Goal: Task Accomplishment & Management: Manage account settings

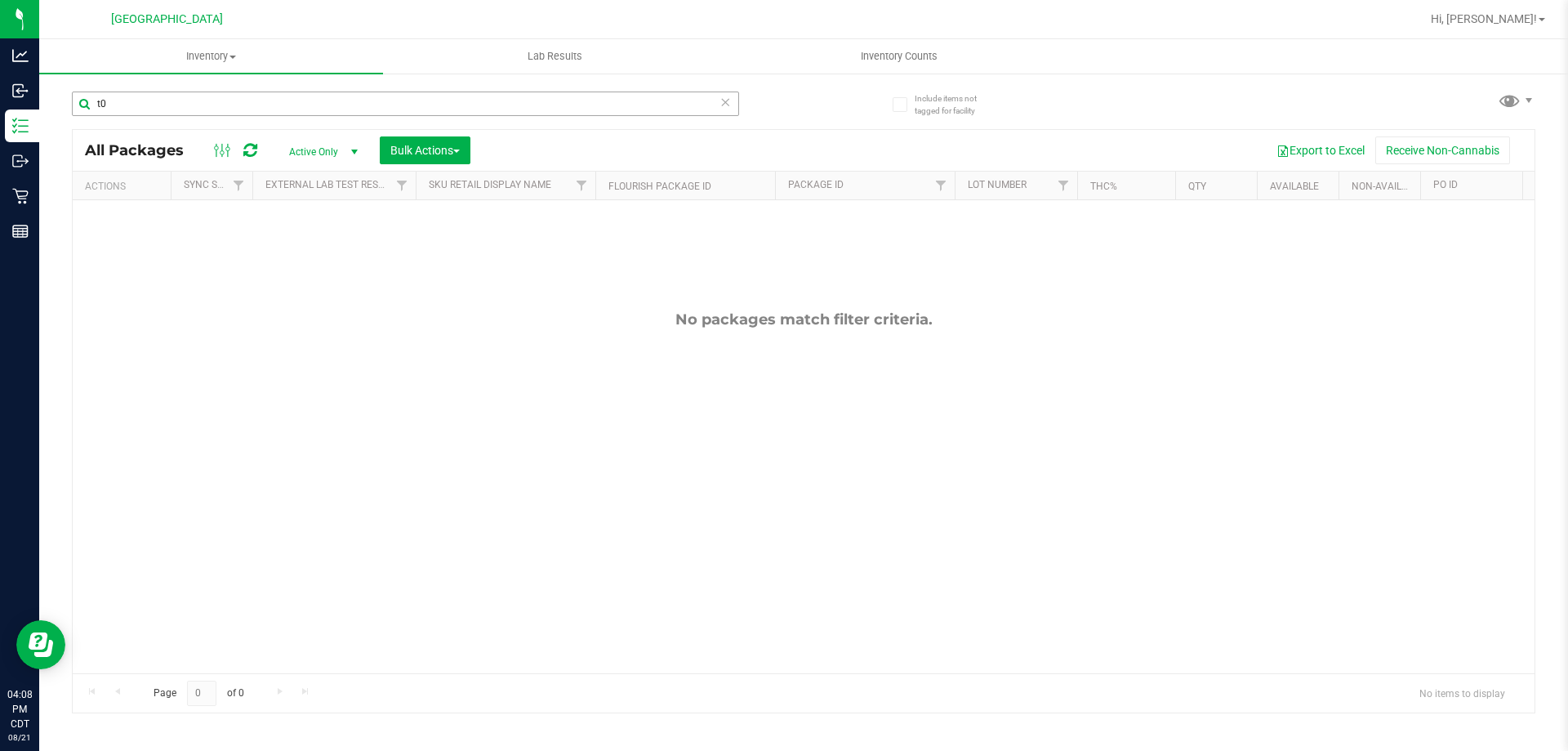
type input "t"
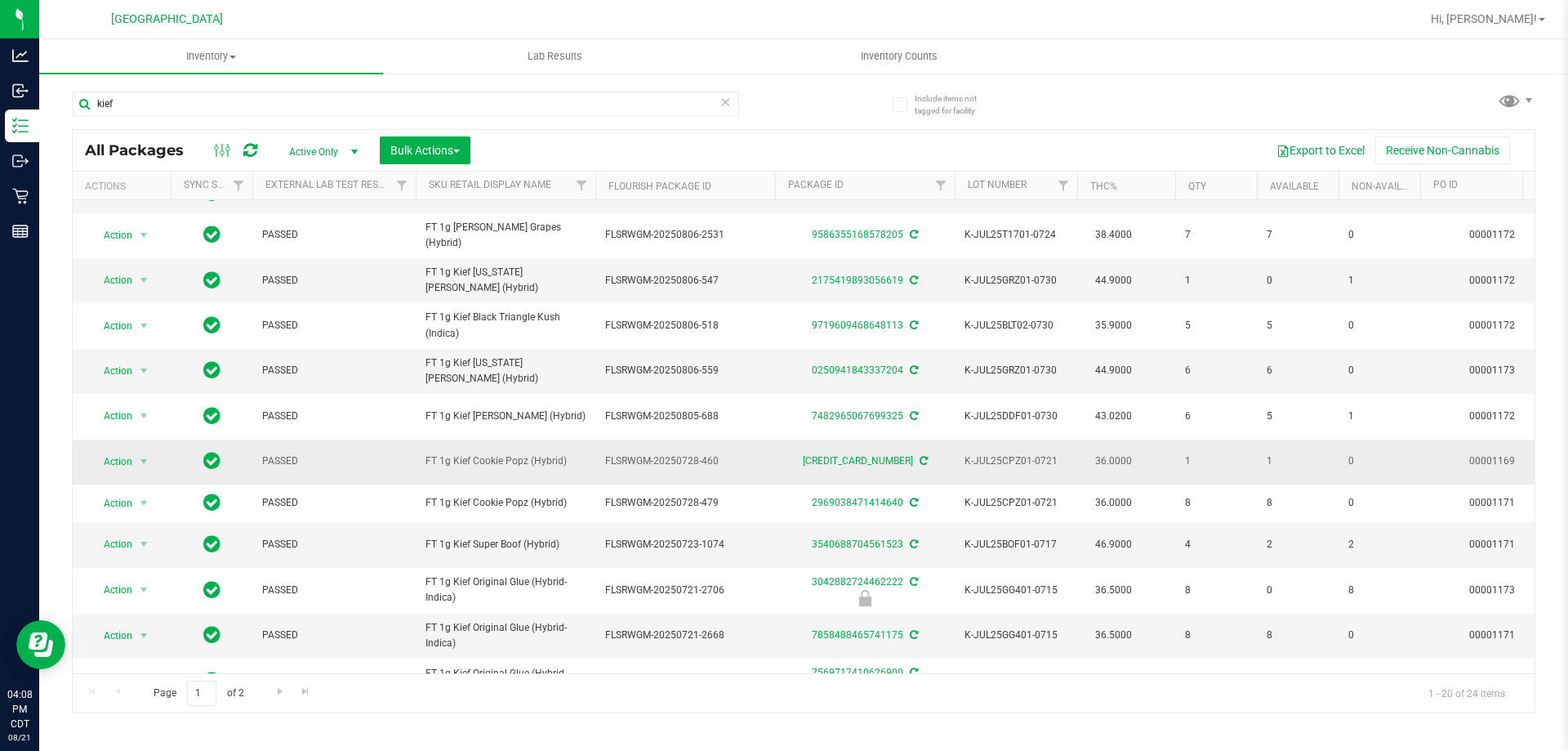
scroll to position [327, 0]
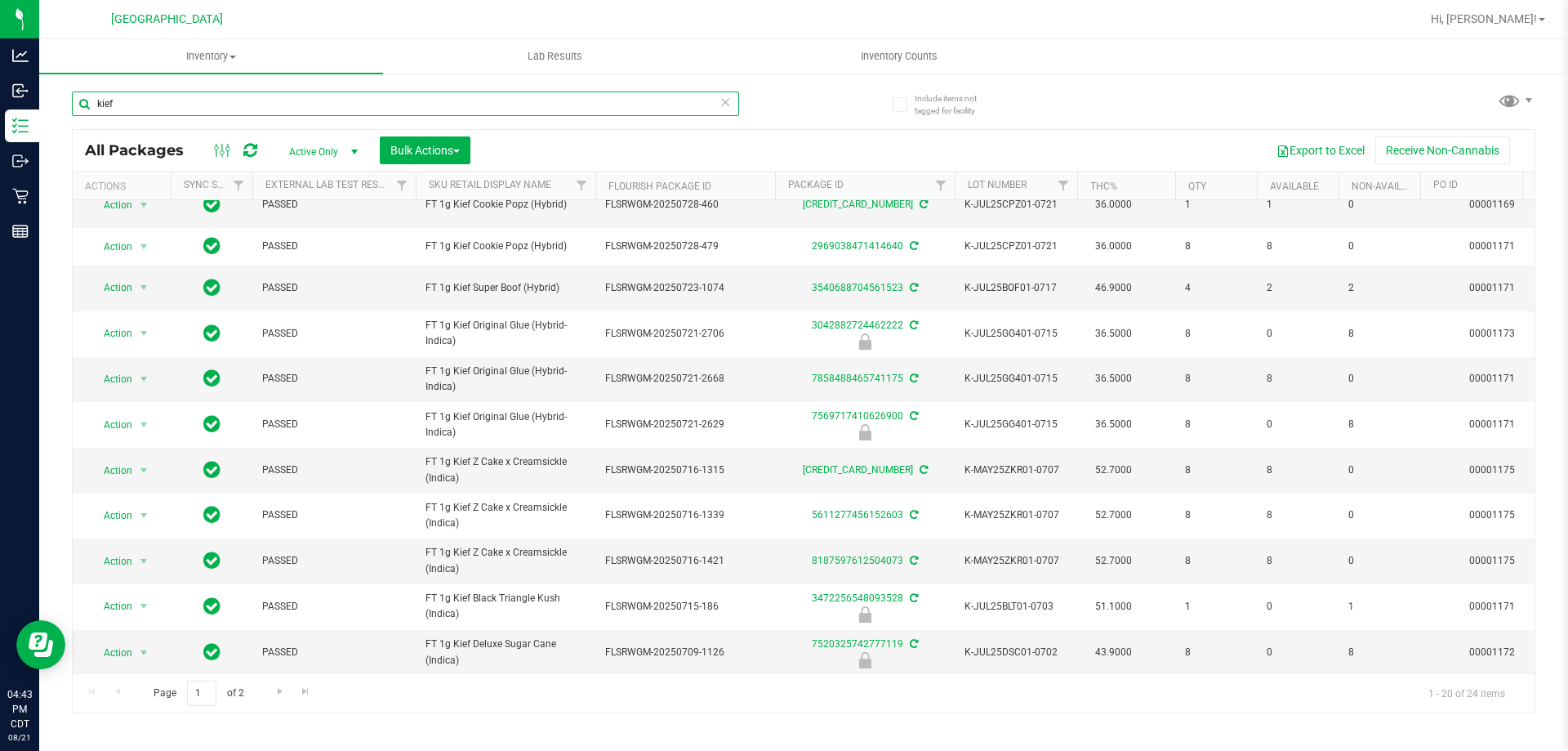
drag, startPoint x: 409, startPoint y: 96, endPoint x: 54, endPoint y: 138, distance: 357.5
click at [85, 130] on div "kief All Packages Active Only Active Only Lab Samples Locked All External Inter…" at bounding box center [803, 395] width 1463 height 638
type input "bct"
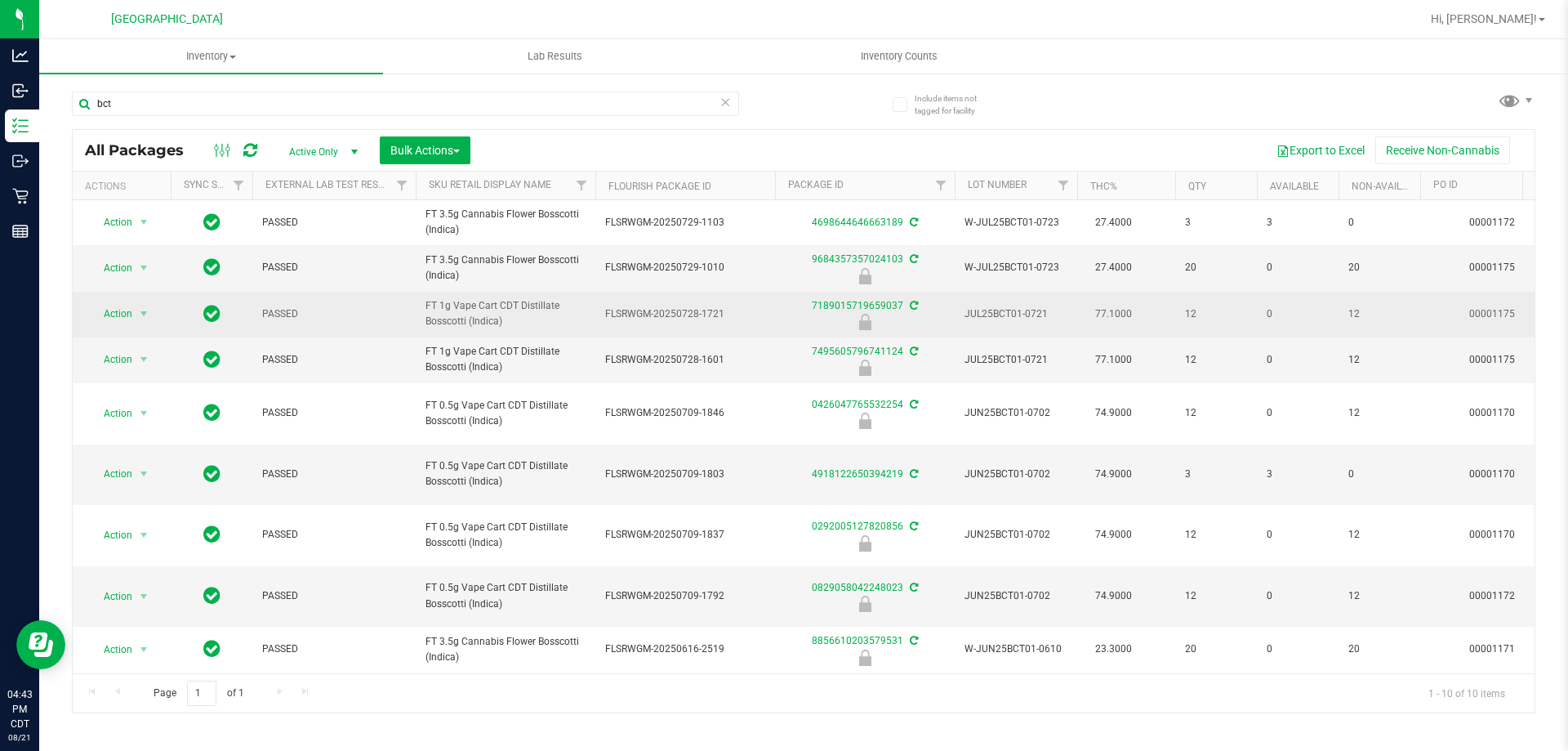
drag, startPoint x: 509, startPoint y: 323, endPoint x: 411, endPoint y: 328, distance: 98.1
copy tr "FT 1g Vape Cart CDT Distillate Bosscotti (Indica)"
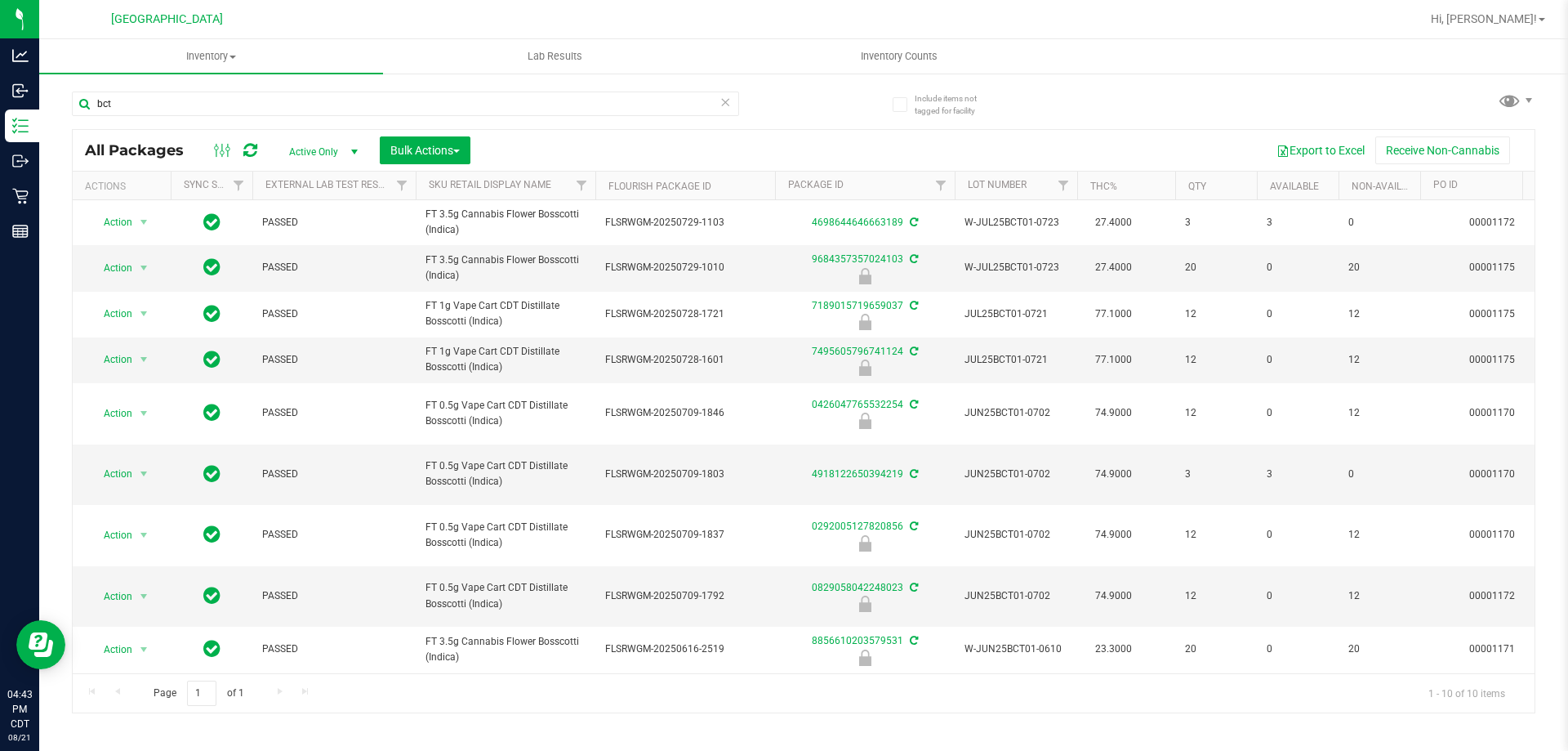
click at [729, 108] on icon at bounding box center [725, 101] width 12 height 19
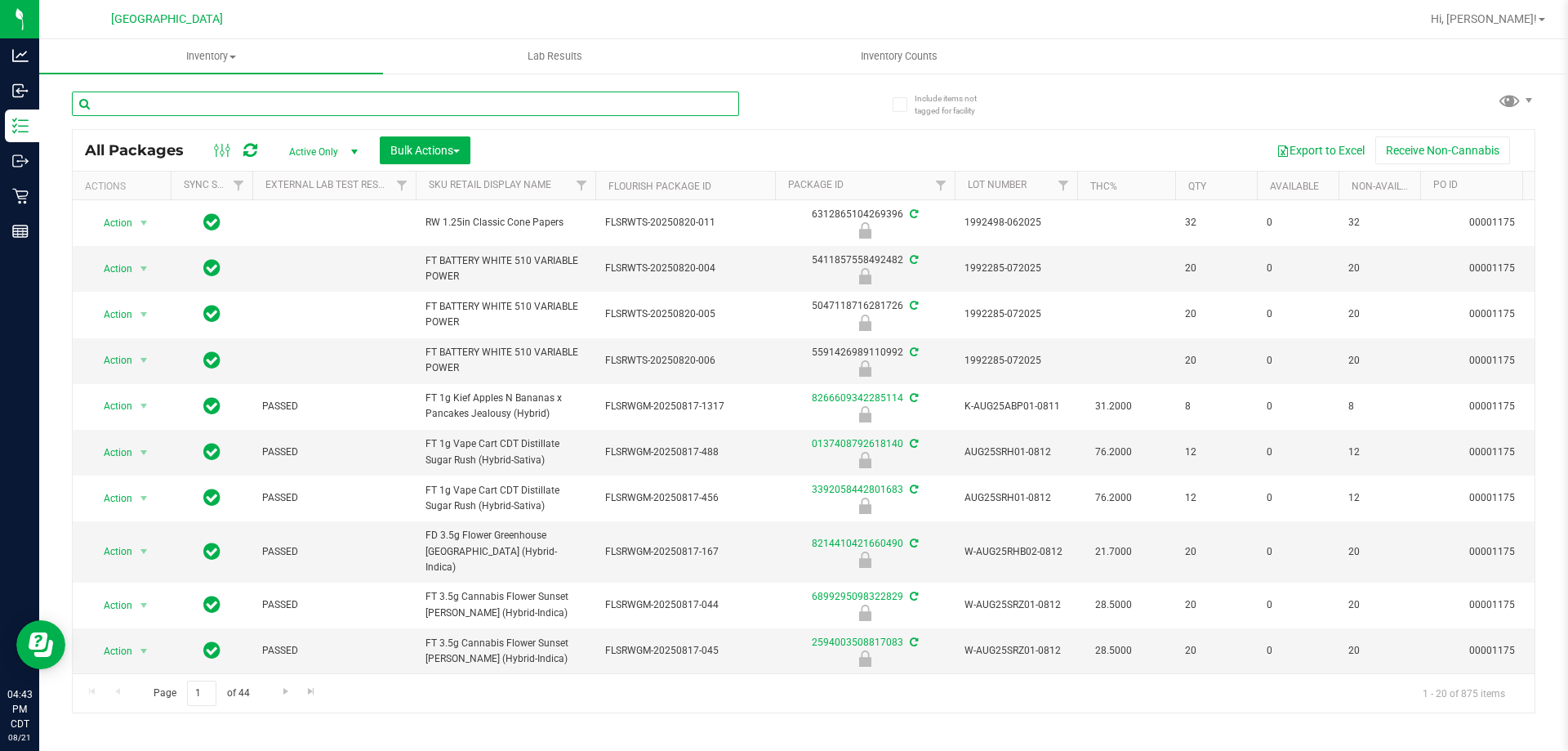
paste input "FT 1g Vape Cart CDT Distillate Bosscotti (Indica)"
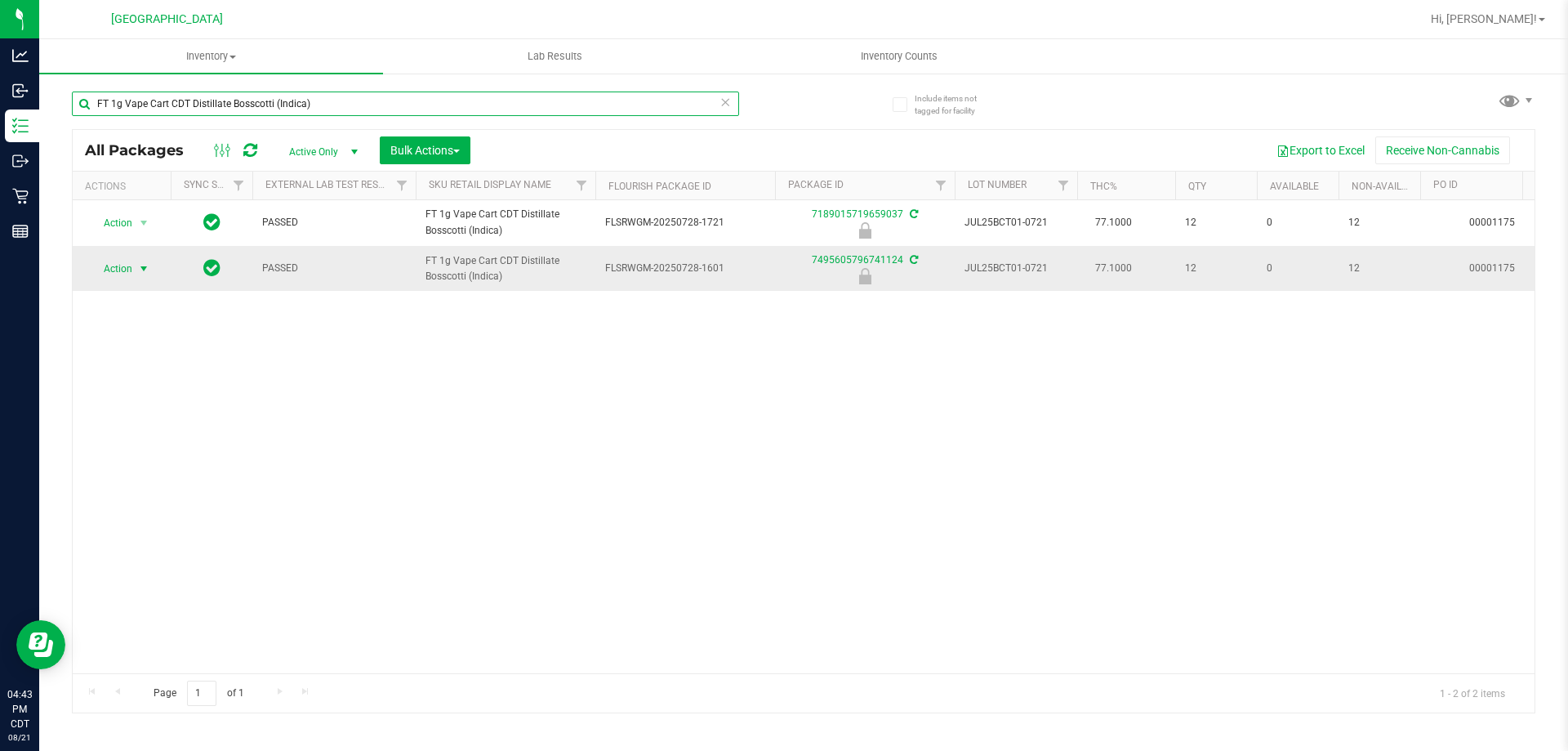
type input "FT 1g Vape Cart CDT Distillate Bosscotti (Indica)"
click at [105, 273] on span "Action" at bounding box center [111, 268] width 44 height 23
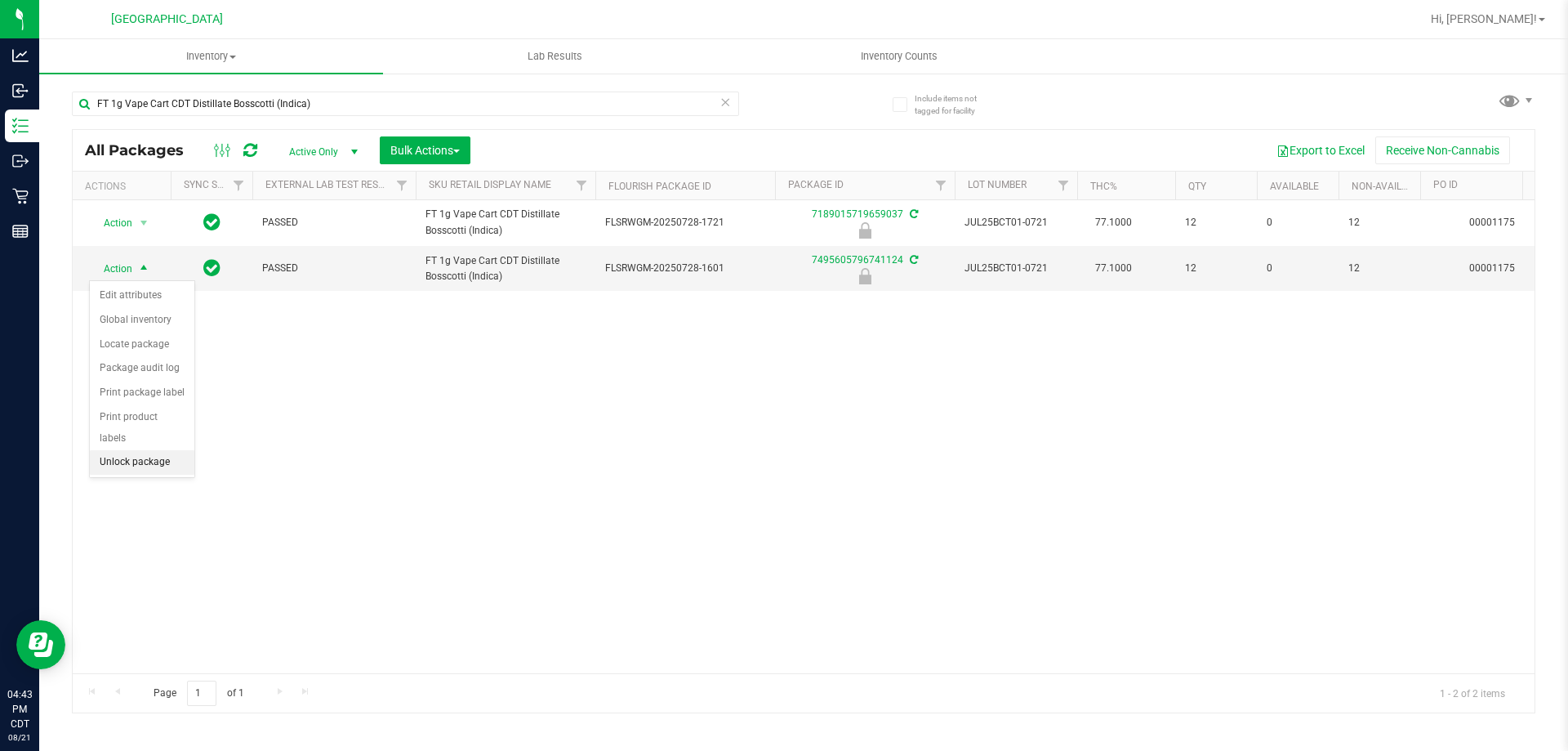
click at [124, 450] on li "Unlock package" at bounding box center [142, 462] width 105 height 25
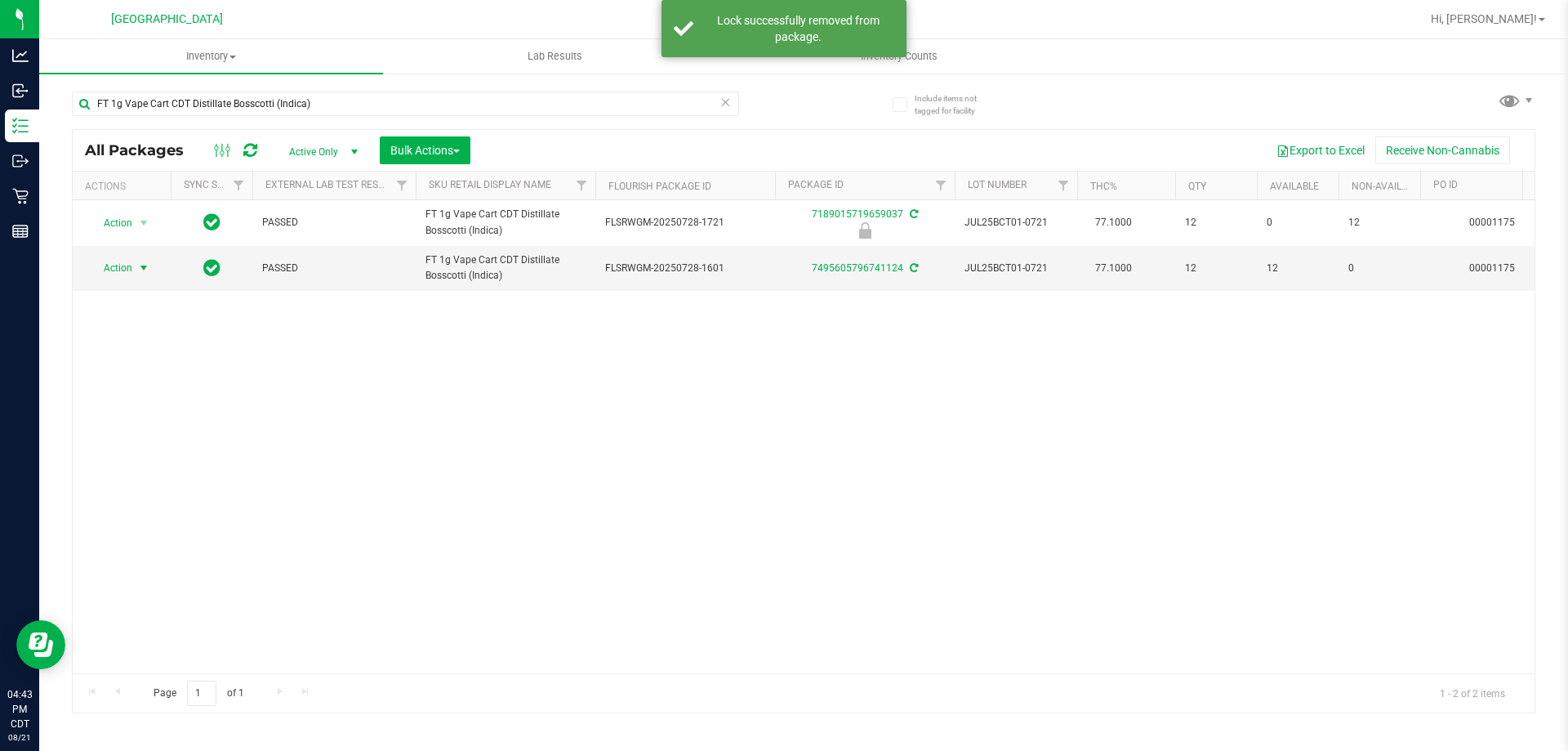
click at [126, 276] on span "Action" at bounding box center [111, 268] width 44 height 23
click at [152, 463] on li "Print package label" at bounding box center [153, 466] width 127 height 25
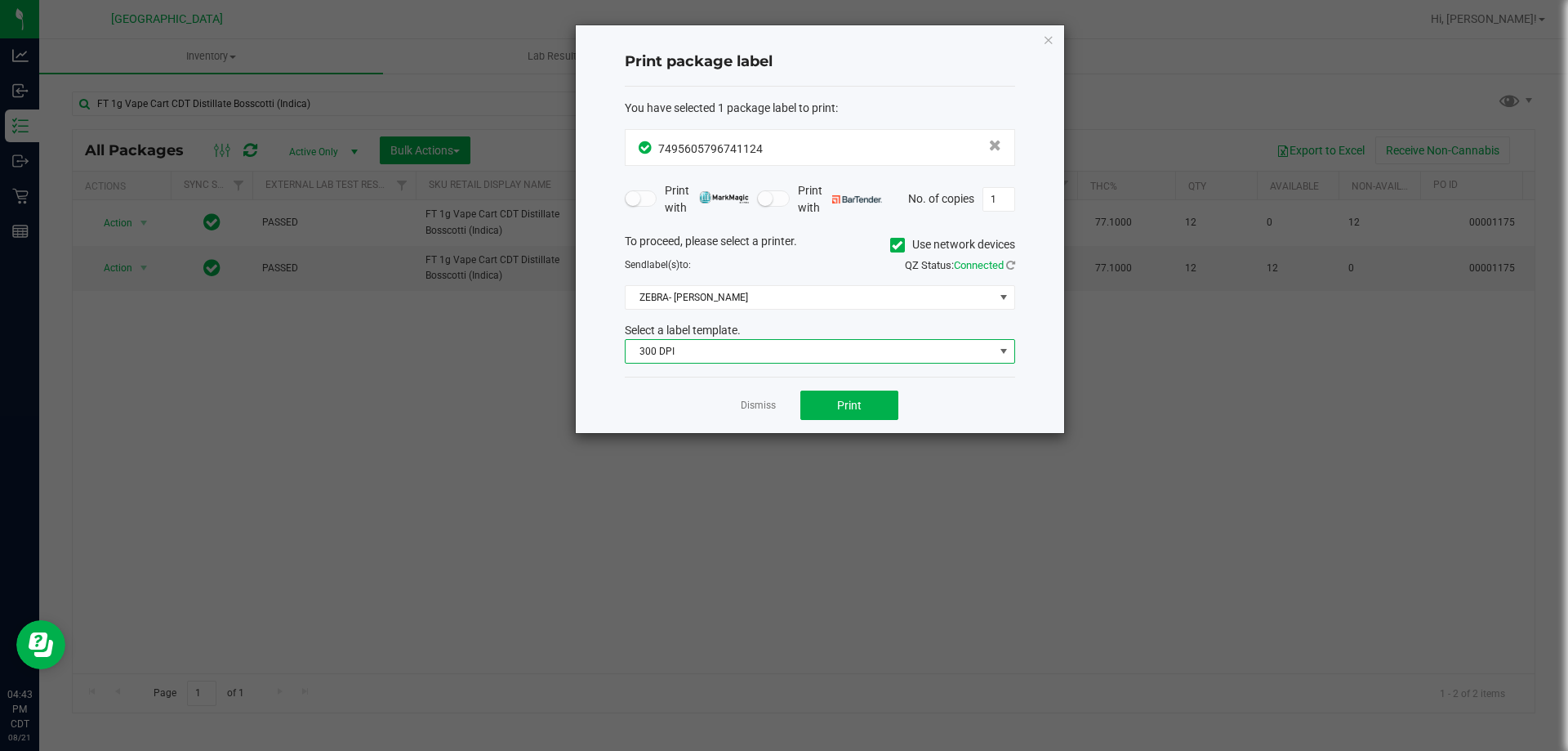
click at [812, 347] on span "300 DPI" at bounding box center [809, 351] width 368 height 23
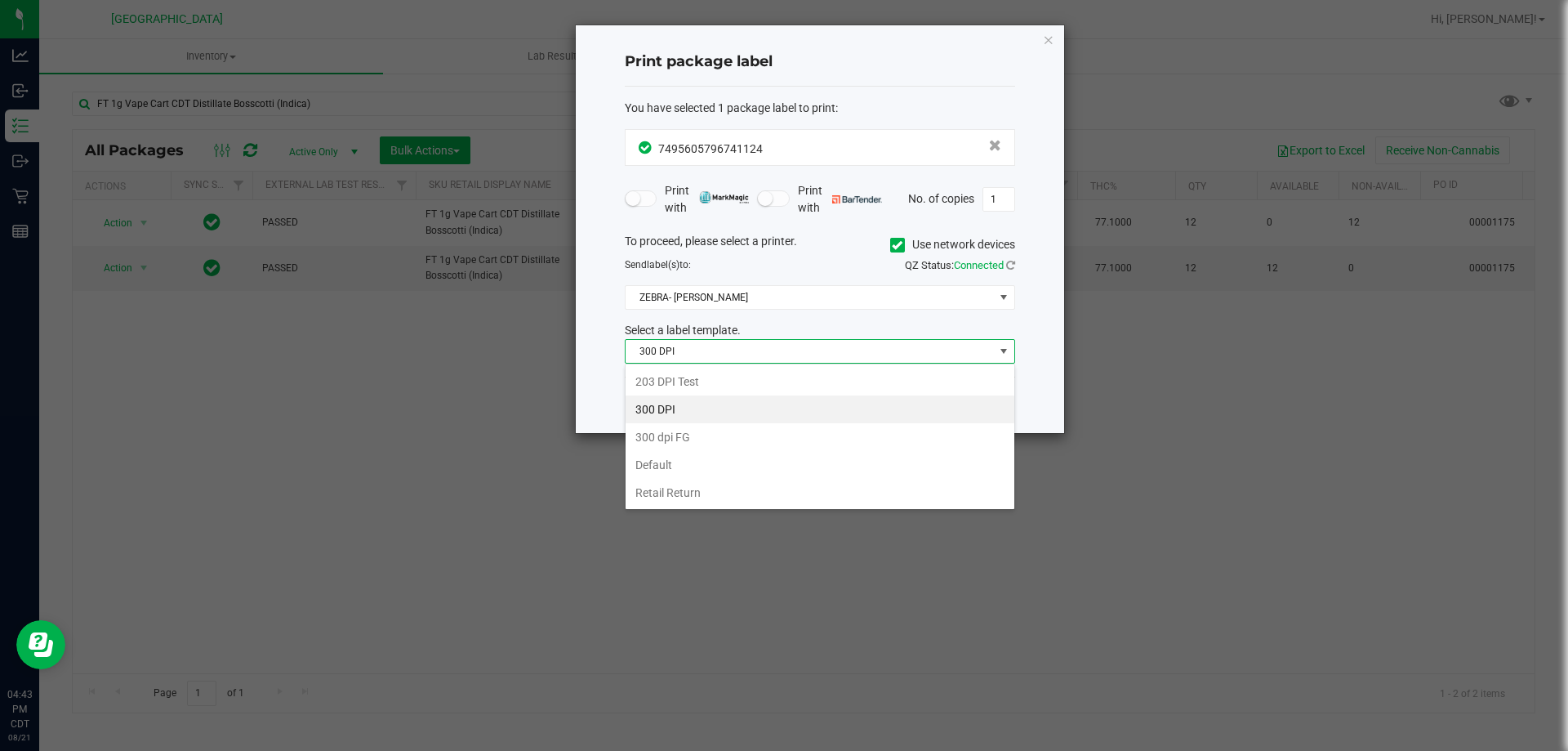
scroll to position [25, 390]
click at [765, 378] on li "203 DPI Test" at bounding box center [819, 381] width 388 height 28
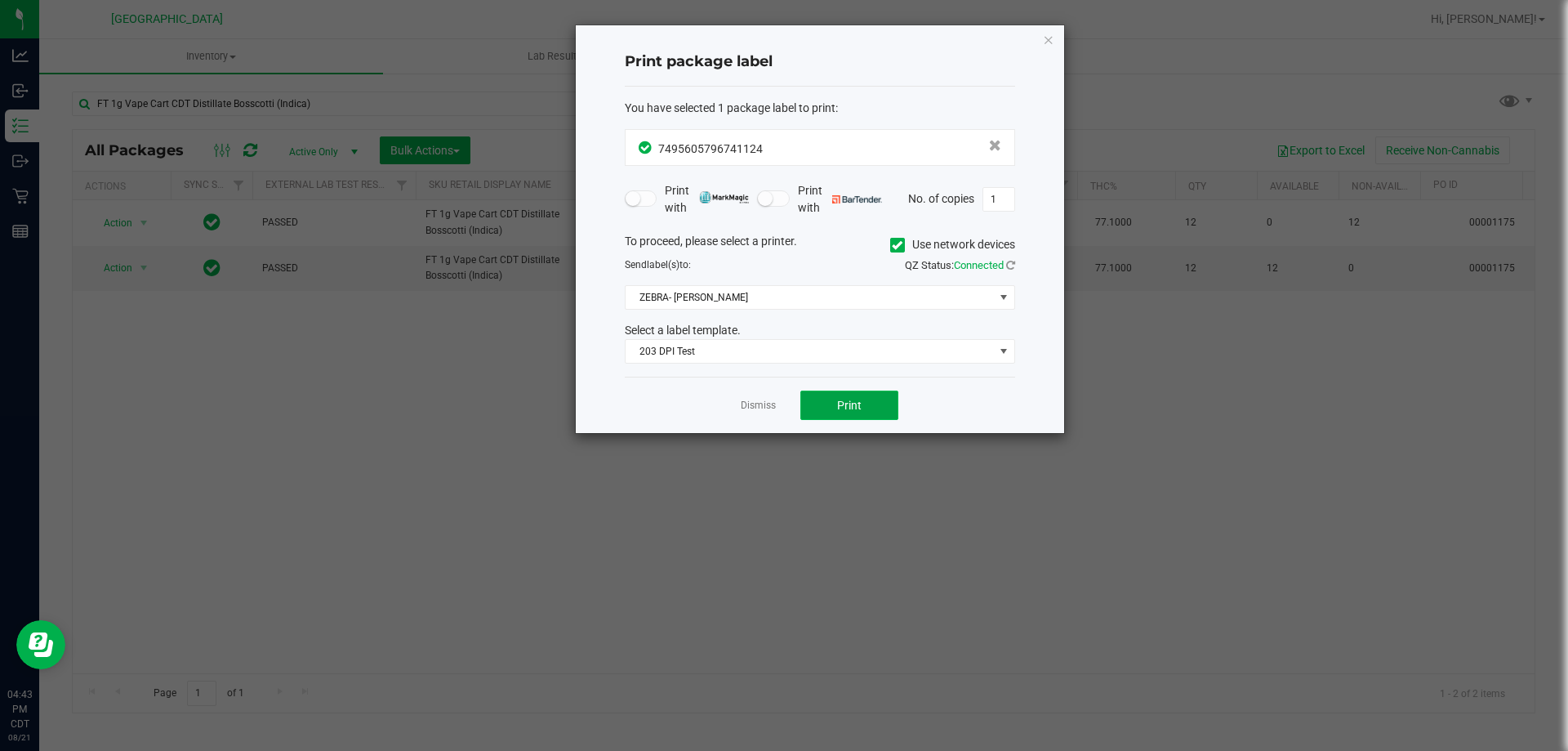
click at [875, 404] on button "Print" at bounding box center [850, 405] width 98 height 30
click at [766, 410] on link "Dismiss" at bounding box center [757, 406] width 35 height 14
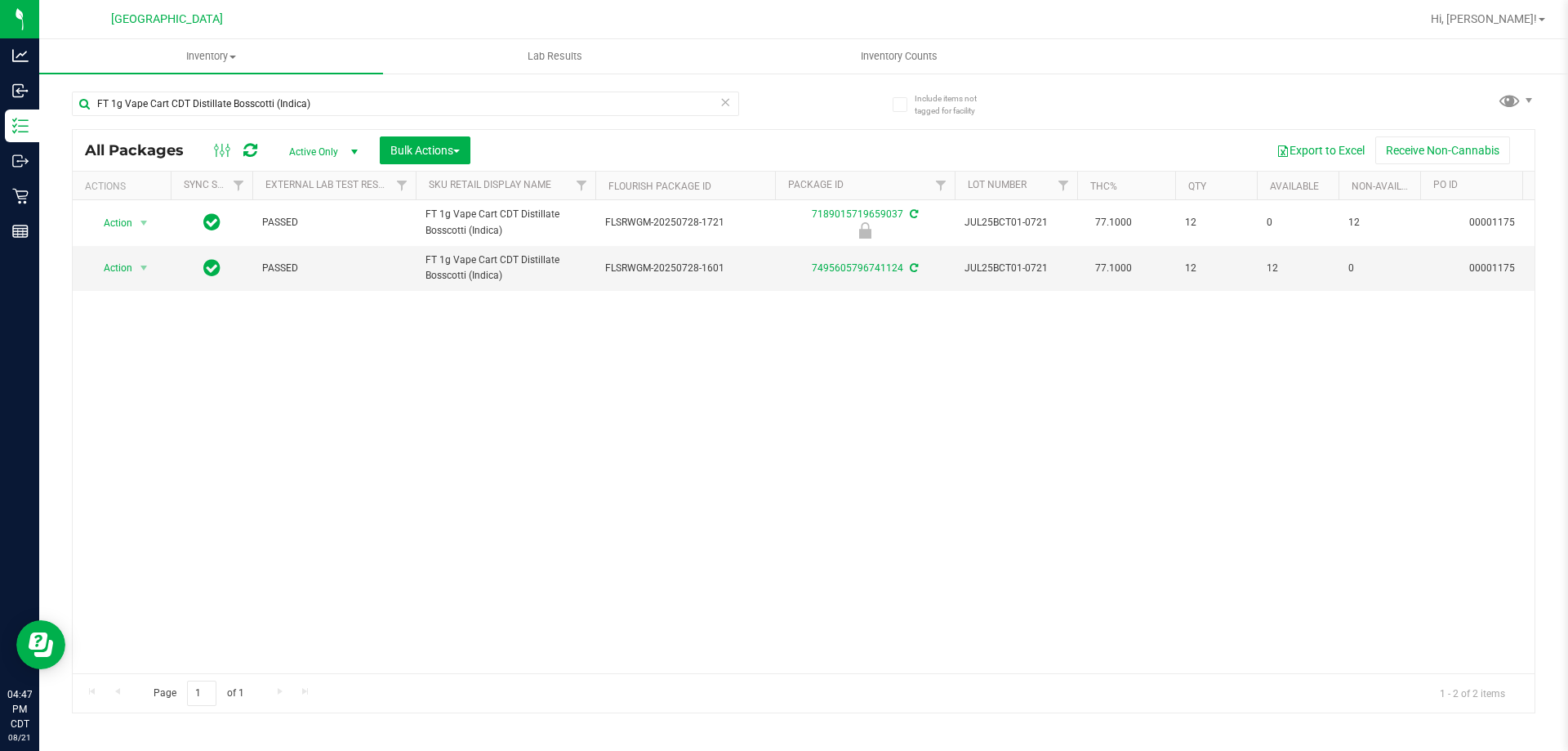
click at [724, 105] on icon at bounding box center [725, 101] width 12 height 19
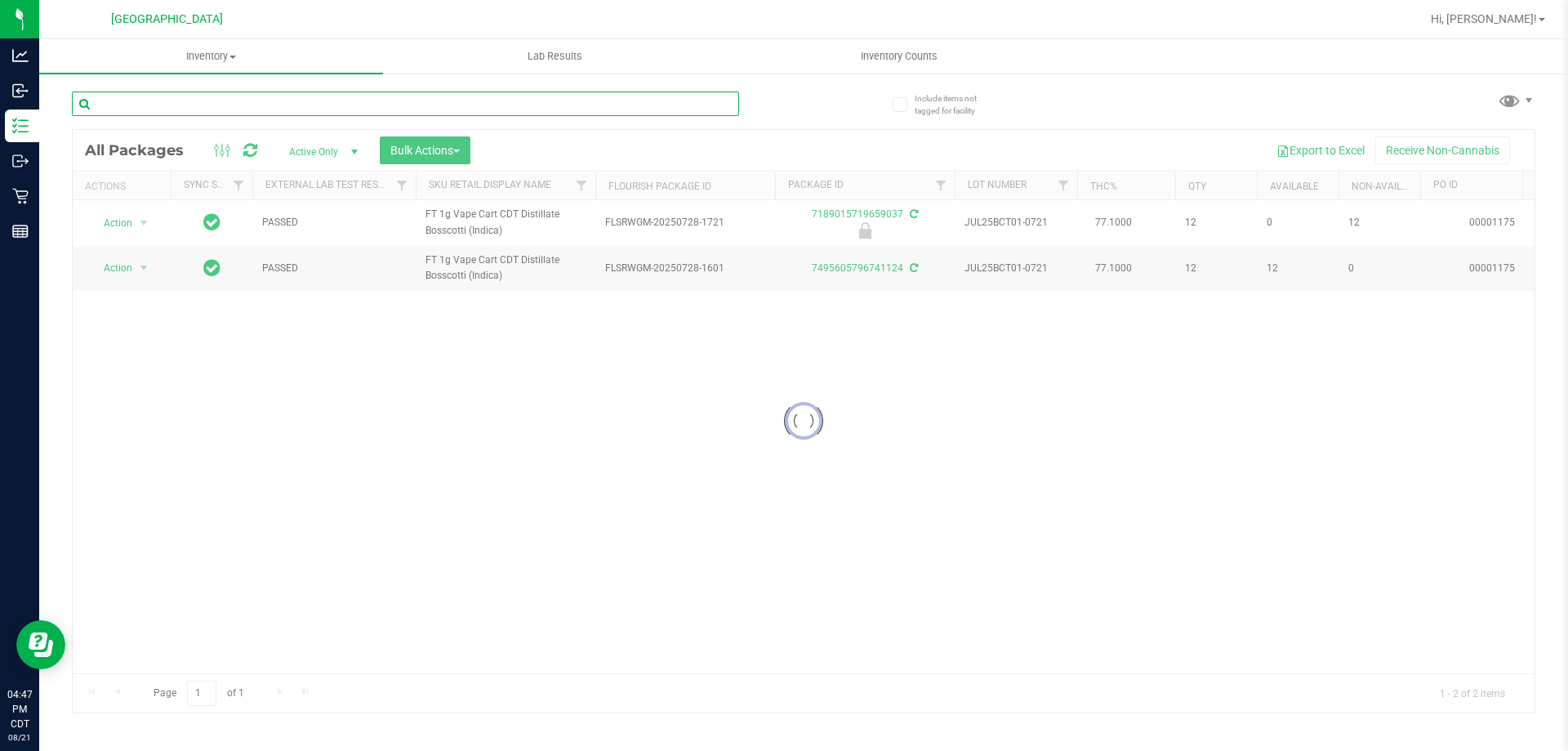
click at [724, 105] on input "text" at bounding box center [405, 103] width 667 height 25
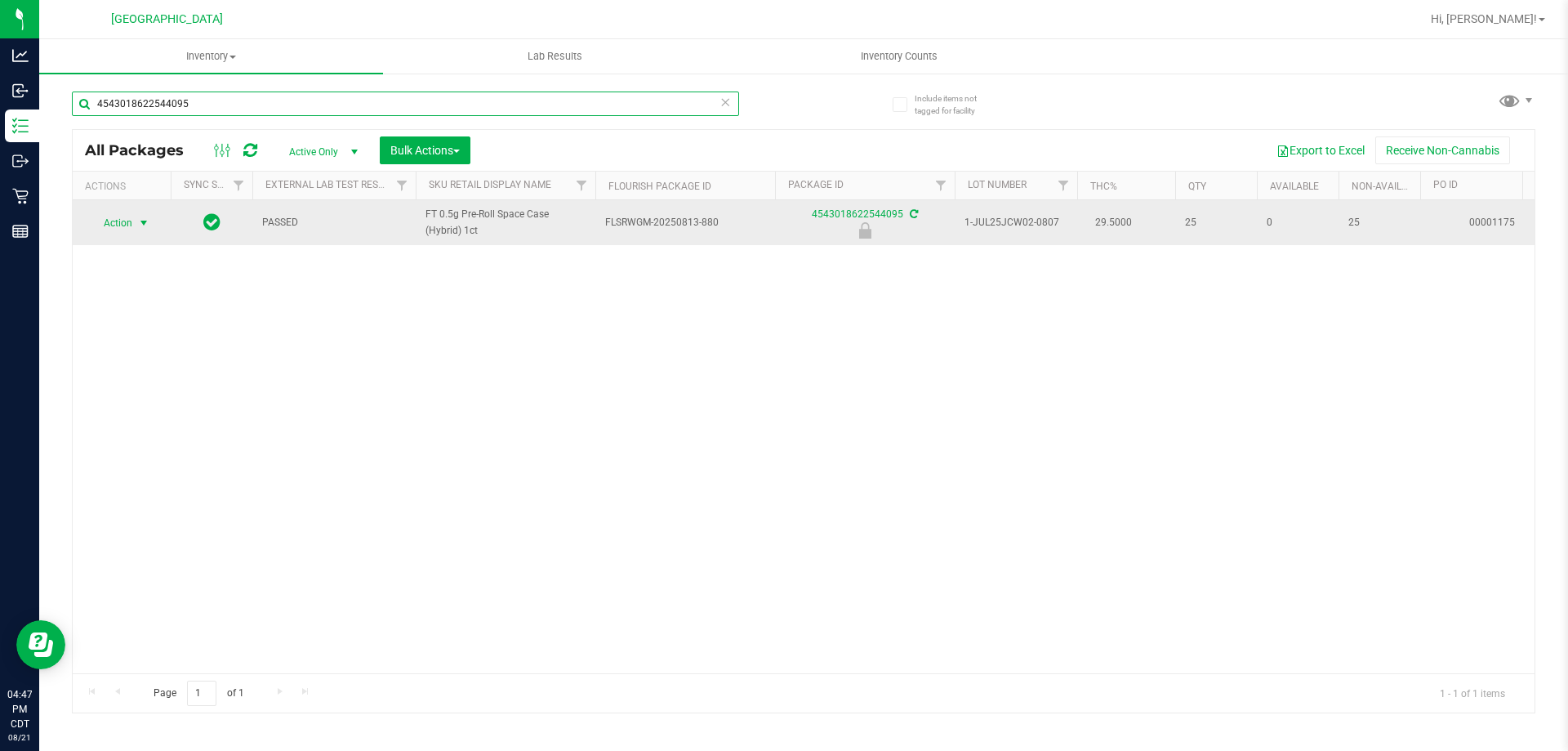
type input "4543018622544095"
click at [127, 223] on span "Action" at bounding box center [111, 223] width 44 height 23
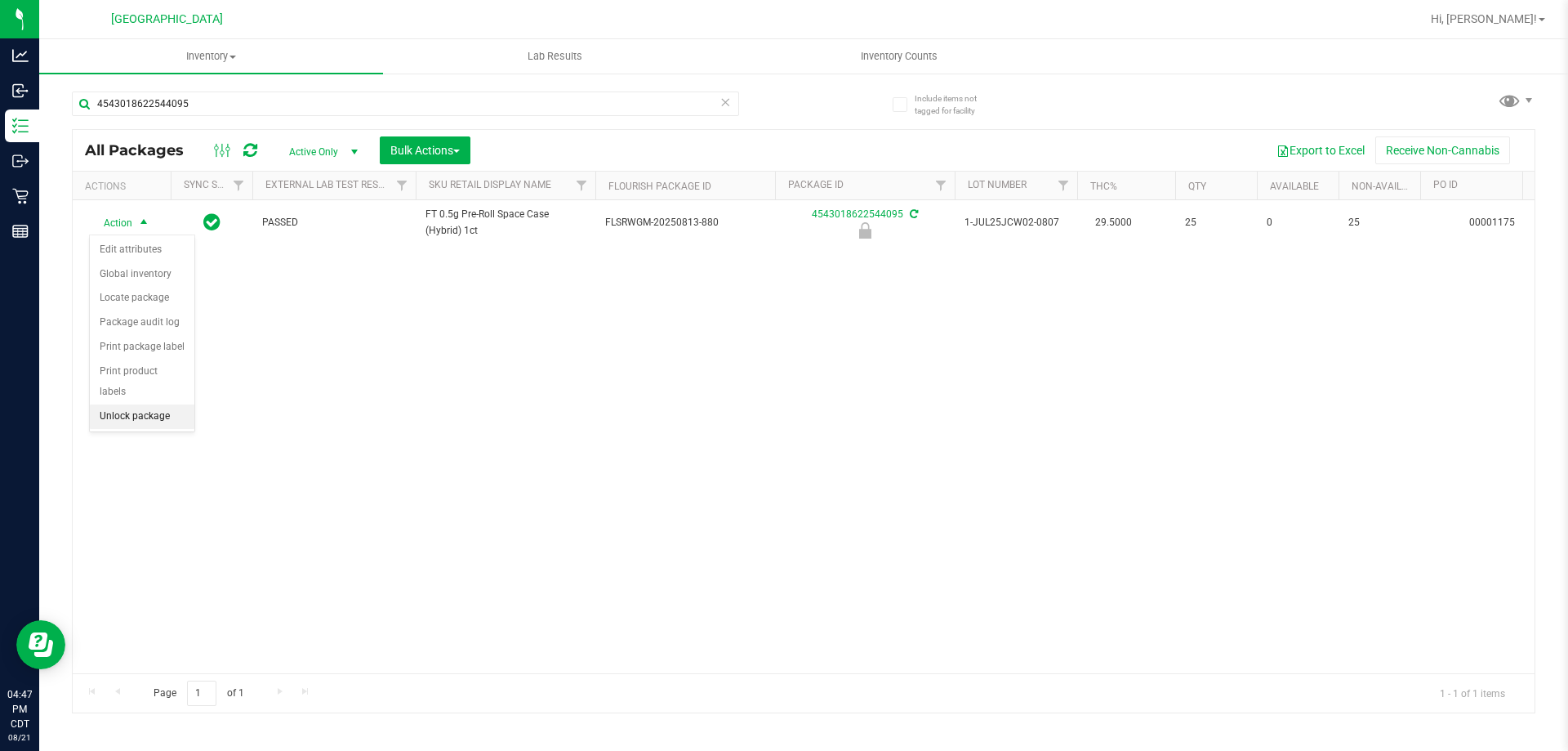
click at [168, 405] on li "Unlock package" at bounding box center [142, 417] width 105 height 25
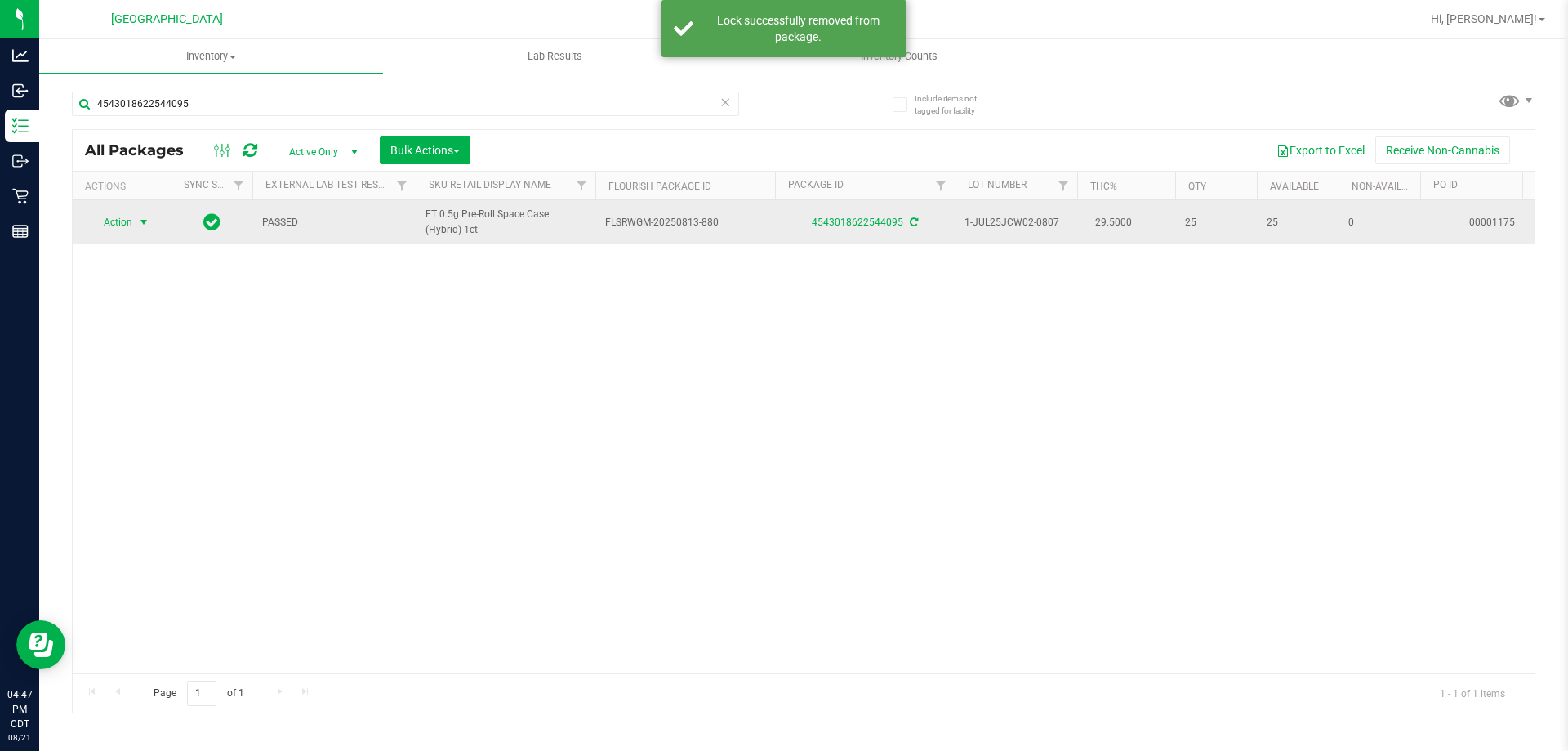
click at [121, 222] on span "Action" at bounding box center [111, 222] width 44 height 23
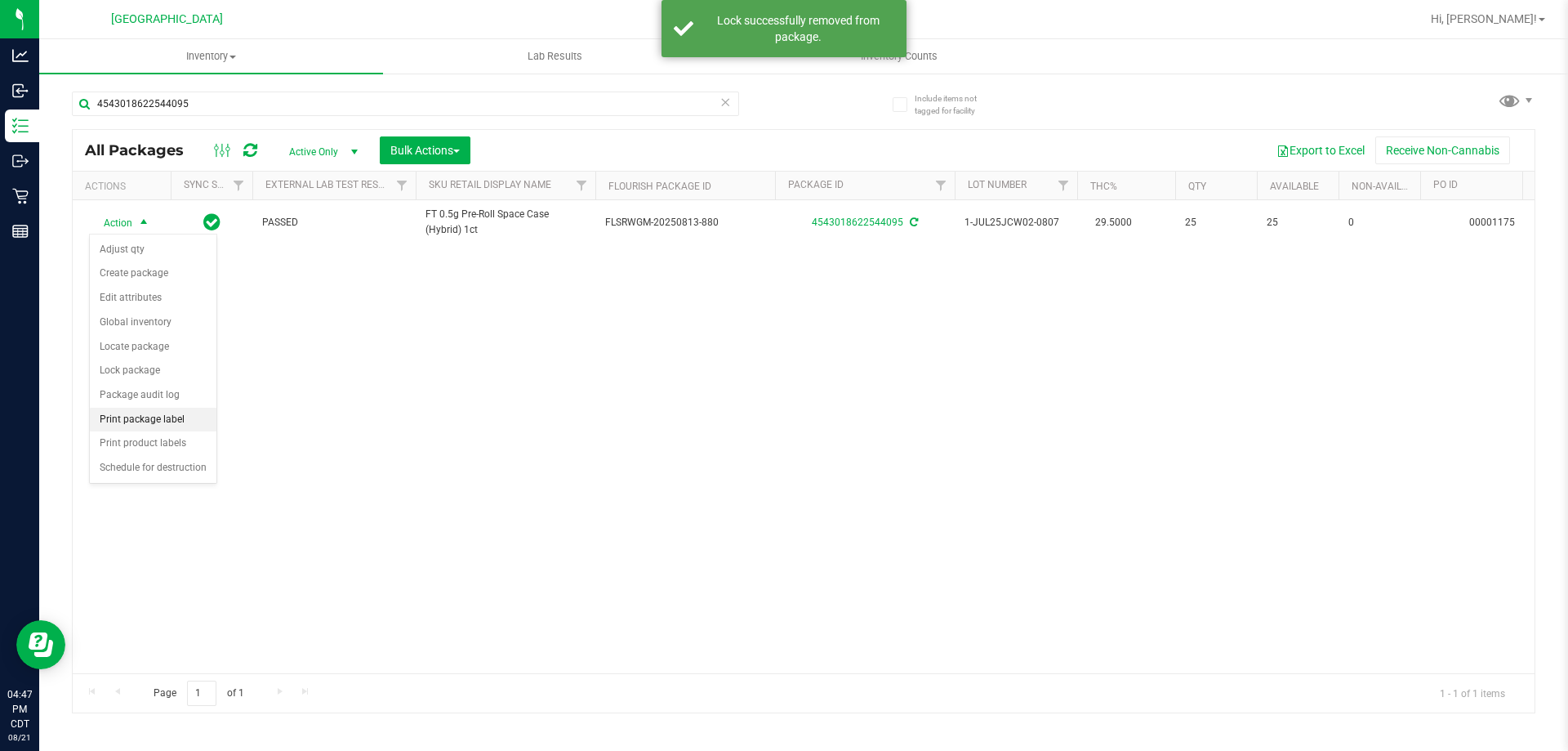
click at [175, 421] on li "Print package label" at bounding box center [153, 420] width 127 height 25
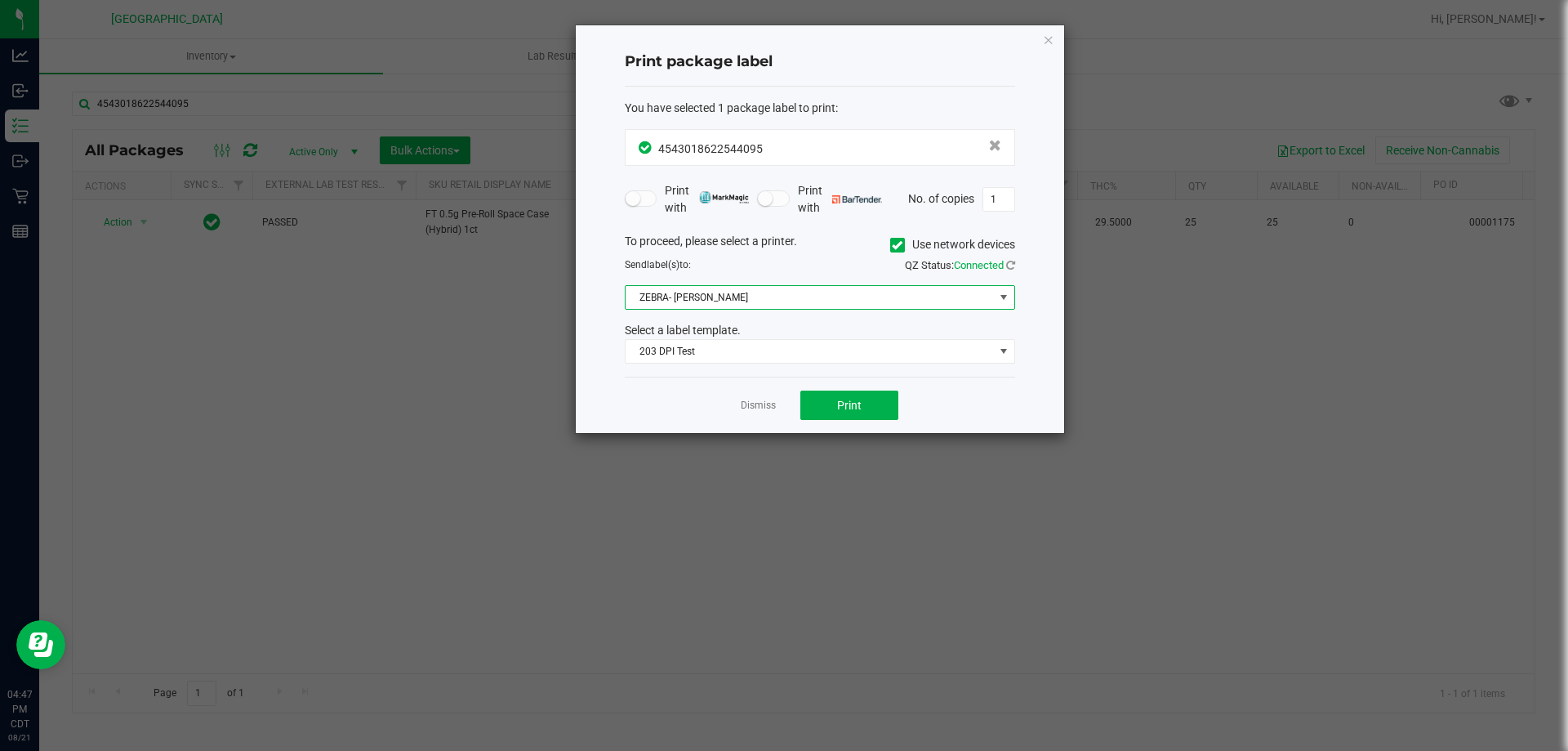
click at [833, 295] on span "ZEBRA- [PERSON_NAME]" at bounding box center [809, 297] width 368 height 23
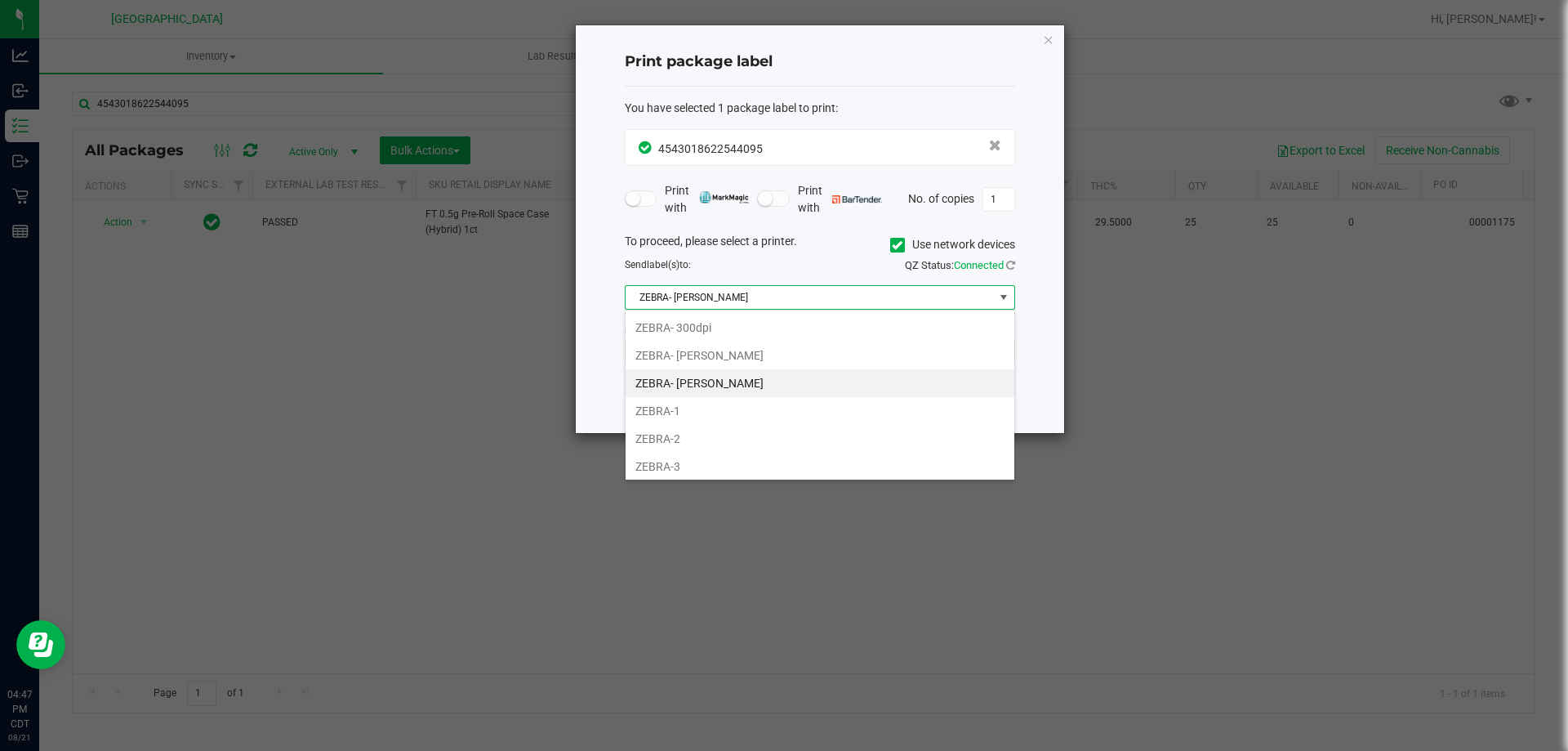
scroll to position [25, 390]
click at [701, 462] on li "ZEBRA-3" at bounding box center [819, 467] width 388 height 28
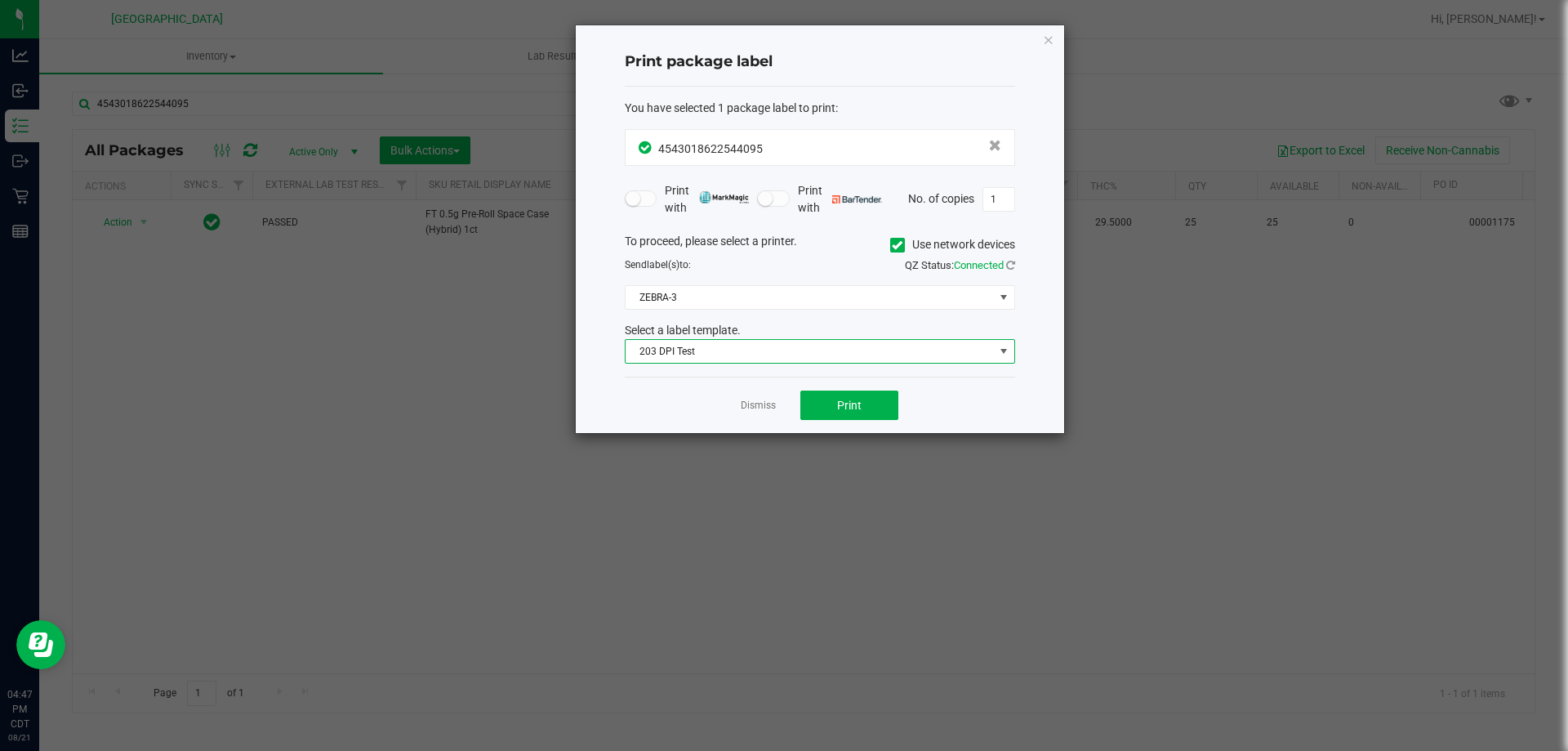
click at [774, 351] on span "203 DPI Test" at bounding box center [809, 351] width 368 height 23
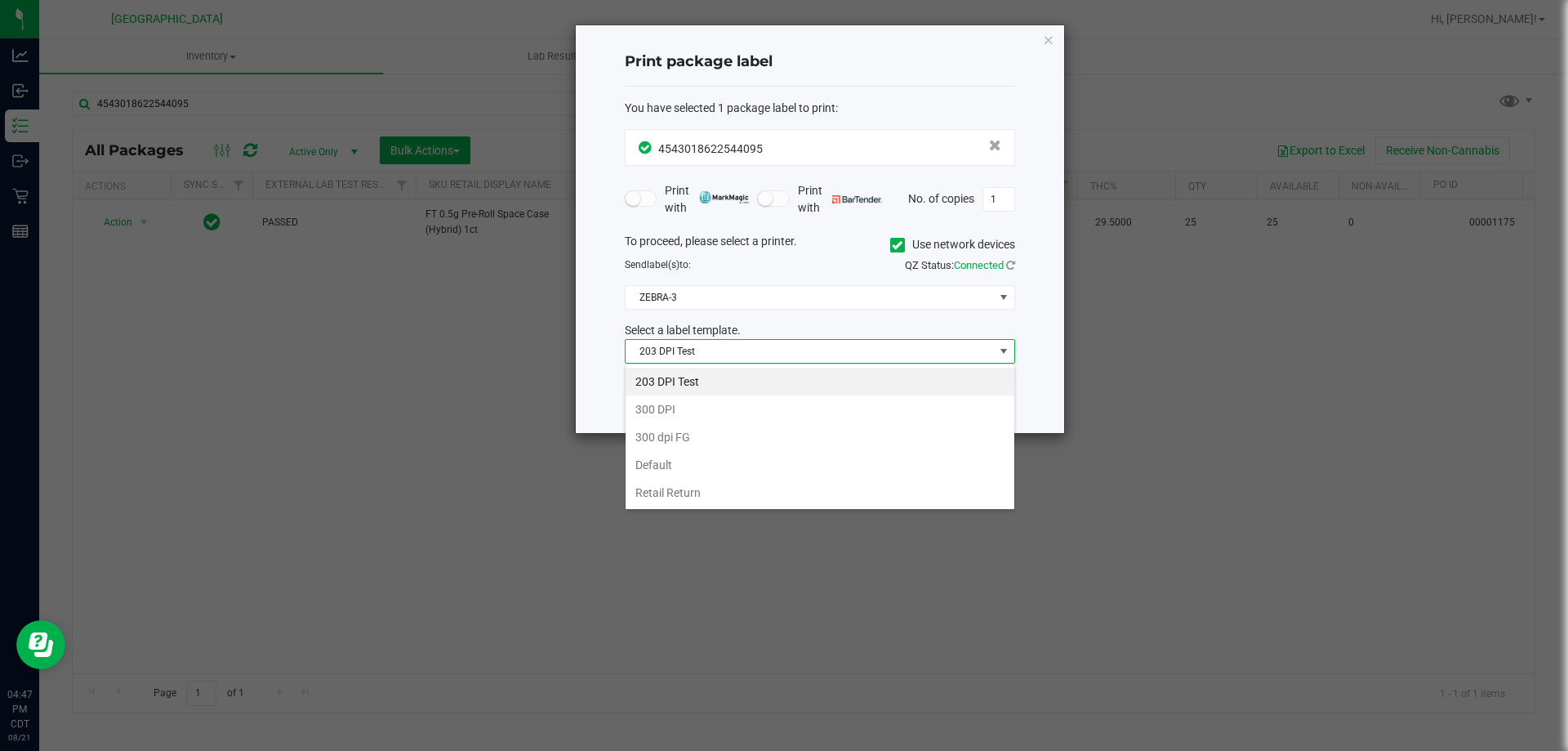
click at [774, 351] on span "203 DPI Test" at bounding box center [809, 351] width 368 height 23
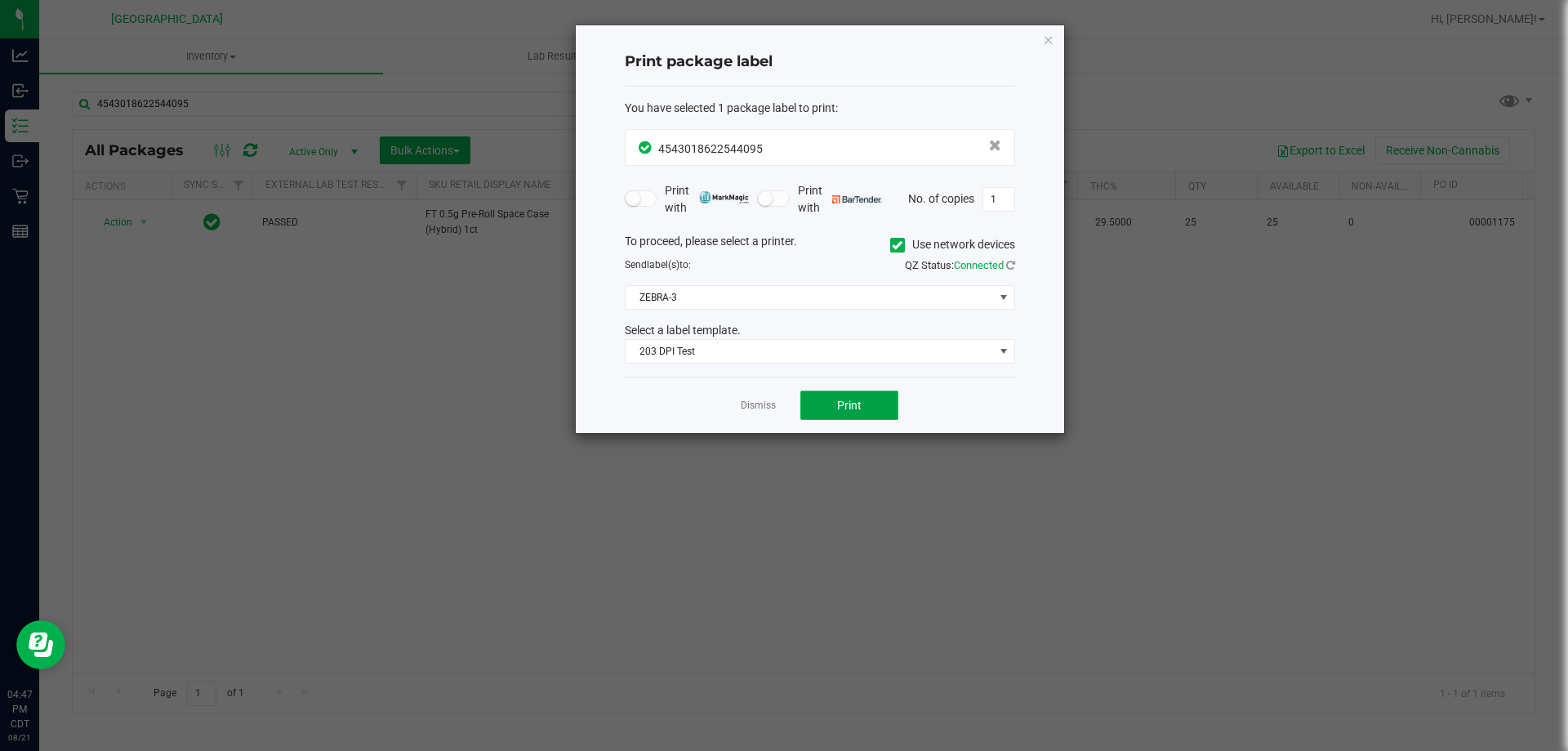
click at [815, 400] on button "Print" at bounding box center [850, 405] width 98 height 30
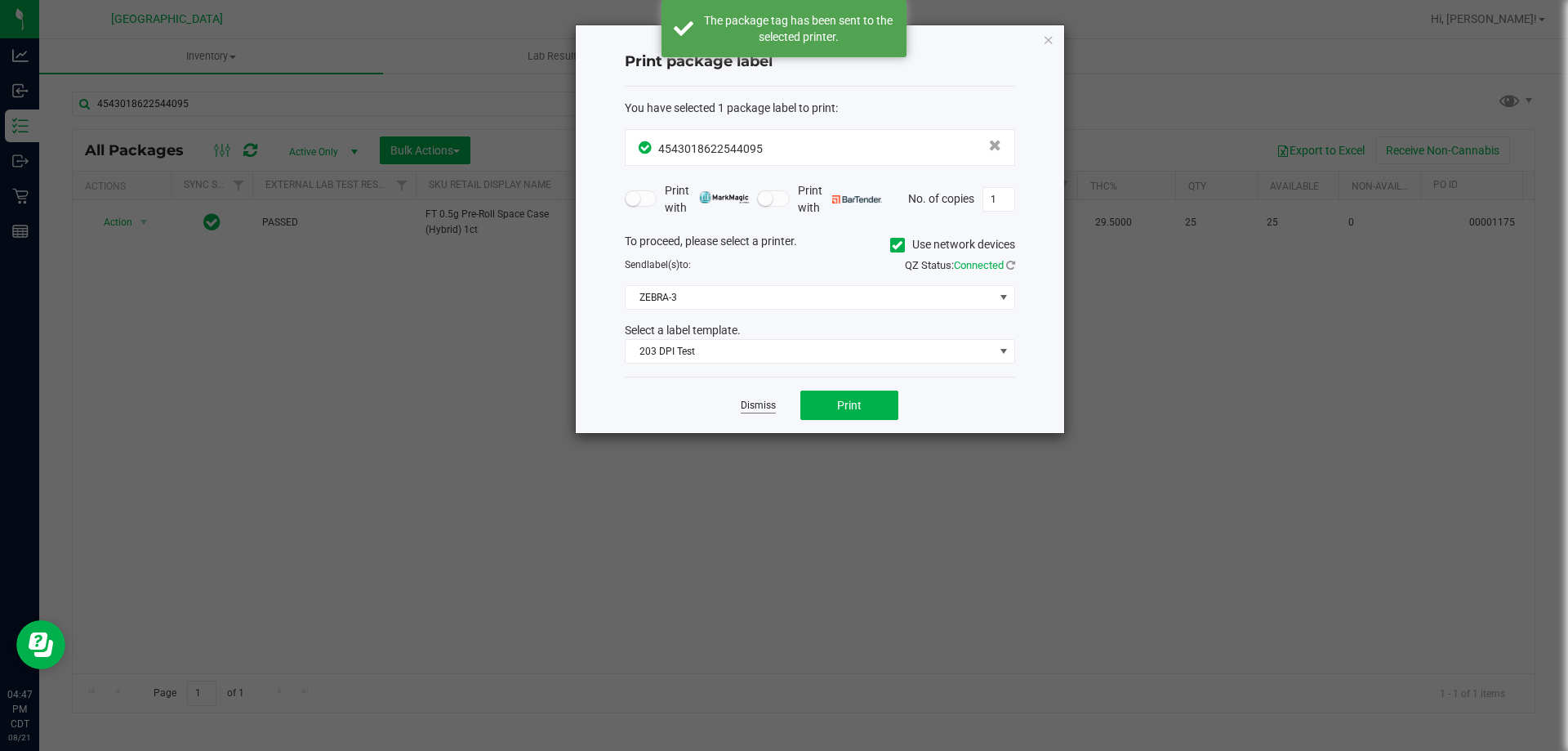
click at [767, 411] on link "Dismiss" at bounding box center [757, 406] width 35 height 14
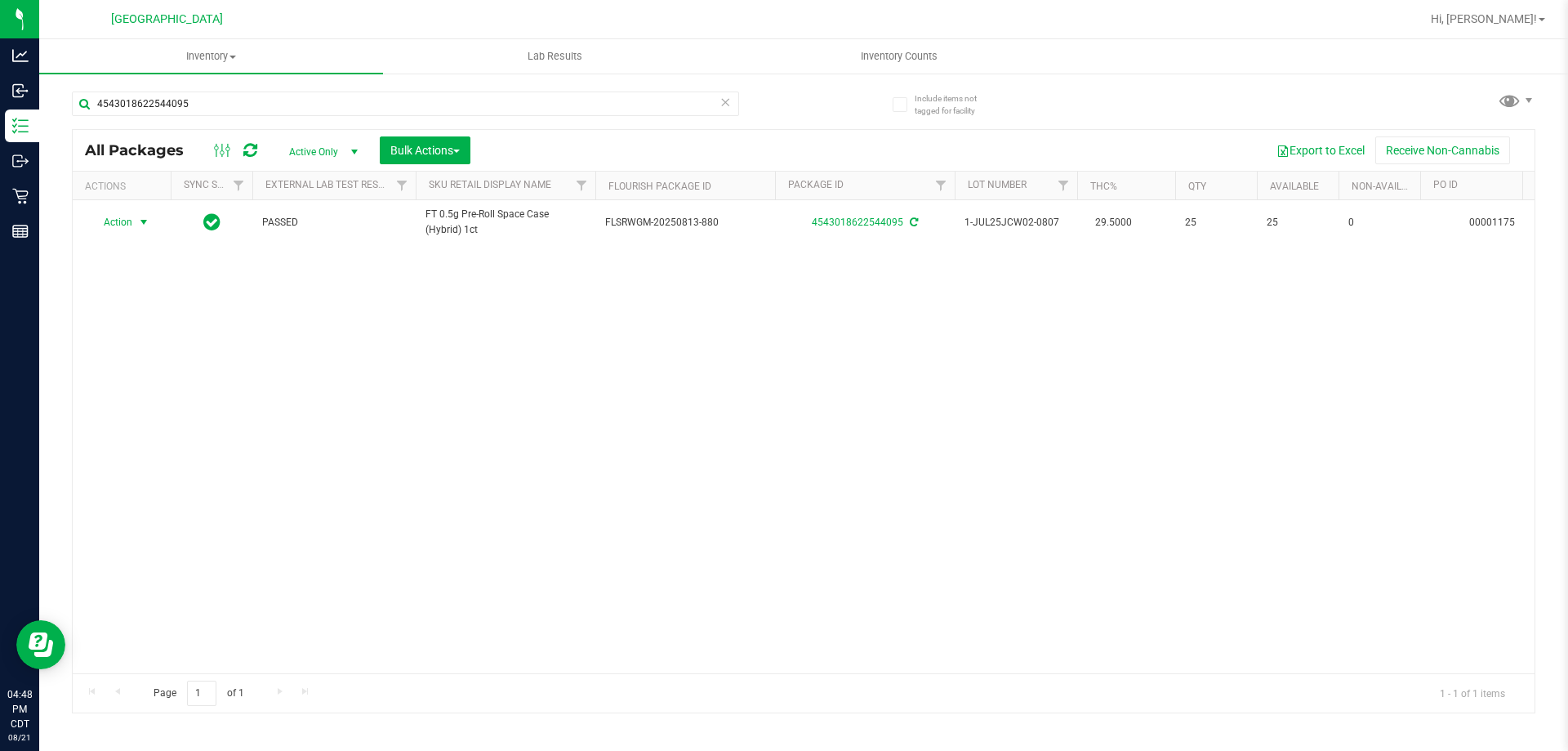
click at [729, 97] on icon at bounding box center [725, 101] width 12 height 19
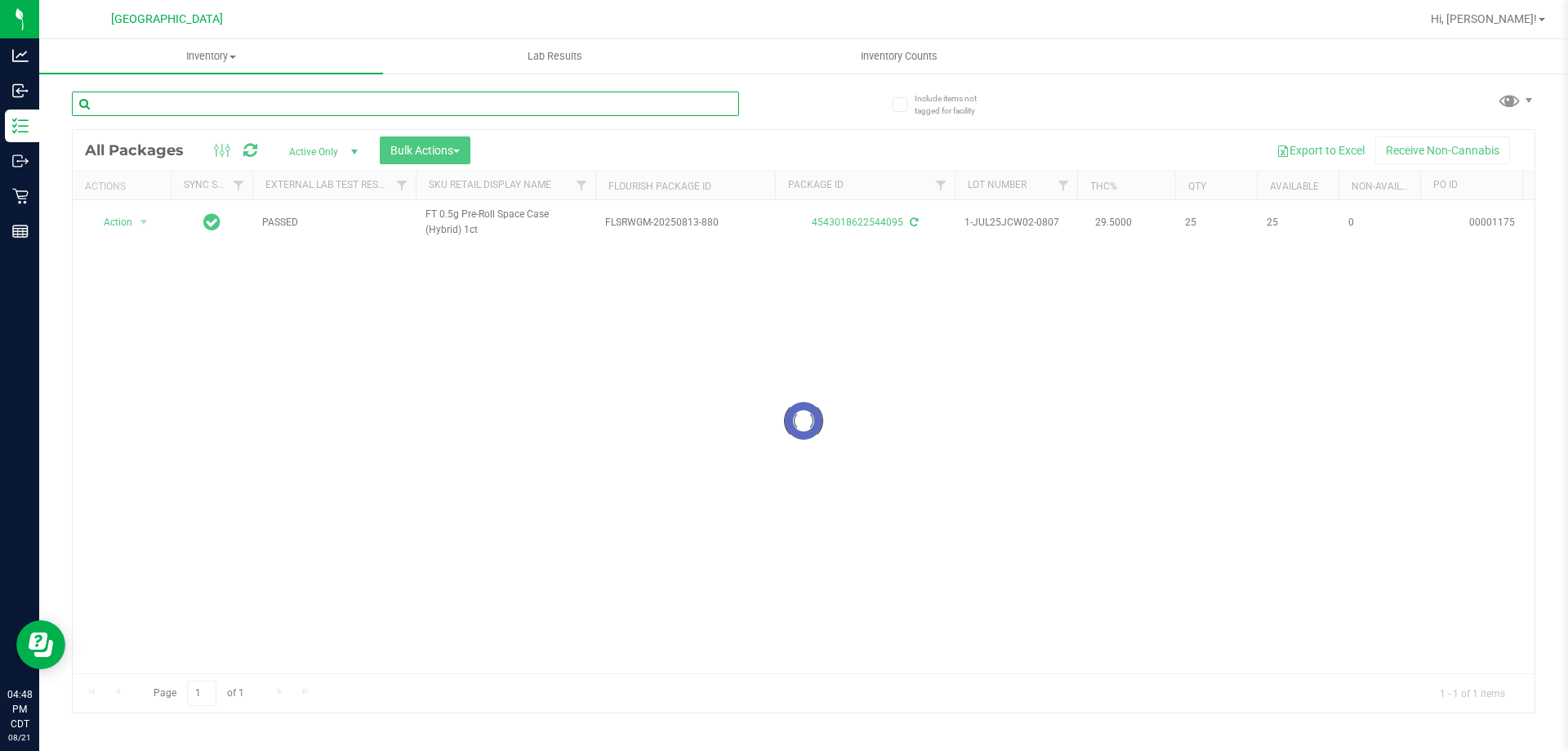
click at [718, 102] on input "text" at bounding box center [405, 103] width 667 height 25
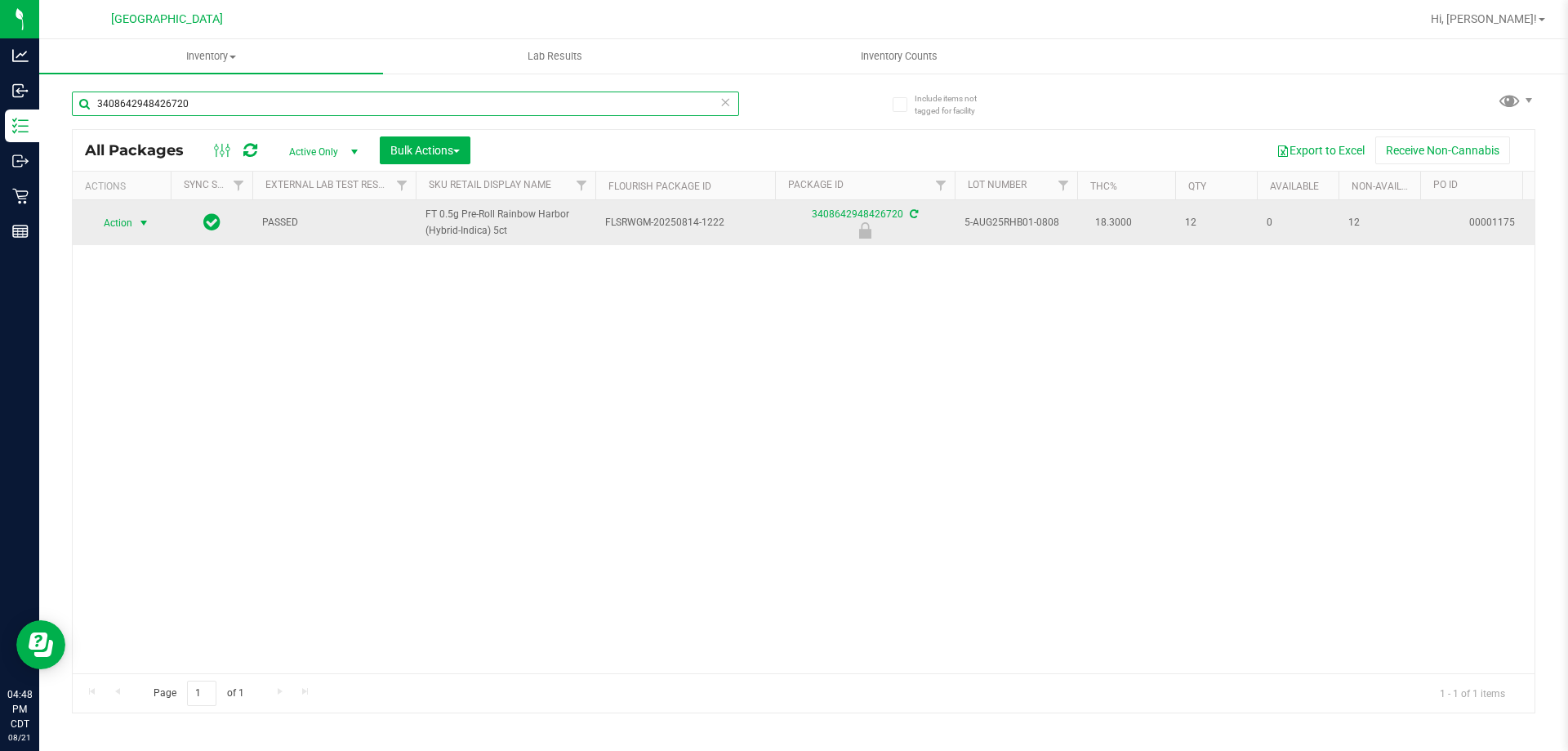
type input "3408642948426720"
click at [129, 231] on span "Action" at bounding box center [111, 223] width 44 height 23
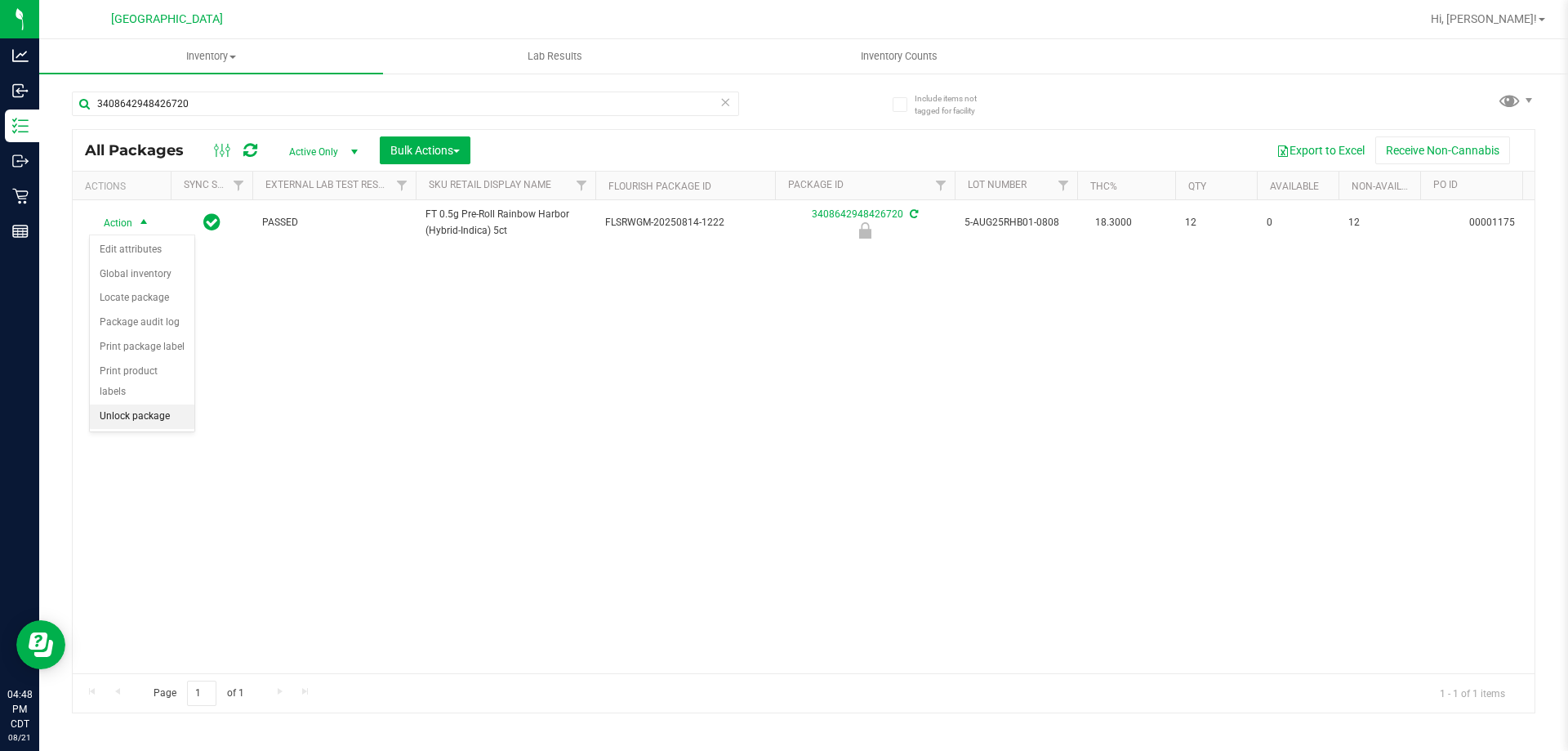
click at [149, 405] on li "Unlock package" at bounding box center [142, 417] width 105 height 25
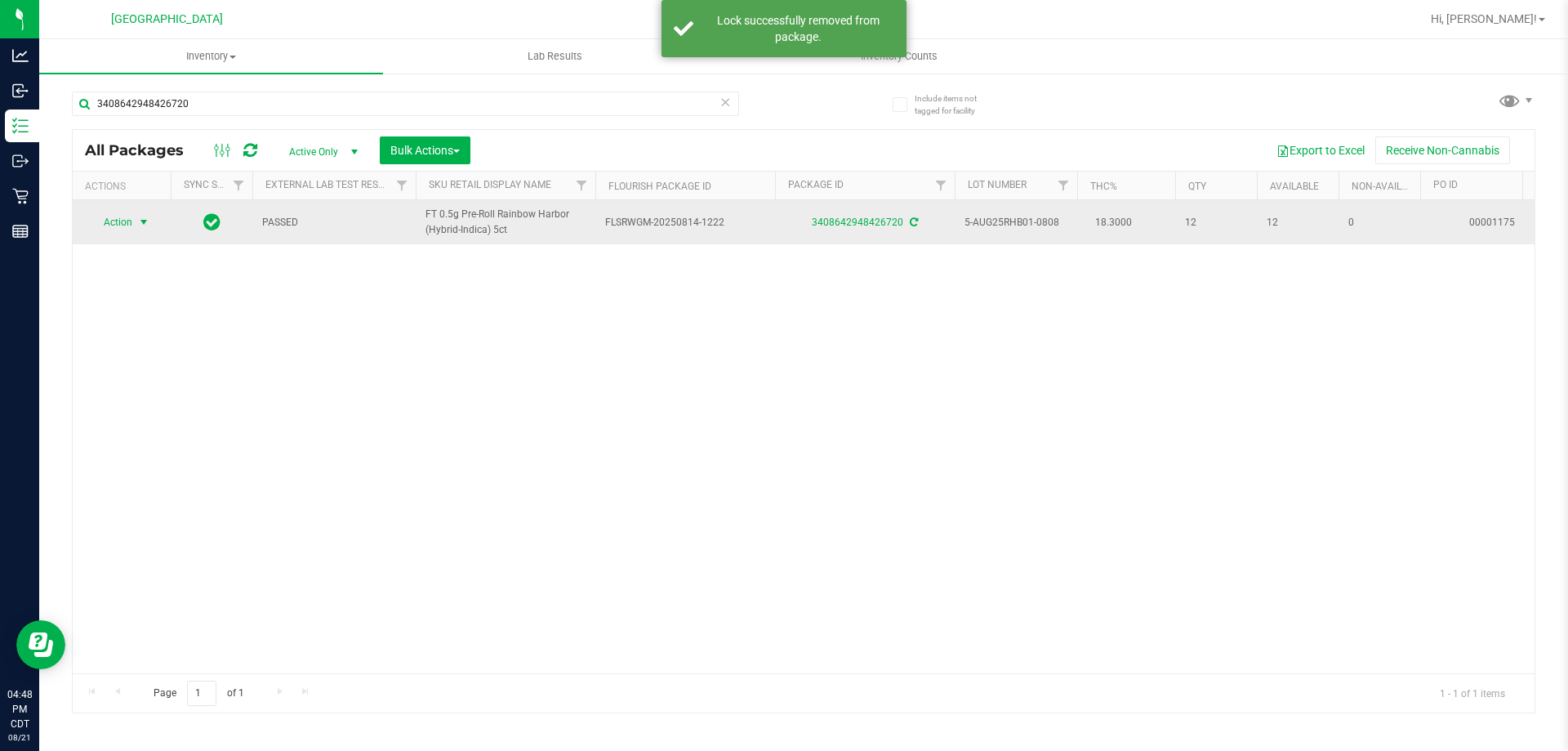
click at [129, 231] on span "Action" at bounding box center [111, 222] width 44 height 23
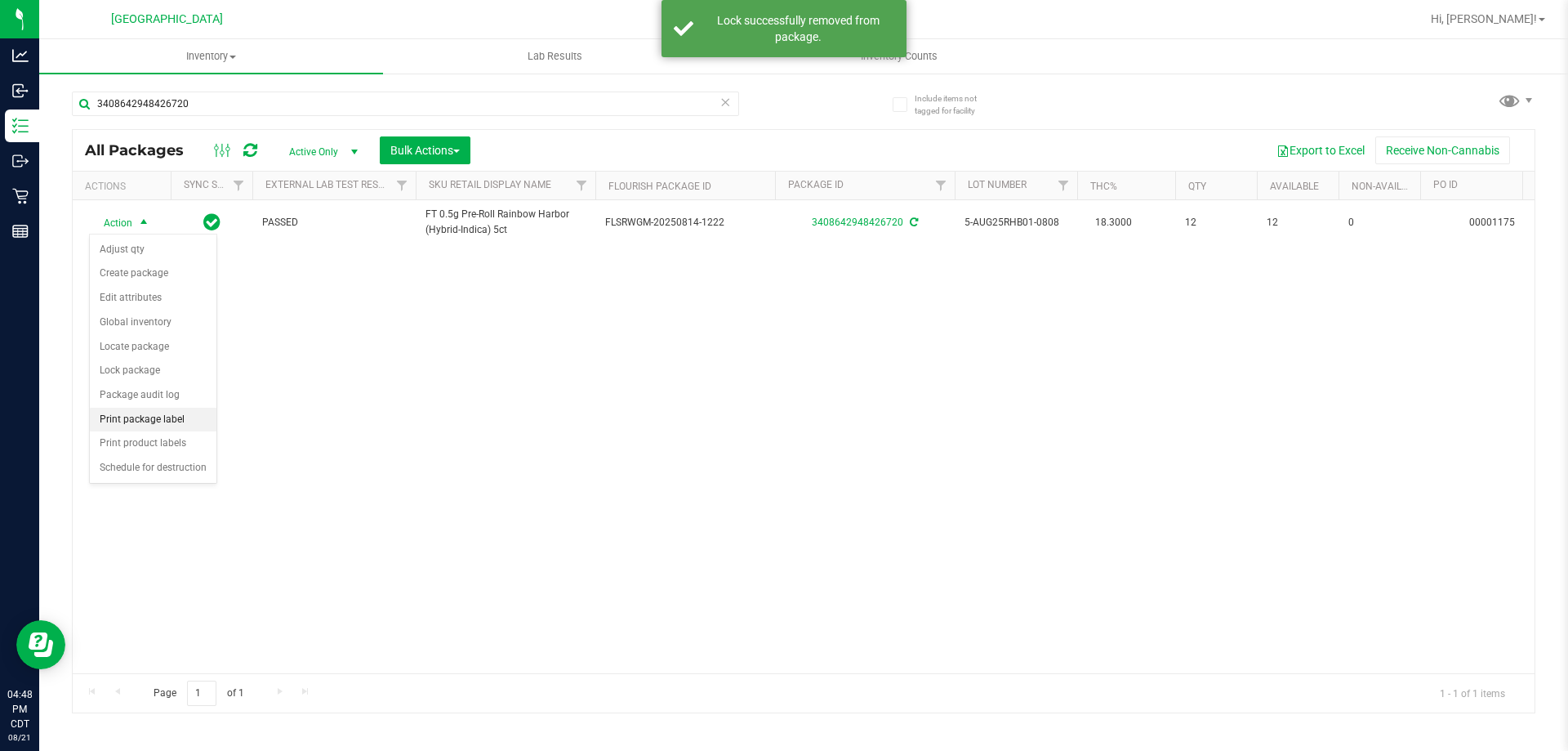
click at [179, 415] on li "Print package label" at bounding box center [153, 420] width 127 height 25
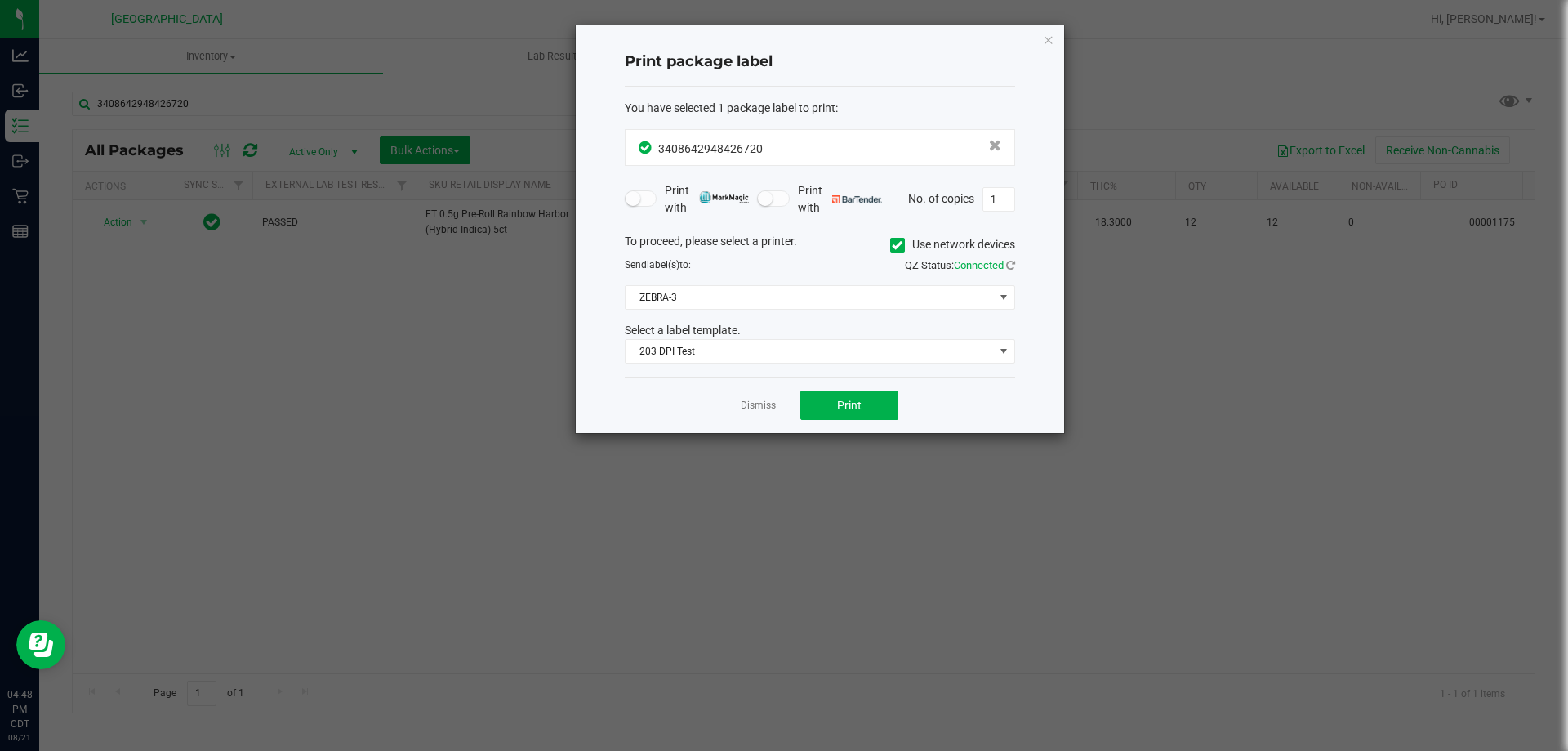
click at [839, 389] on div "Dismiss Print" at bounding box center [819, 405] width 390 height 57
click at [839, 399] on span "Print" at bounding box center [849, 405] width 25 height 13
click at [771, 407] on link "Dismiss" at bounding box center [757, 406] width 35 height 14
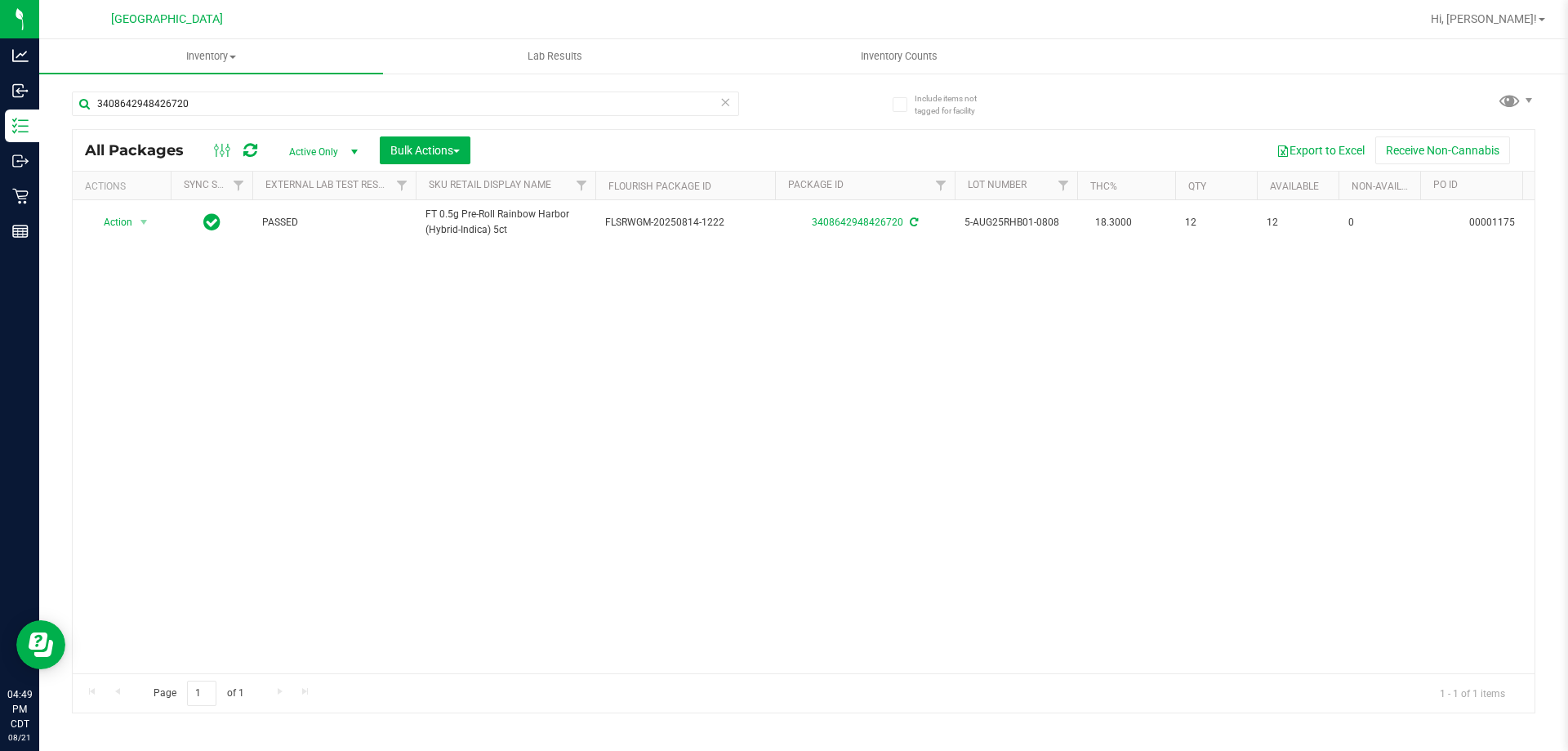
click at [727, 105] on icon at bounding box center [725, 101] width 12 height 19
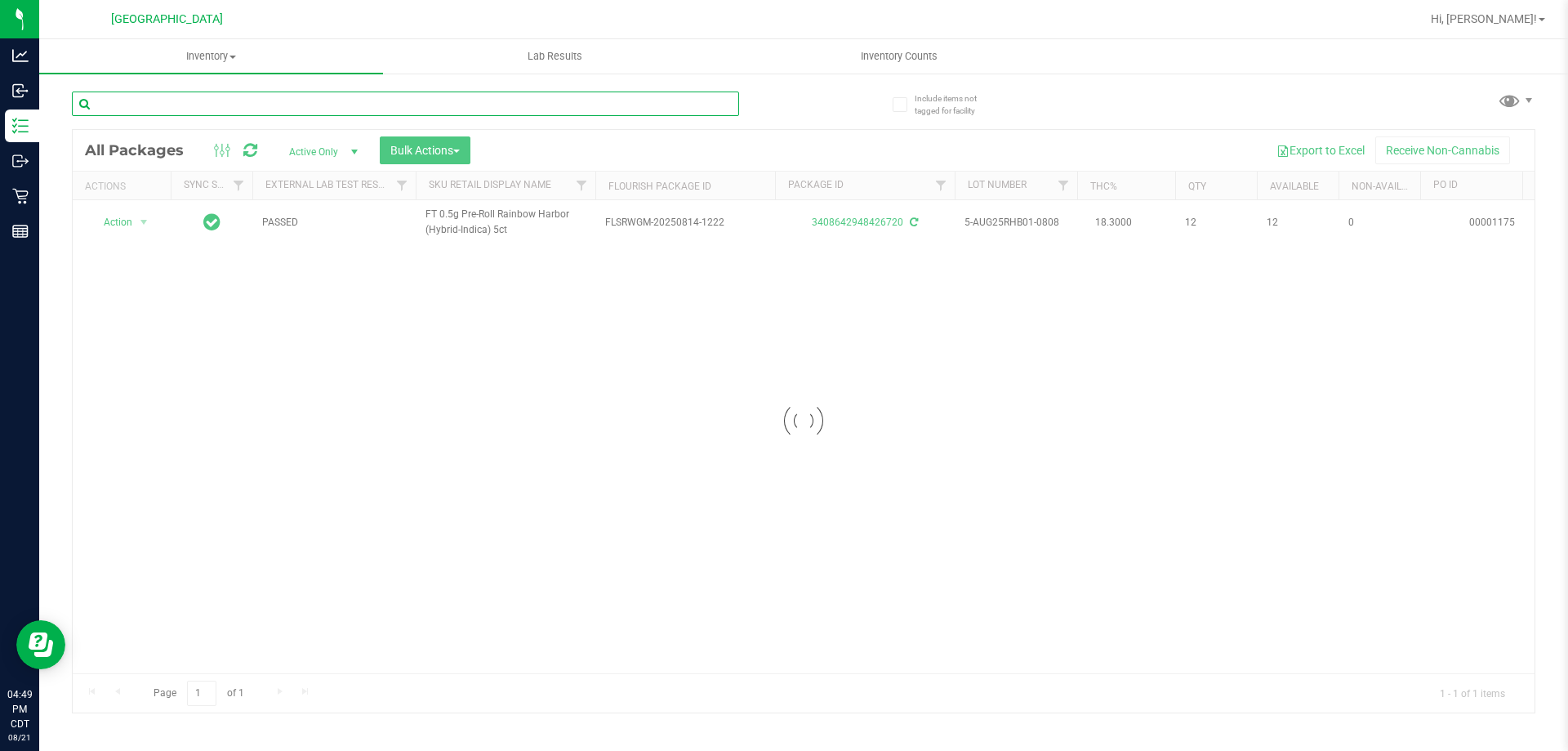
click at [707, 105] on input "text" at bounding box center [405, 103] width 667 height 25
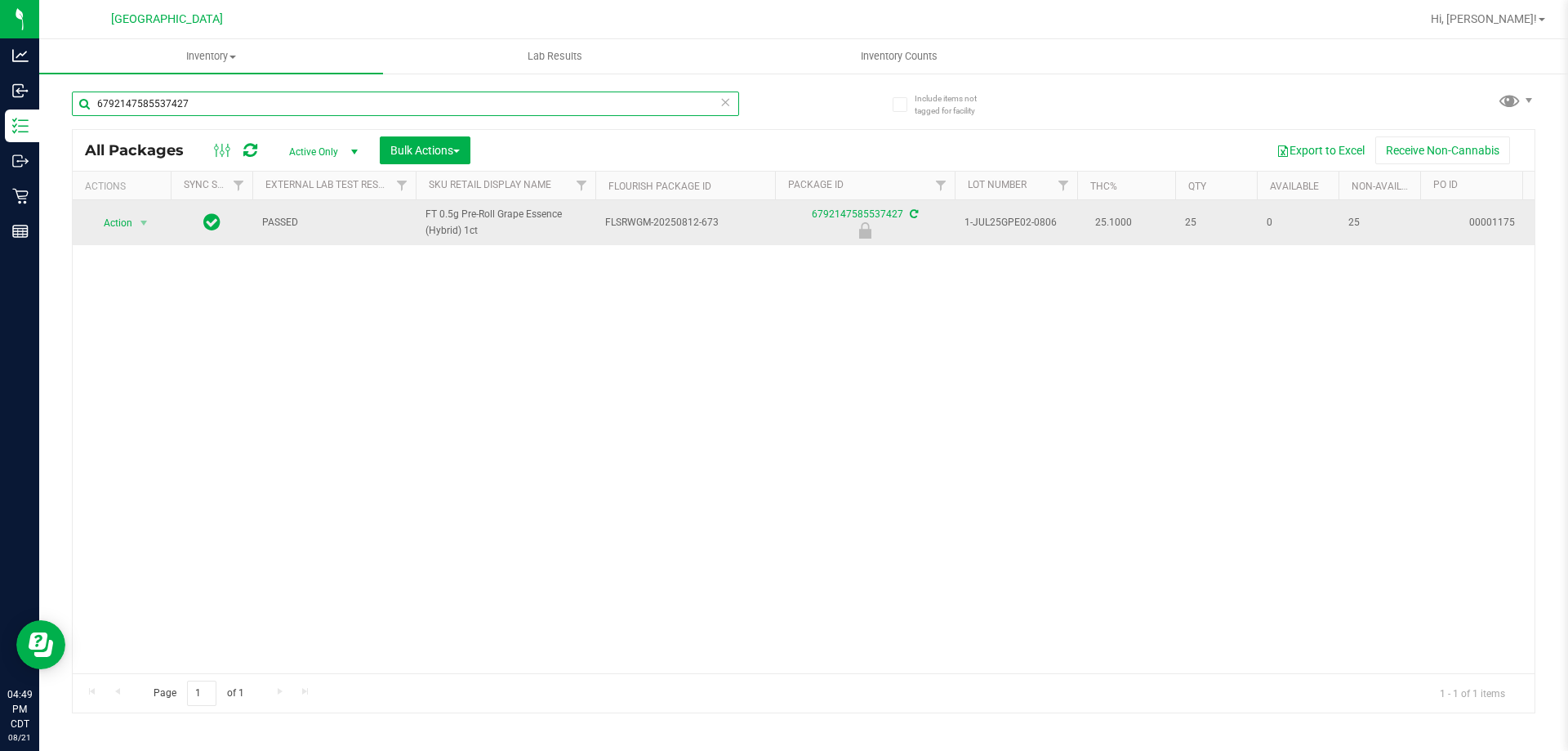
type input "6792147585537427"
click at [123, 220] on span "Action" at bounding box center [111, 223] width 44 height 23
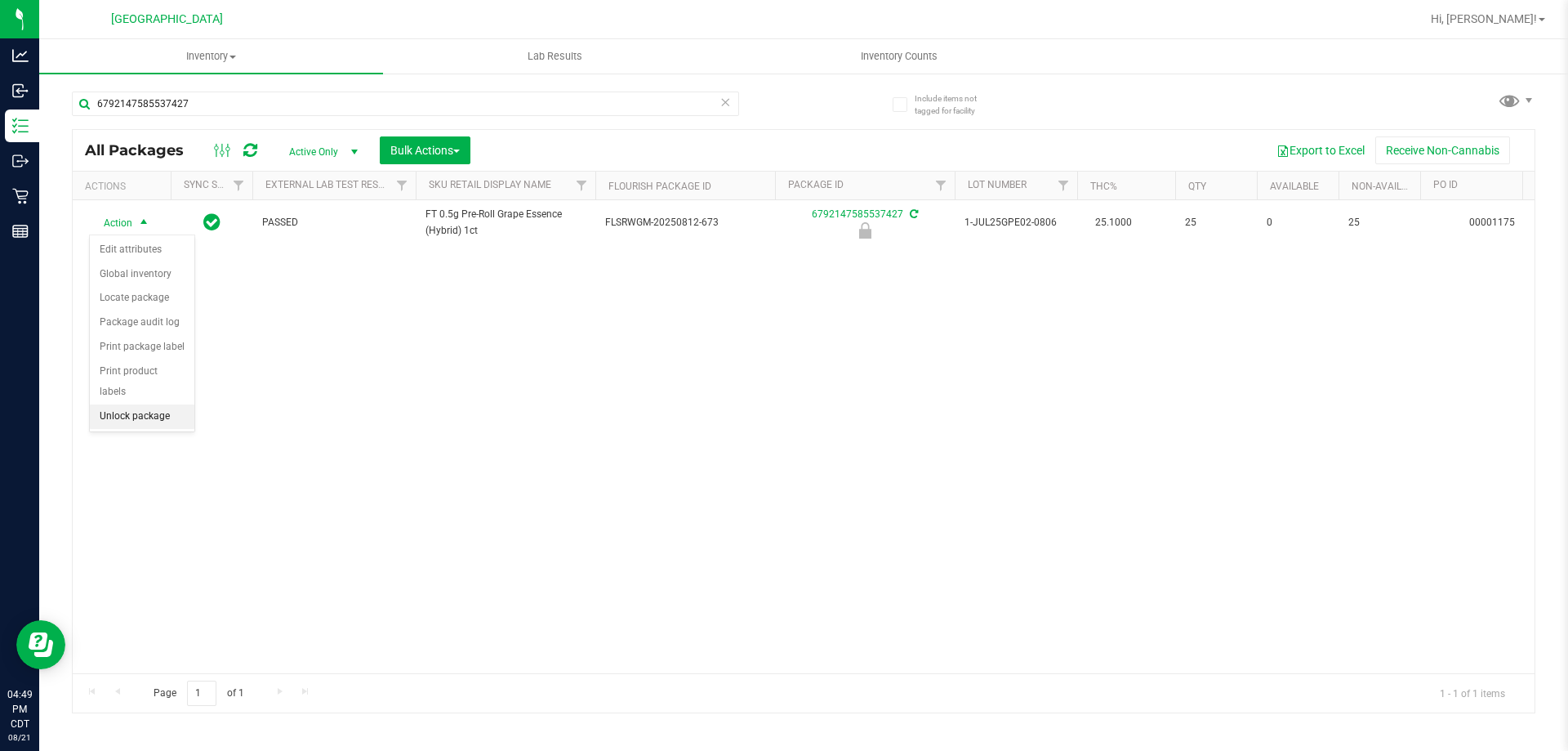
click at [184, 405] on li "Unlock package" at bounding box center [142, 417] width 105 height 25
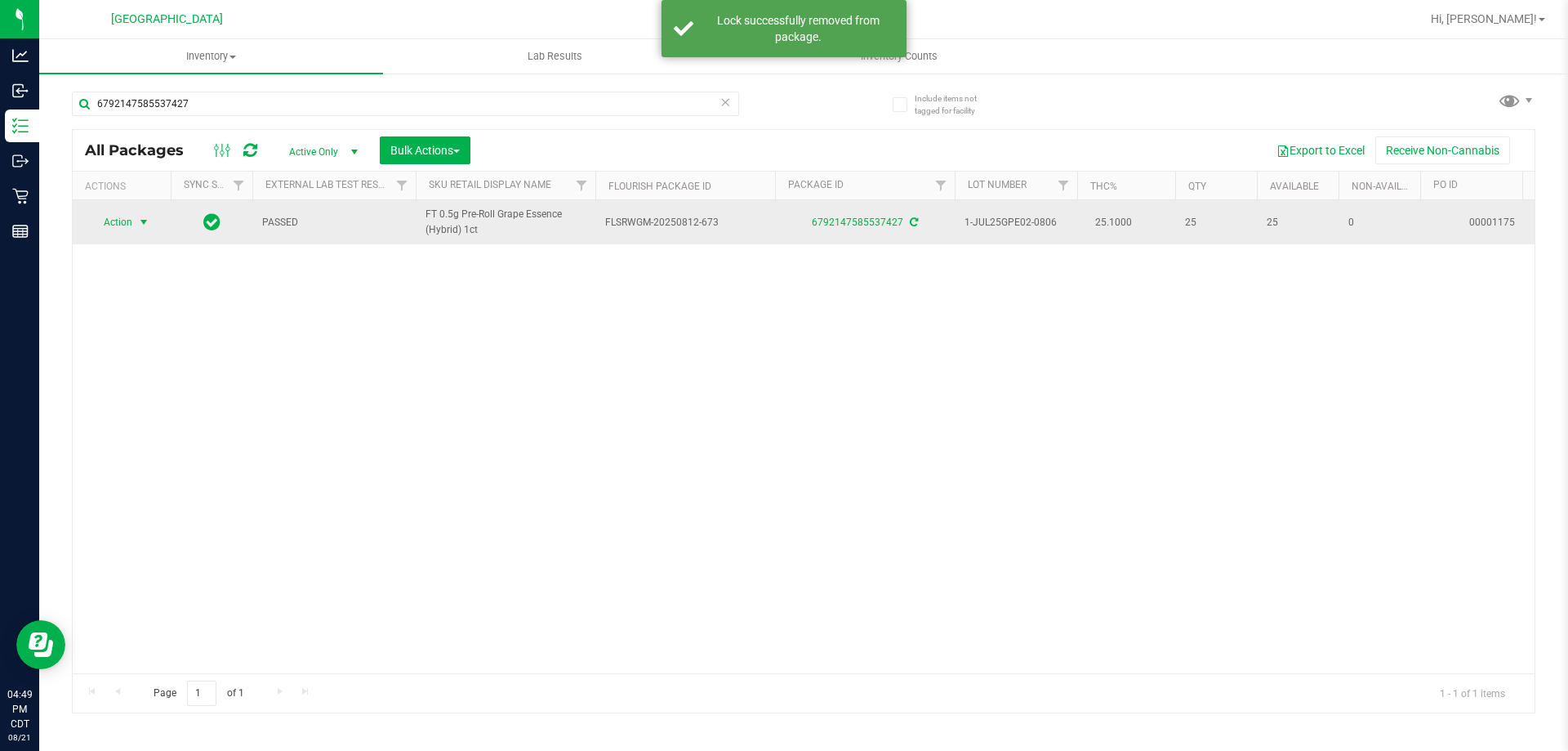
click at [137, 229] on span "select" at bounding box center [144, 222] width 20 height 23
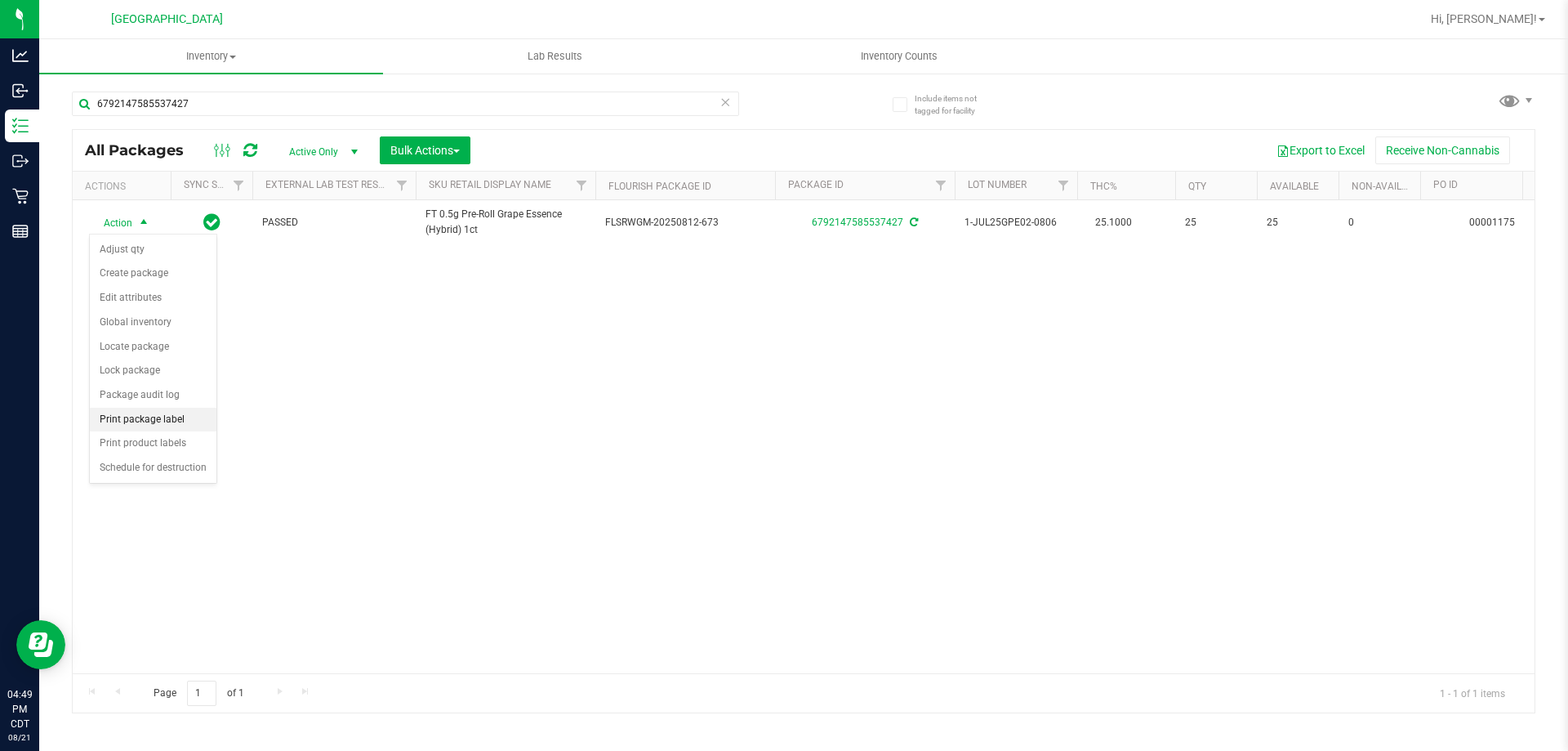
click at [194, 427] on li "Print package label" at bounding box center [153, 420] width 127 height 25
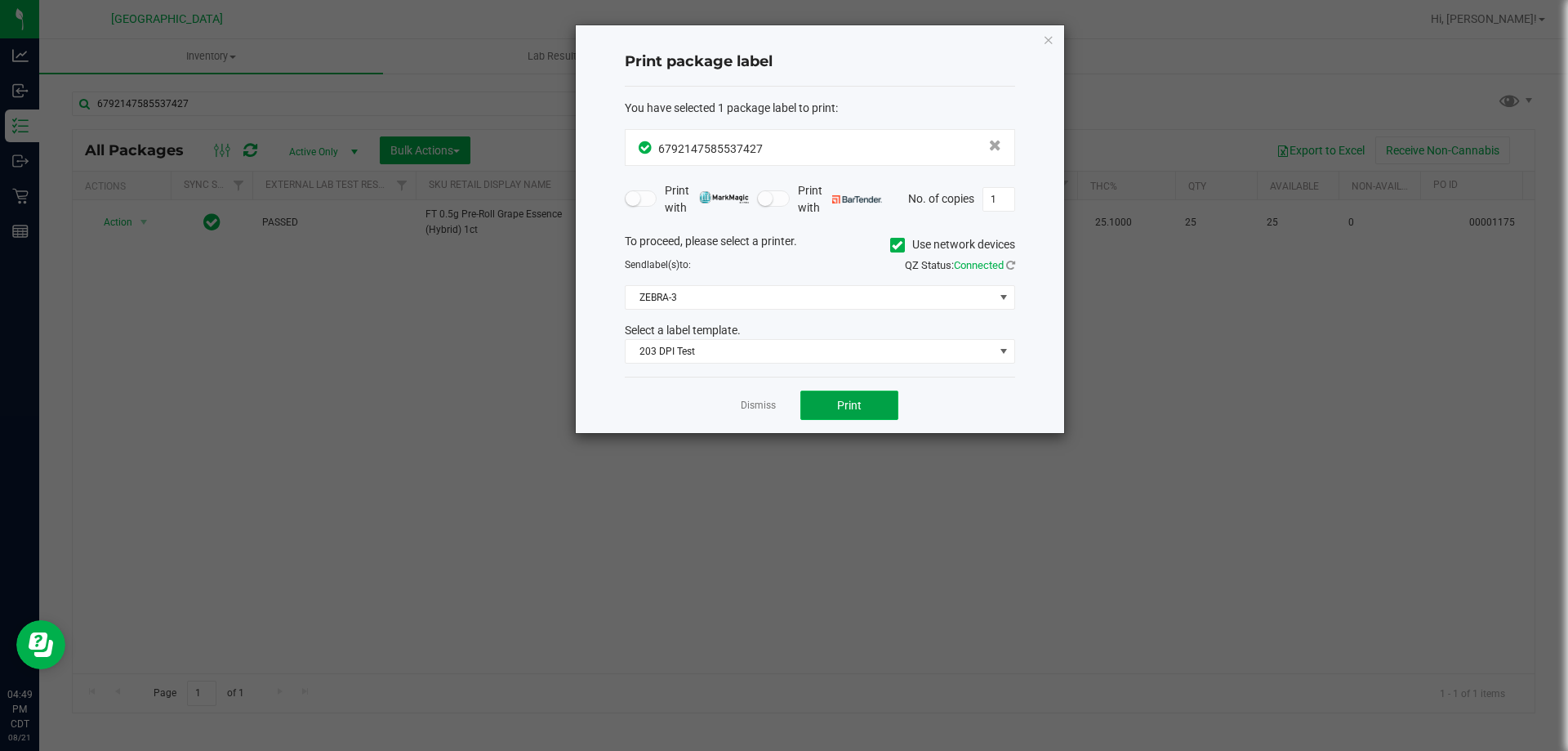
click at [864, 409] on button "Print" at bounding box center [850, 405] width 98 height 30
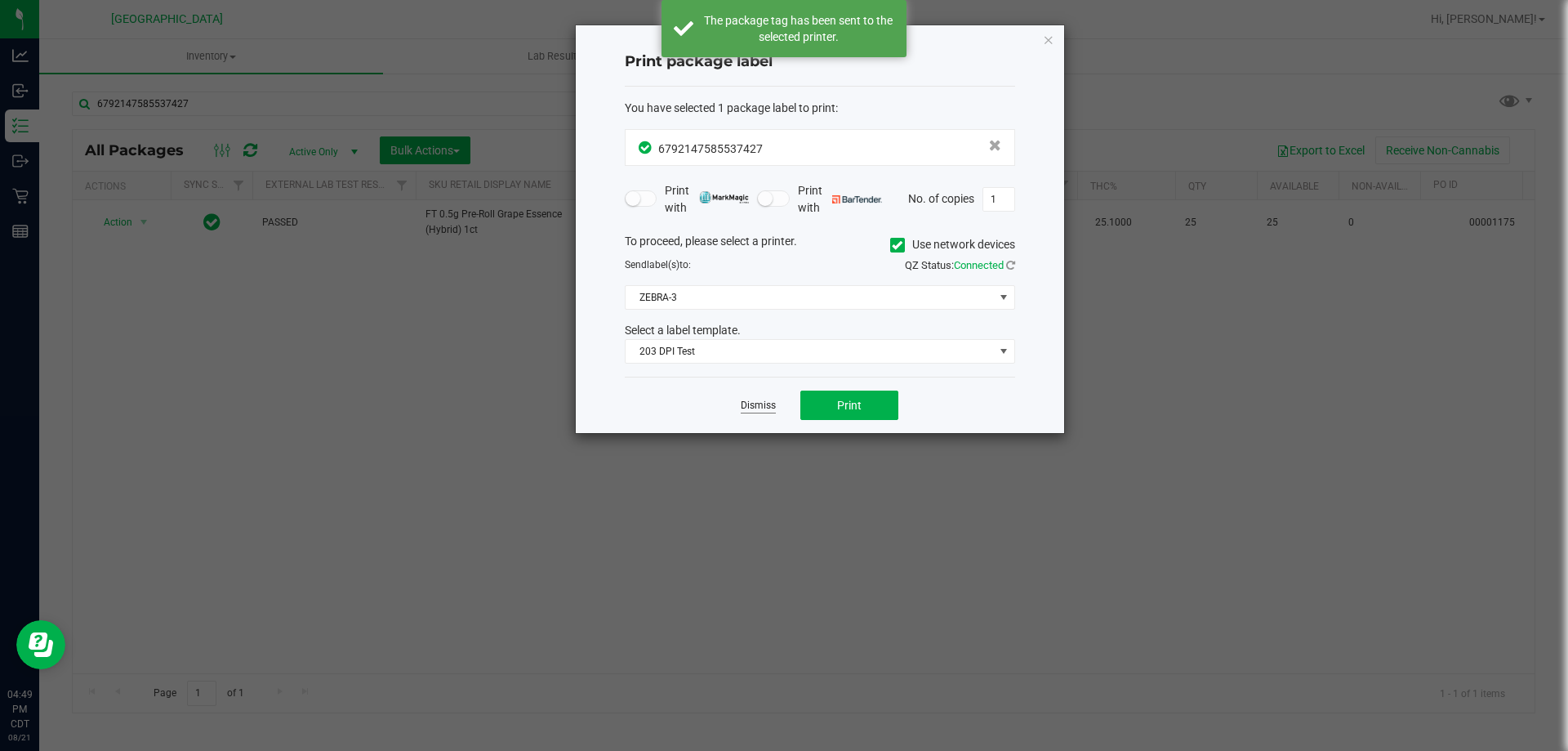
click at [758, 410] on link "Dismiss" at bounding box center [757, 406] width 35 height 14
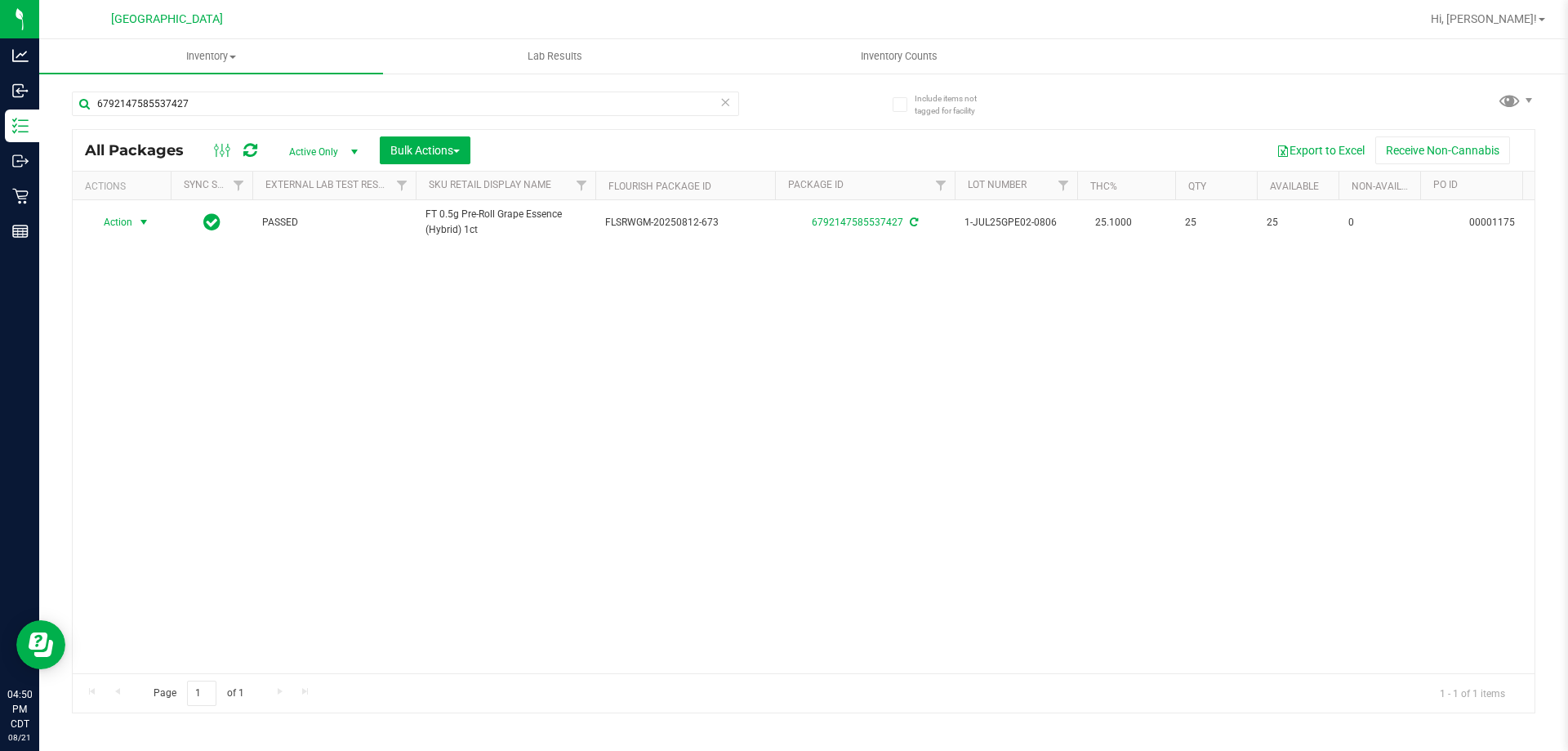
click at [729, 100] on icon at bounding box center [725, 101] width 12 height 19
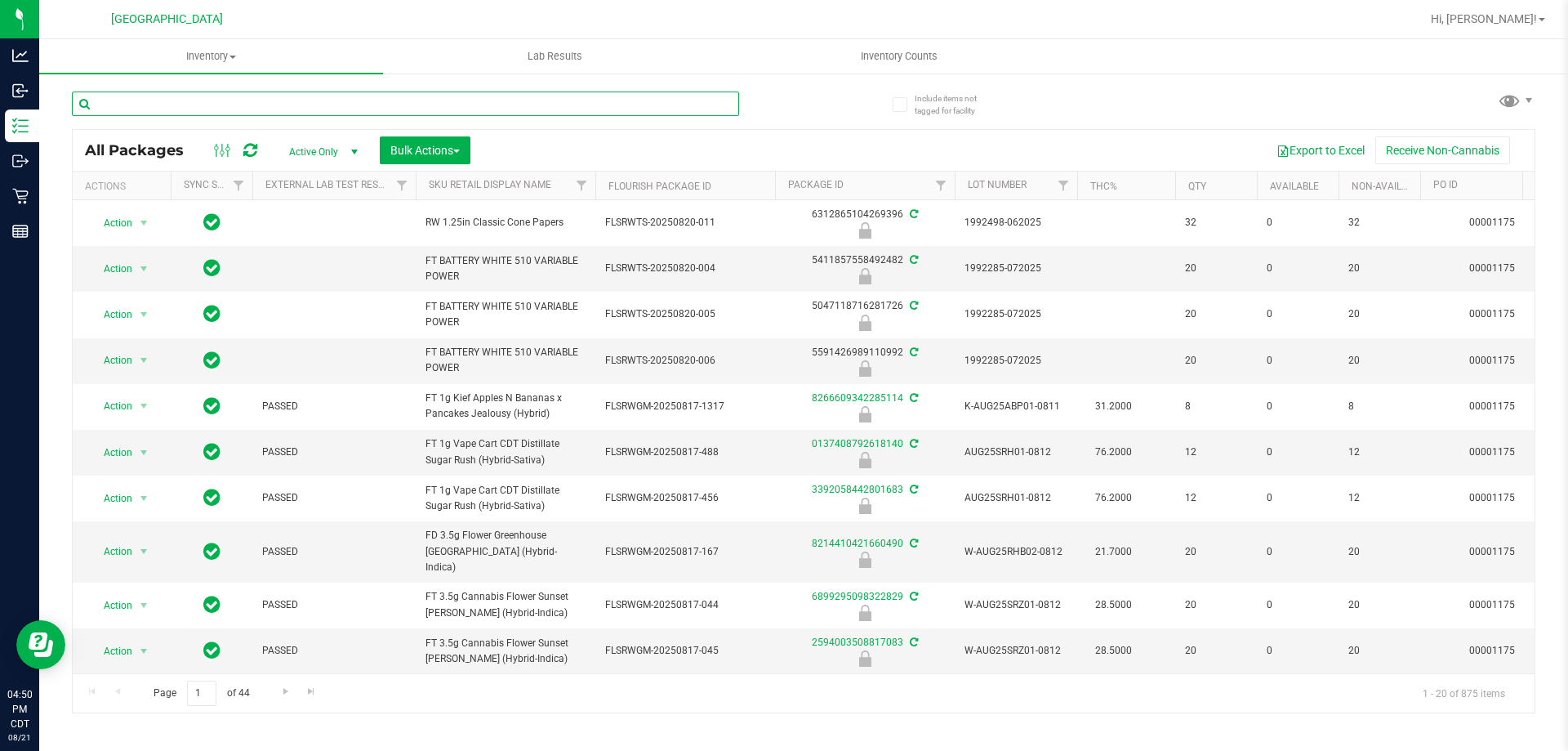
click at [710, 105] on input "text" at bounding box center [405, 103] width 667 height 25
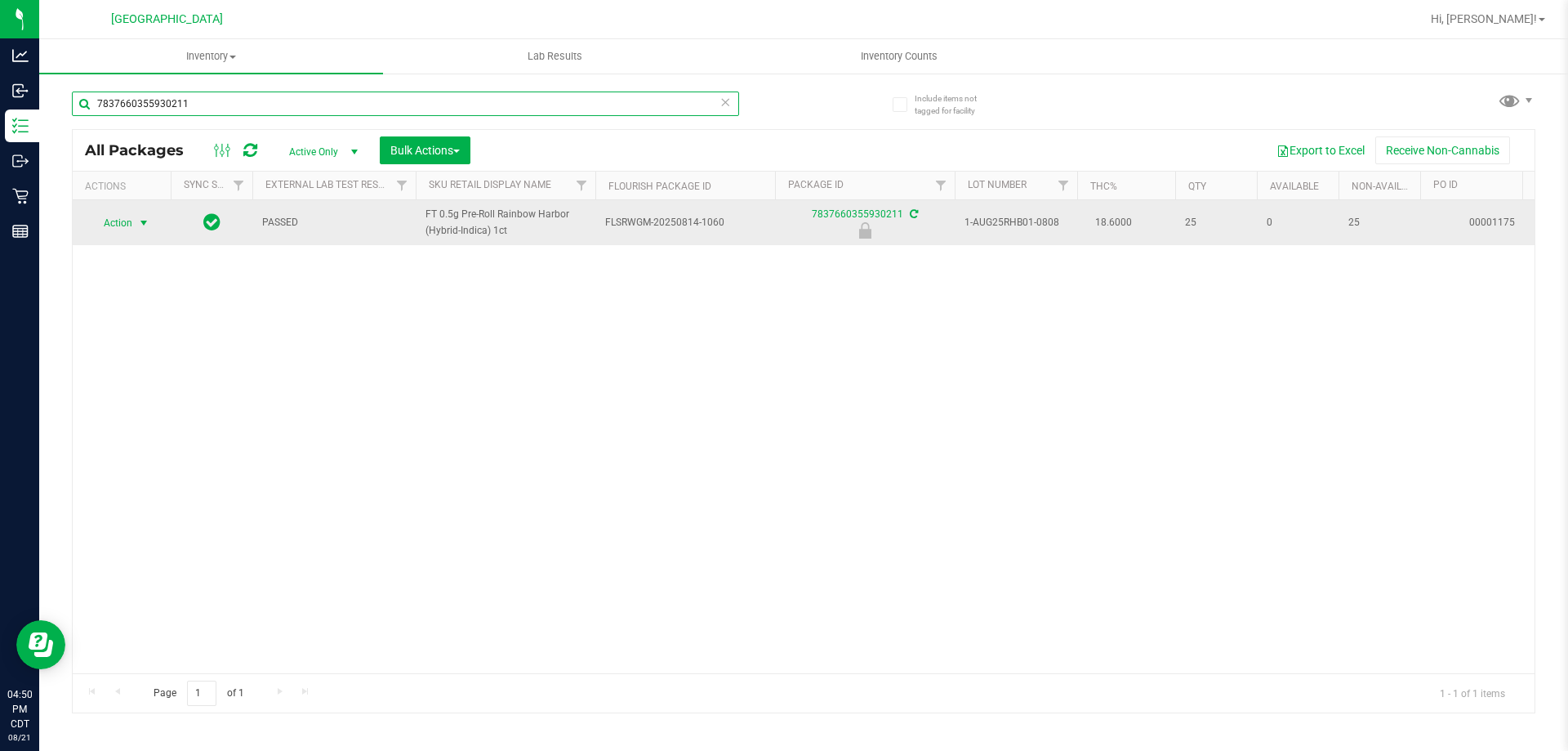
type input "7837660355930211"
click at [149, 224] on span "select" at bounding box center [143, 223] width 13 height 13
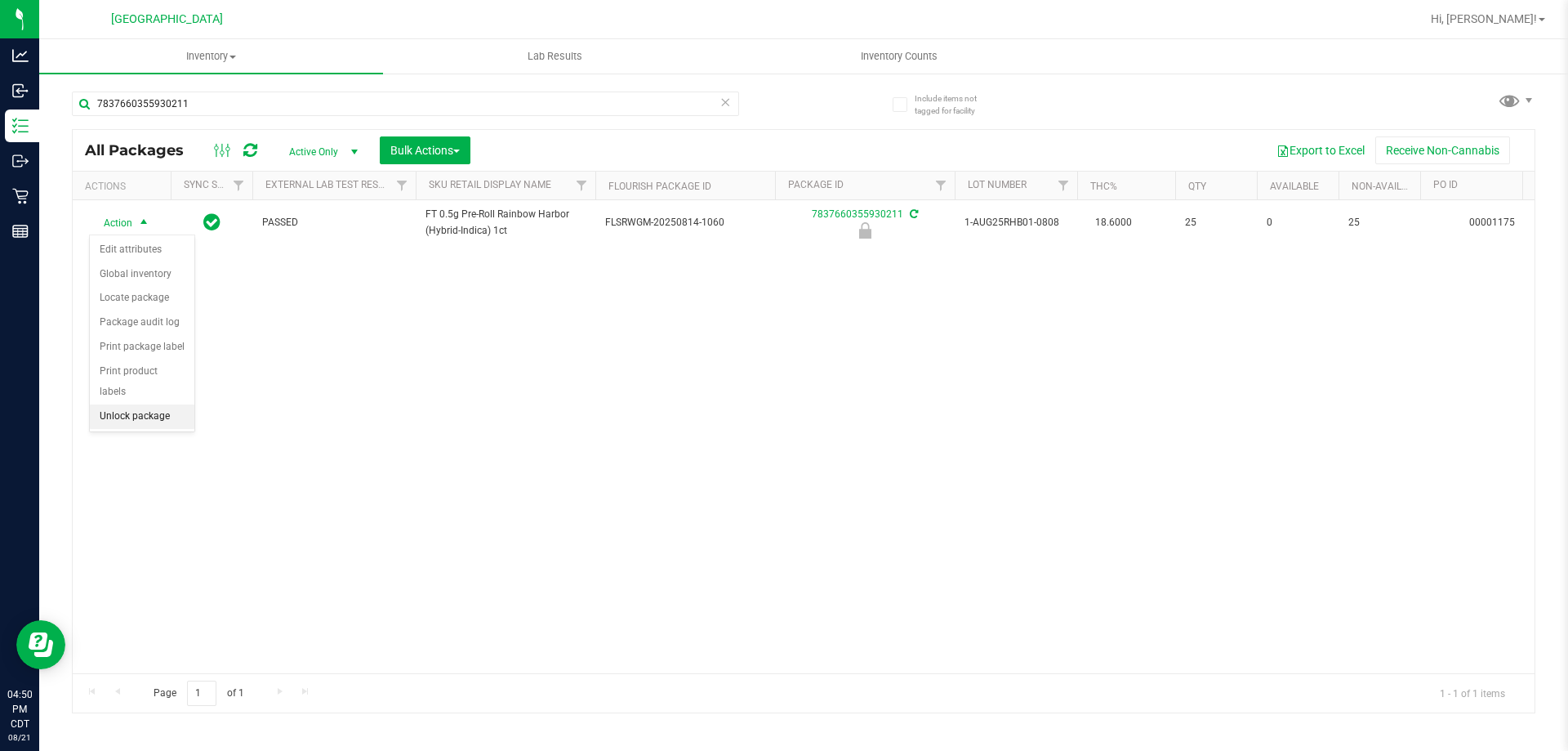
click at [170, 405] on li "Unlock package" at bounding box center [142, 417] width 105 height 25
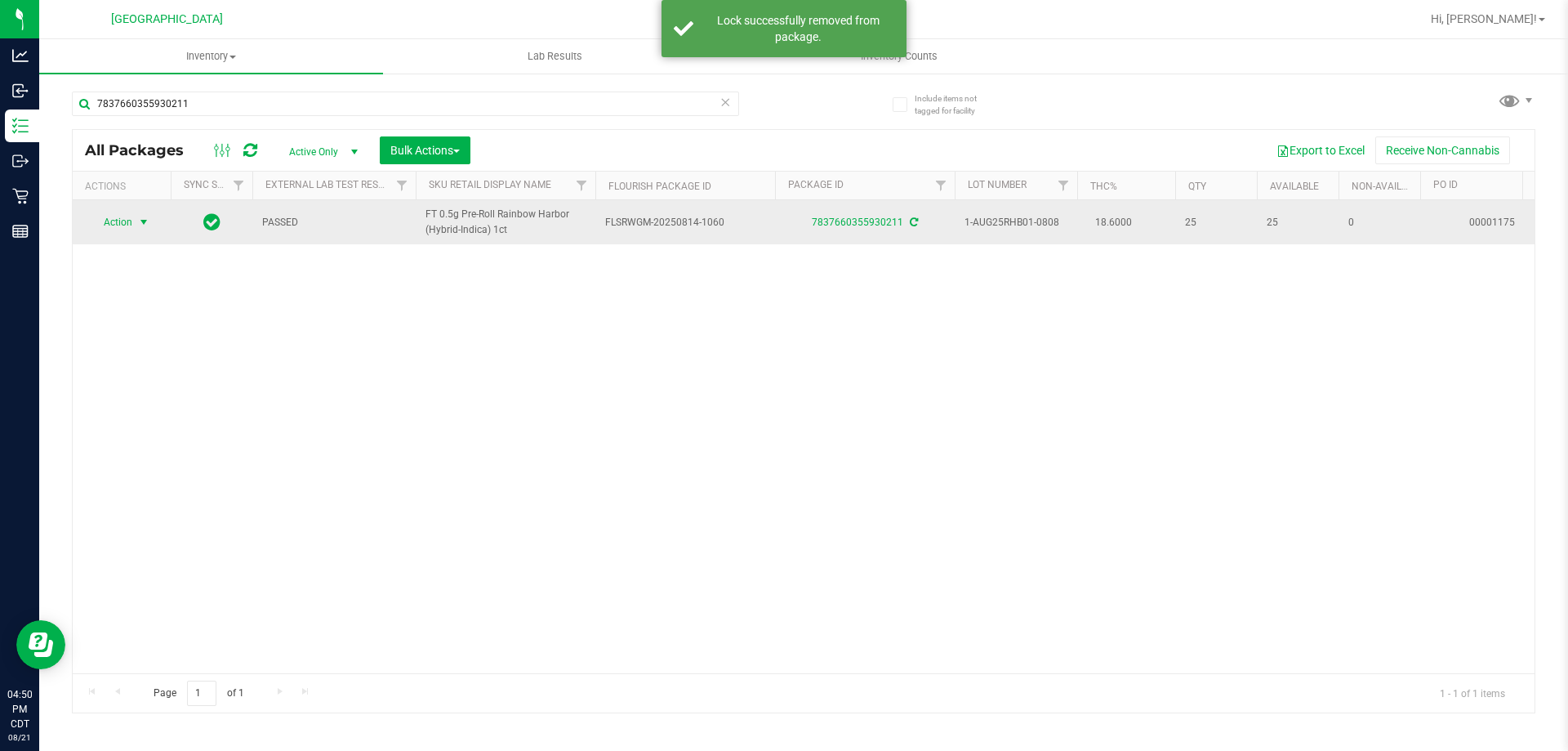
click at [139, 219] on span "select" at bounding box center [143, 222] width 13 height 13
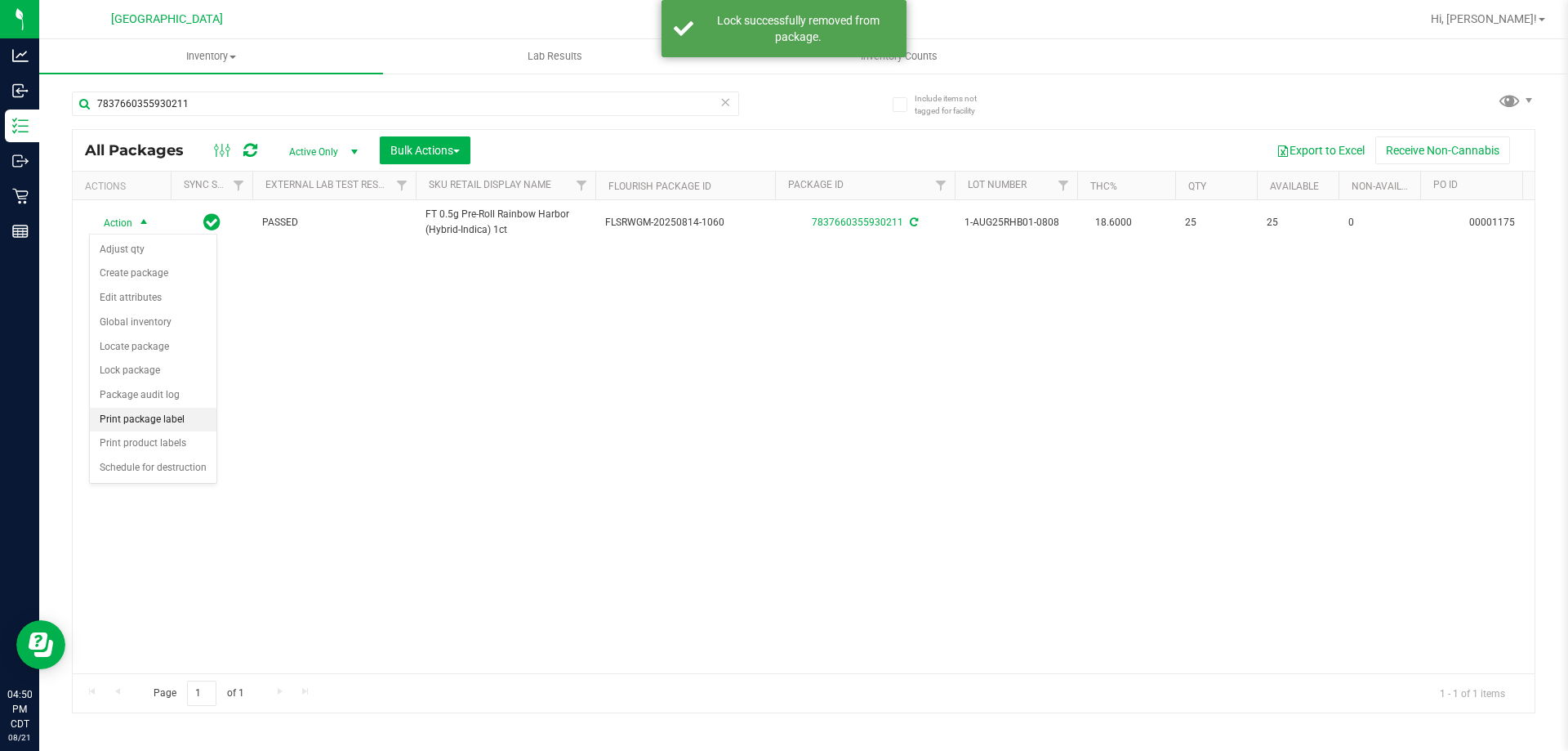
click at [190, 424] on li "Print package label" at bounding box center [153, 420] width 127 height 25
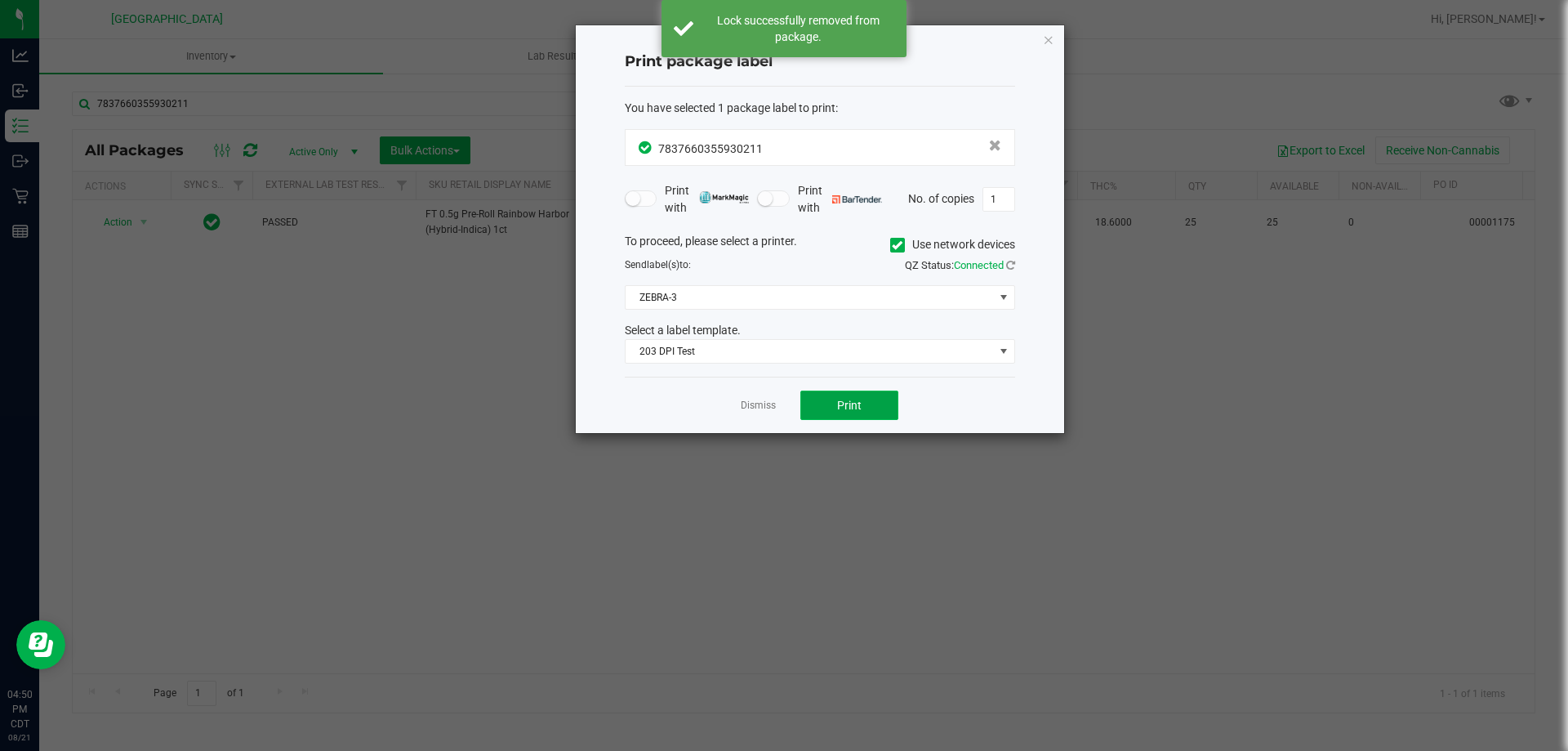
click at [802, 413] on button "Print" at bounding box center [850, 405] width 98 height 30
click at [770, 408] on link "Dismiss" at bounding box center [757, 406] width 35 height 14
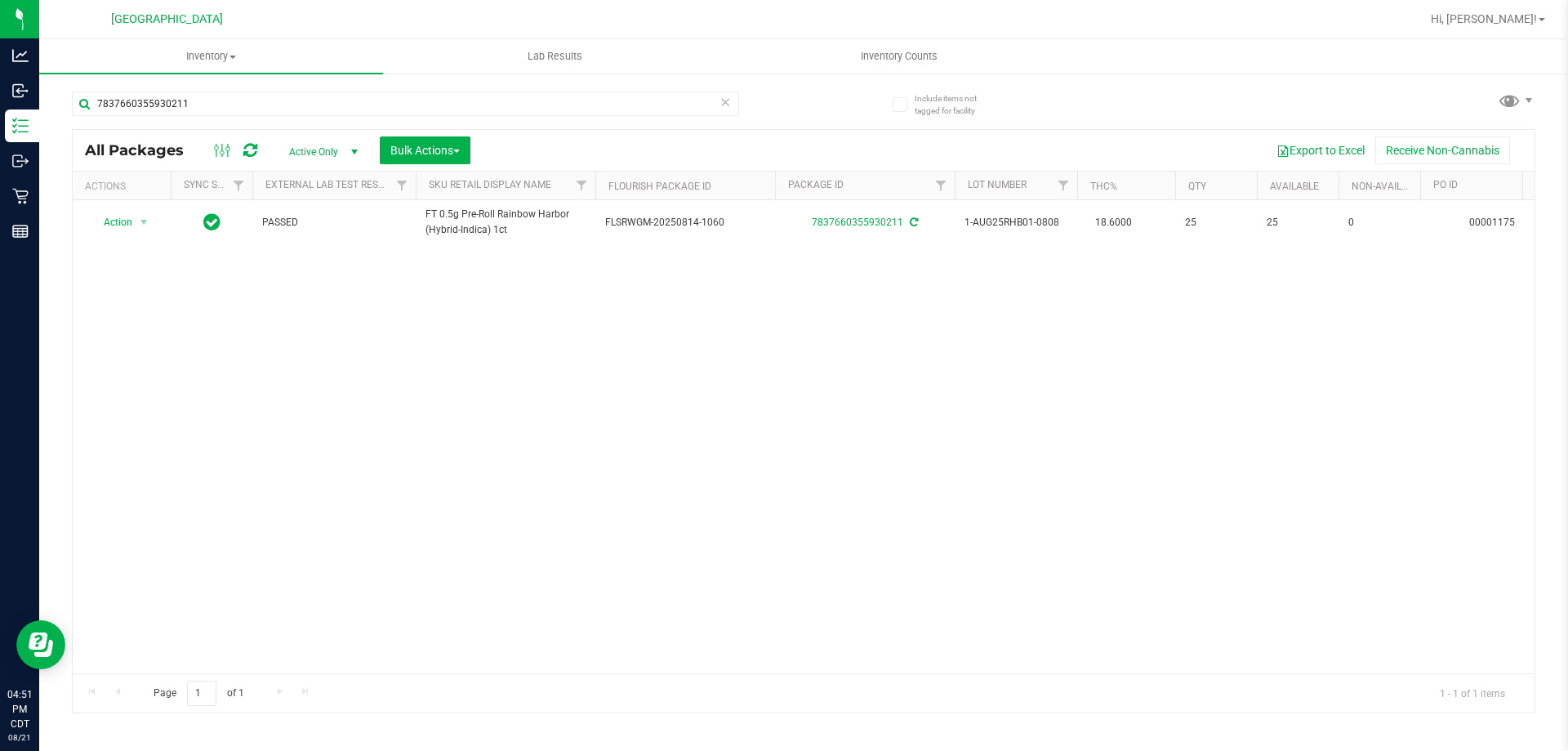
click at [729, 120] on div "7837660355930211" at bounding box center [405, 110] width 667 height 37
click at [729, 108] on icon at bounding box center [725, 101] width 12 height 19
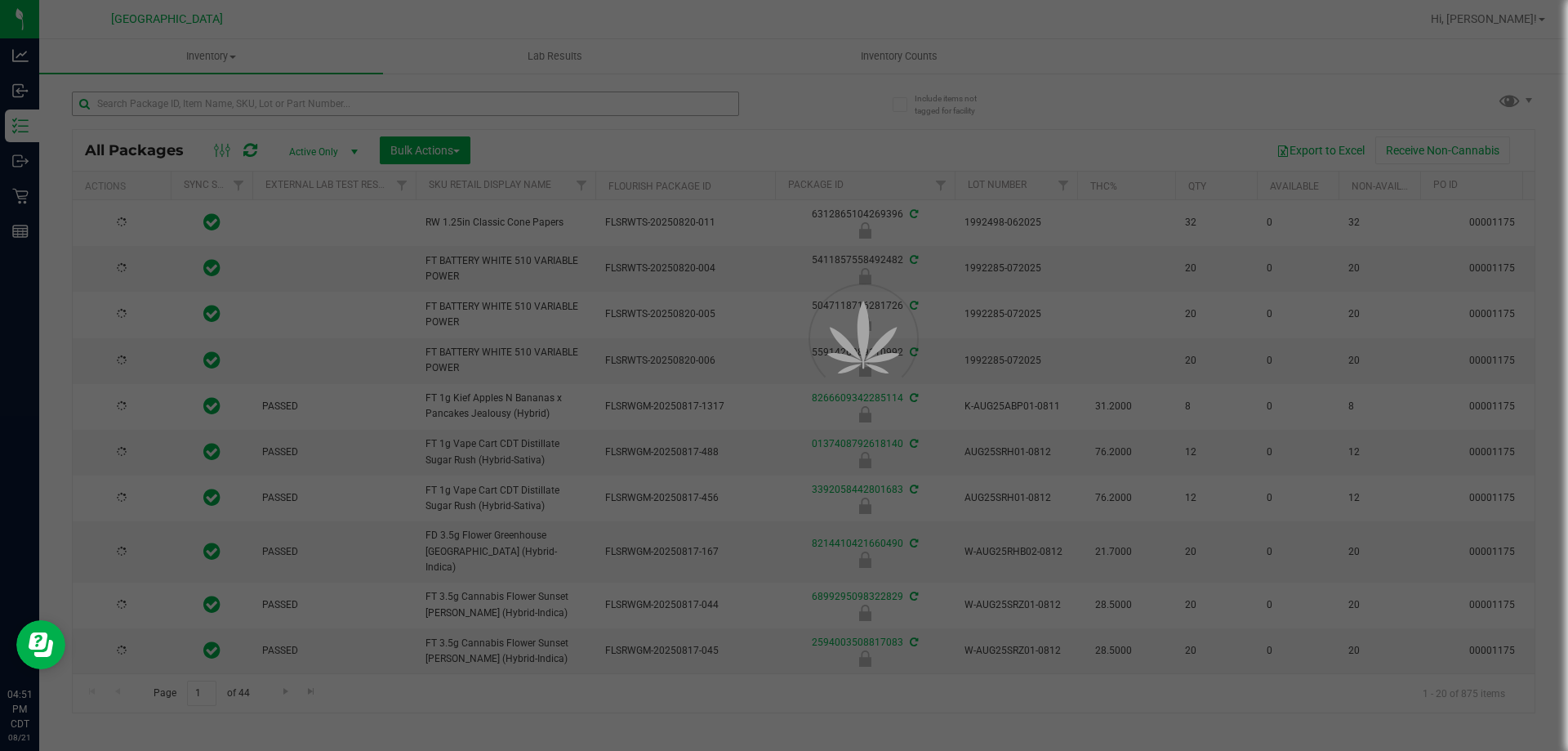
click at [713, 107] on div at bounding box center [784, 375] width 1568 height 751
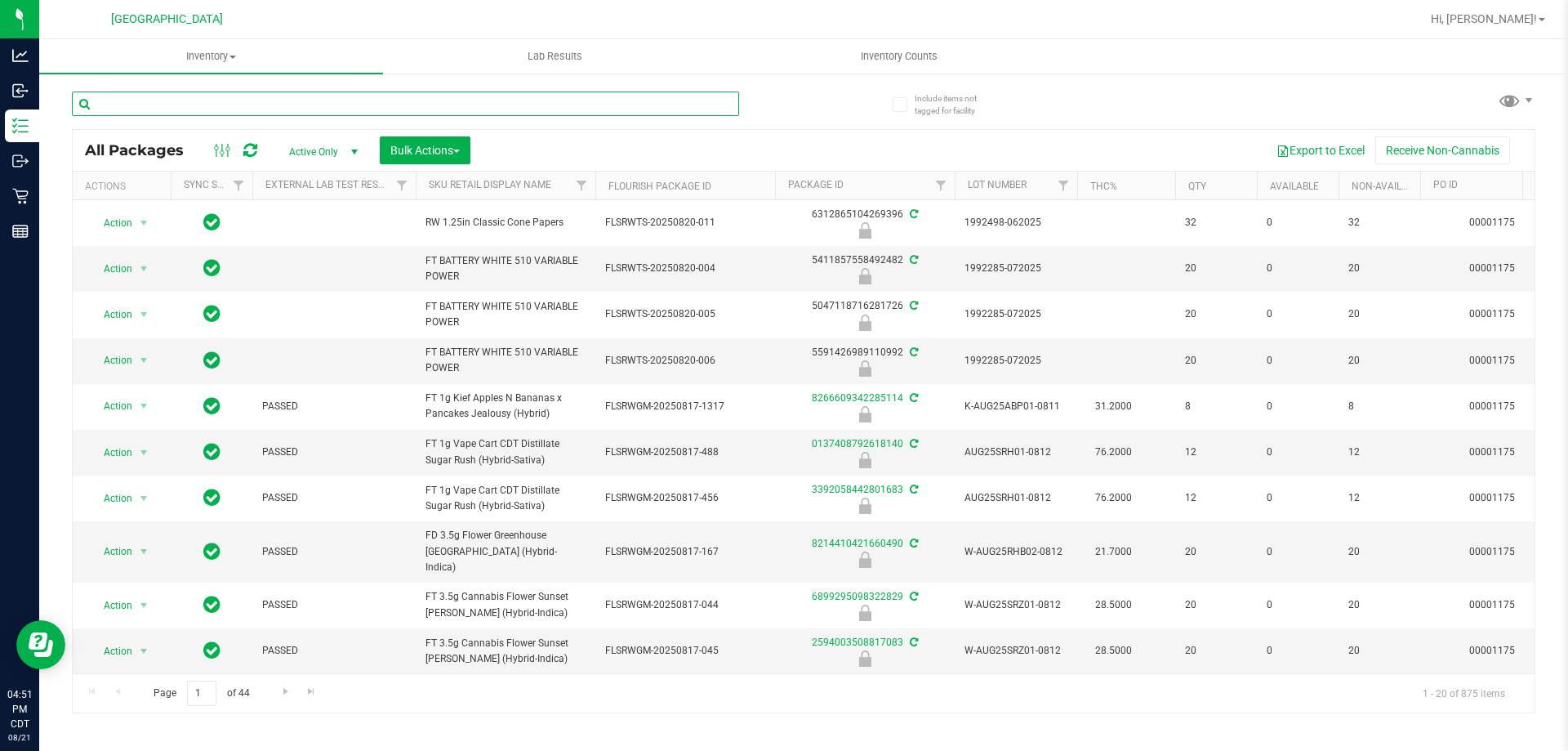
click at [713, 107] on input "text" at bounding box center [405, 103] width 667 height 25
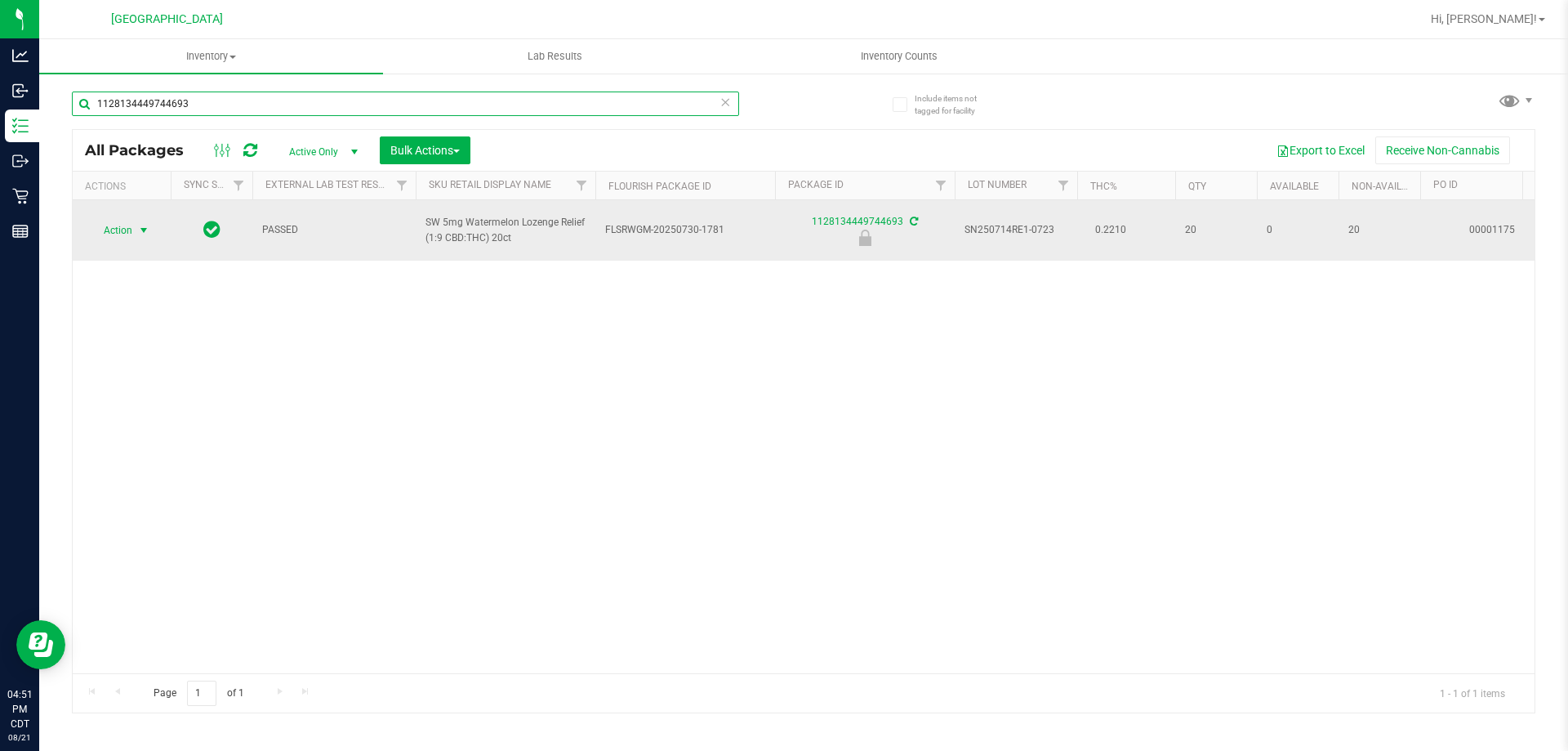
type input "1128134449744693"
click at [130, 234] on span "Action" at bounding box center [111, 230] width 44 height 23
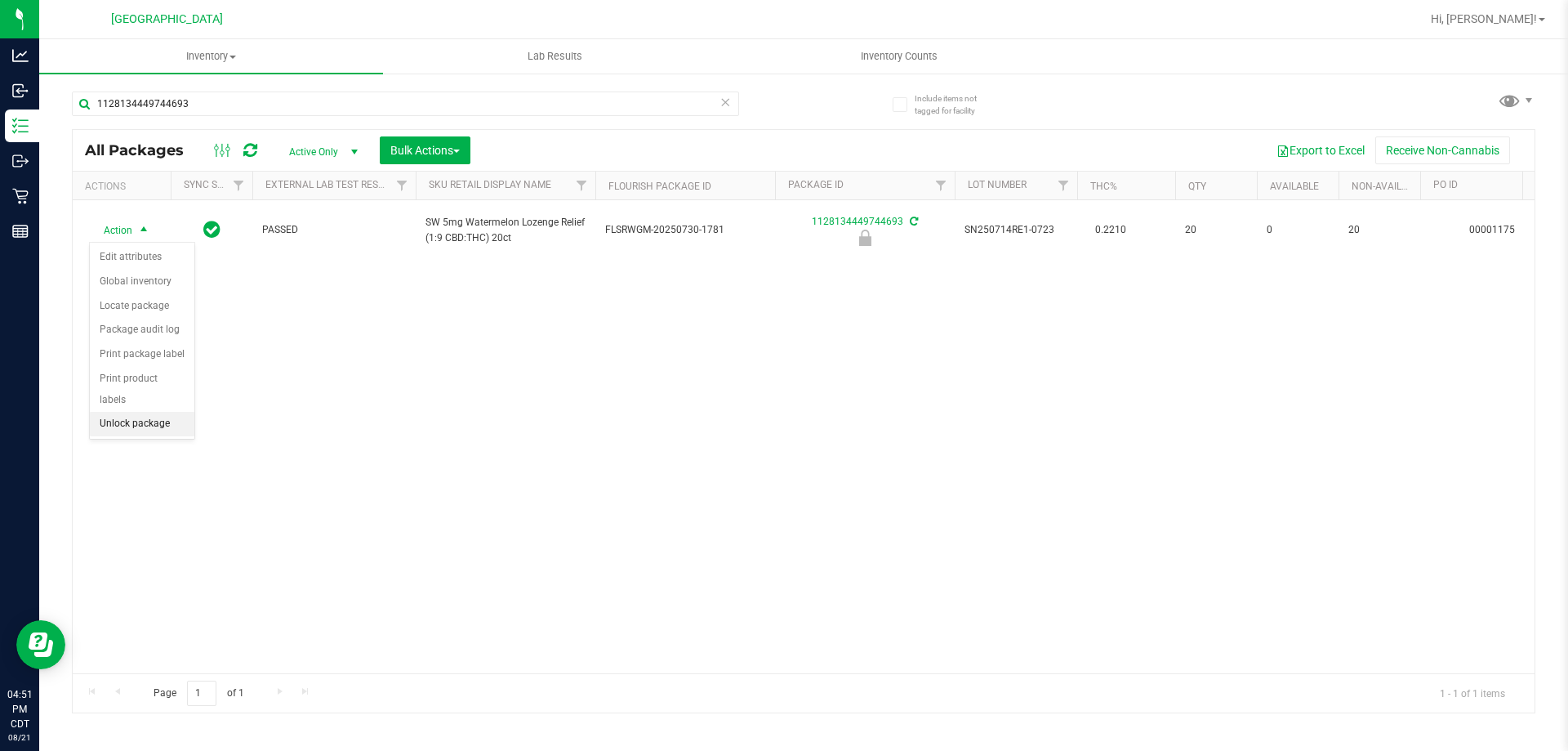
click at [147, 411] on li "Unlock package" at bounding box center [142, 423] width 105 height 25
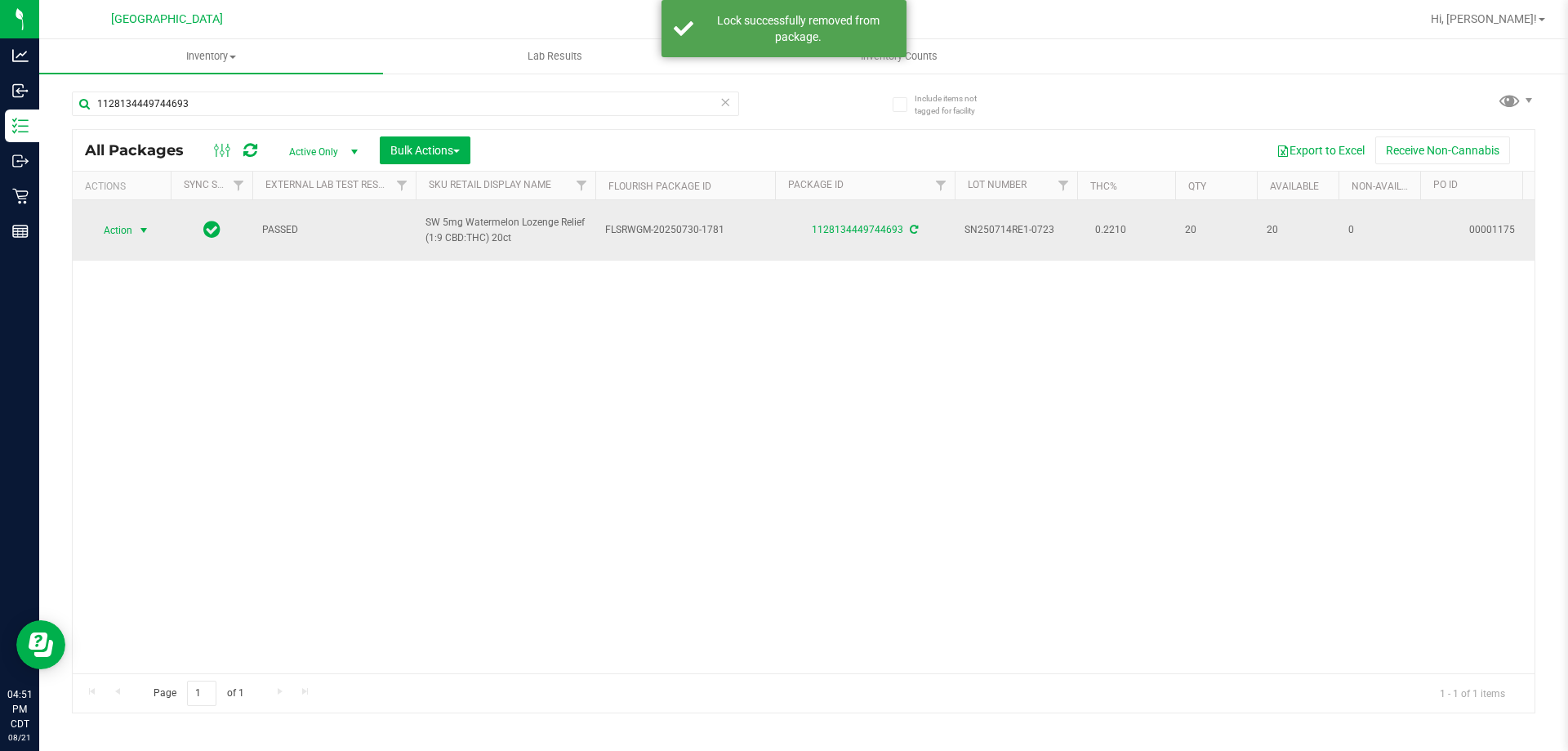
click at [145, 237] on span "select" at bounding box center [144, 230] width 20 height 23
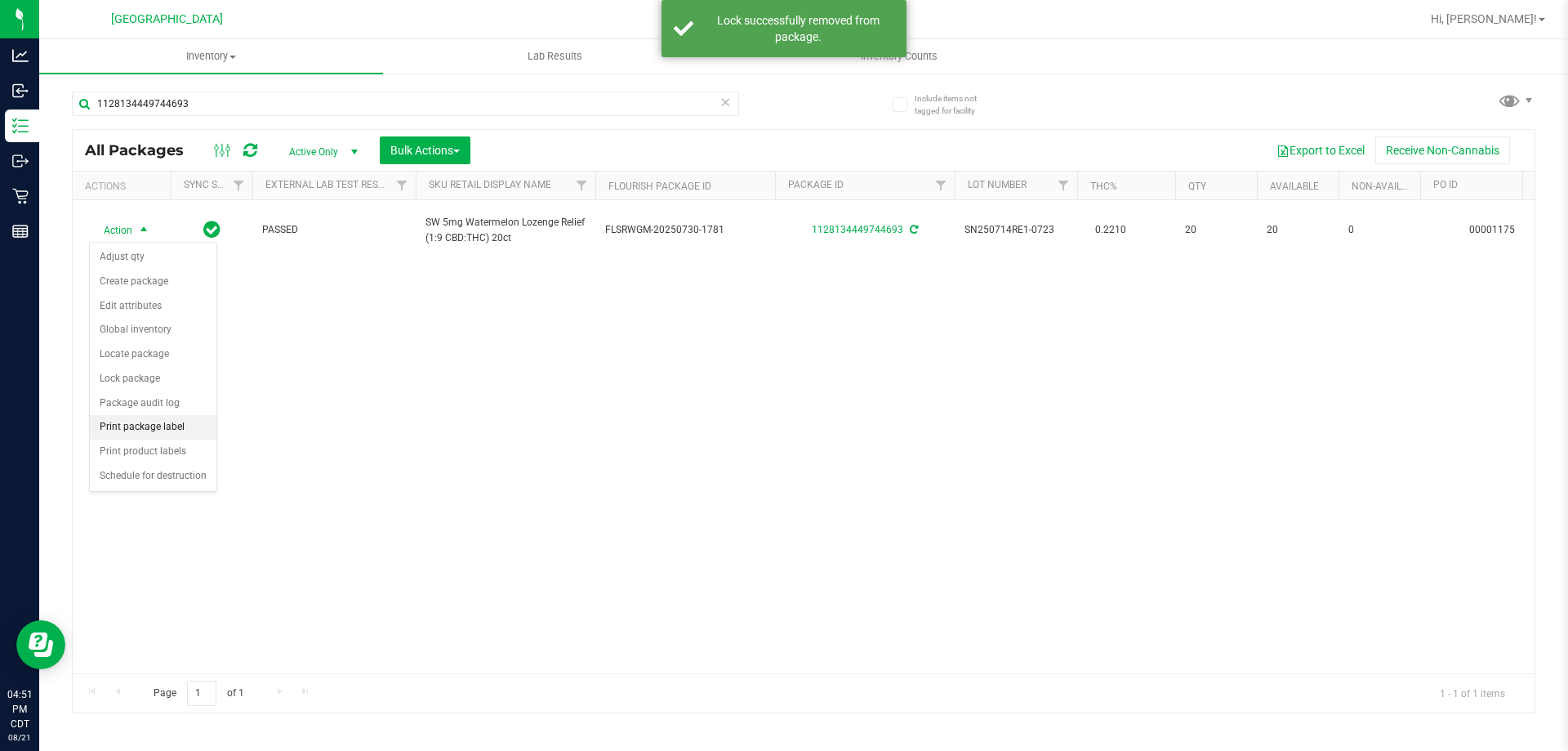
click at [166, 428] on li "Print package label" at bounding box center [153, 427] width 127 height 25
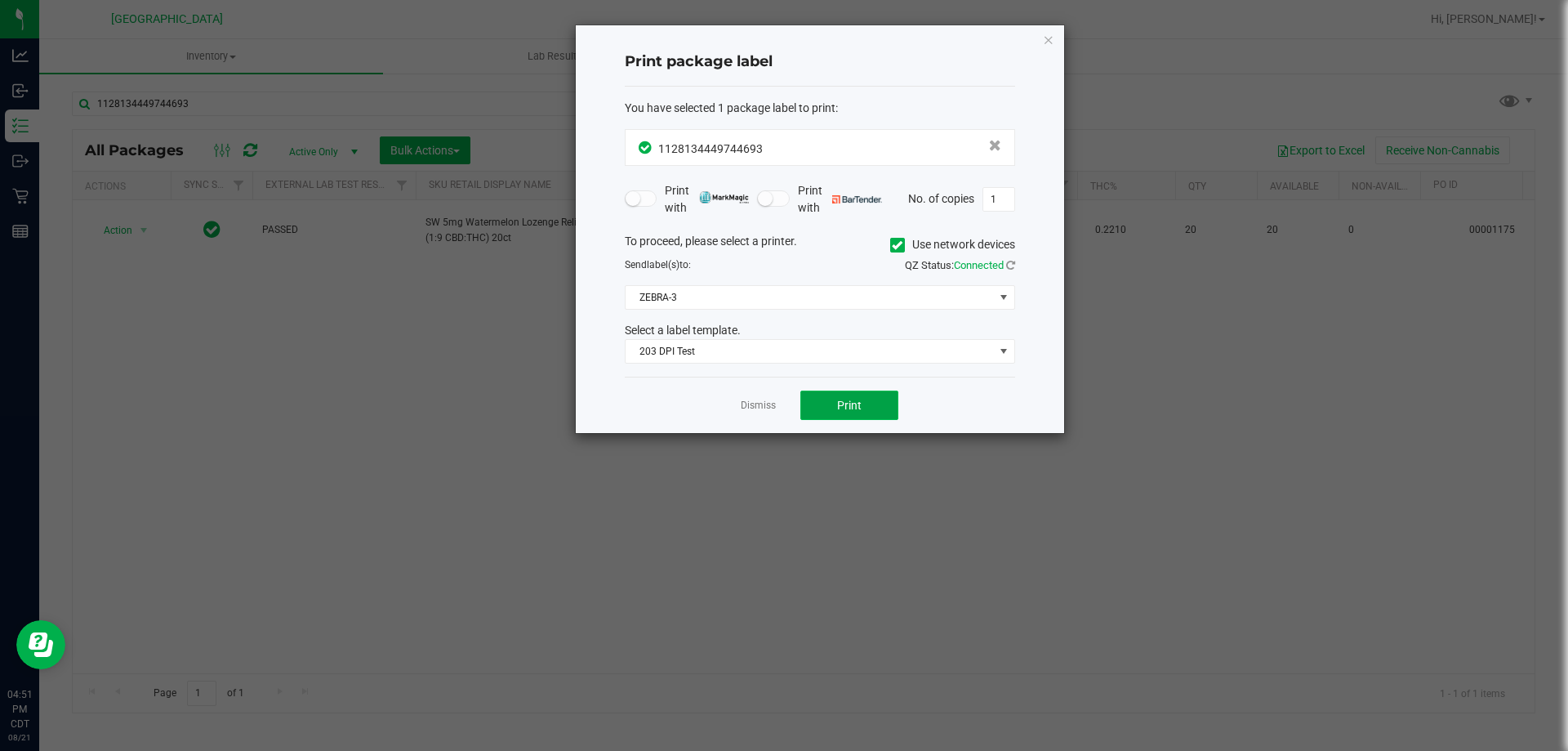
click at [845, 411] on span "Print" at bounding box center [849, 405] width 25 height 13
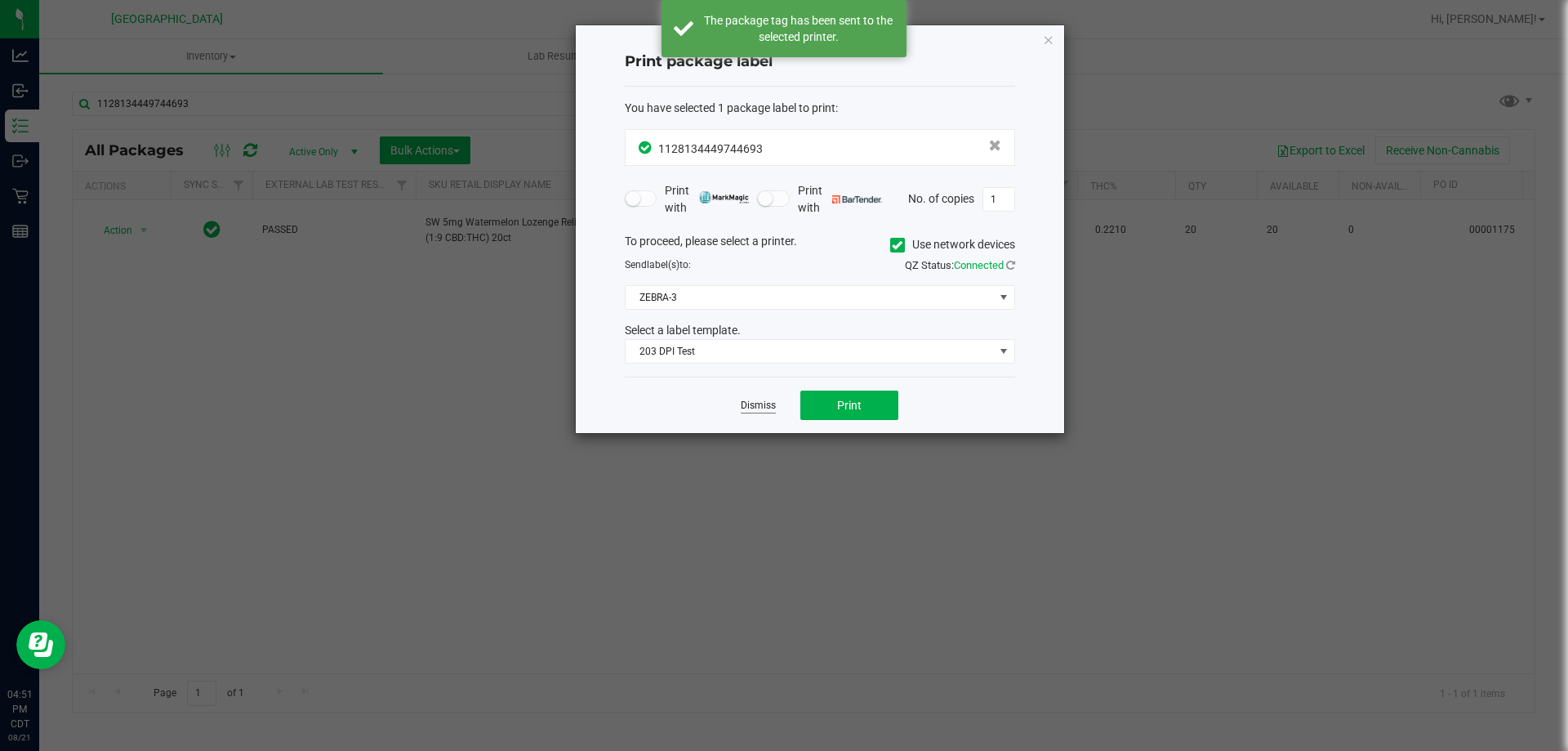
click at [768, 406] on link "Dismiss" at bounding box center [757, 406] width 35 height 14
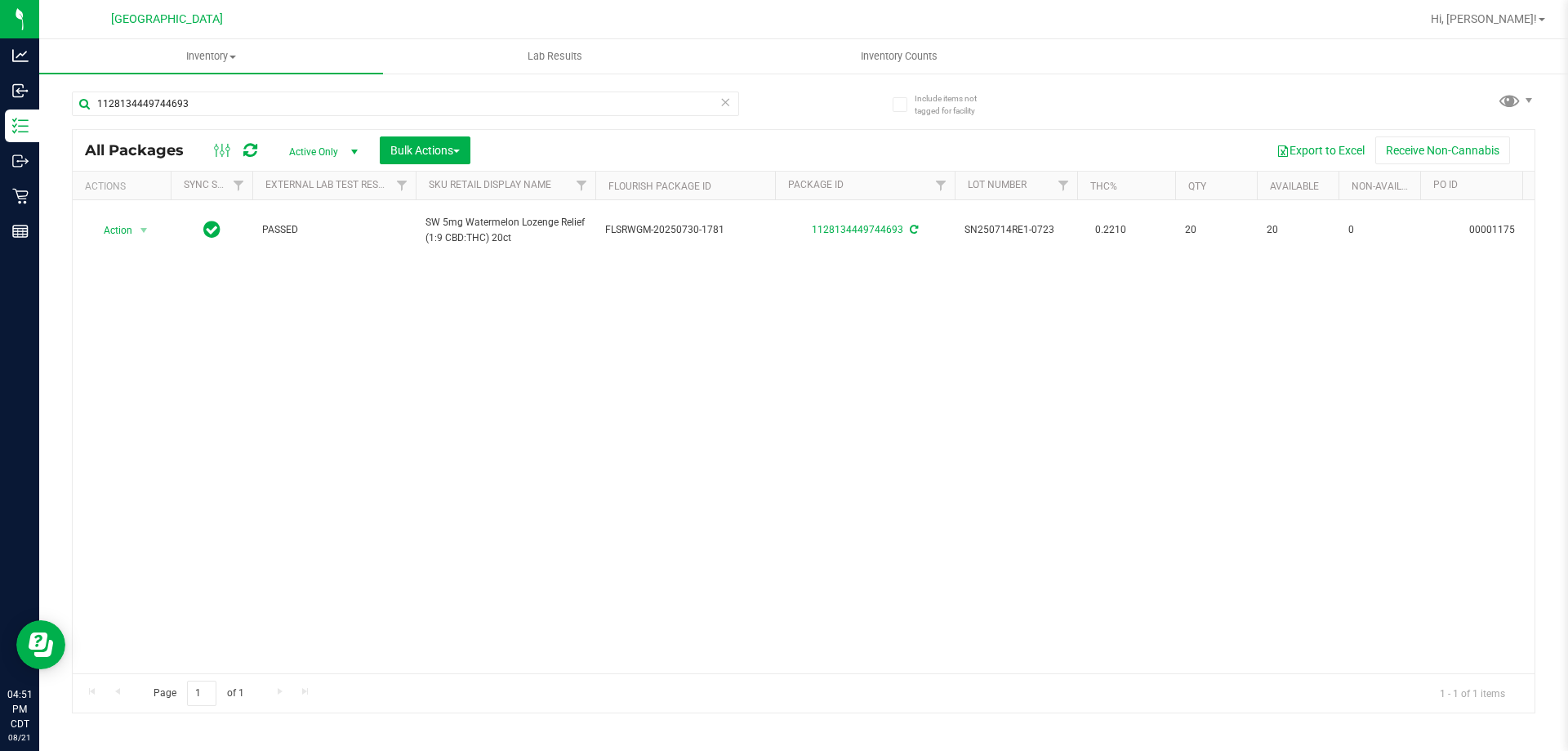
click at [768, 406] on div "Action Action Adjust qty Create package Edit attributes Global inventory Locate…" at bounding box center [803, 436] width 1461 height 473
click at [727, 105] on icon at bounding box center [725, 101] width 12 height 19
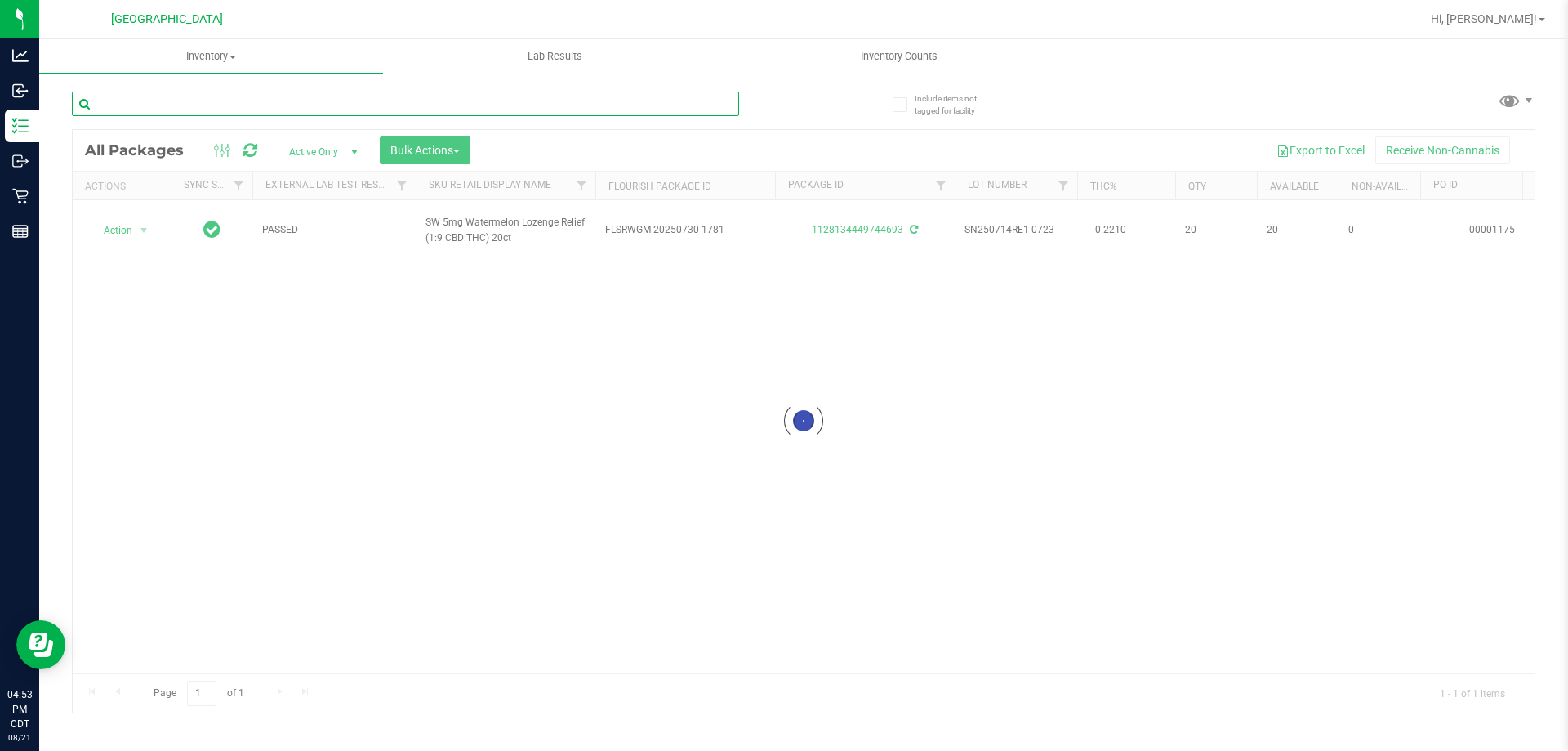
click at [699, 108] on input "text" at bounding box center [405, 103] width 667 height 25
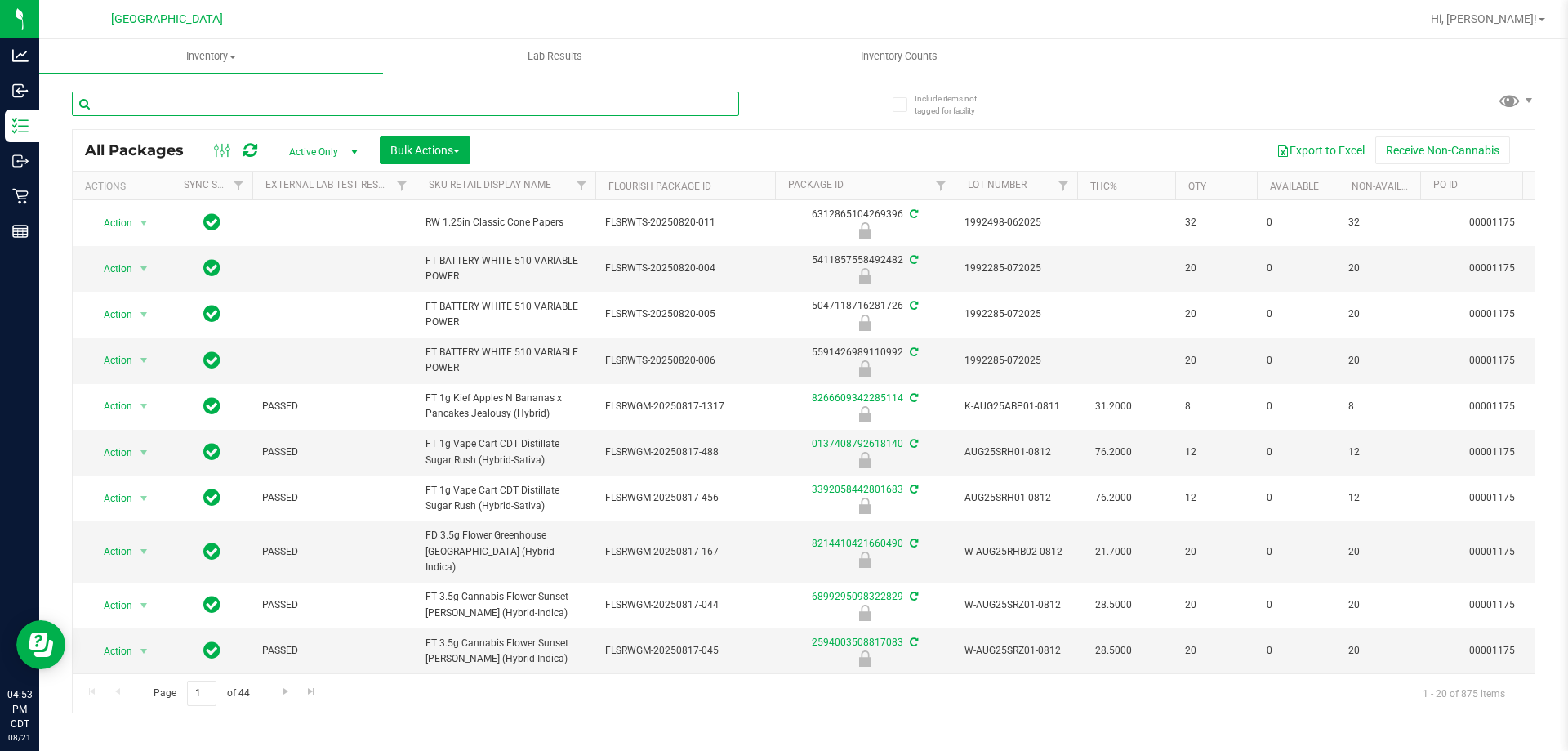
click at [699, 108] on input "text" at bounding box center [405, 103] width 667 height 25
type input "2547730563701268"
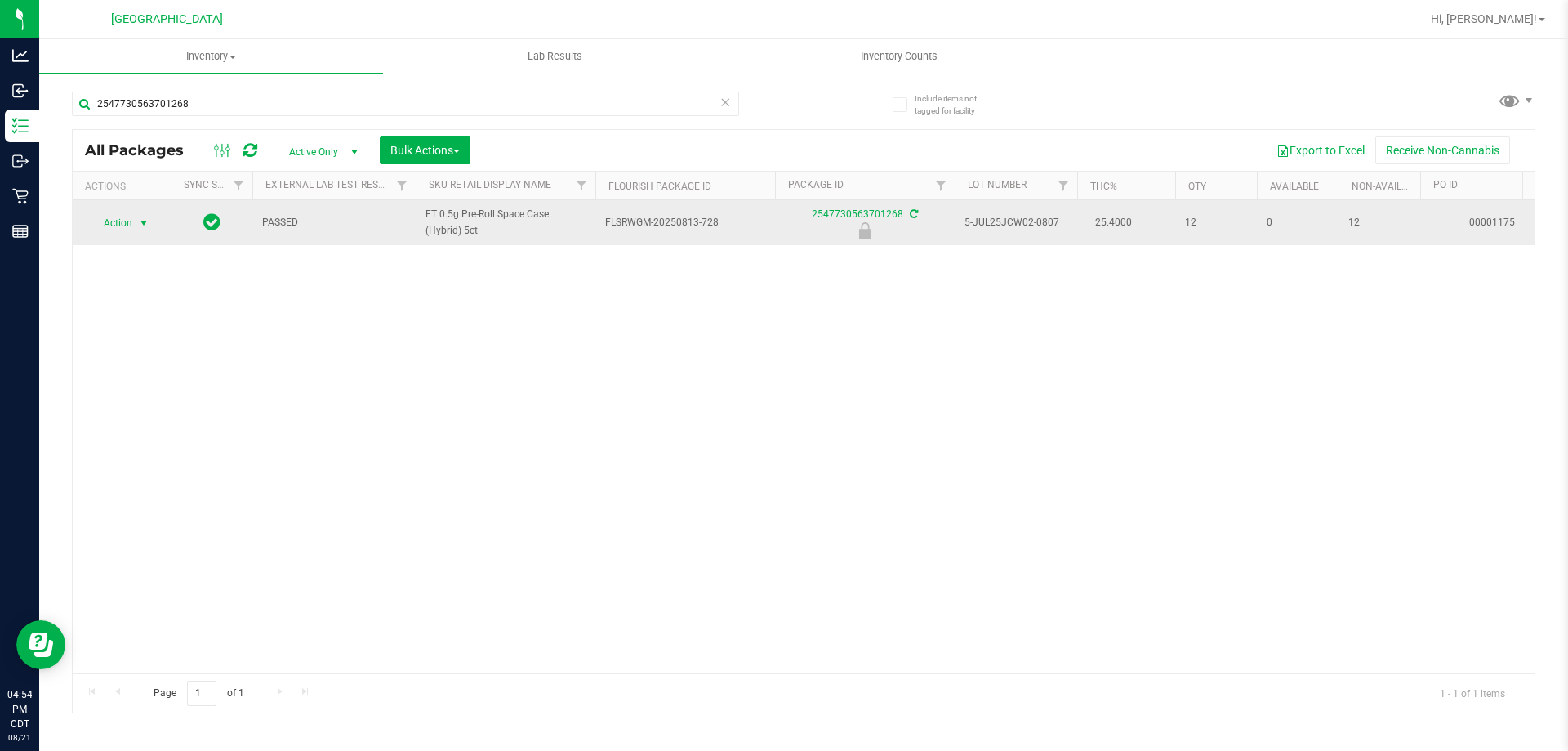
click at [124, 225] on span "Action" at bounding box center [111, 223] width 44 height 23
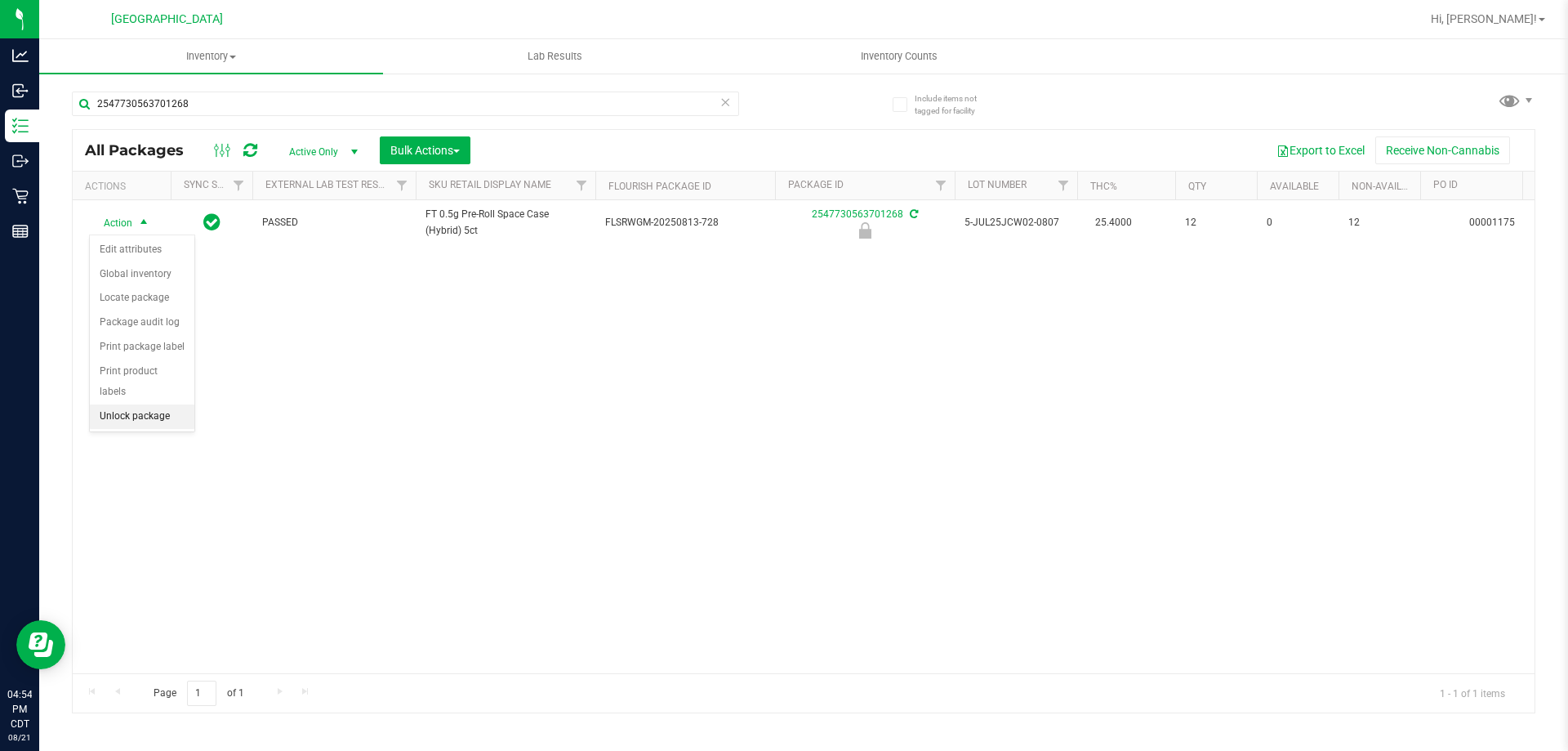
click at [168, 405] on li "Unlock package" at bounding box center [142, 417] width 105 height 25
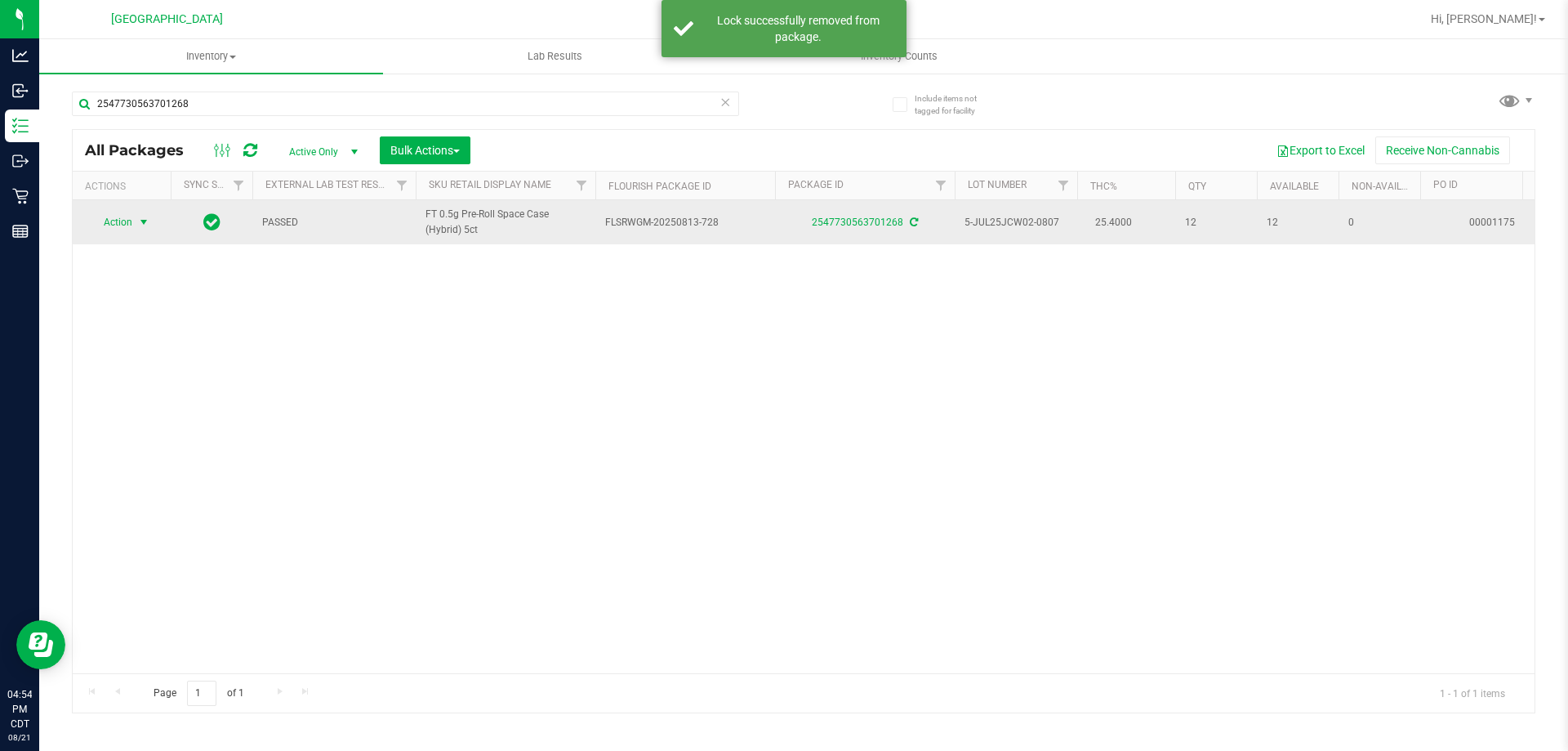
click at [106, 223] on span "Action" at bounding box center [111, 222] width 44 height 23
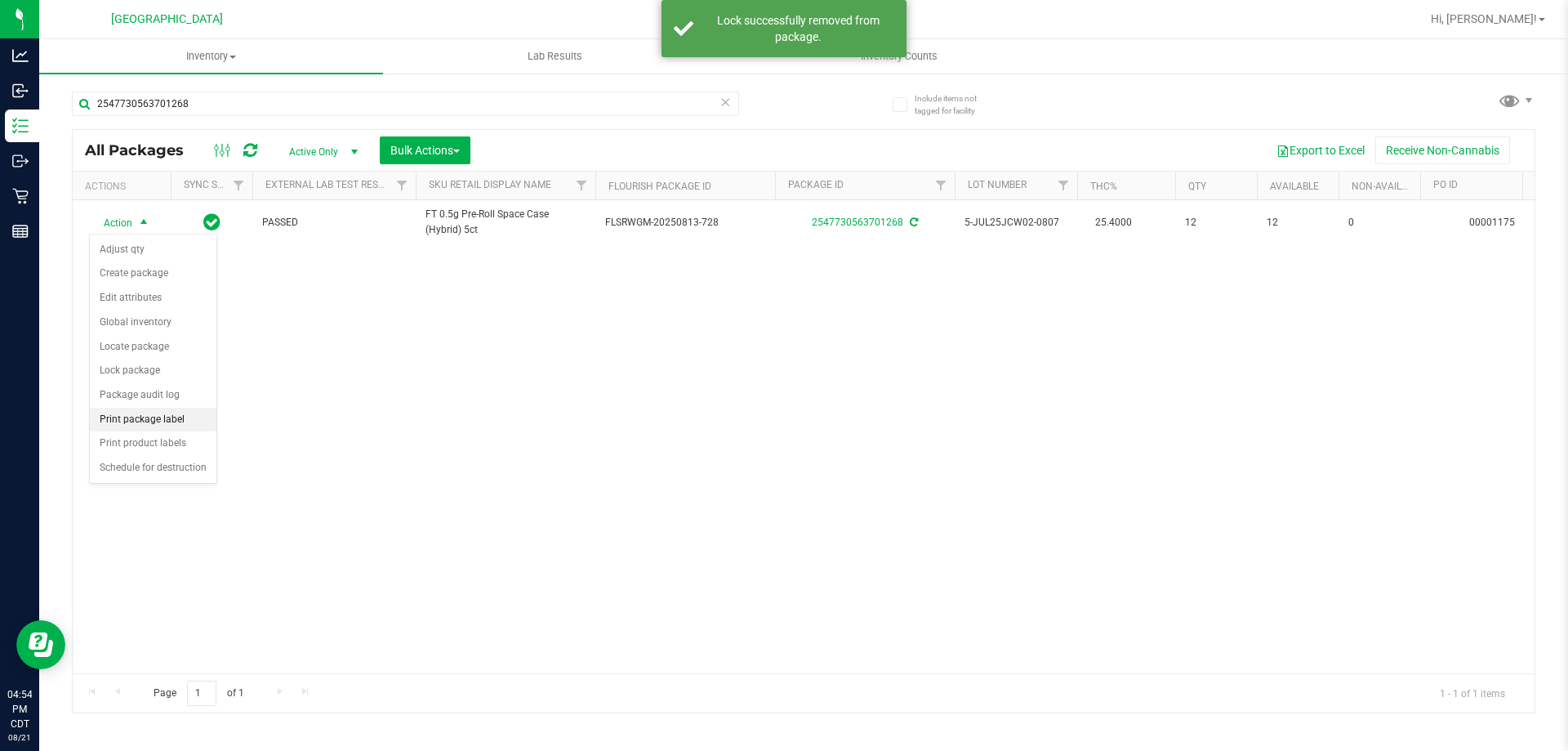
click at [164, 414] on li "Print package label" at bounding box center [153, 420] width 127 height 25
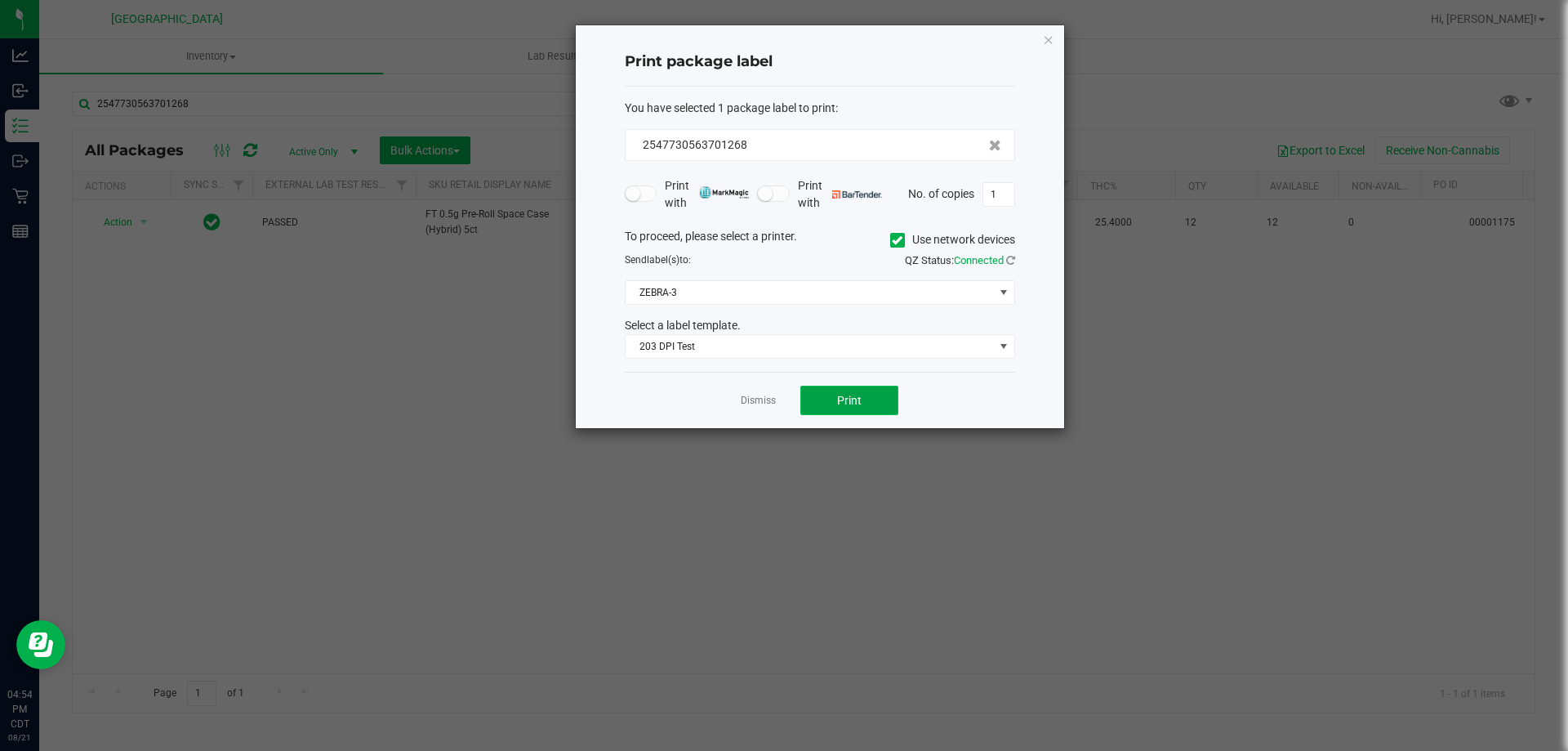
click at [859, 415] on button "Print" at bounding box center [850, 400] width 98 height 30
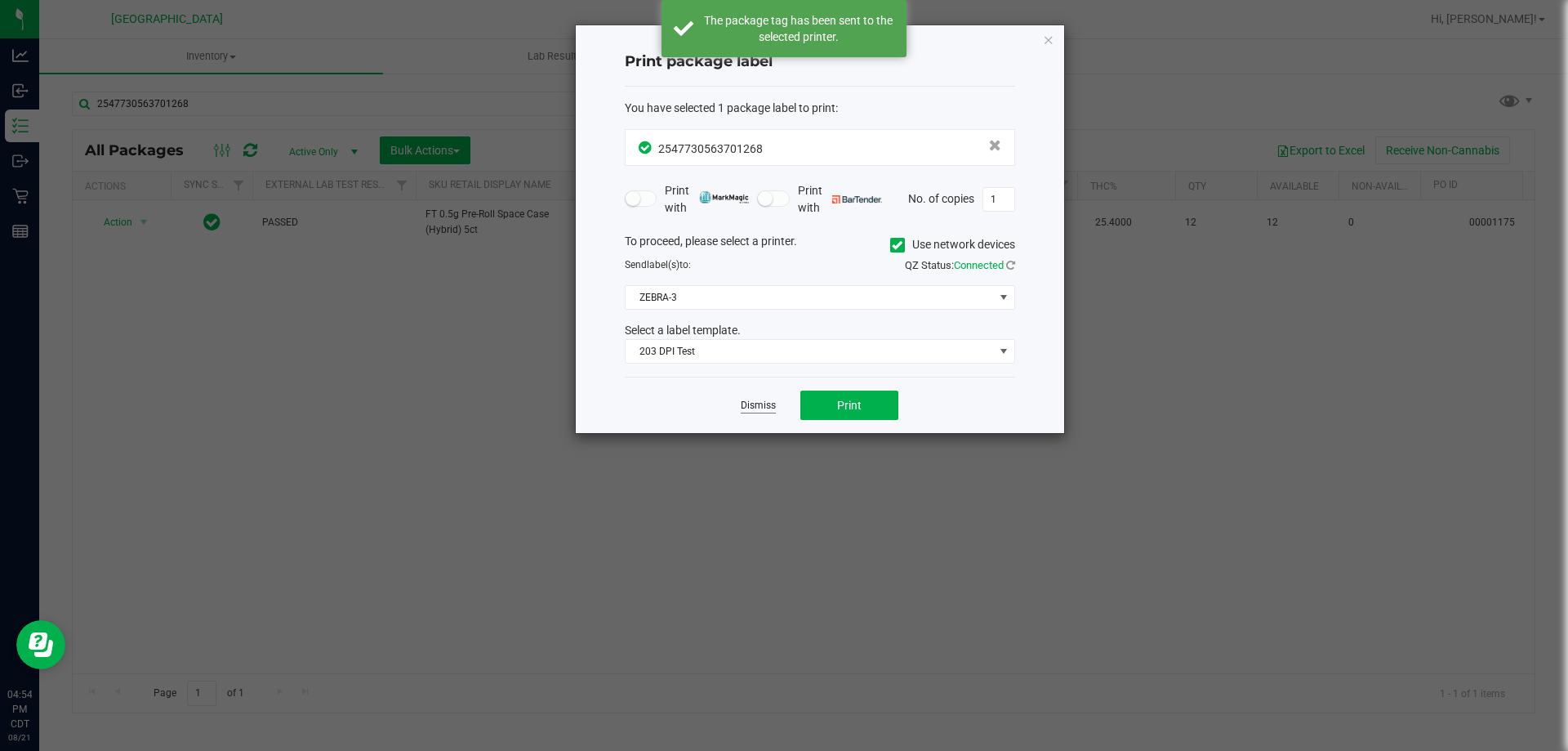
click at [754, 408] on link "Dismiss" at bounding box center [757, 406] width 35 height 14
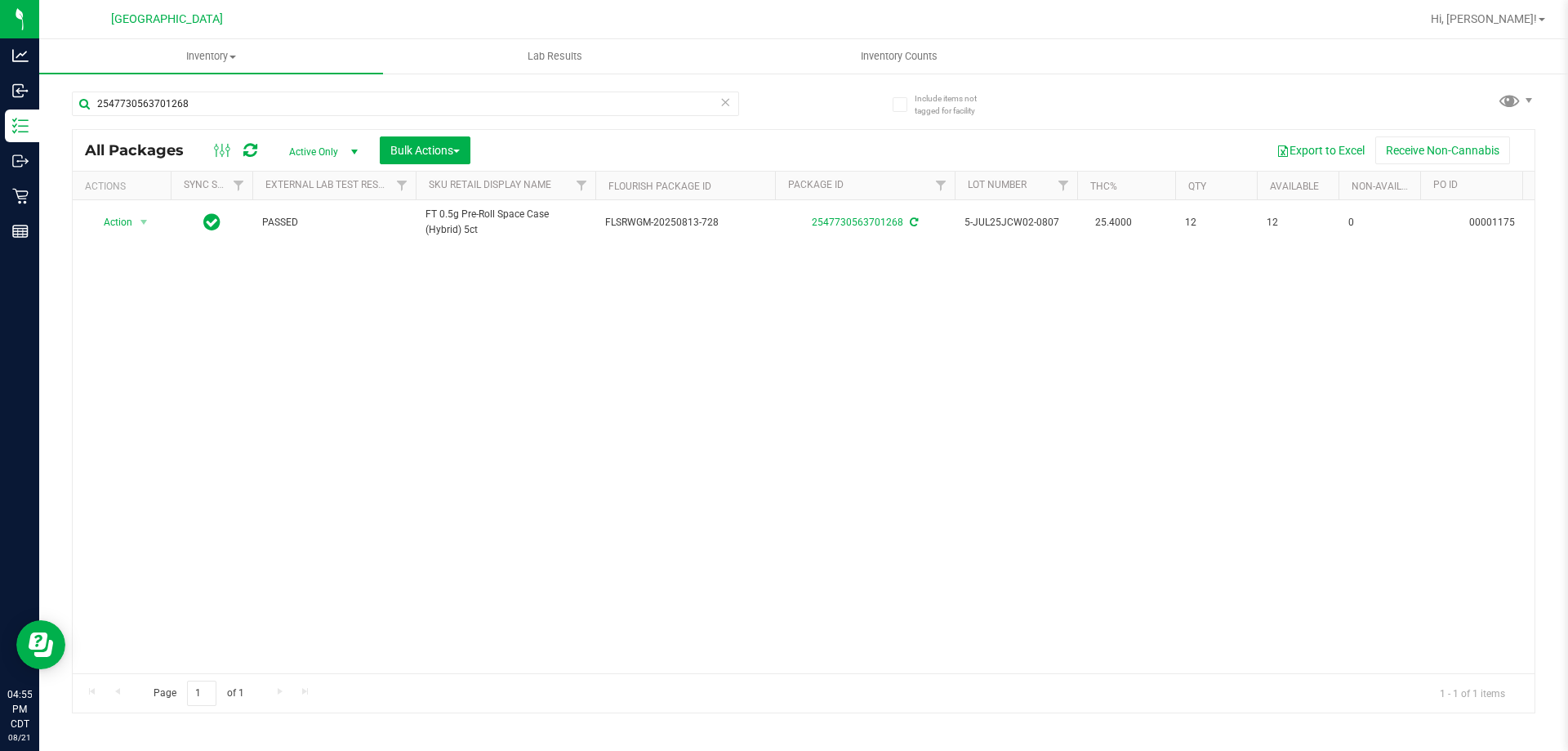
click at [729, 108] on icon at bounding box center [725, 101] width 12 height 19
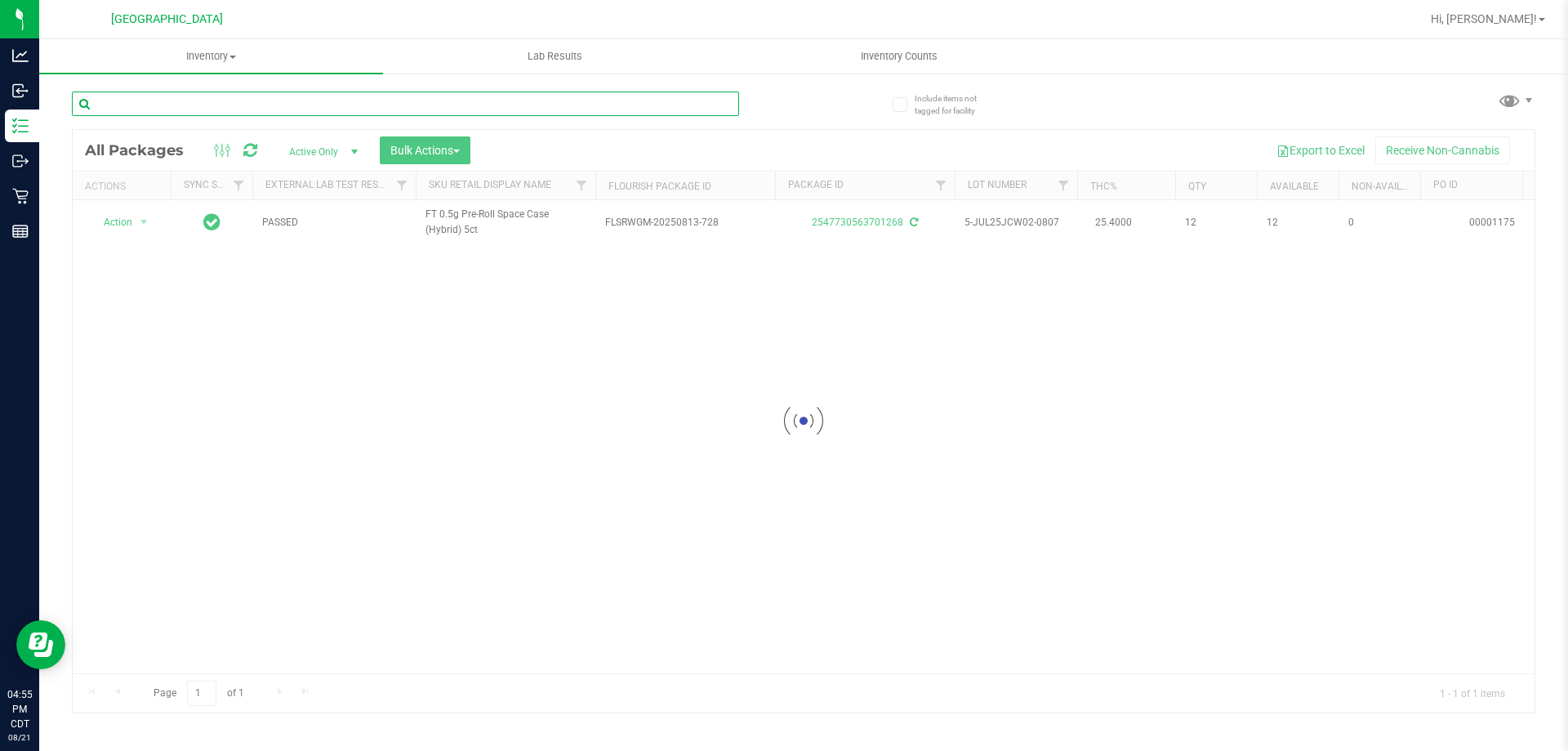
click at [714, 107] on input "text" at bounding box center [405, 103] width 667 height 25
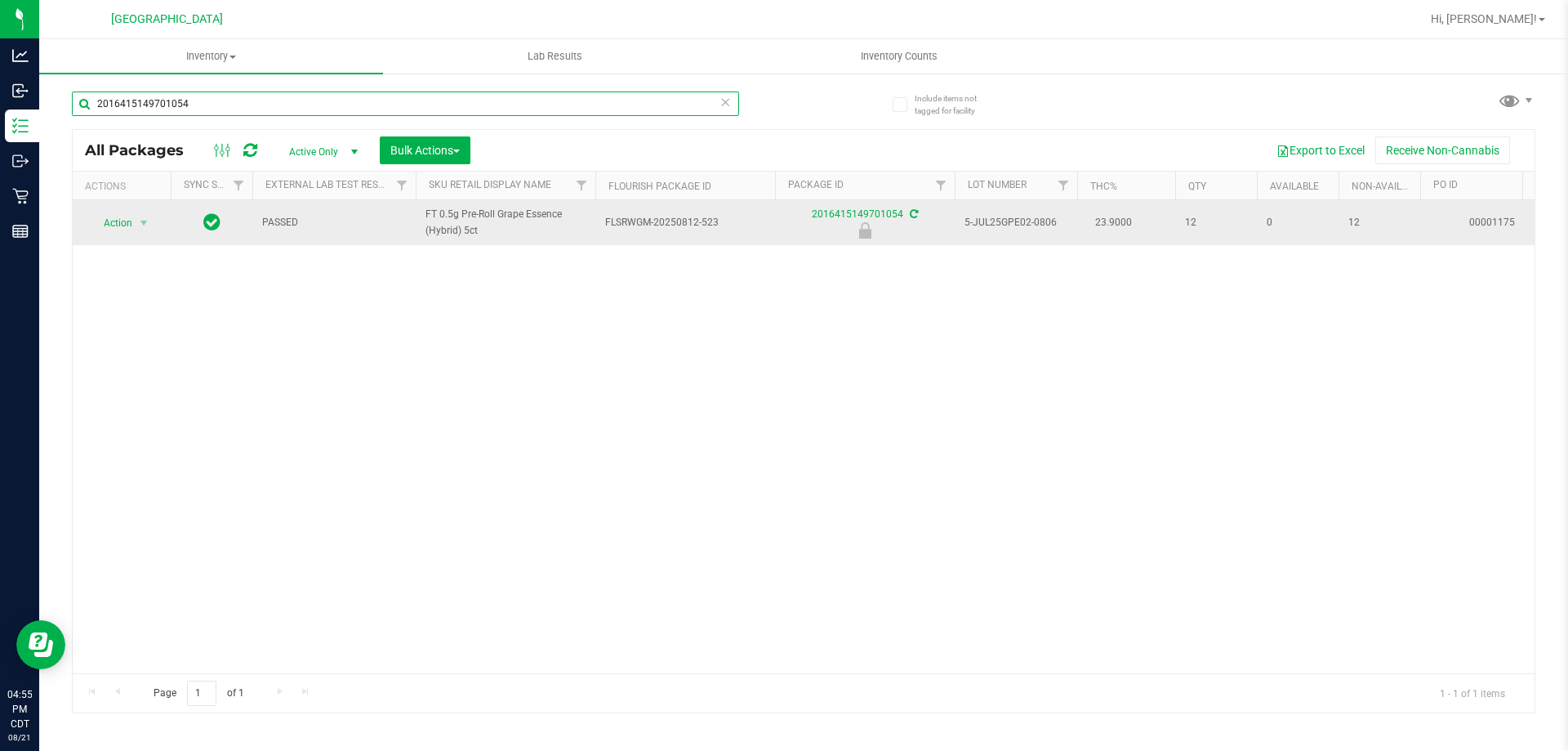
type input "2016415149701054"
click at [130, 237] on td "Action Action Edit attributes Global inventory Locate package Package audit log…" at bounding box center [122, 222] width 98 height 45
click at [140, 227] on span "select" at bounding box center [143, 223] width 13 height 13
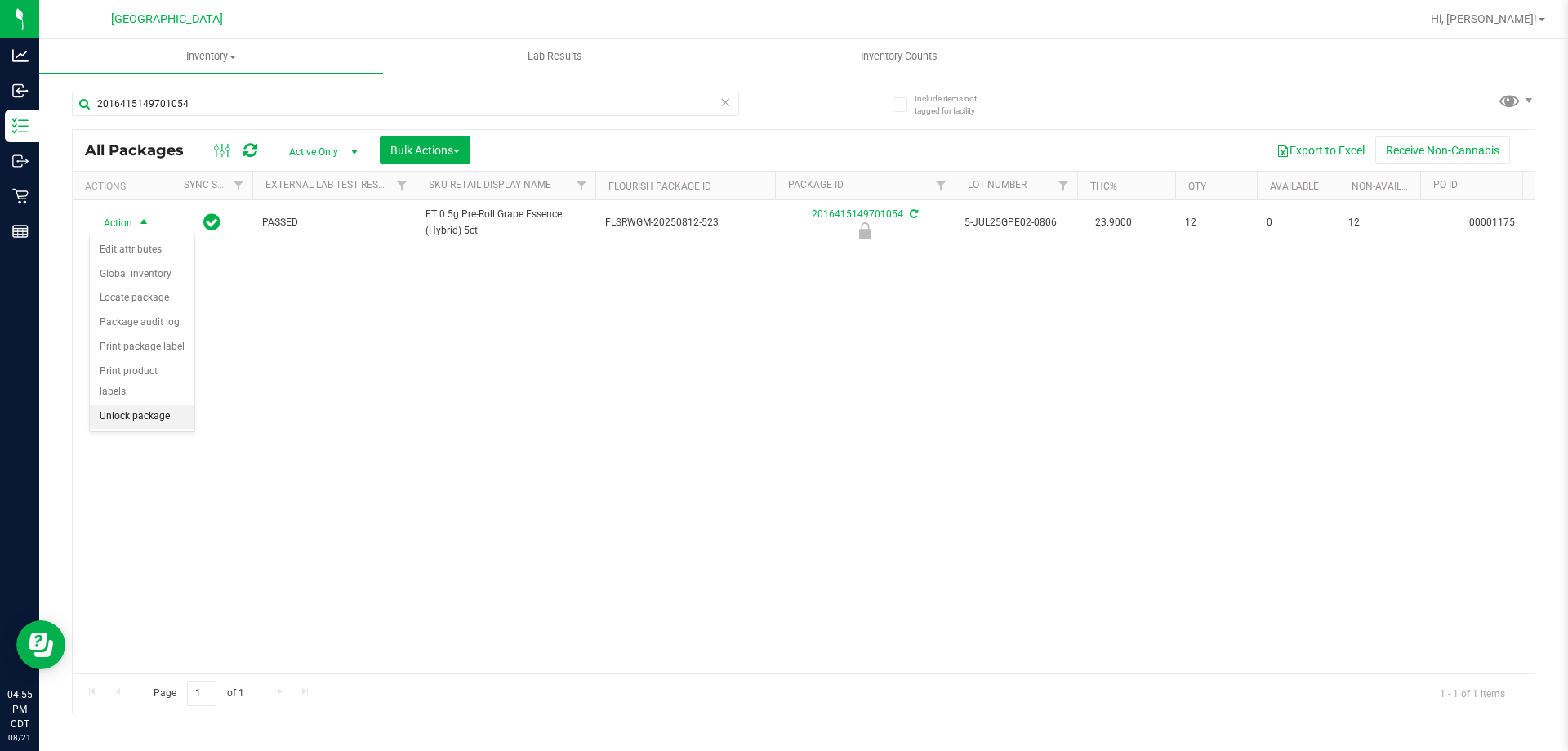
click at [136, 405] on li "Unlock package" at bounding box center [142, 417] width 105 height 25
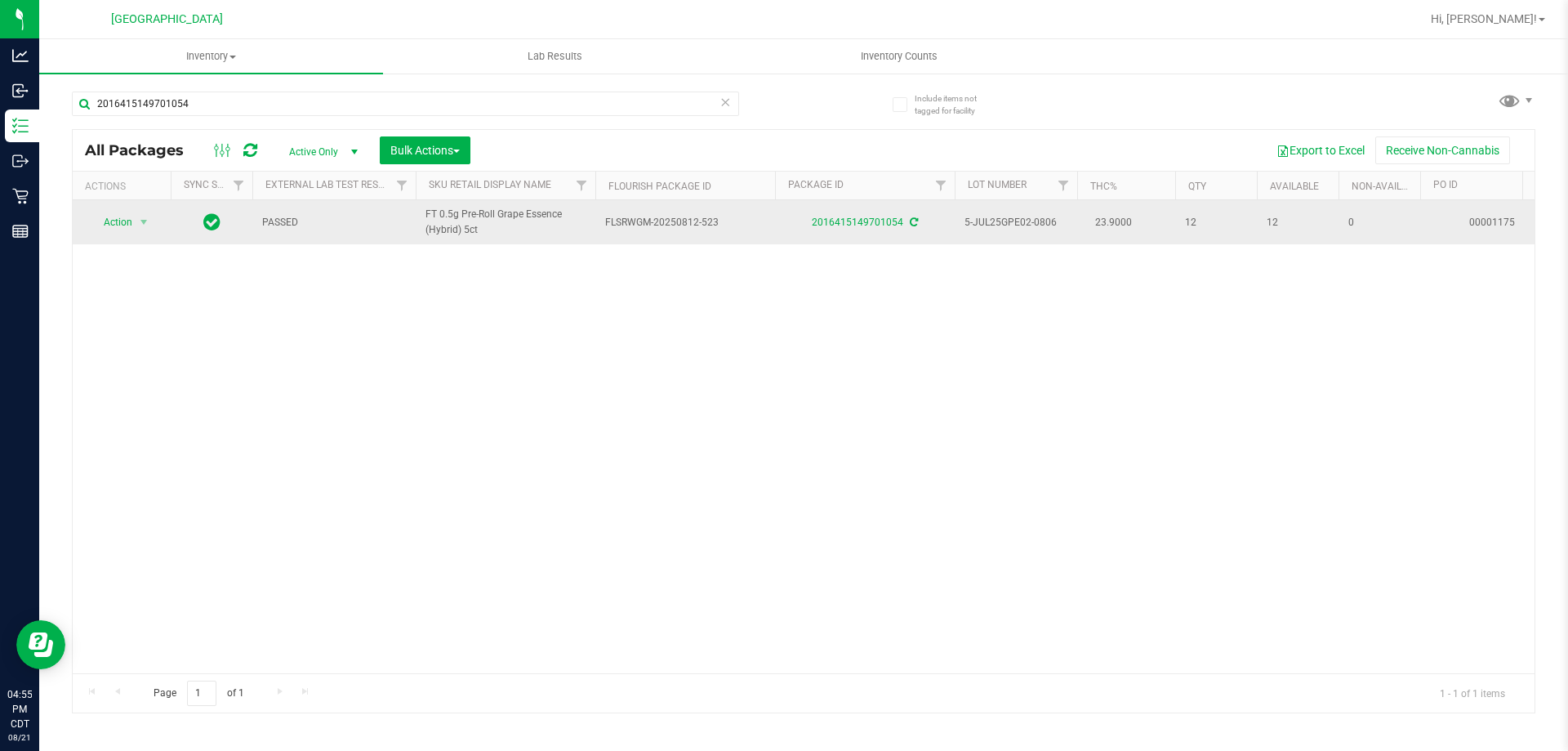
click at [132, 237] on td "Action Action Adjust qty Create package Edit attributes Global inventory Locate…" at bounding box center [122, 222] width 98 height 44
click at [130, 228] on span "Action" at bounding box center [111, 222] width 44 height 23
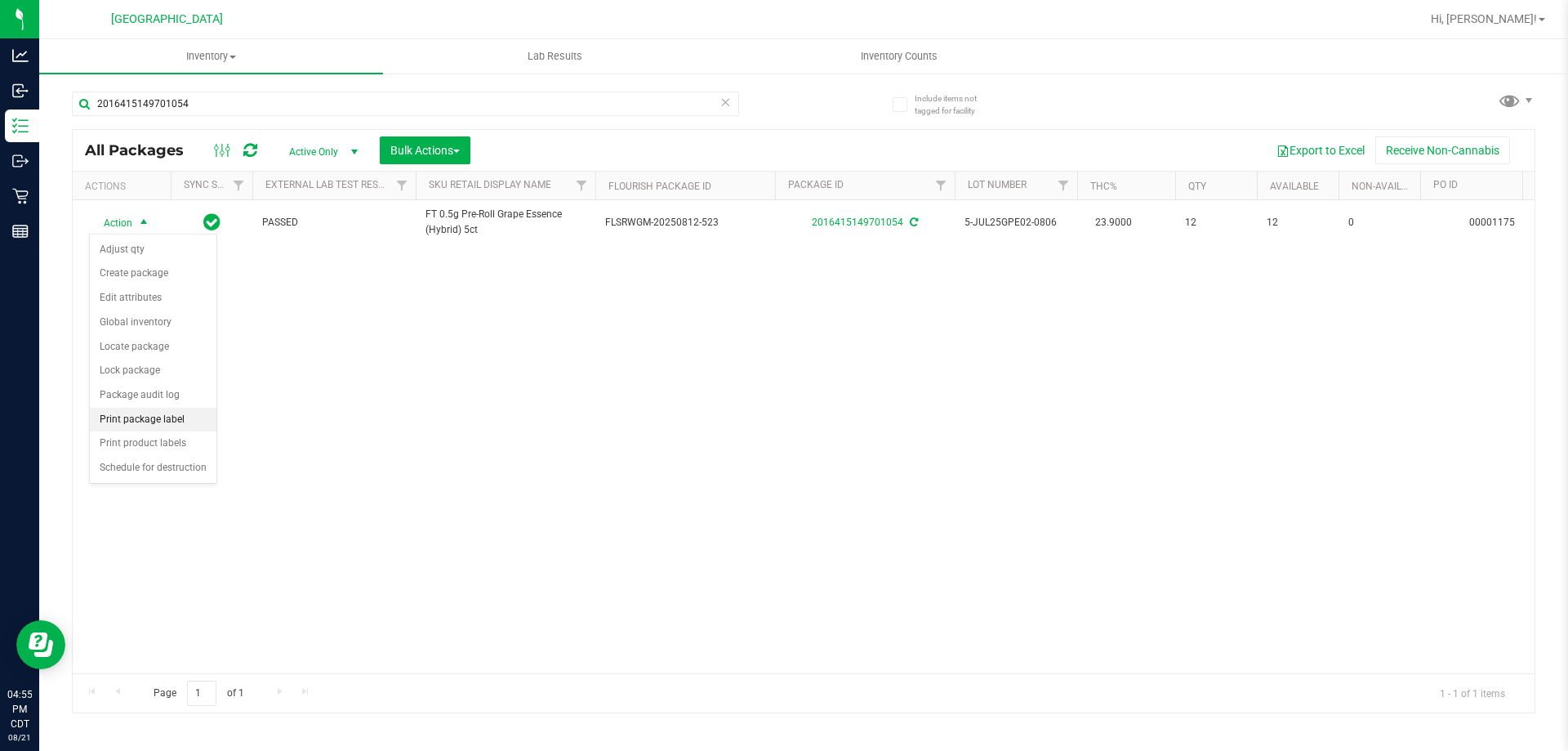
click at [179, 427] on li "Print package label" at bounding box center [153, 420] width 127 height 25
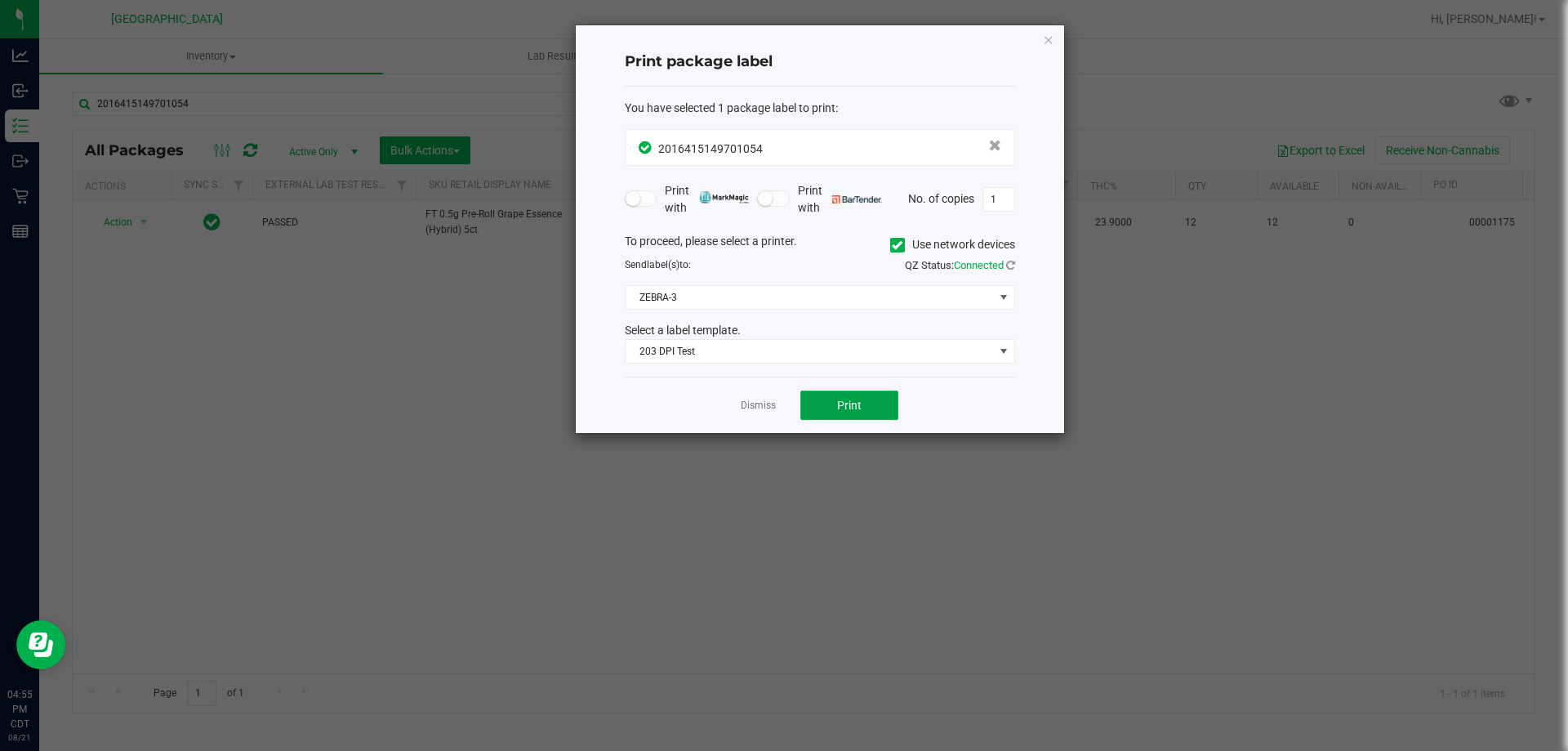
click at [841, 403] on span "Print" at bounding box center [849, 405] width 25 height 13
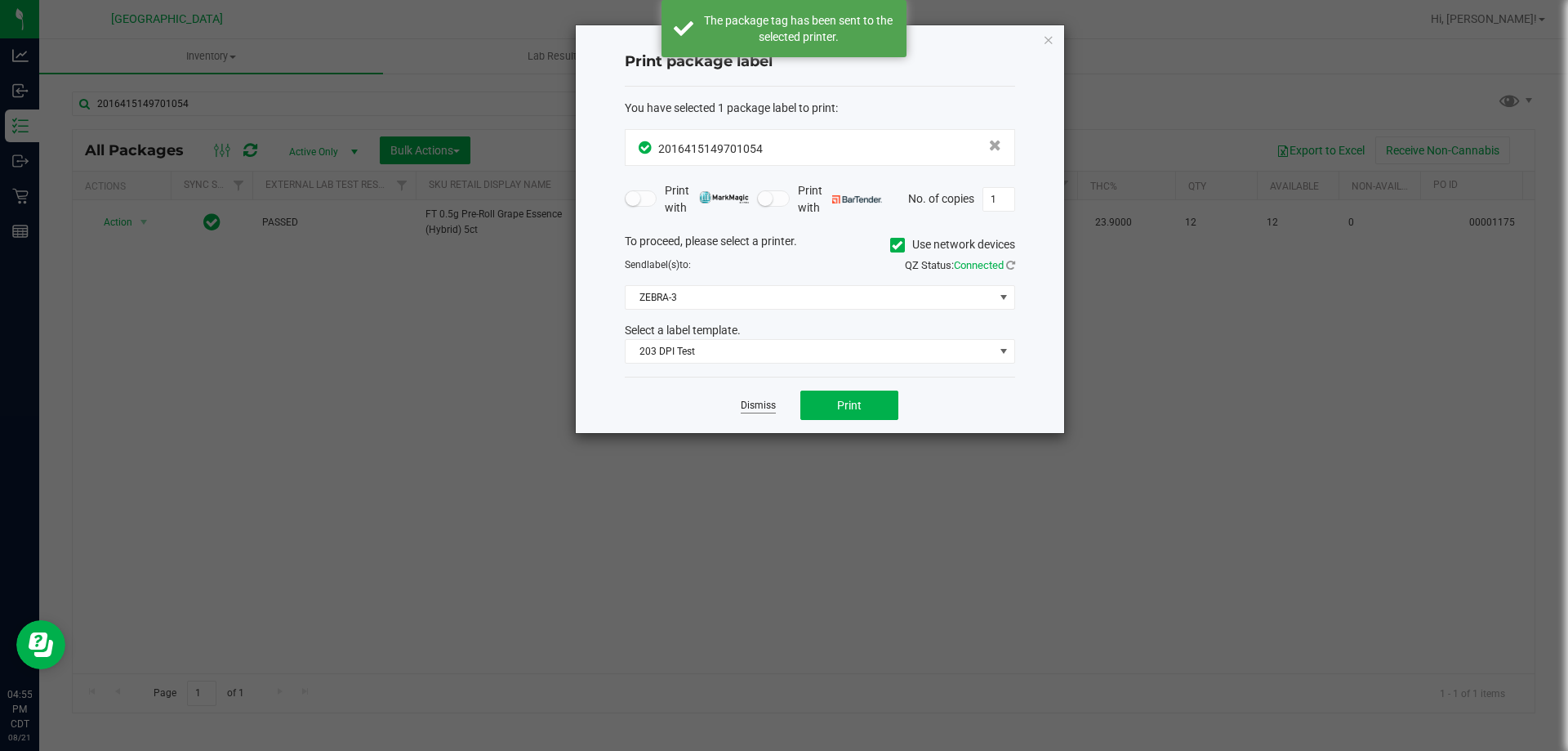
click at [770, 406] on link "Dismiss" at bounding box center [757, 406] width 35 height 14
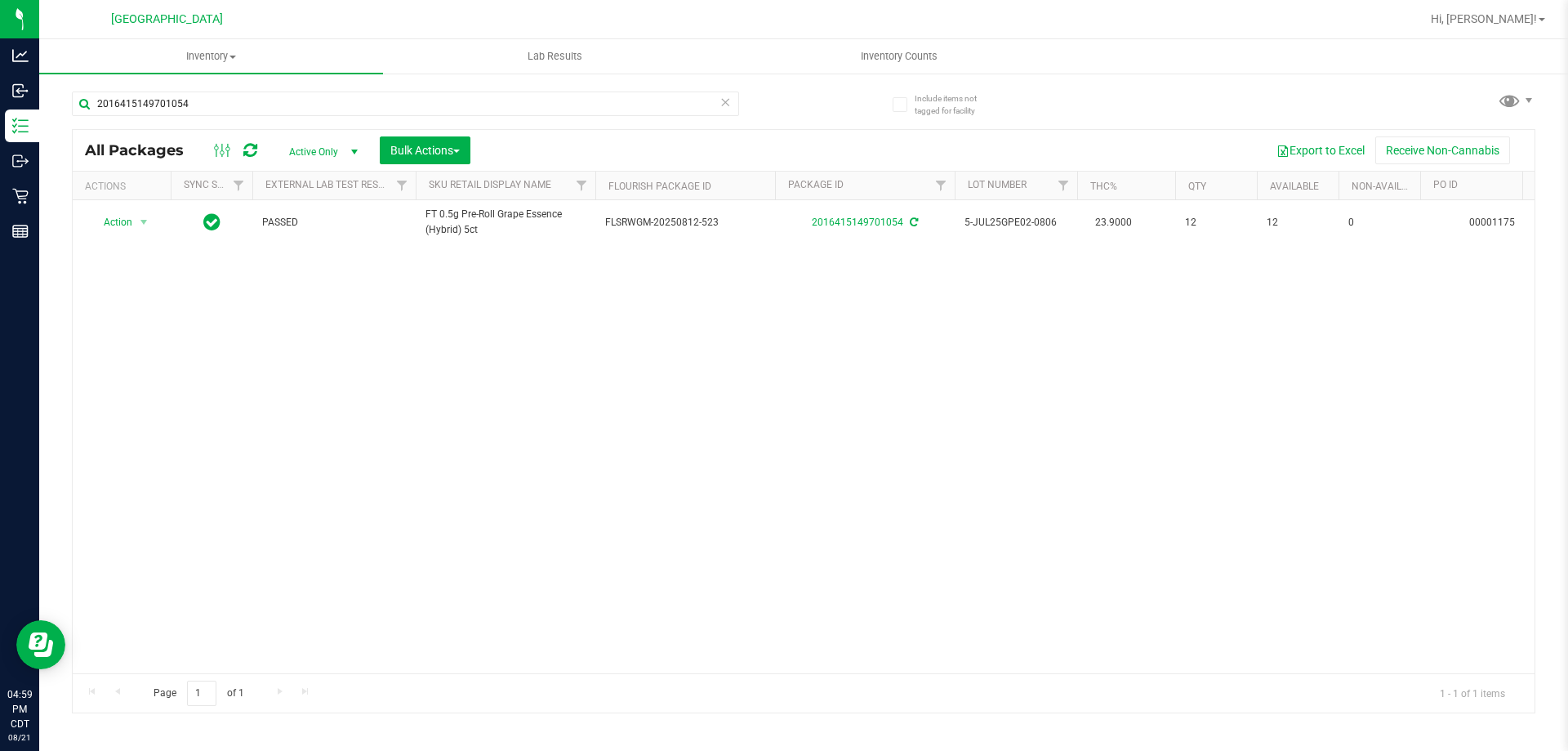
click at [727, 102] on icon at bounding box center [725, 101] width 12 height 19
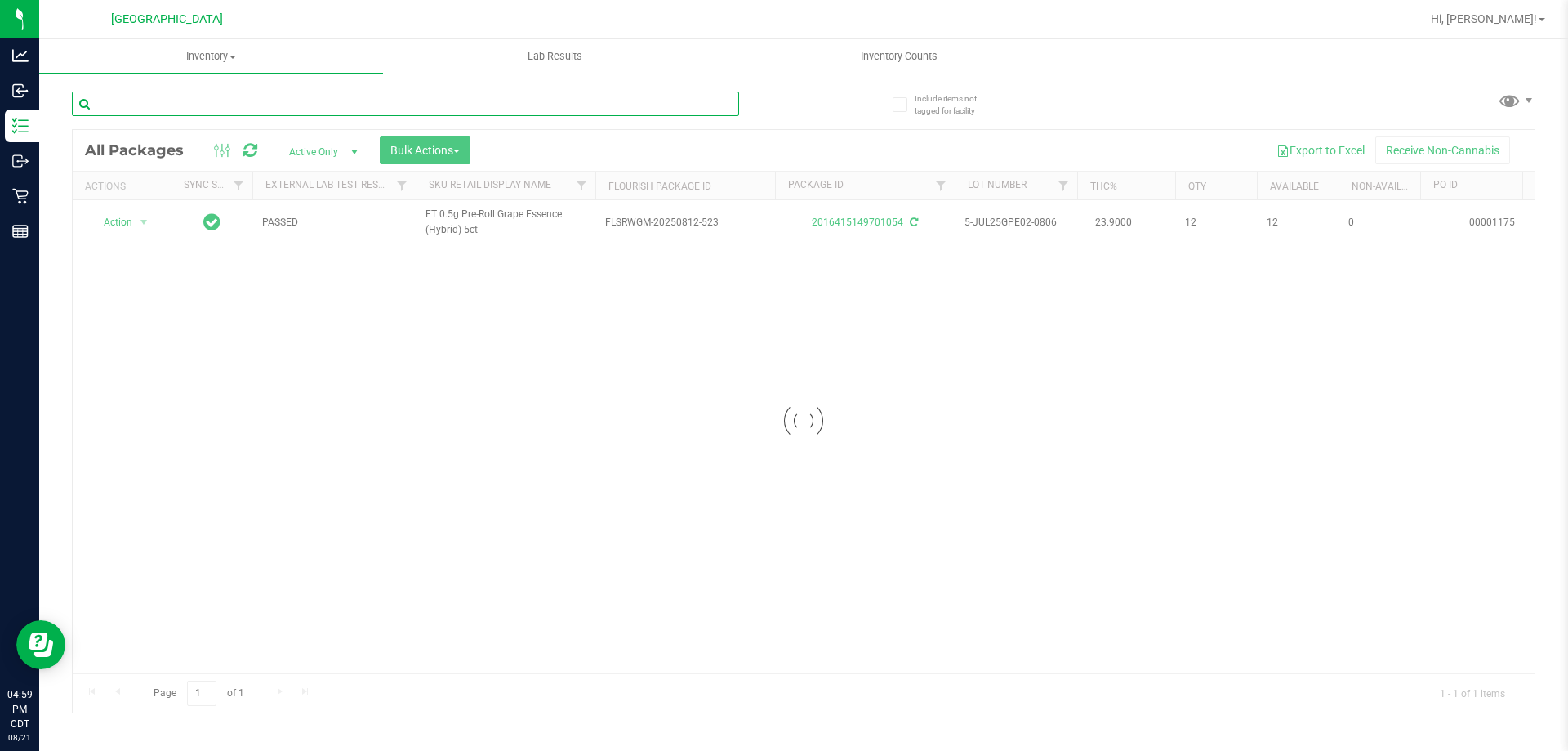
click at [719, 102] on input "text" at bounding box center [405, 103] width 667 height 25
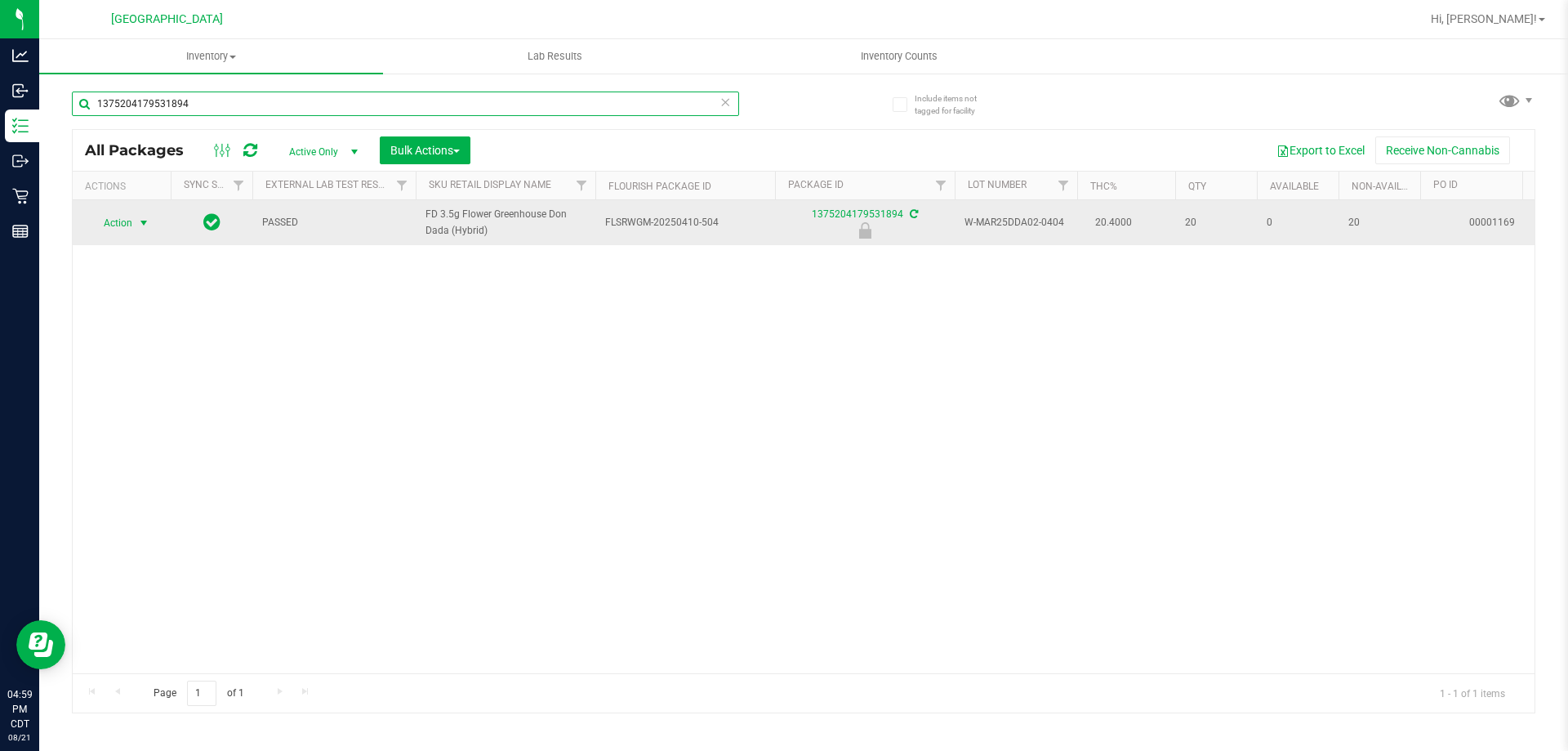
type input "1375204179531894"
click at [137, 226] on span "select" at bounding box center [143, 223] width 13 height 13
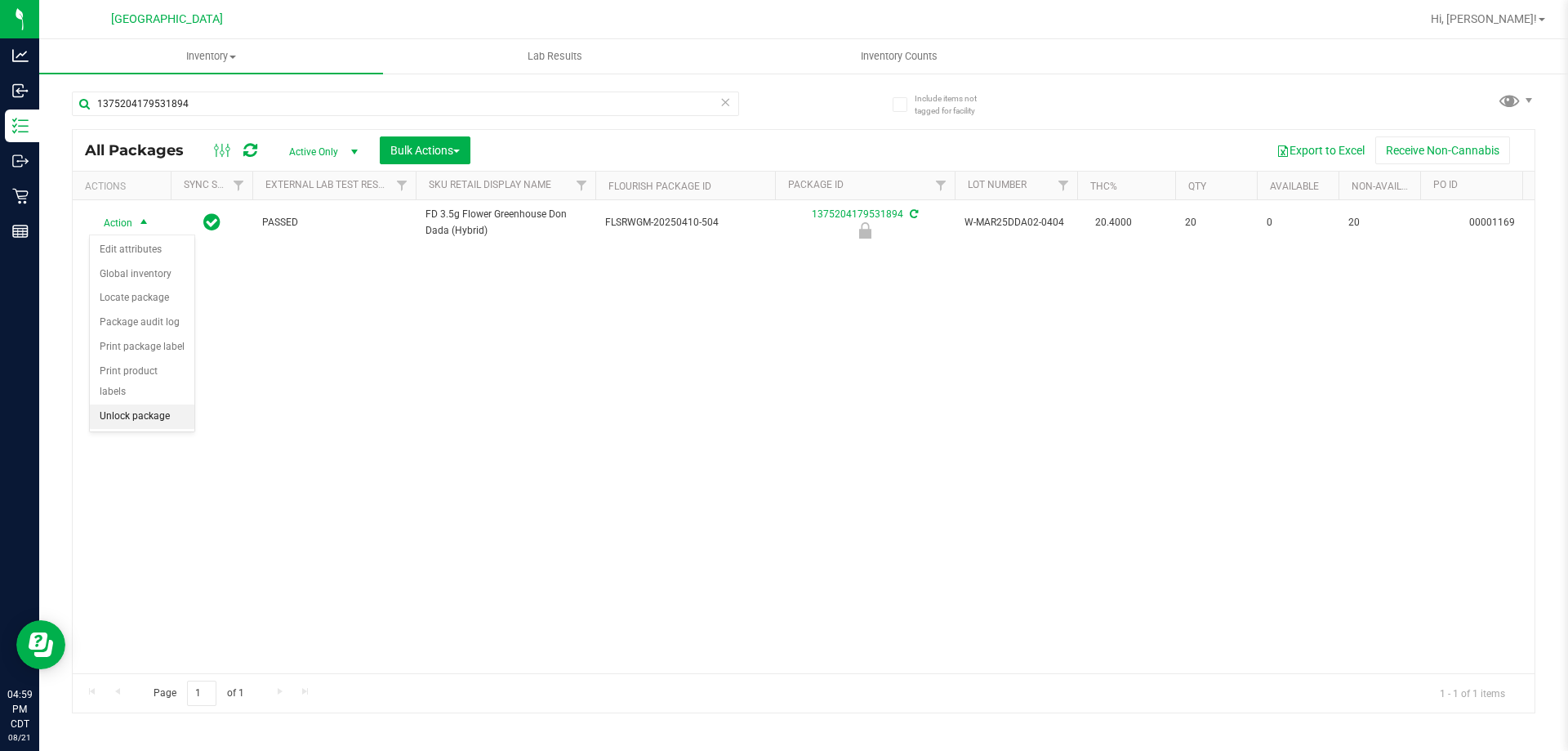
click at [143, 405] on li "Unlock package" at bounding box center [142, 417] width 105 height 25
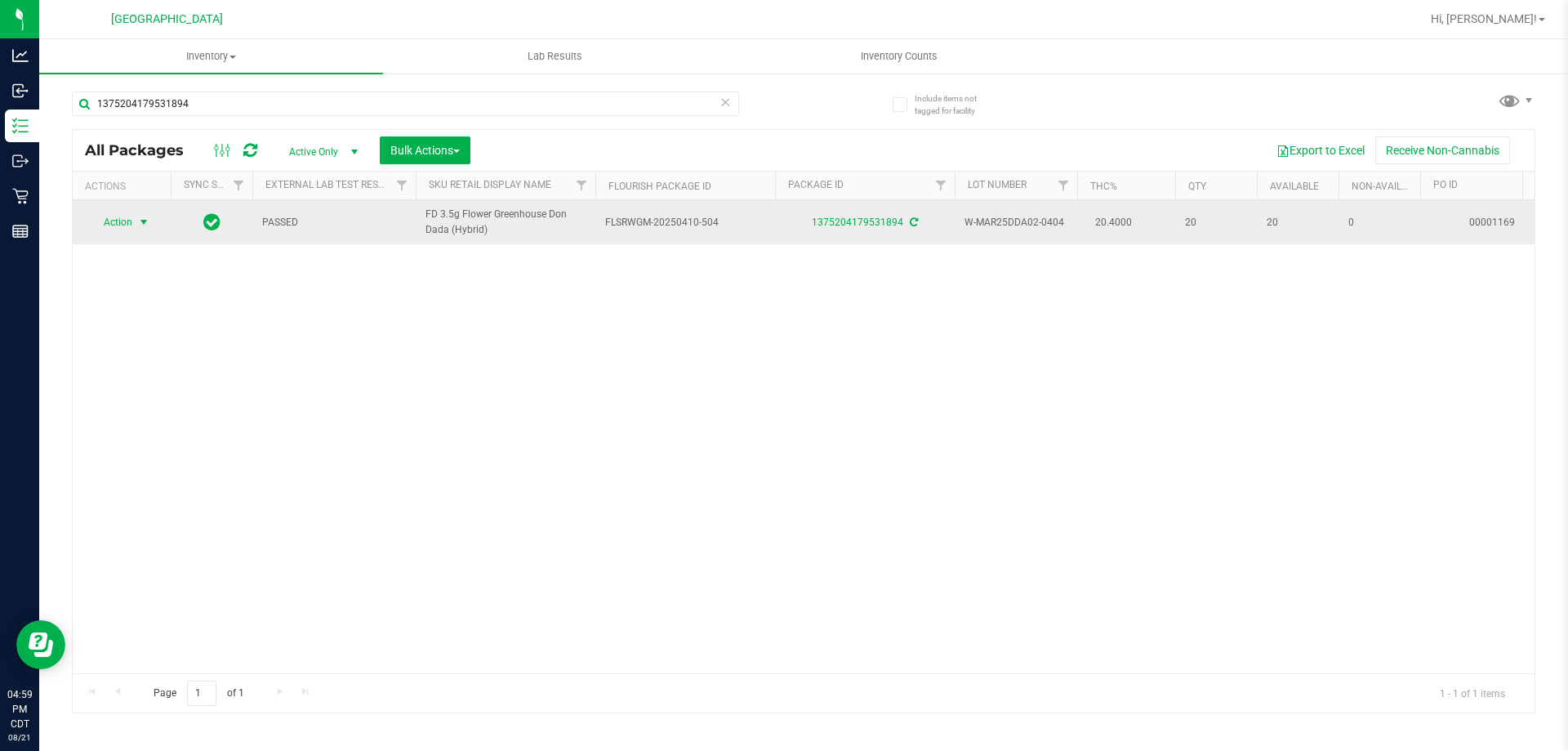
click at [129, 229] on span "Action" at bounding box center [111, 222] width 44 height 23
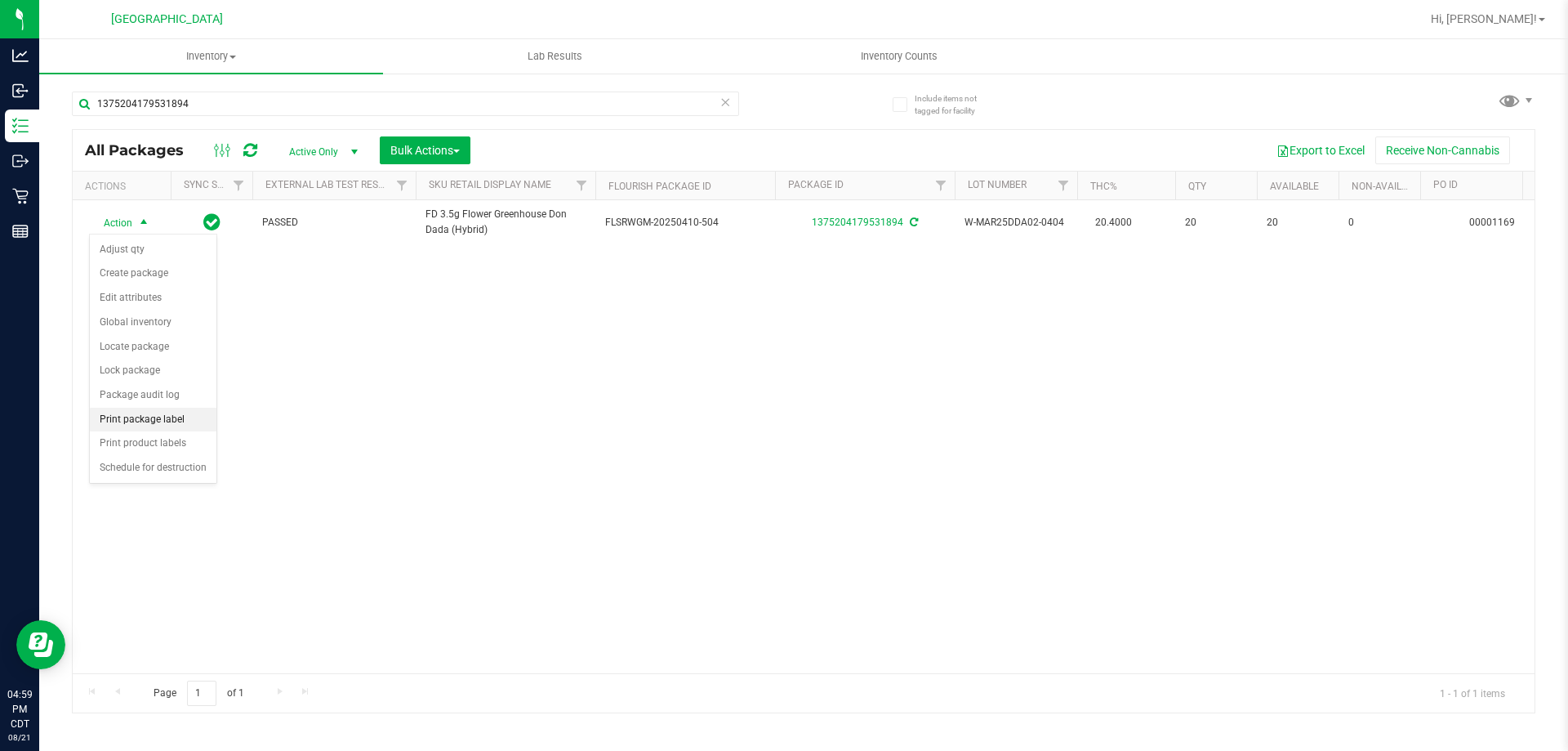
click at [165, 428] on li "Print package label" at bounding box center [153, 420] width 127 height 25
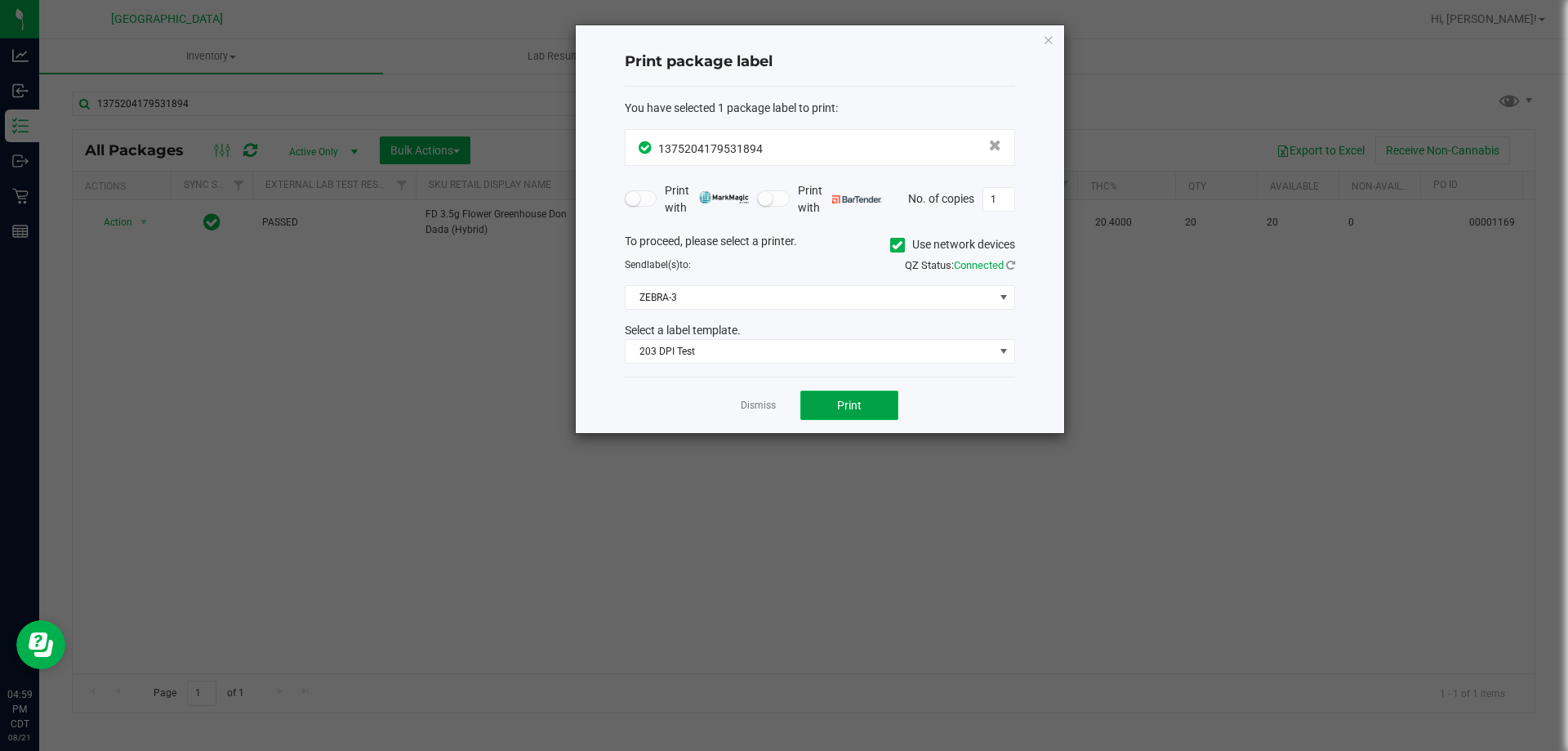
click at [852, 406] on span "Print" at bounding box center [849, 405] width 25 height 13
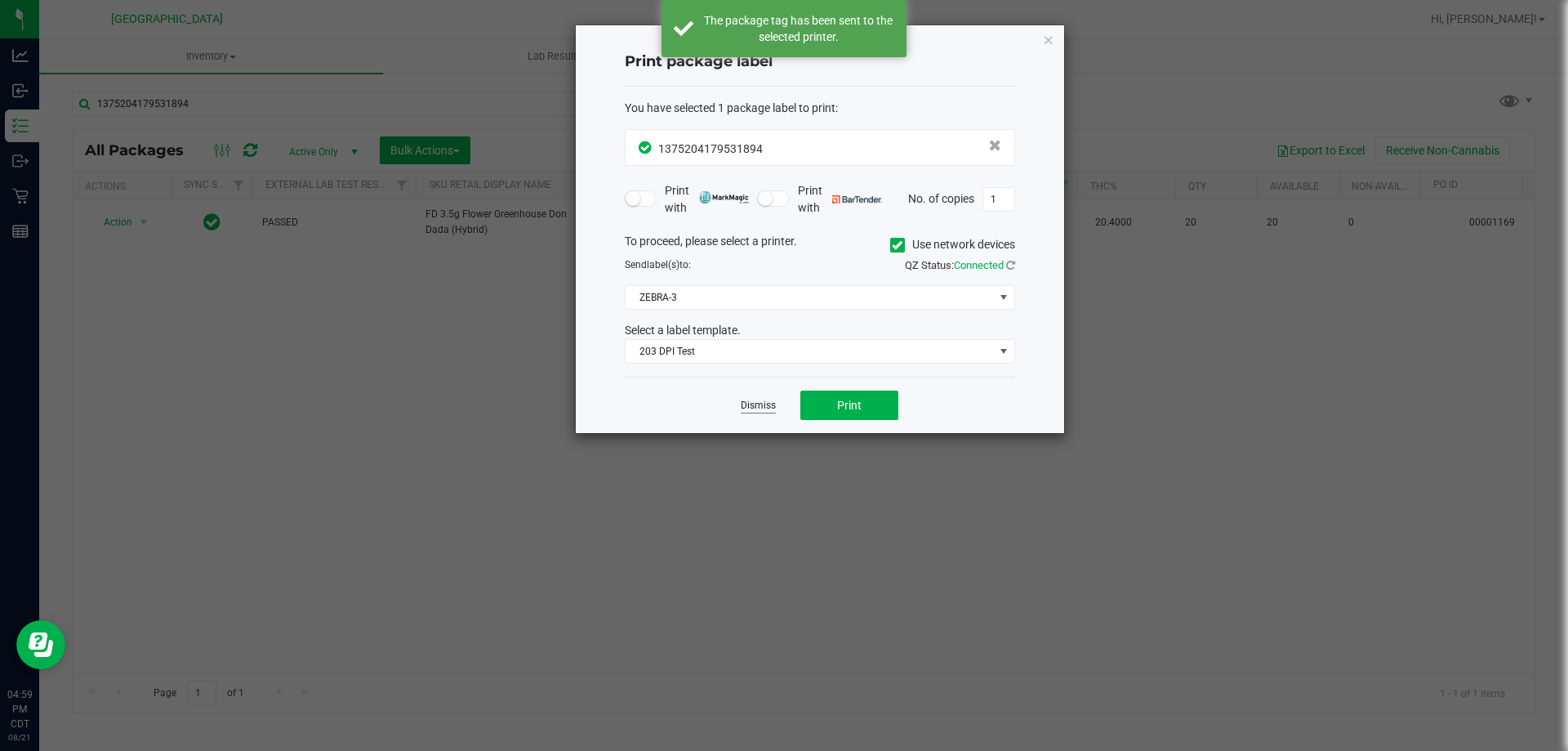
click at [762, 406] on link "Dismiss" at bounding box center [757, 406] width 35 height 14
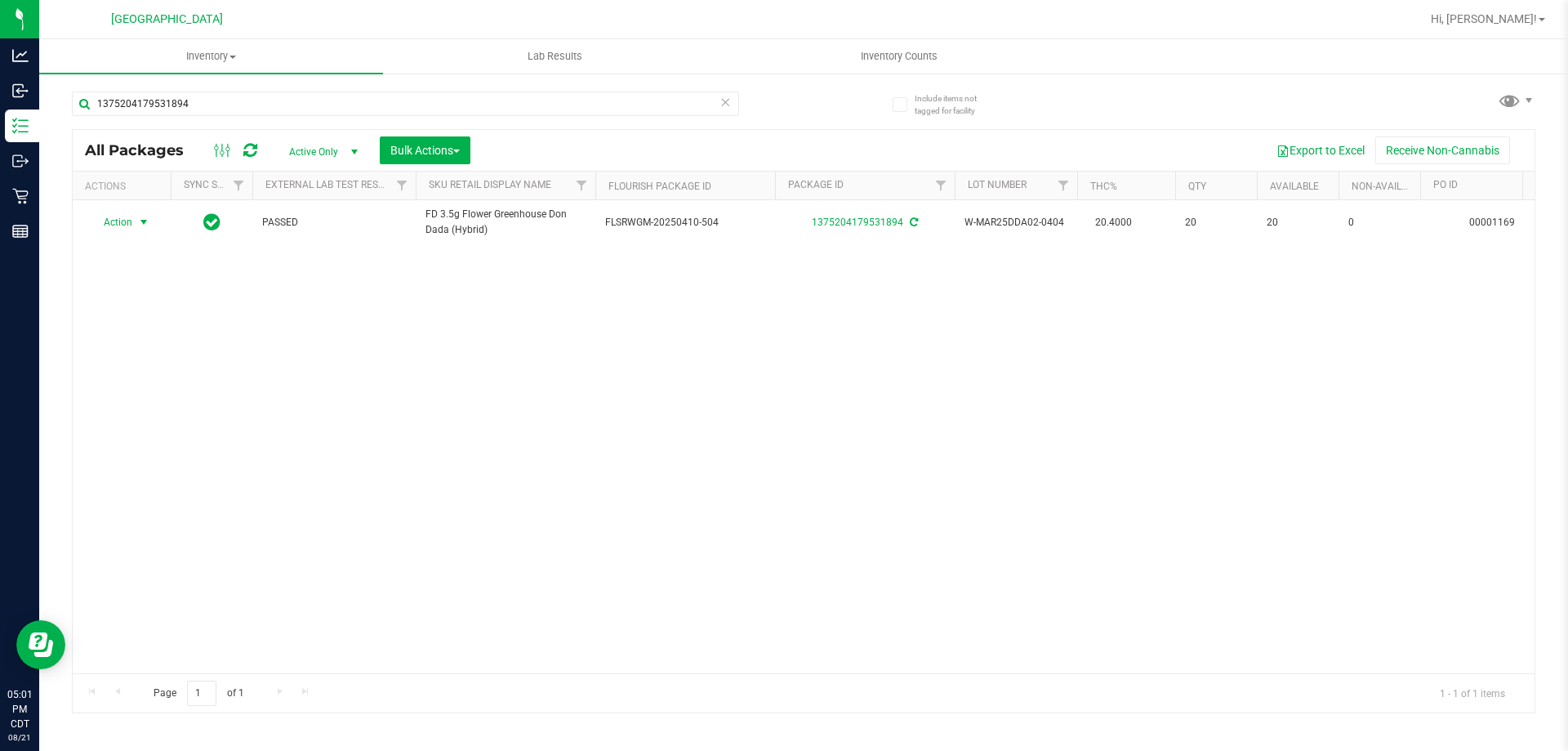
click at [723, 107] on icon at bounding box center [725, 101] width 12 height 19
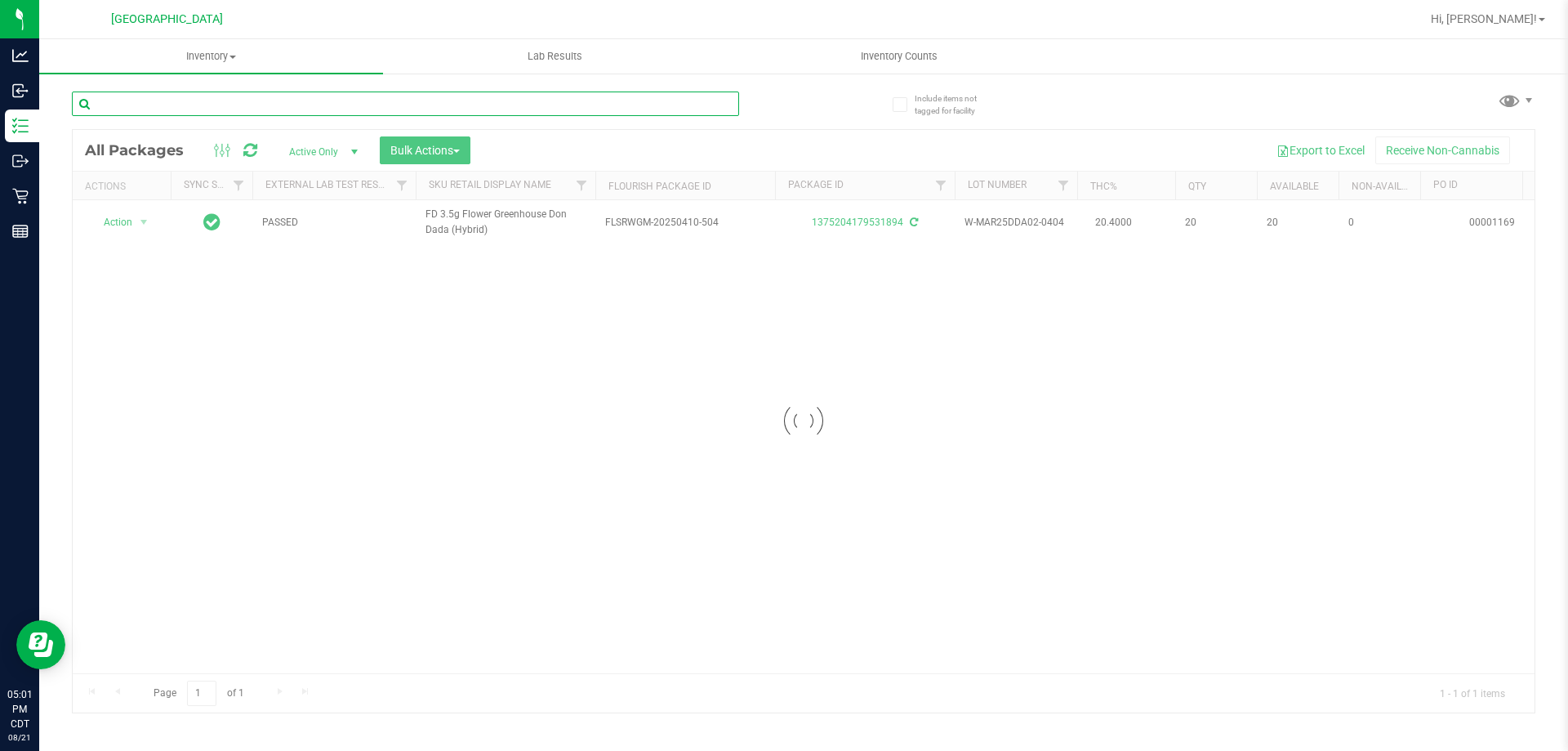
click at [679, 106] on input "text" at bounding box center [405, 103] width 667 height 25
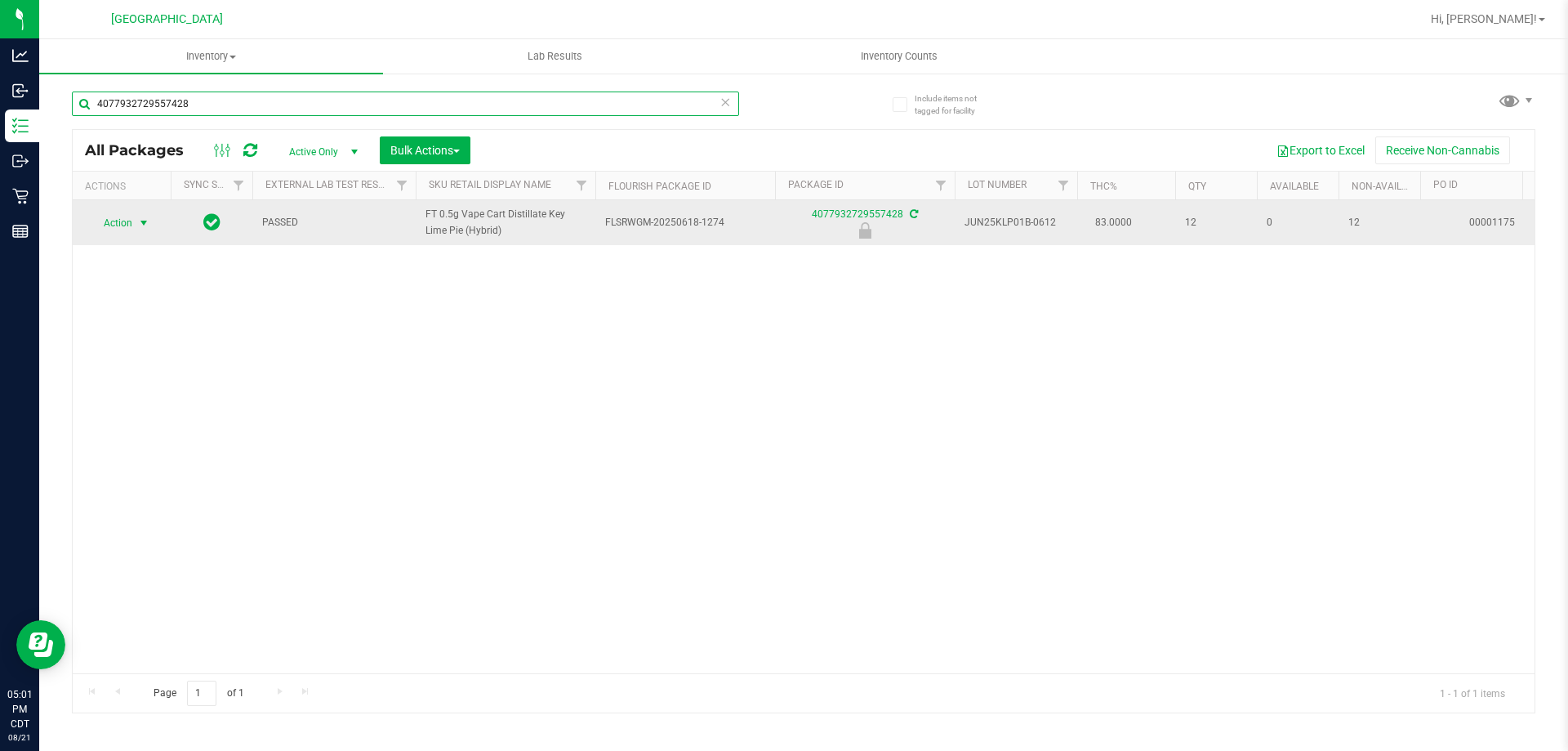
type input "4077932729557428"
click at [135, 224] on span "select" at bounding box center [144, 223] width 20 height 23
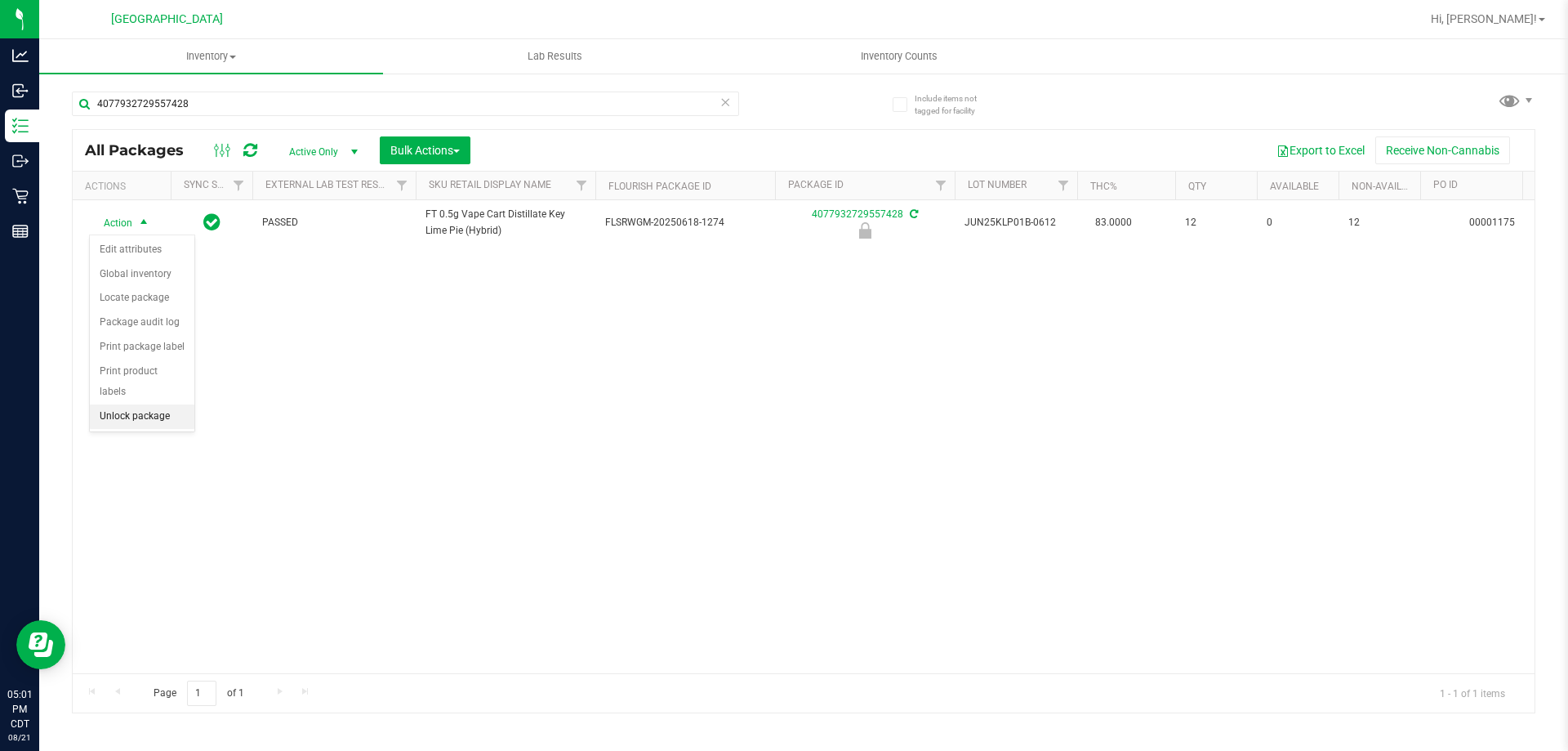
click at [175, 405] on li "Unlock package" at bounding box center [142, 417] width 105 height 25
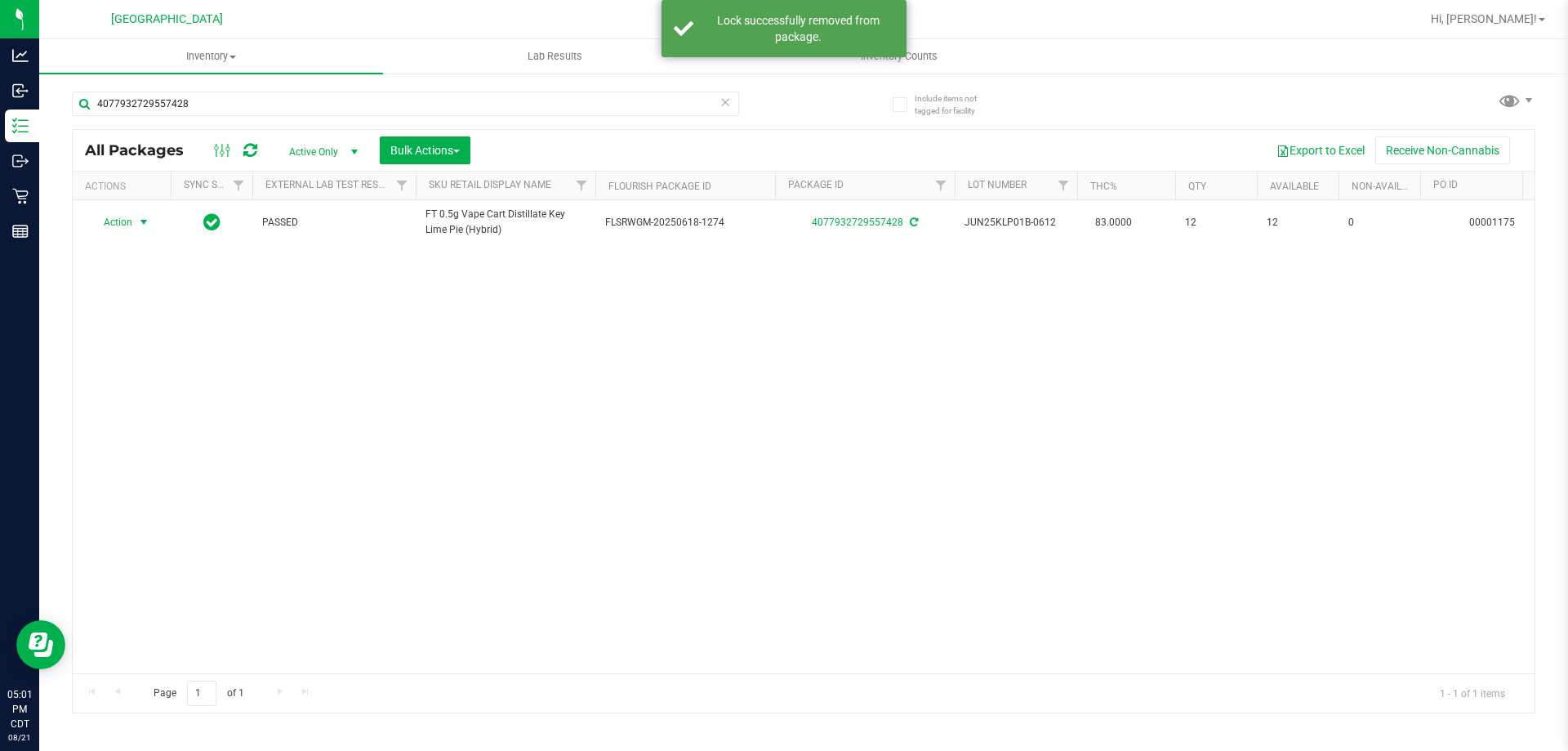
click at [135, 224] on span "select" at bounding box center [144, 222] width 20 height 23
click at [158, 416] on li "Print package label" at bounding box center [153, 420] width 127 height 25
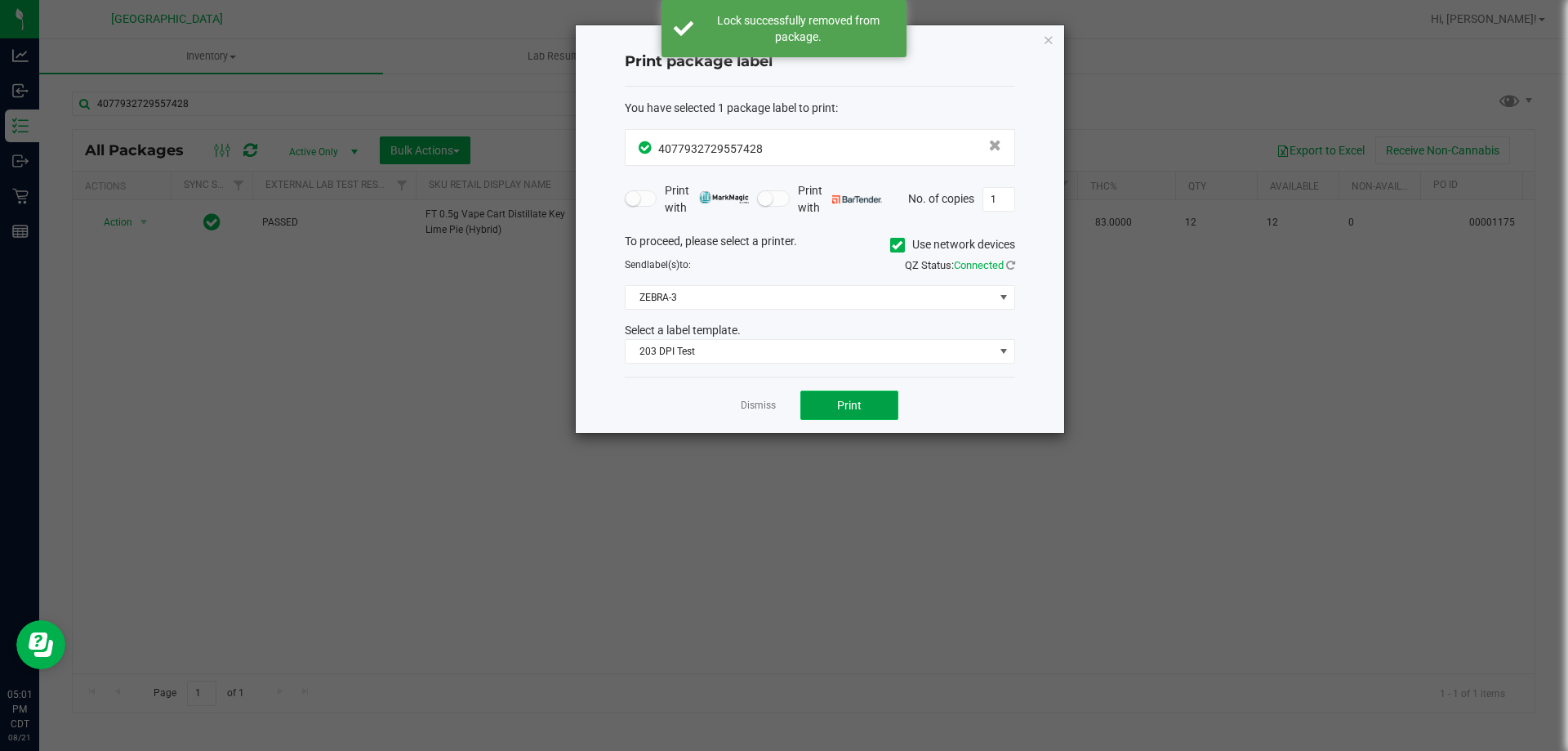
click at [823, 409] on button "Print" at bounding box center [850, 405] width 98 height 30
click at [760, 404] on link "Dismiss" at bounding box center [757, 406] width 35 height 14
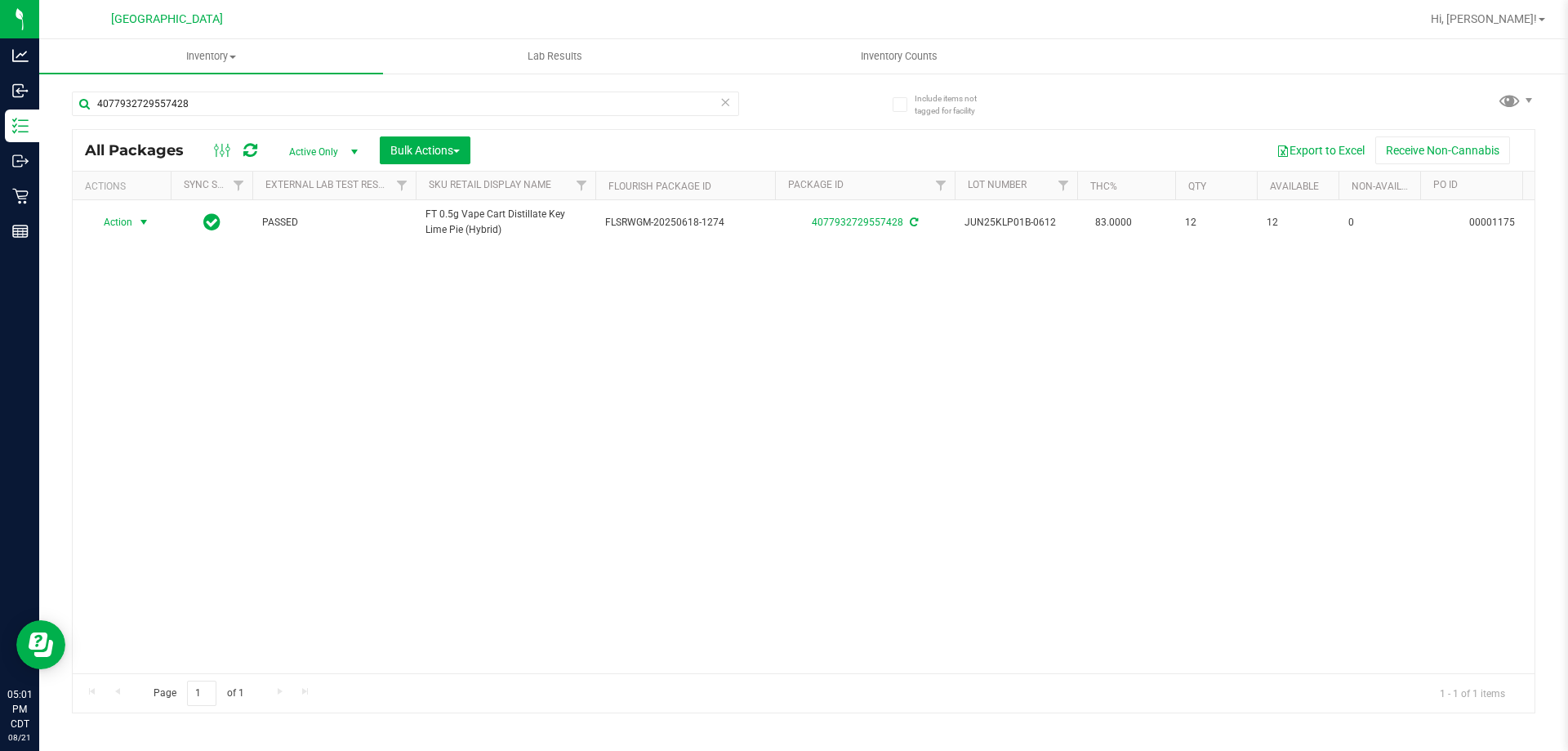
click at [729, 105] on icon at bounding box center [725, 101] width 12 height 19
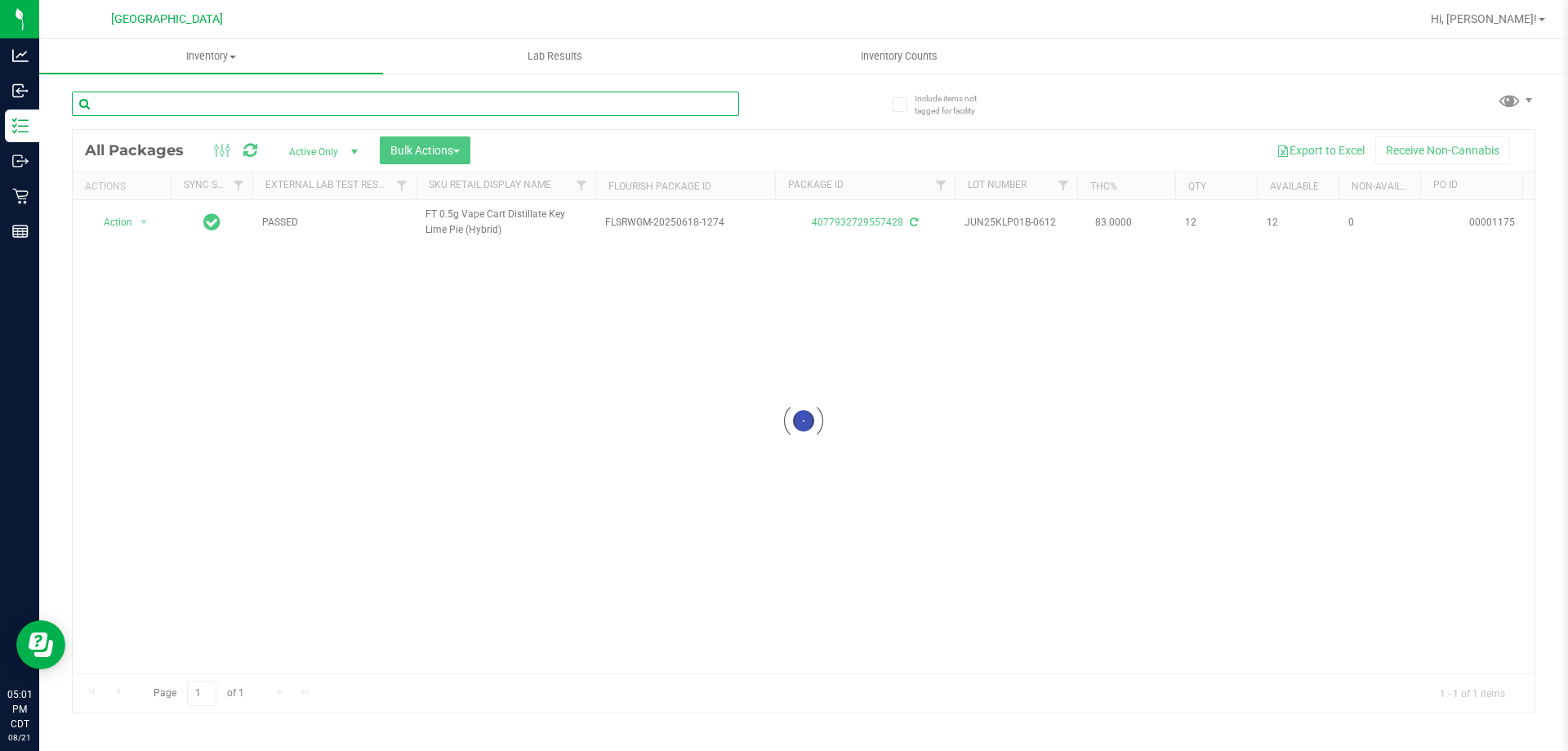
click at [713, 105] on input "text" at bounding box center [405, 103] width 667 height 25
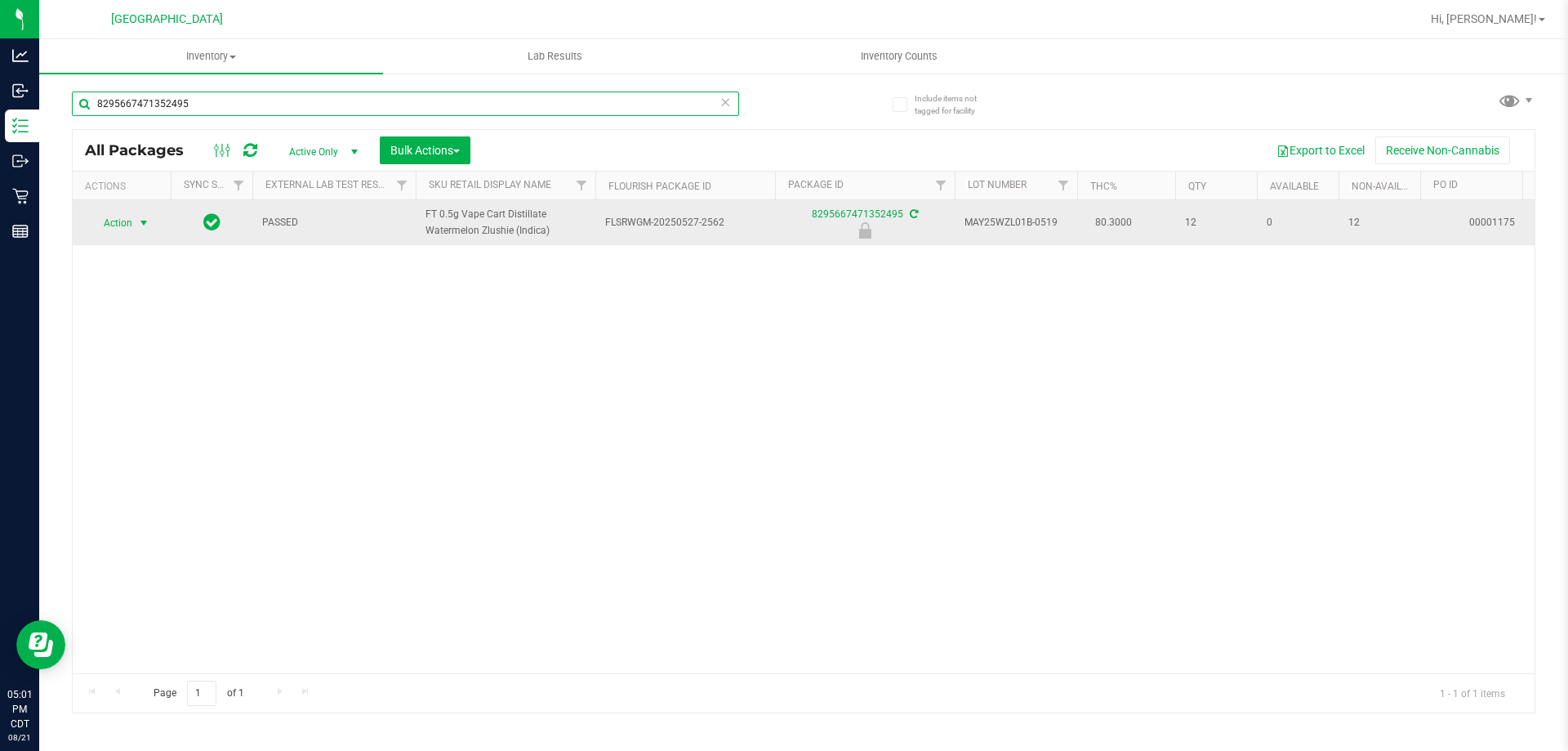
type input "8295667471352495"
click at [128, 229] on span "Action" at bounding box center [111, 223] width 44 height 23
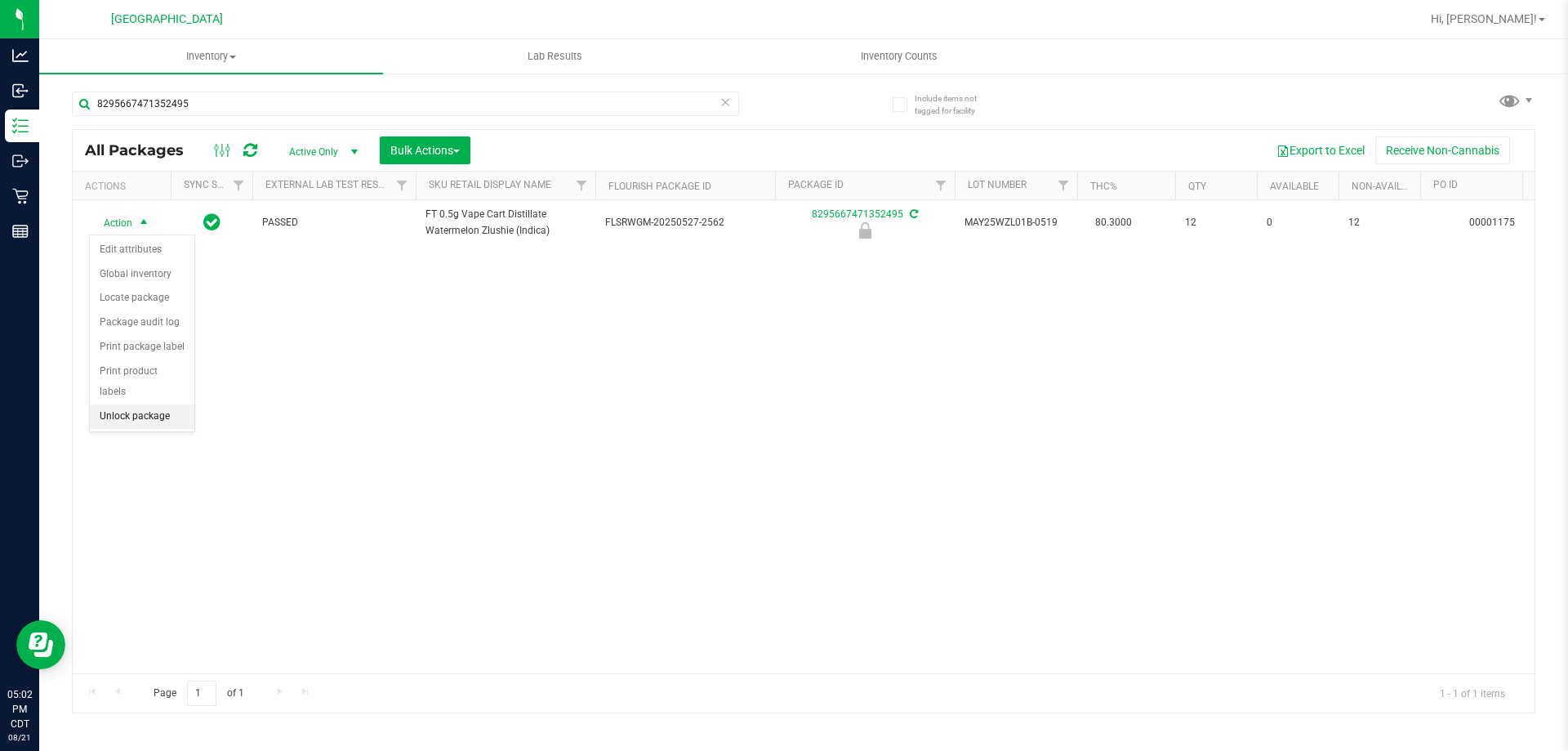
click at [166, 405] on li "Unlock package" at bounding box center [142, 417] width 105 height 25
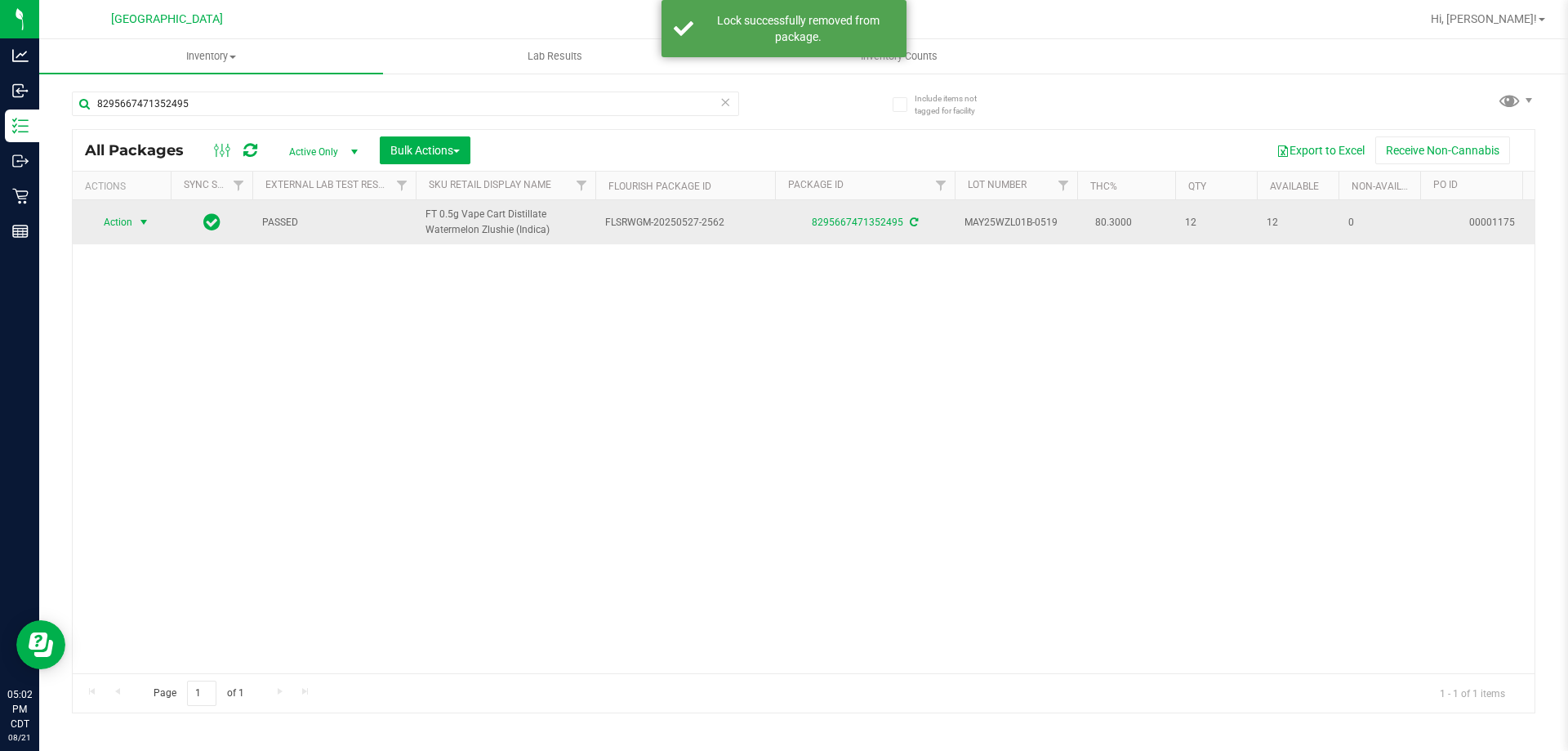
click at [111, 230] on span "Action" at bounding box center [111, 222] width 44 height 23
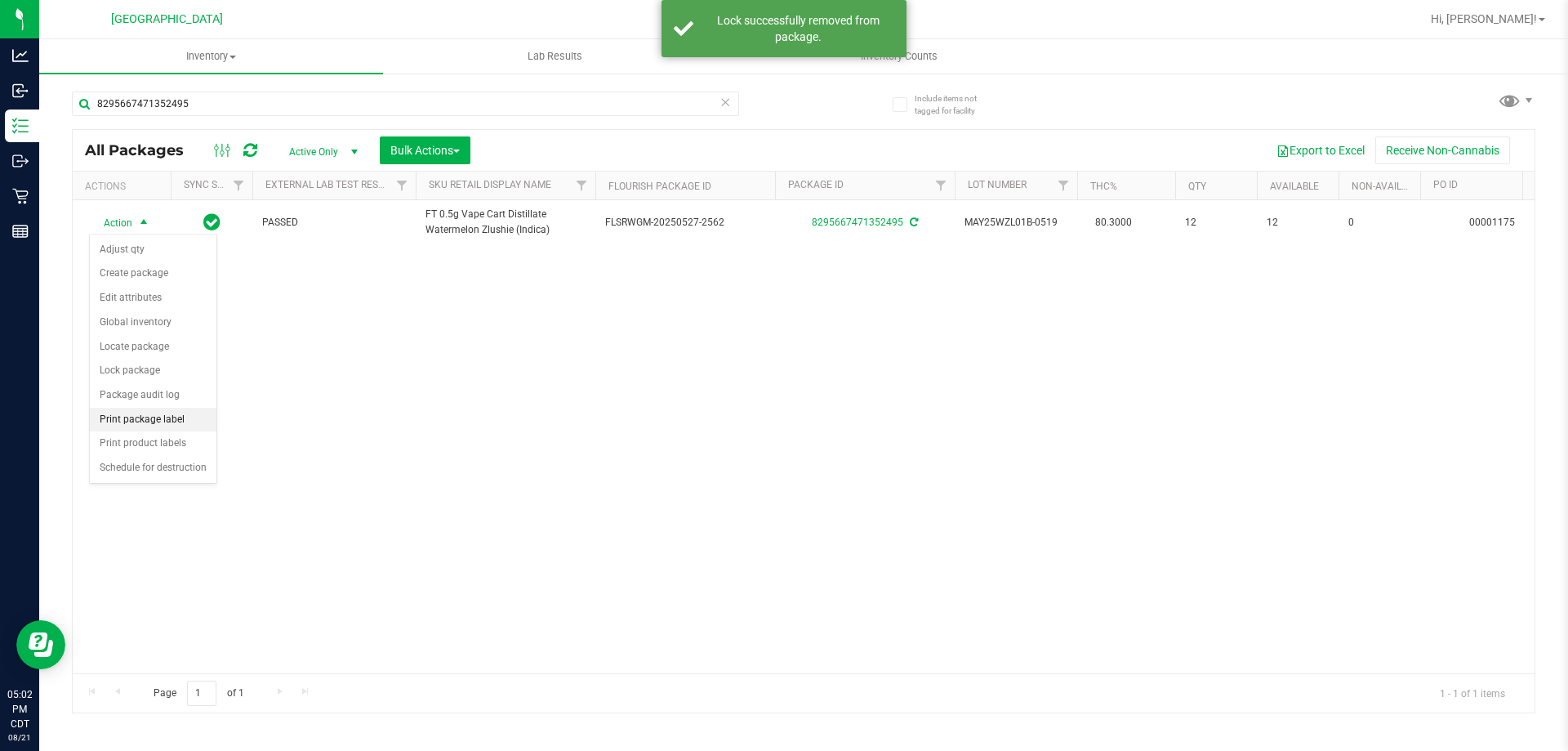
click at [195, 430] on li "Print package label" at bounding box center [153, 420] width 127 height 25
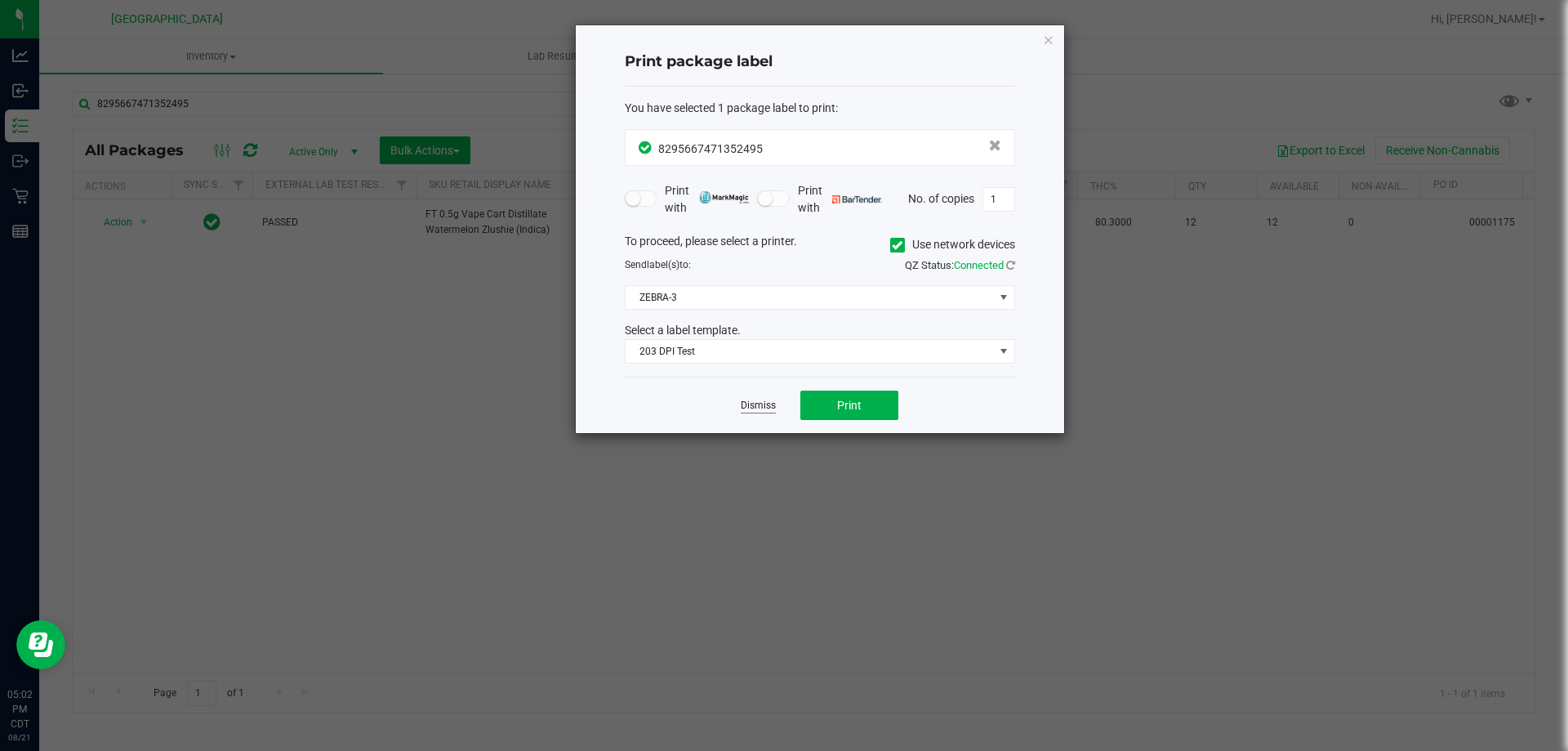
click at [773, 406] on link "Dismiss" at bounding box center [757, 406] width 35 height 14
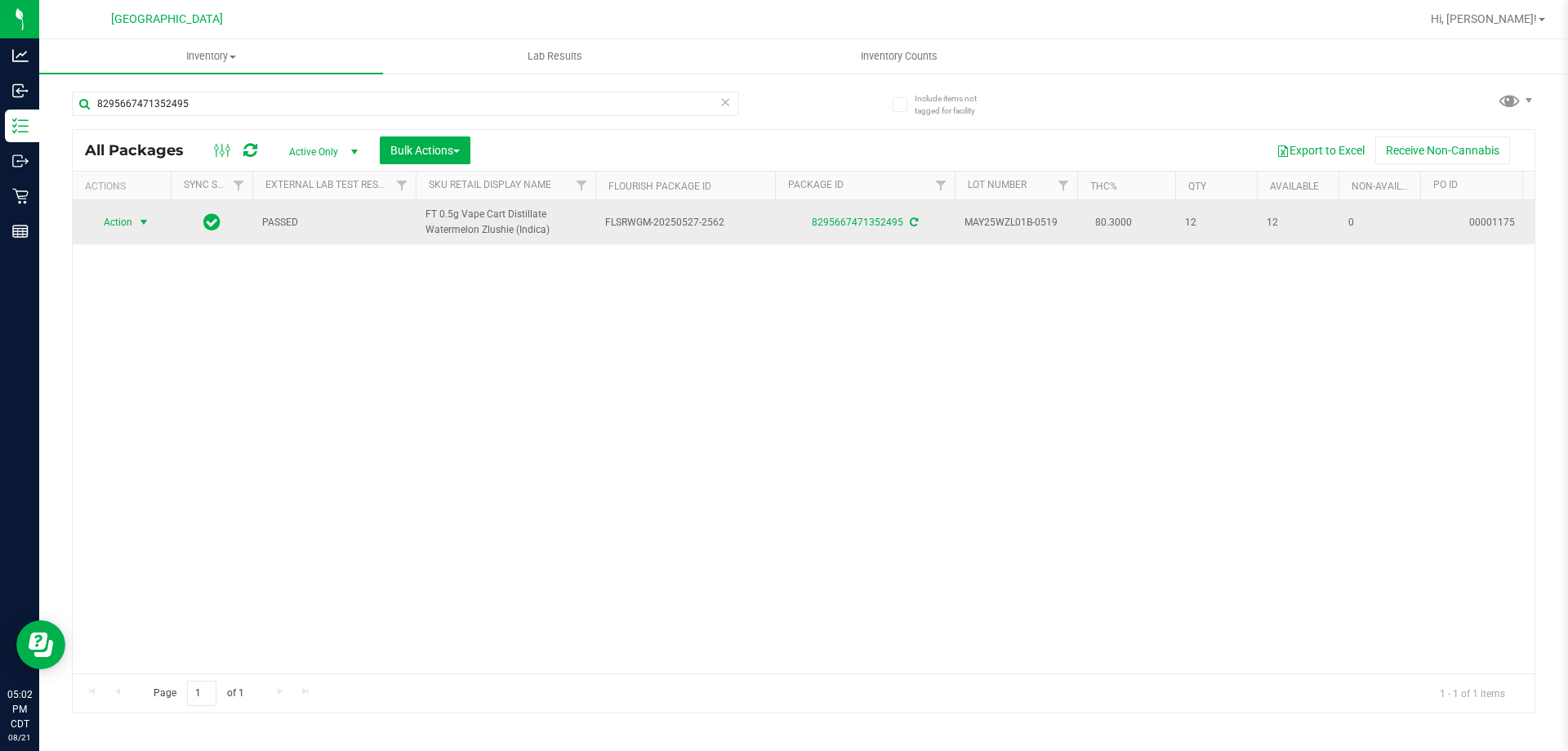
click at [132, 229] on span "Action" at bounding box center [111, 222] width 44 height 23
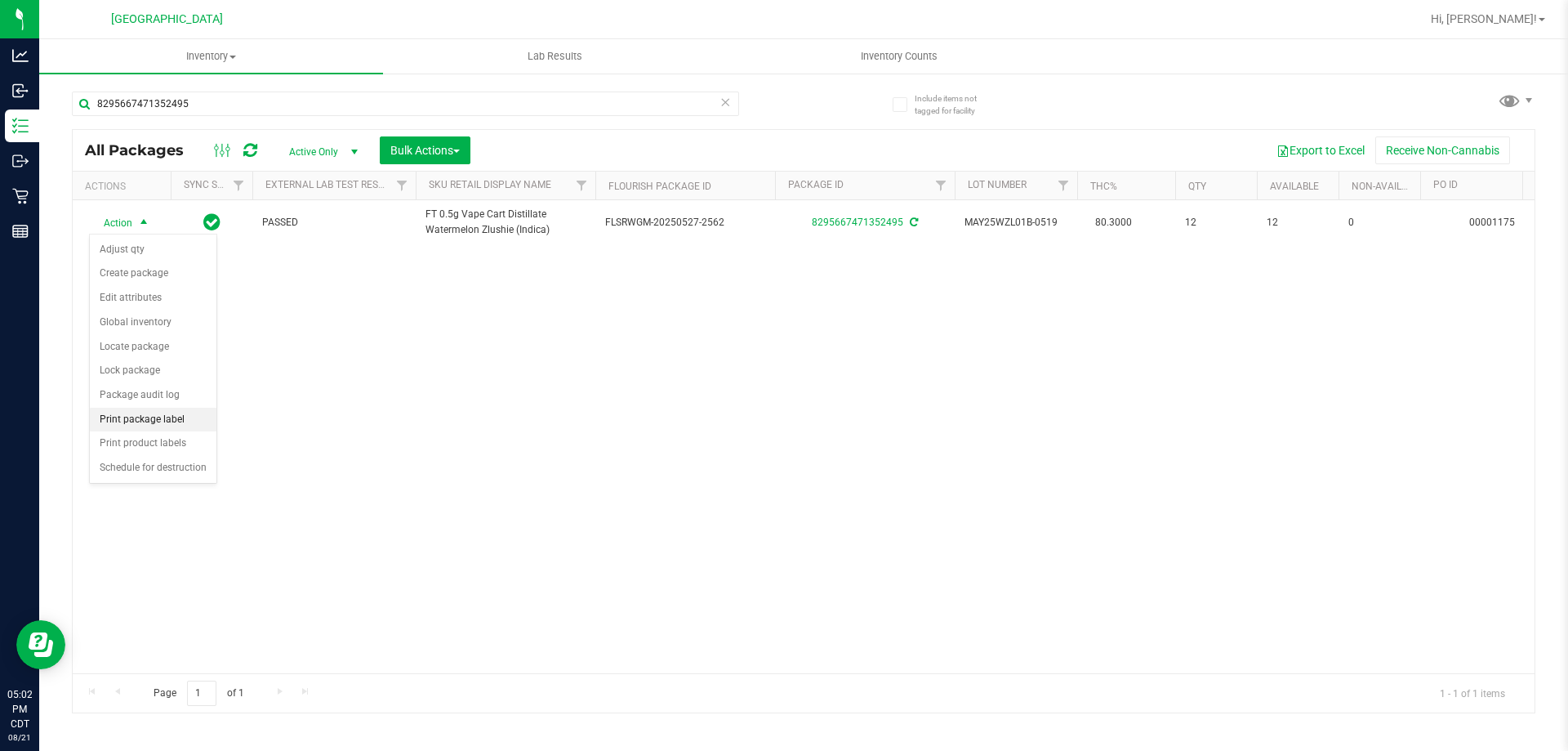
click at [179, 413] on li "Print package label" at bounding box center [153, 420] width 127 height 25
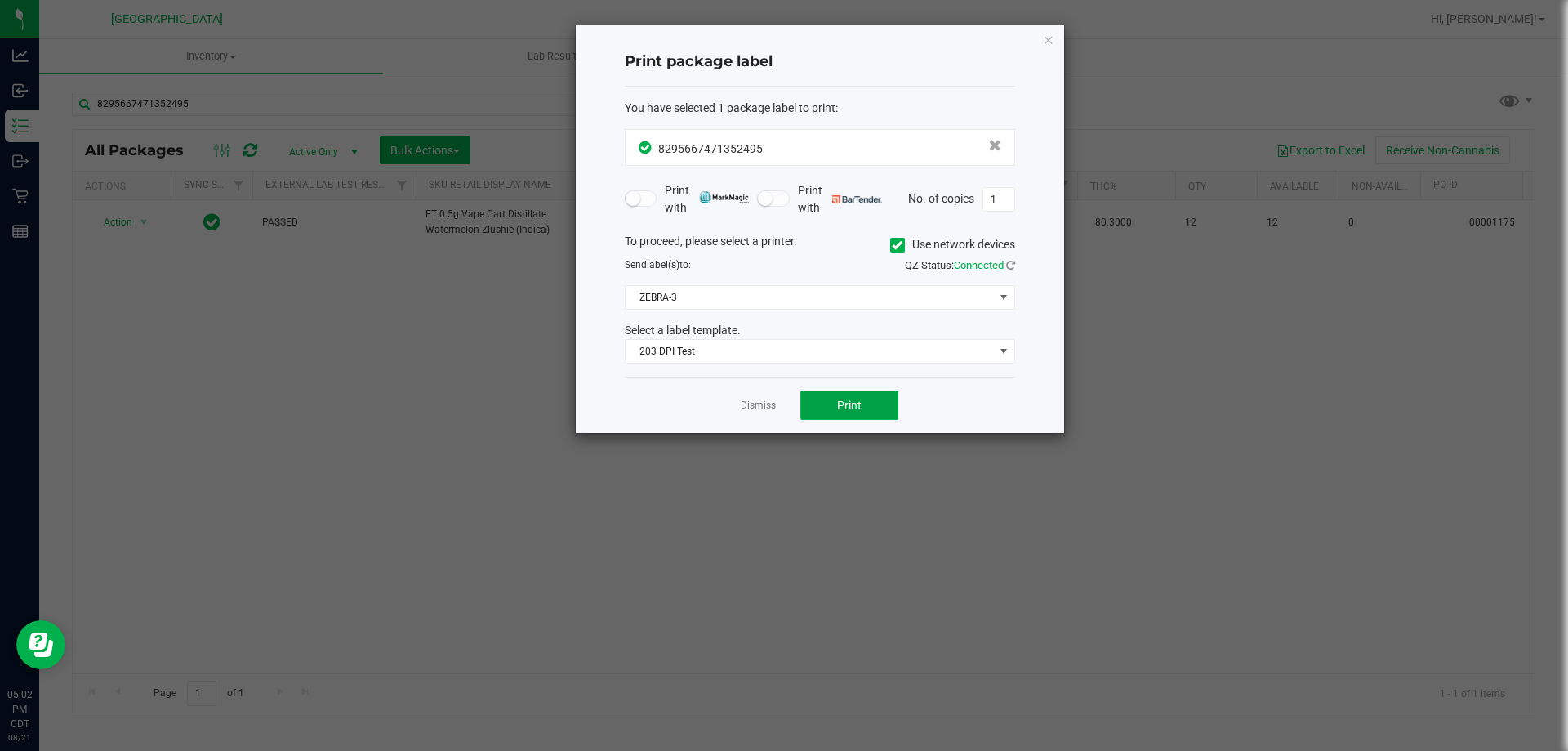
click at [879, 400] on button "Print" at bounding box center [850, 405] width 98 height 30
click at [754, 408] on link "Dismiss" at bounding box center [757, 406] width 35 height 14
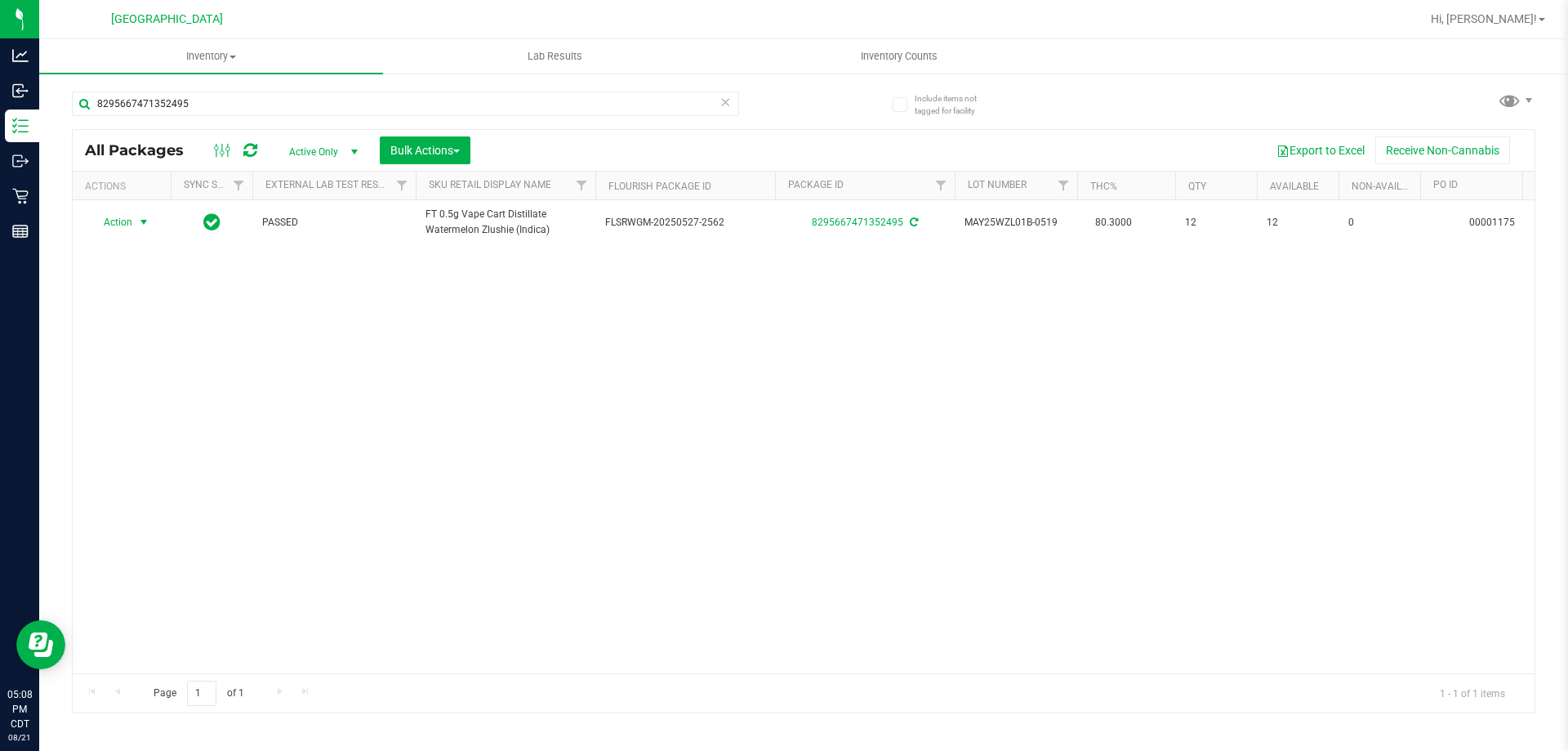
click at [725, 112] on span at bounding box center [725, 102] width 12 height 21
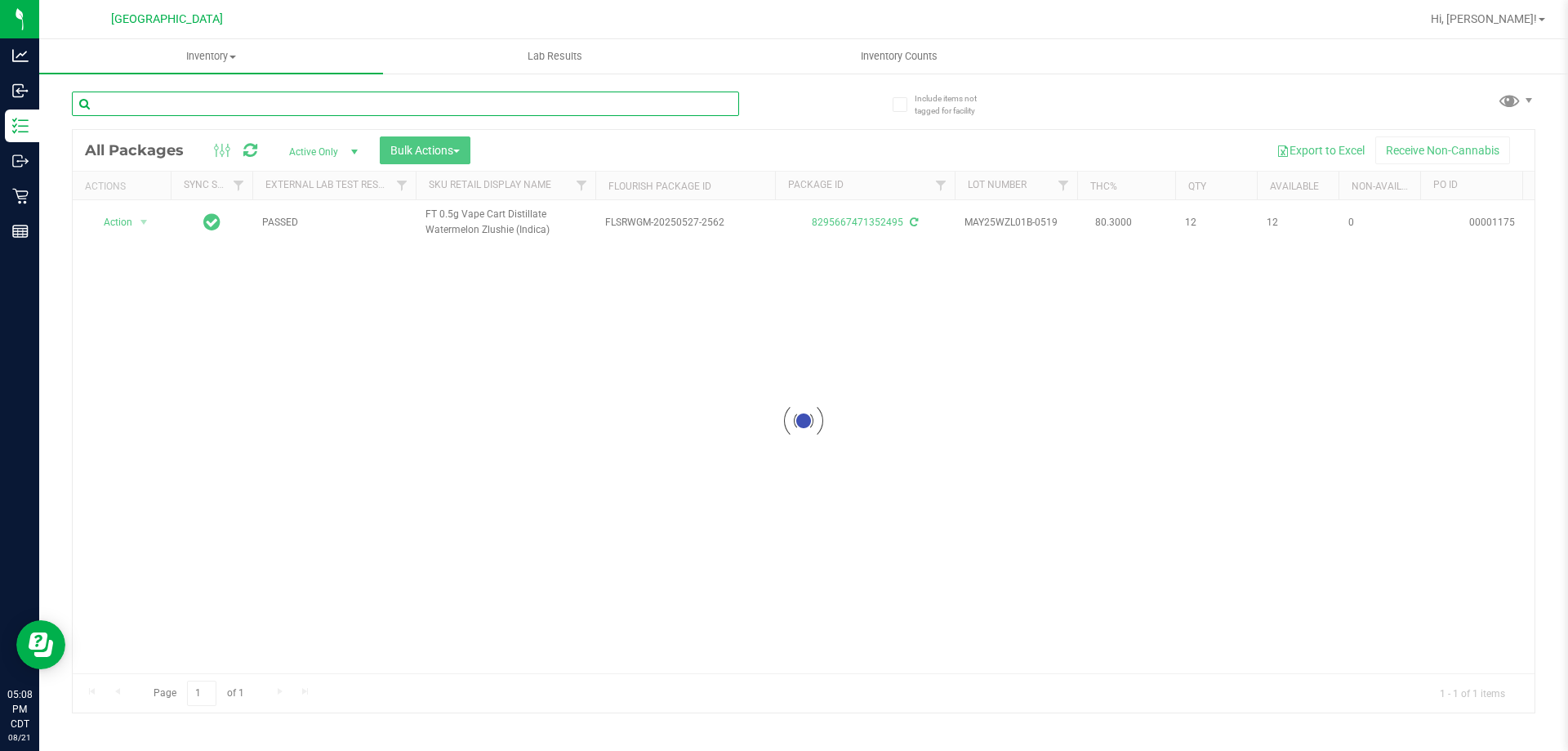
click at [713, 105] on input "text" at bounding box center [405, 103] width 667 height 25
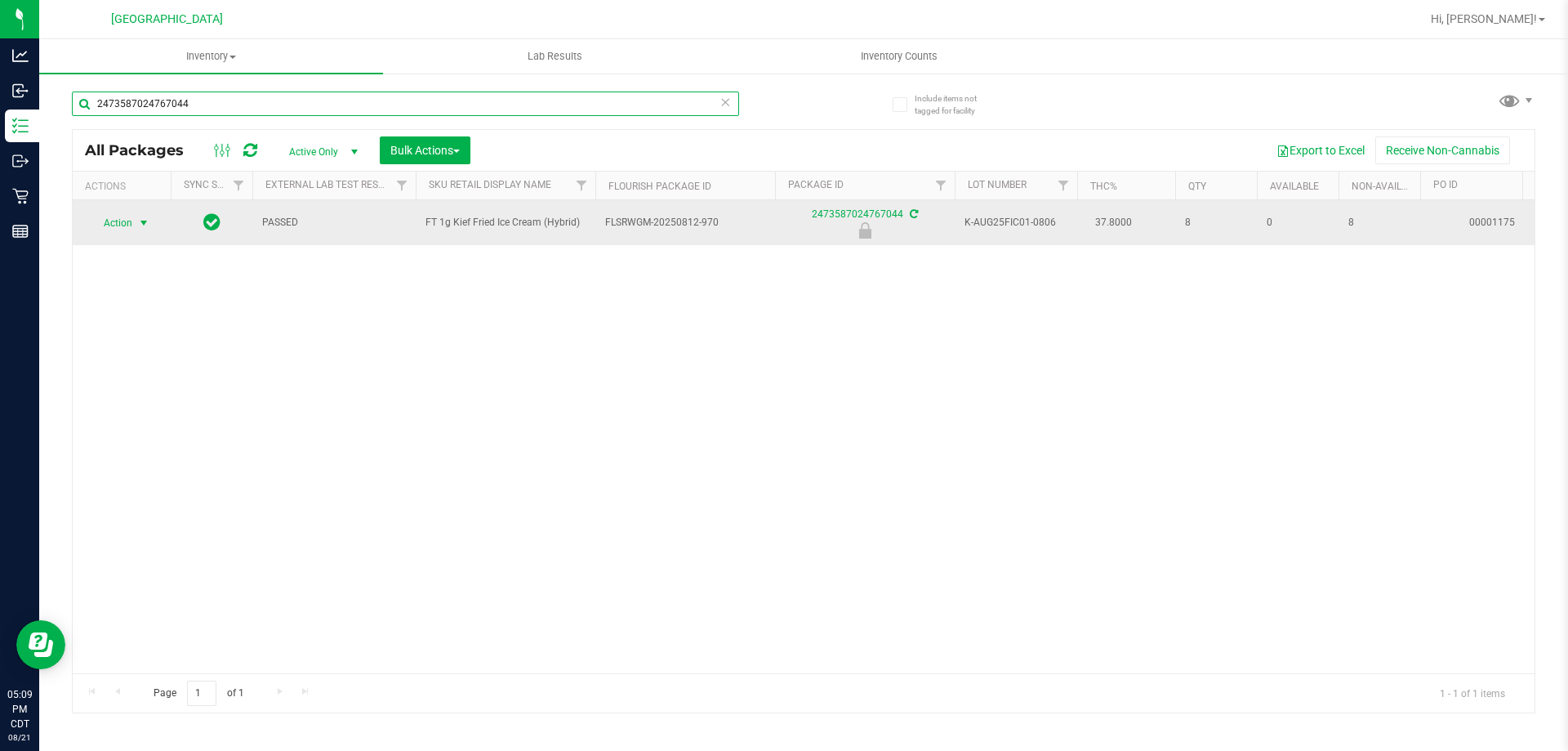
type input "2473587024767044"
click at [115, 214] on span "Action" at bounding box center [111, 223] width 44 height 23
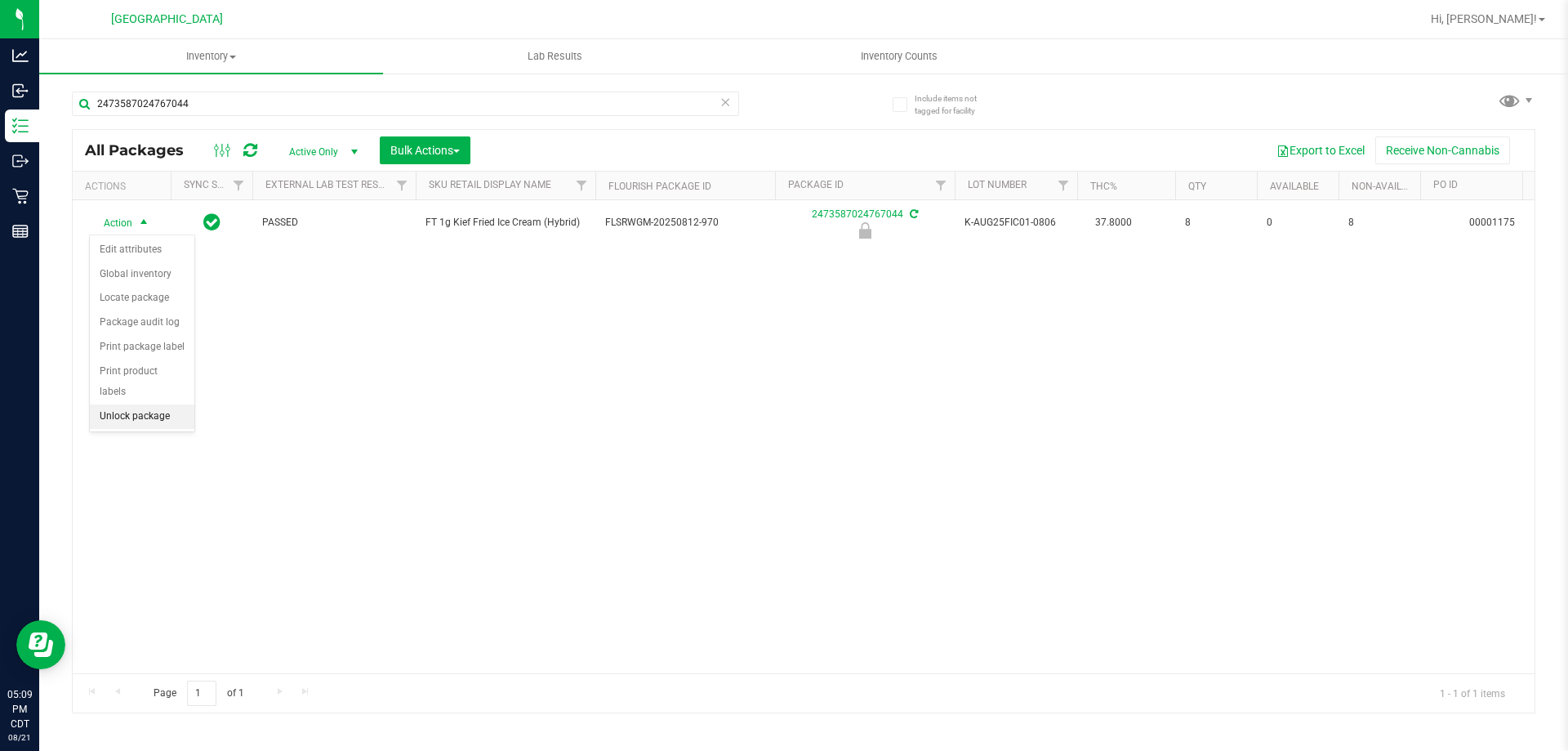
click at [146, 405] on li "Unlock package" at bounding box center [142, 417] width 105 height 25
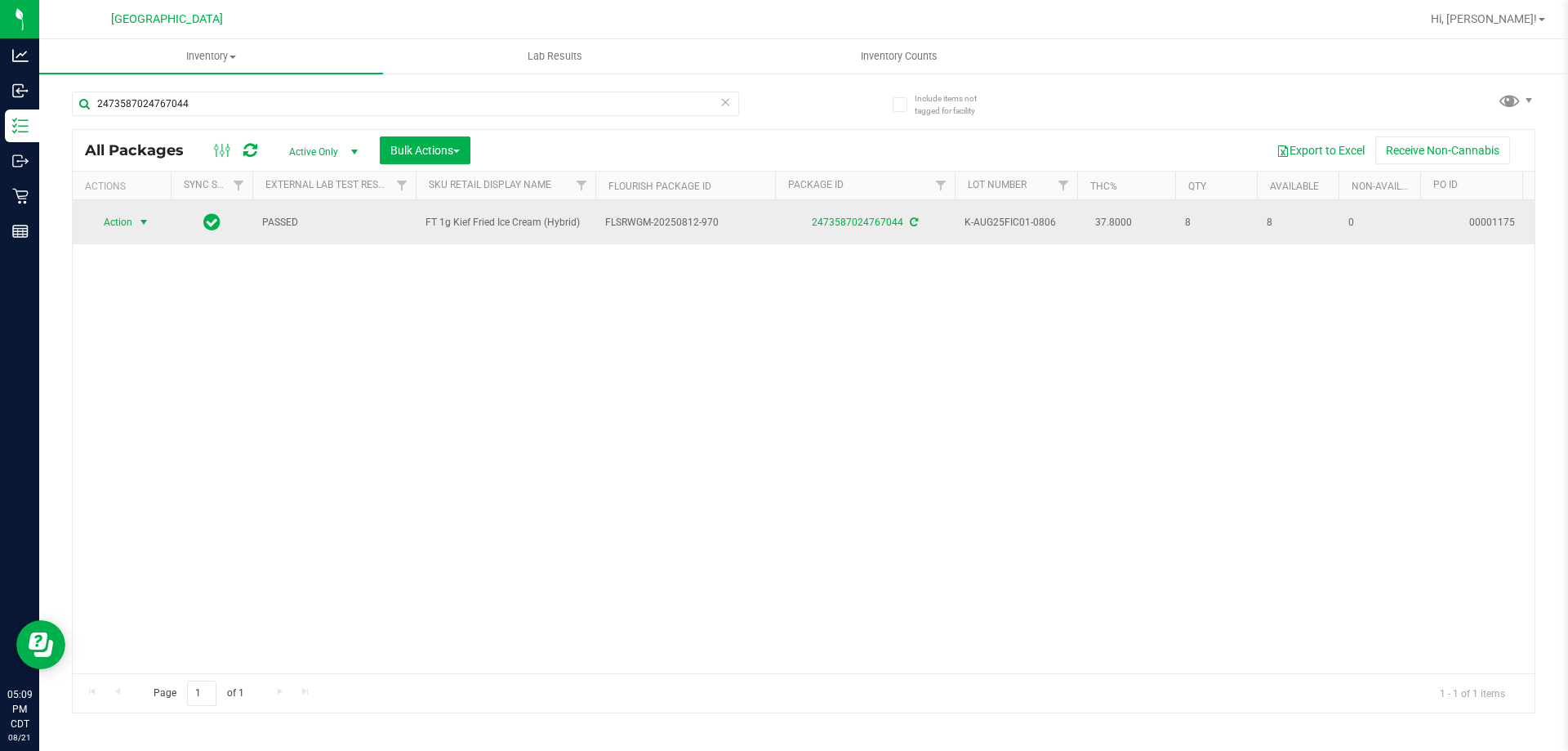
click at [129, 228] on span "Action" at bounding box center [111, 222] width 44 height 23
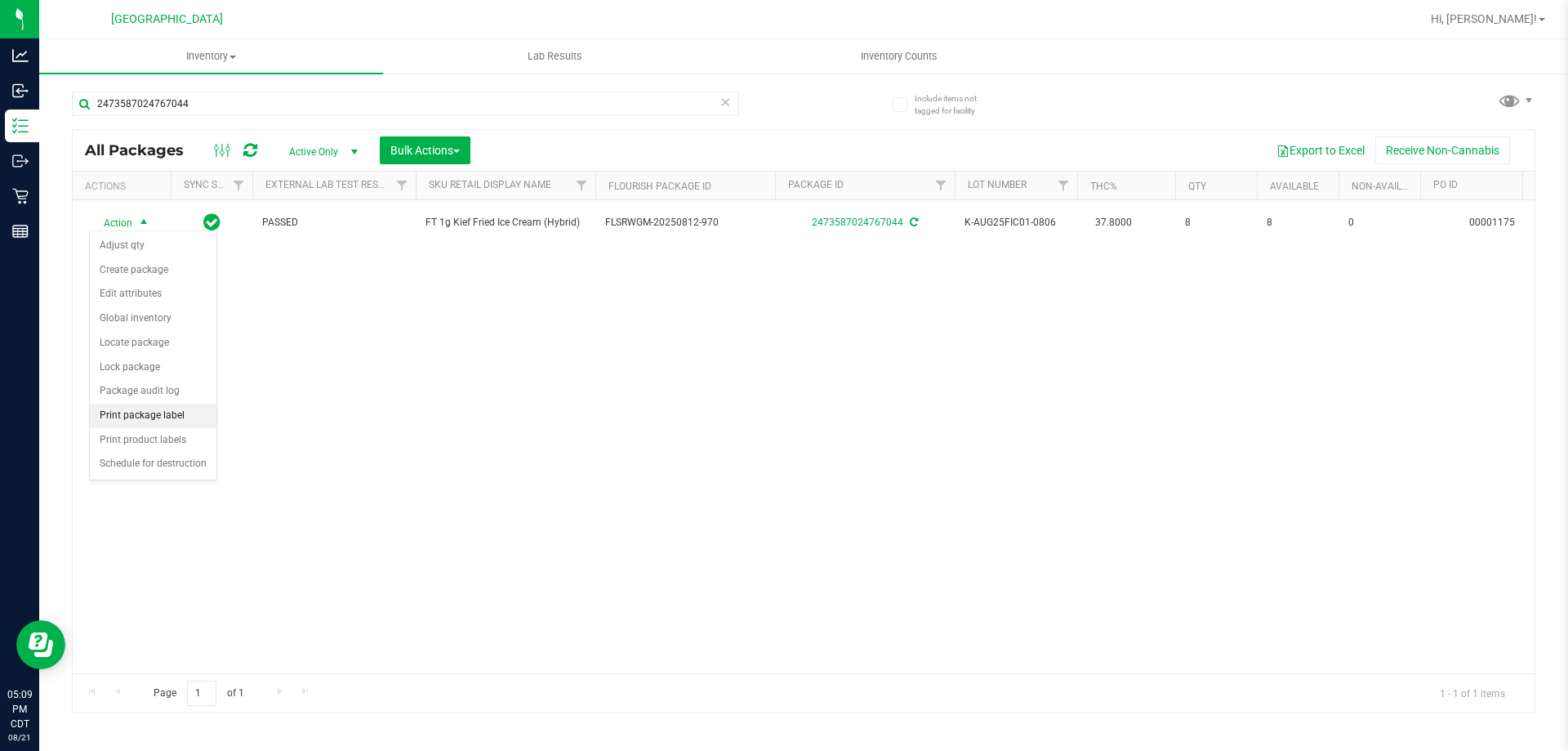
click at [168, 421] on li "Print package label" at bounding box center [153, 416] width 127 height 25
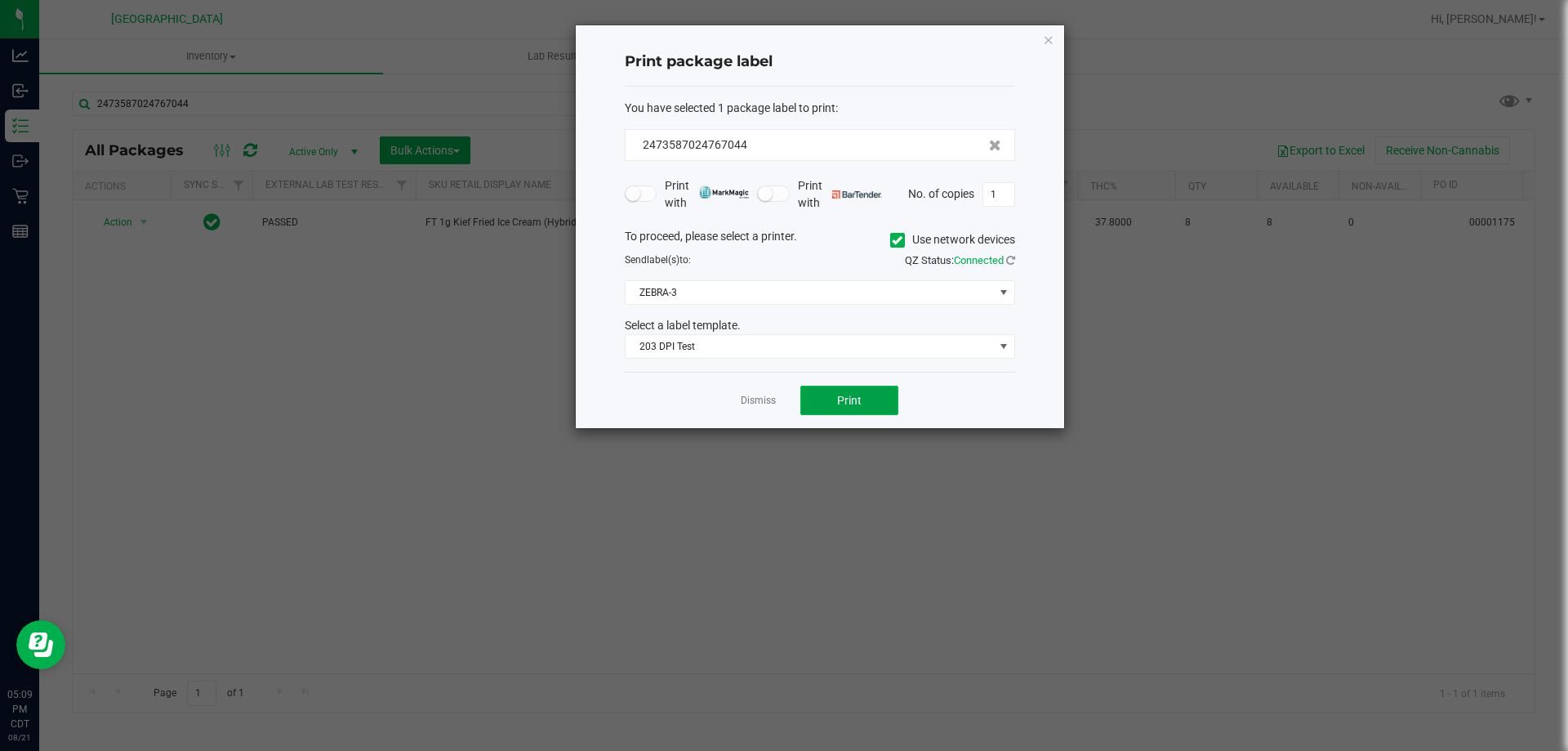
click at [841, 400] on span "Print" at bounding box center [849, 400] width 25 height 13
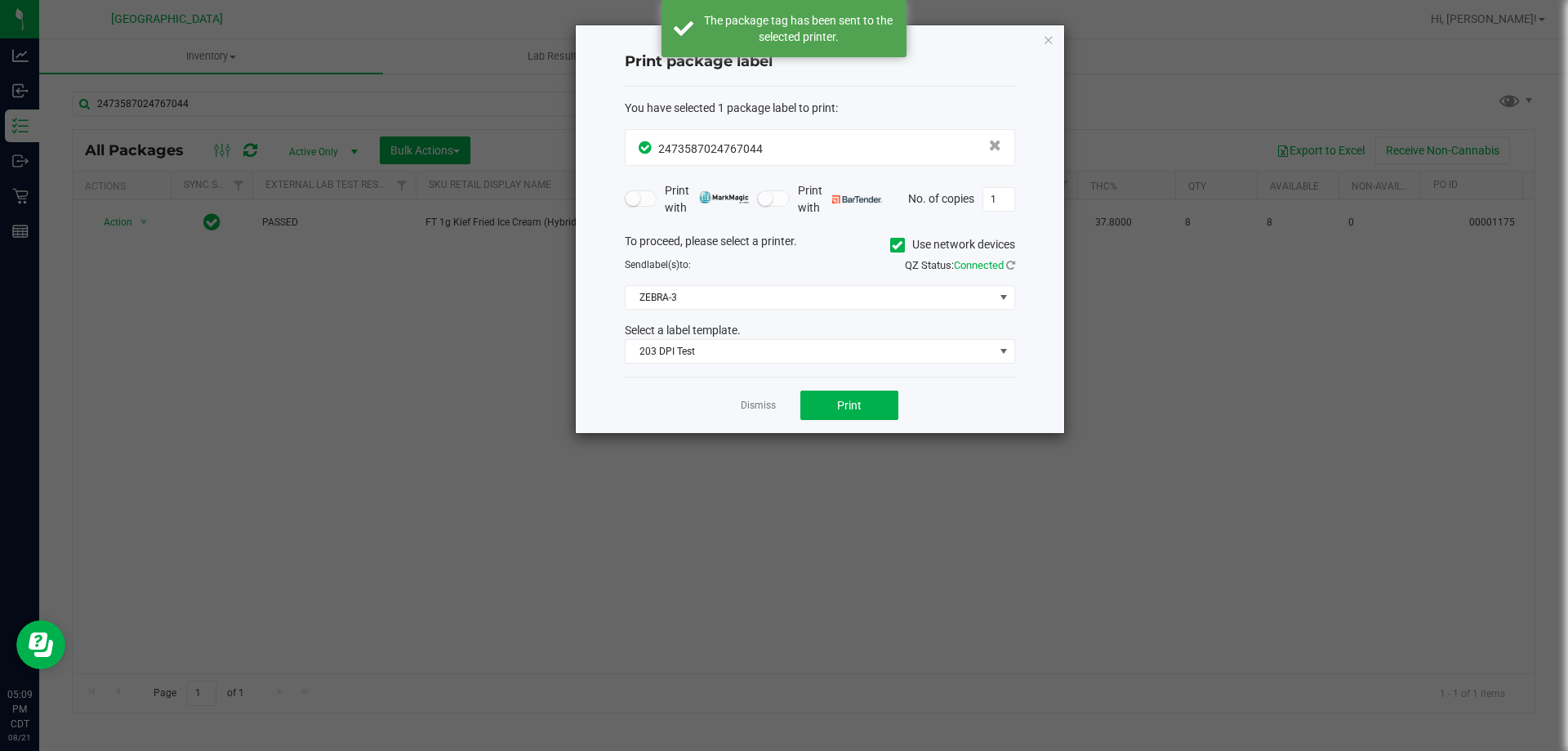
click at [734, 402] on div "Dismiss Print" at bounding box center [819, 405] width 390 height 57
click at [769, 399] on link "Dismiss" at bounding box center [757, 406] width 35 height 14
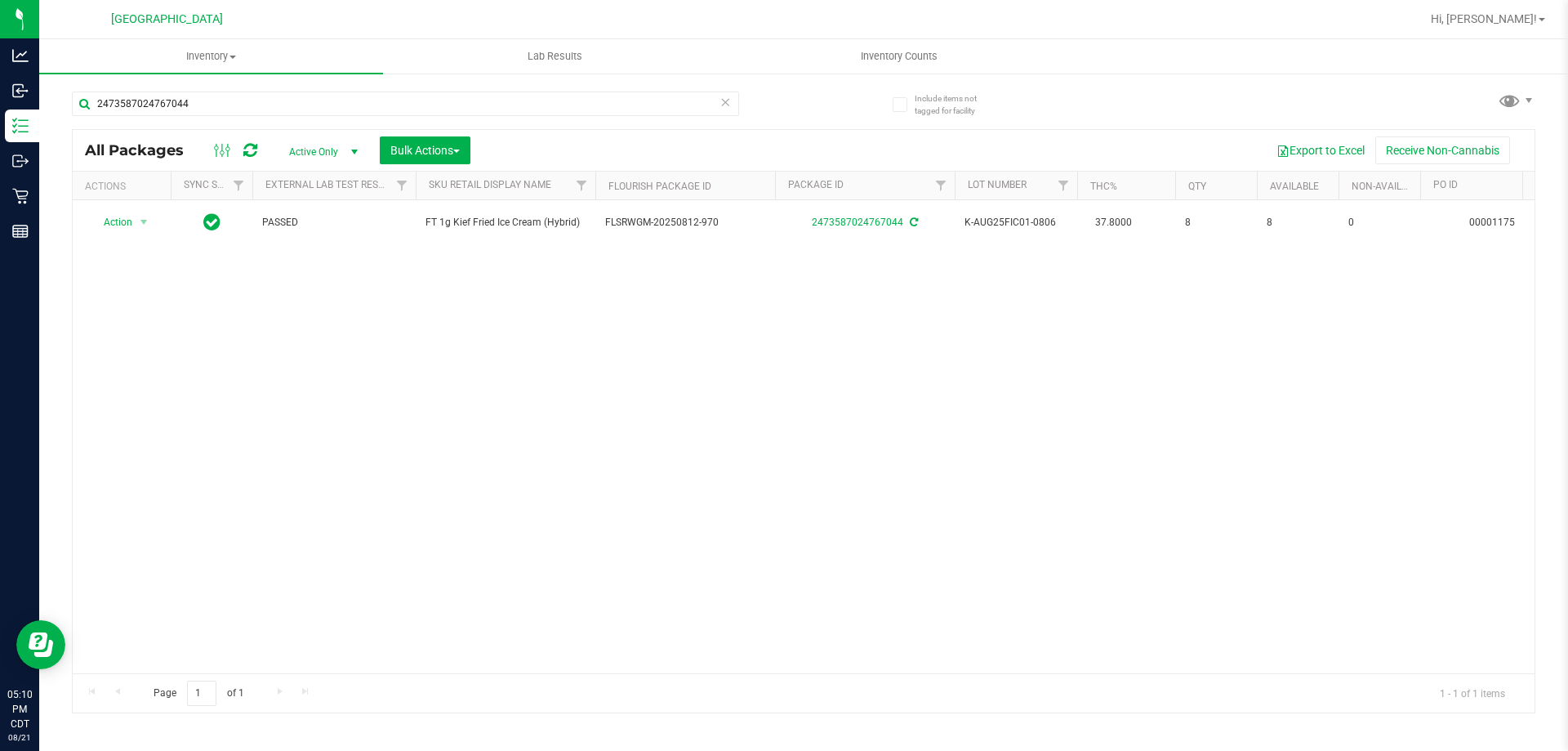
click at [723, 107] on icon at bounding box center [725, 101] width 12 height 19
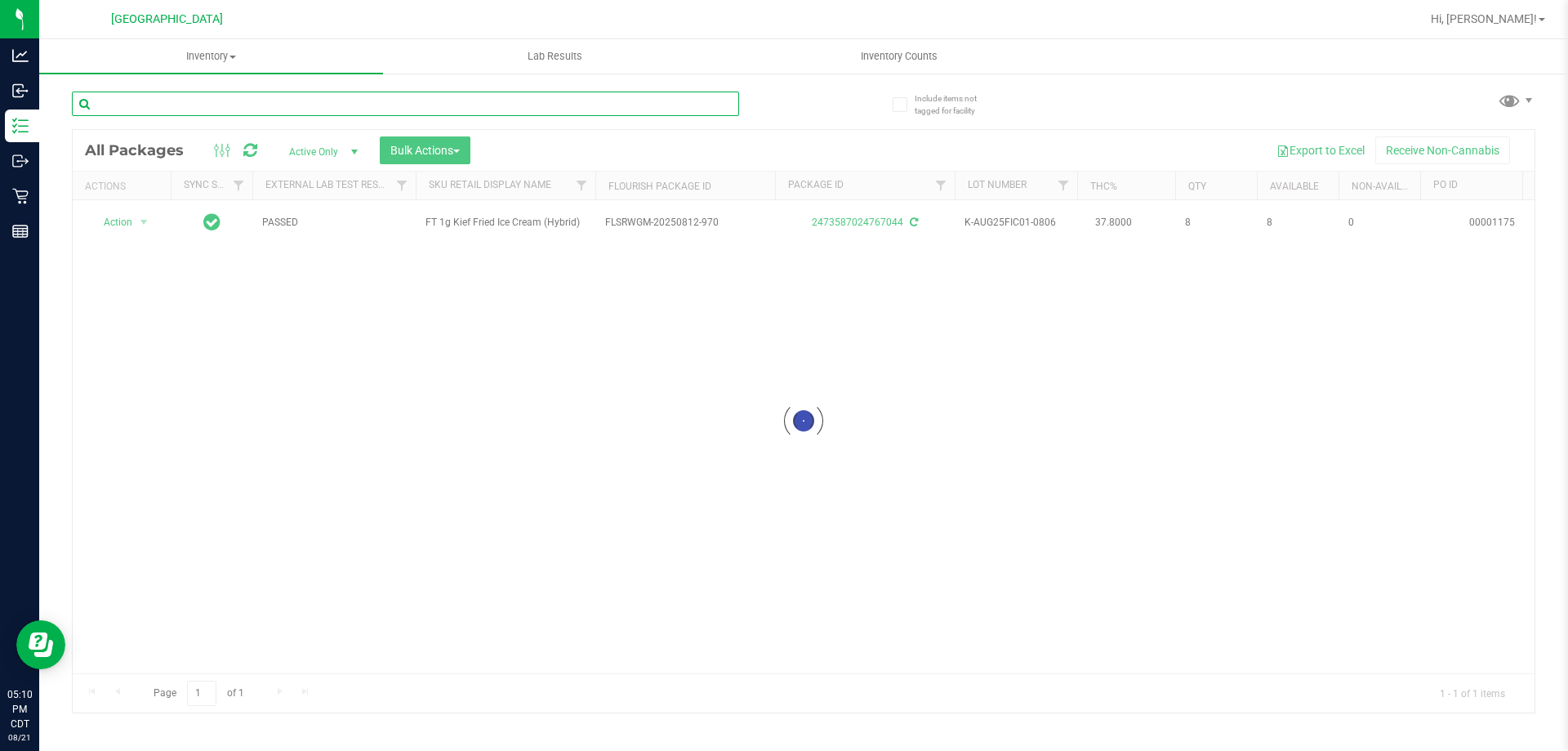
click at [723, 107] on input "text" at bounding box center [405, 103] width 667 height 25
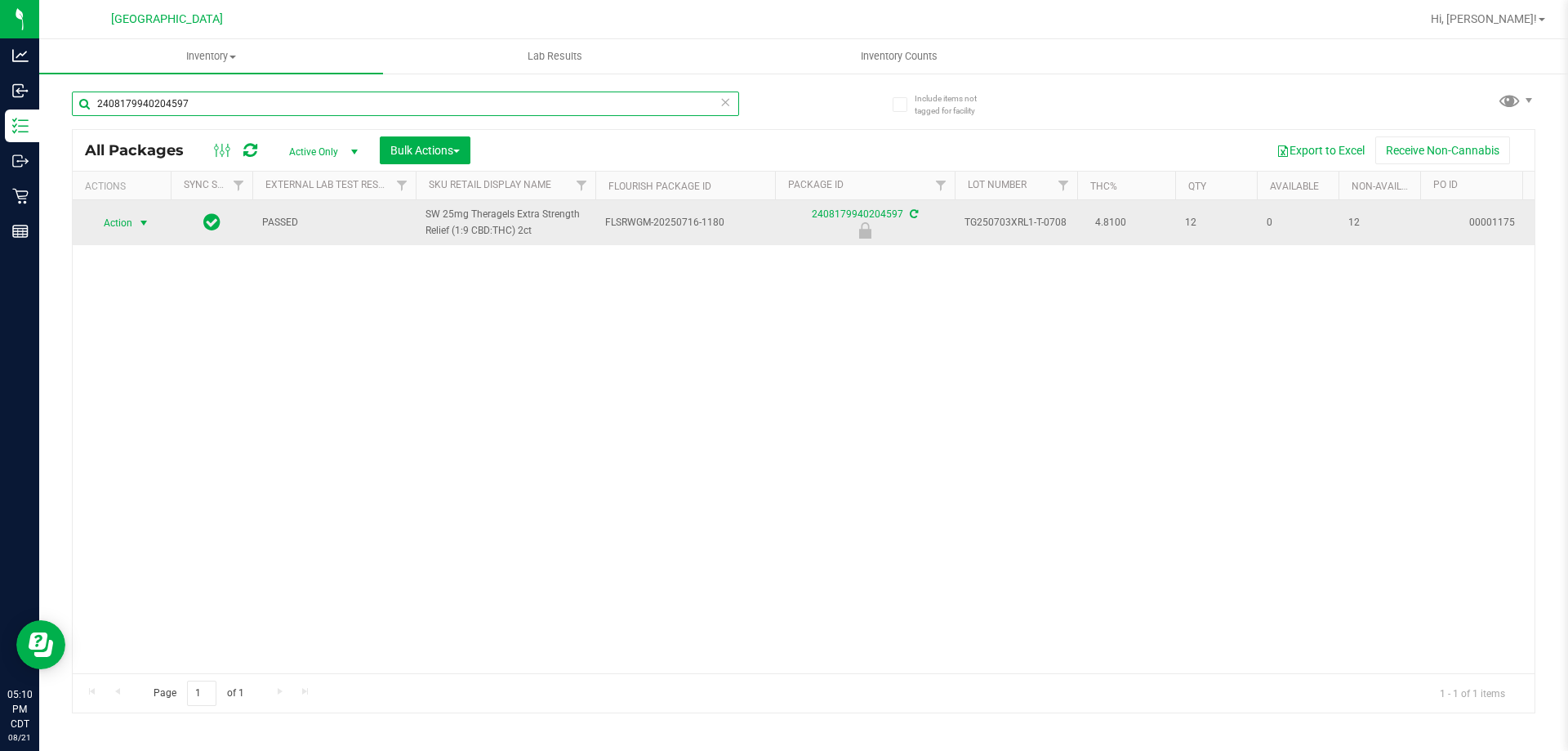
type input "2408179940204597"
click at [142, 220] on span "select" at bounding box center [143, 223] width 13 height 13
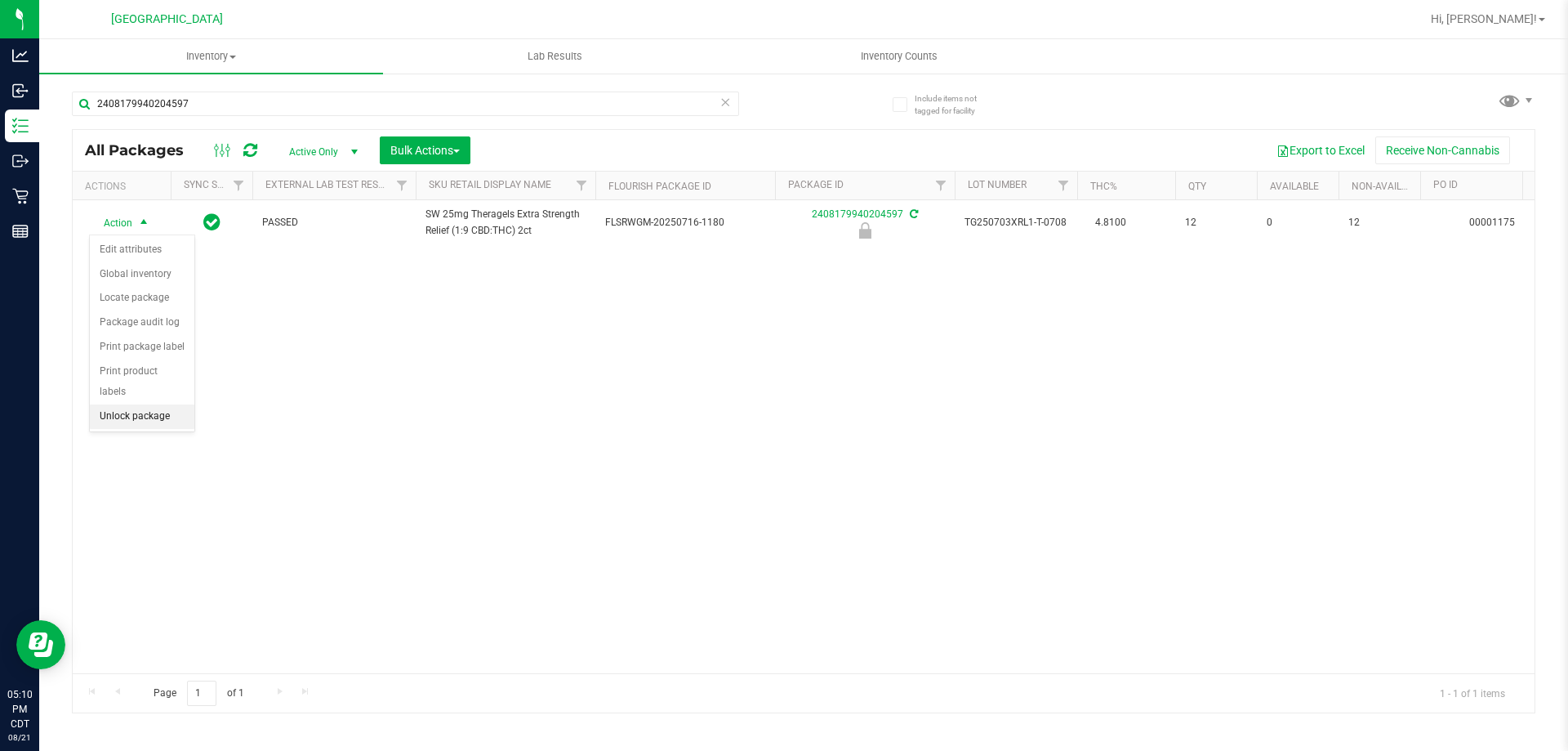
click at [149, 405] on li "Unlock package" at bounding box center [142, 417] width 105 height 25
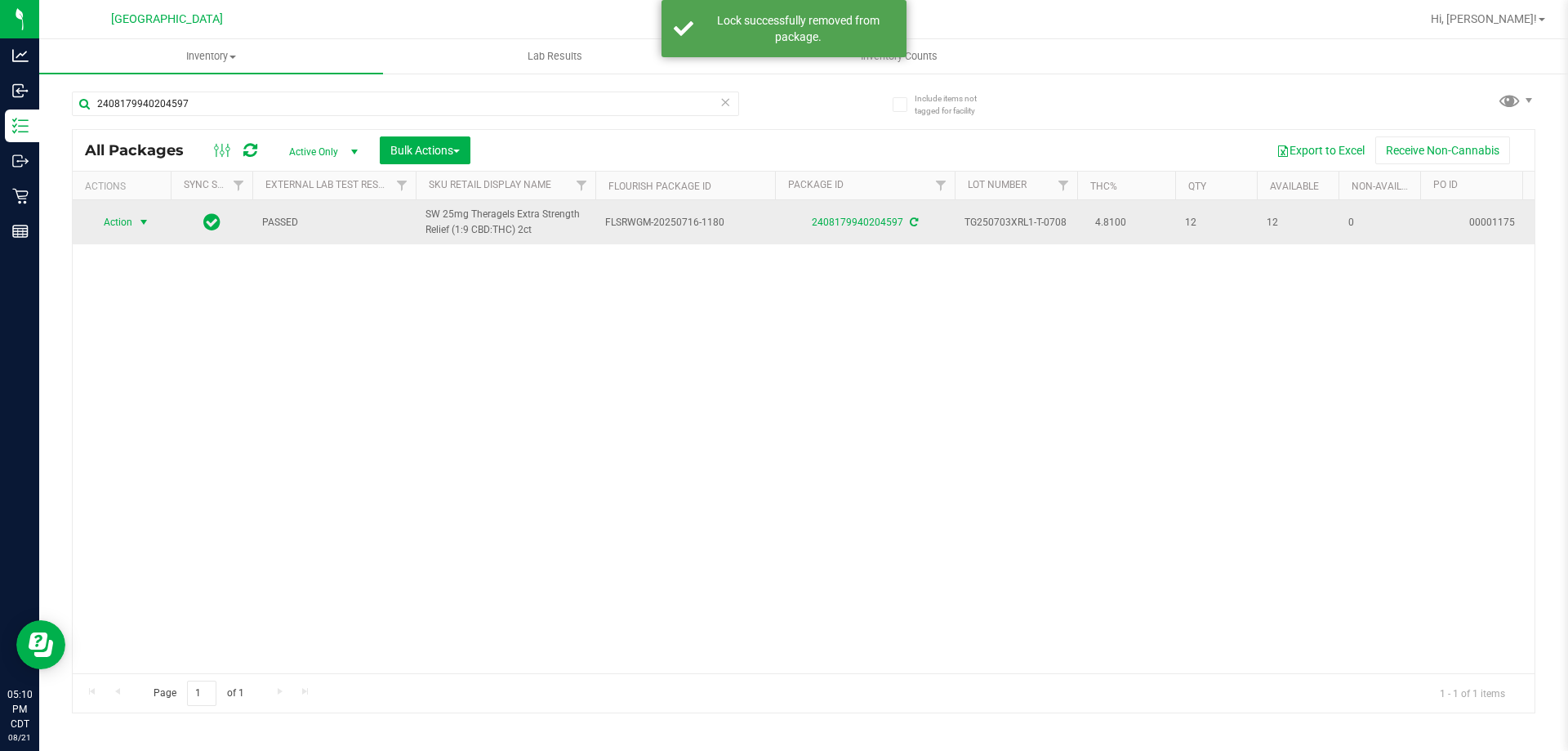
click at [130, 226] on span "Action" at bounding box center [111, 222] width 44 height 23
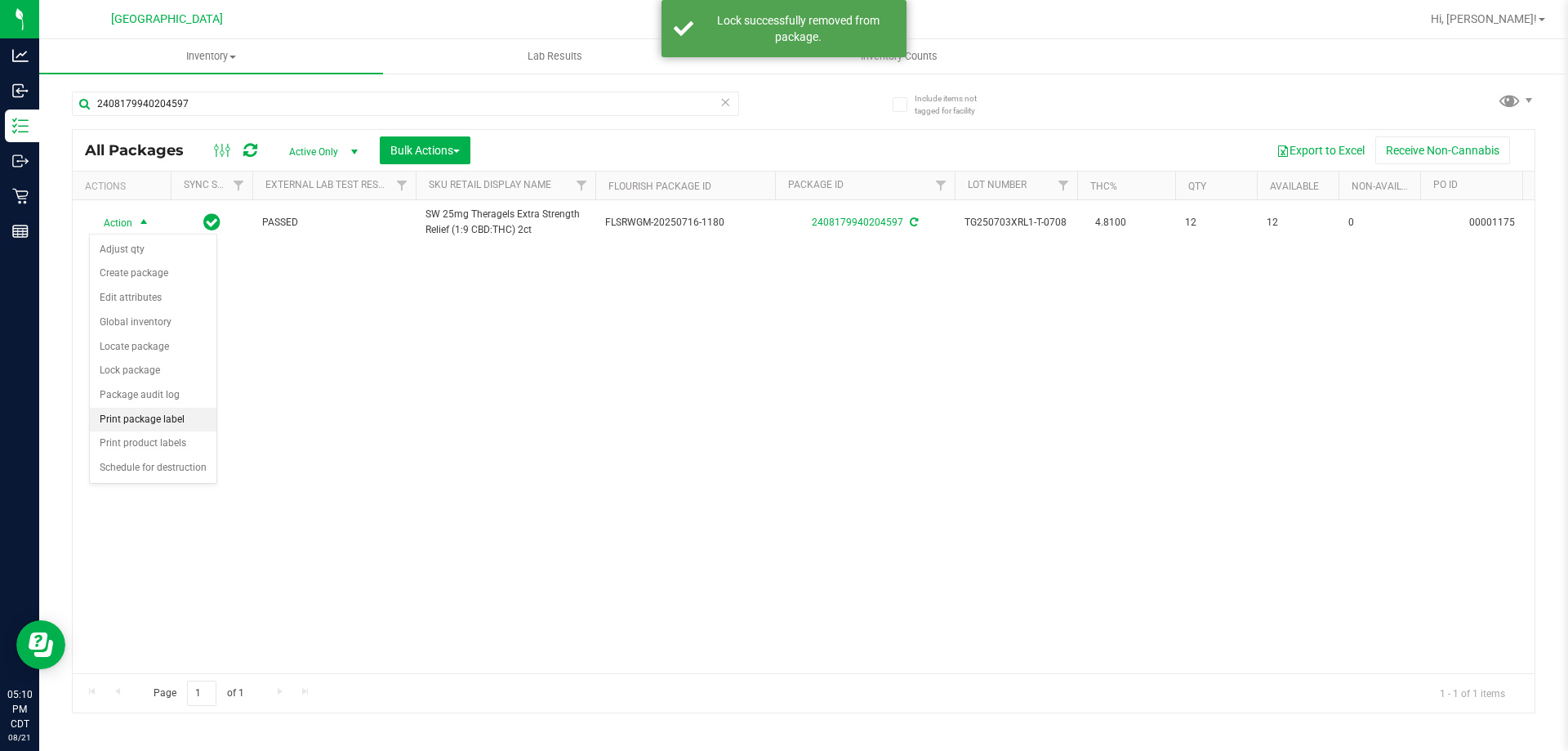
click at [136, 420] on li "Print package label" at bounding box center [153, 420] width 127 height 25
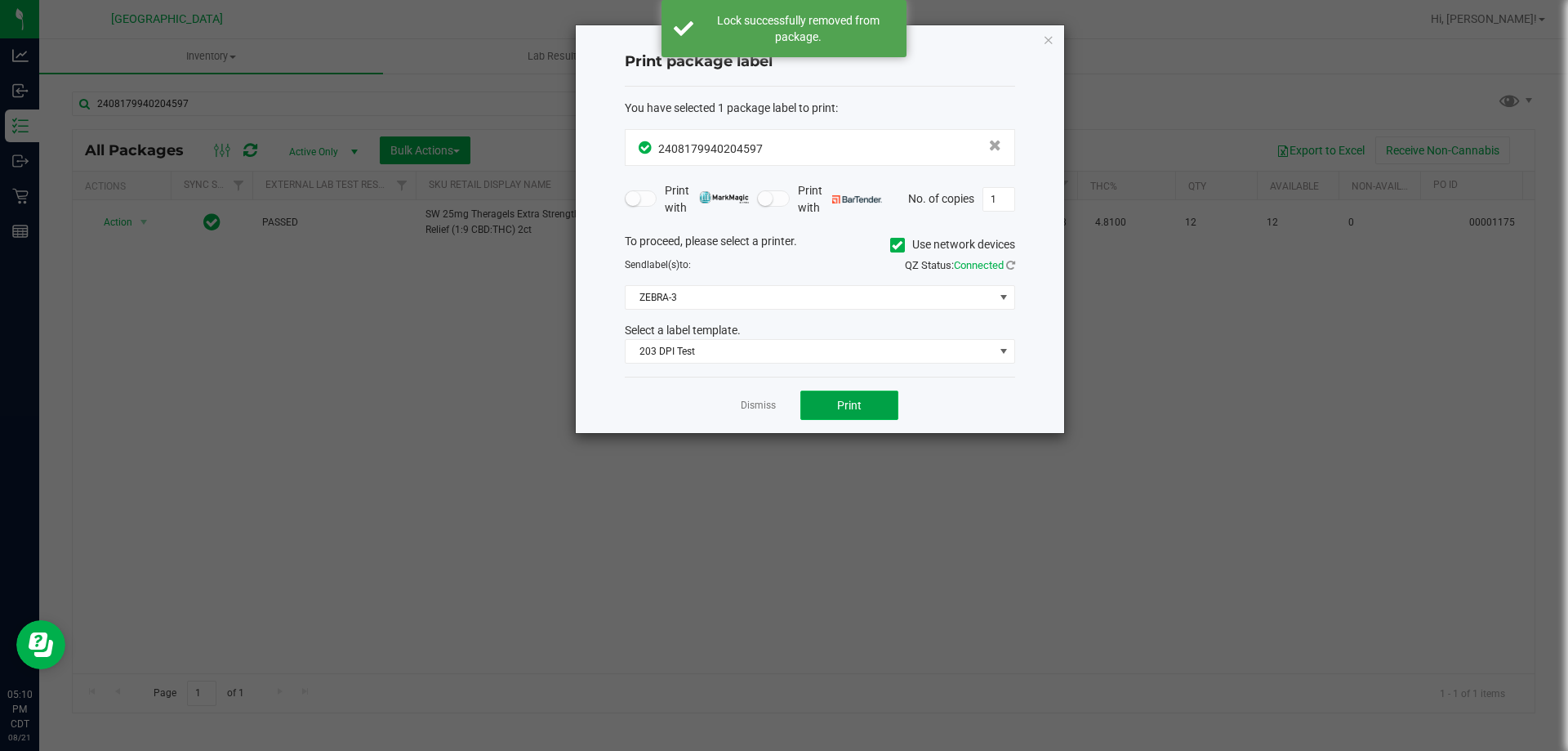
click at [859, 399] on span "Print" at bounding box center [849, 405] width 25 height 13
click at [761, 407] on link "Dismiss" at bounding box center [757, 406] width 35 height 14
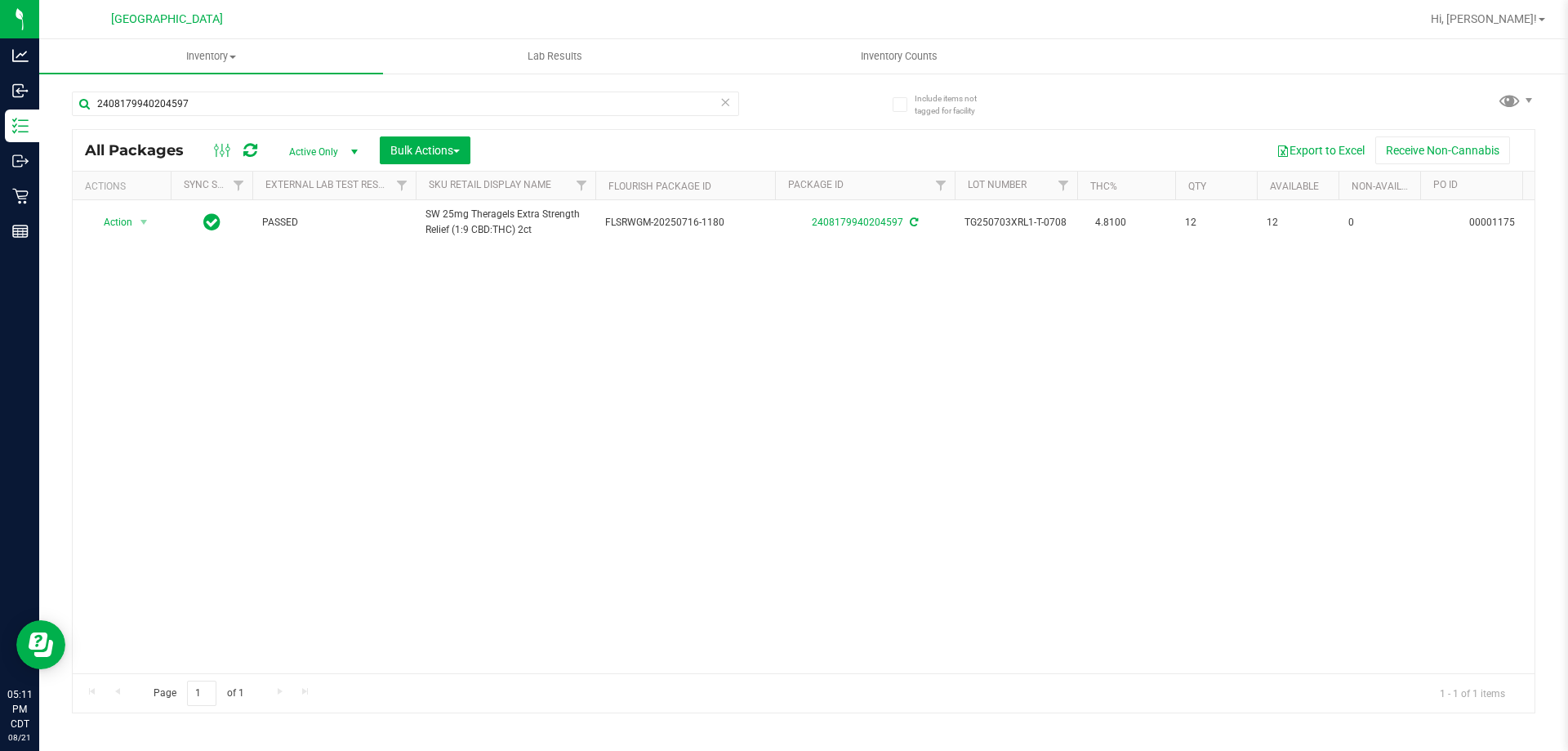
click at [720, 105] on icon at bounding box center [725, 101] width 12 height 19
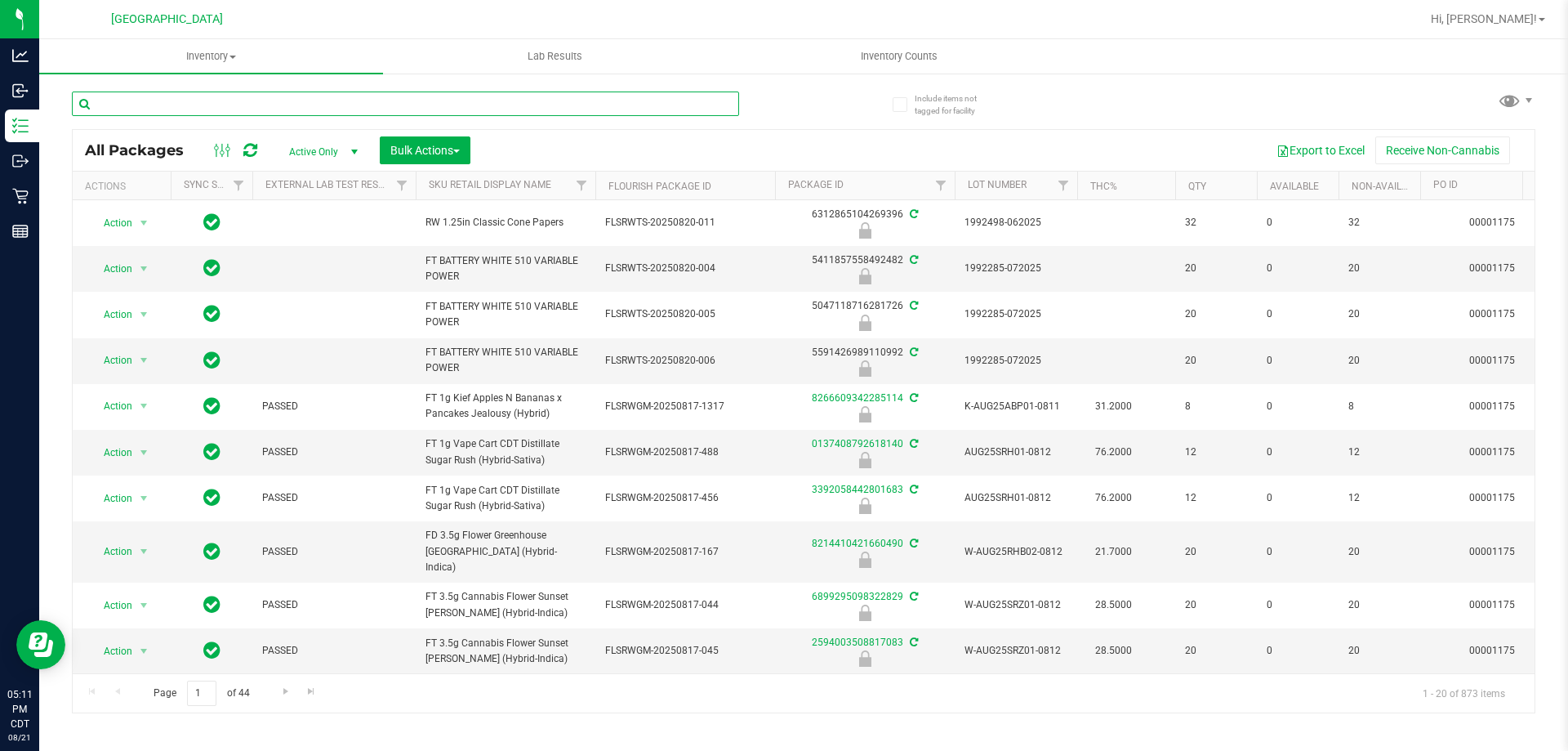
click at [720, 105] on input "text" at bounding box center [405, 103] width 667 height 25
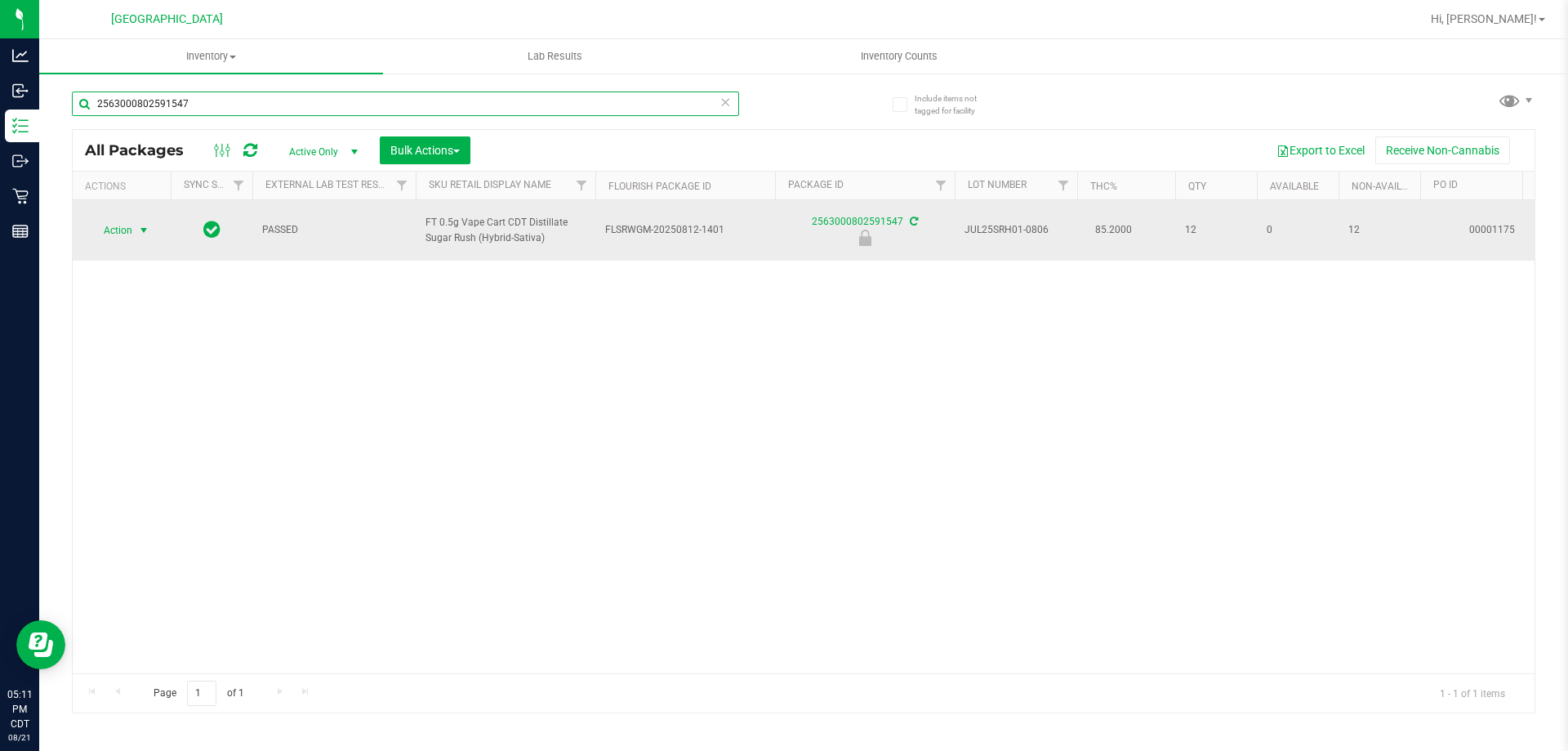
type input "2563000802591547"
click at [103, 231] on span "Action" at bounding box center [111, 230] width 44 height 23
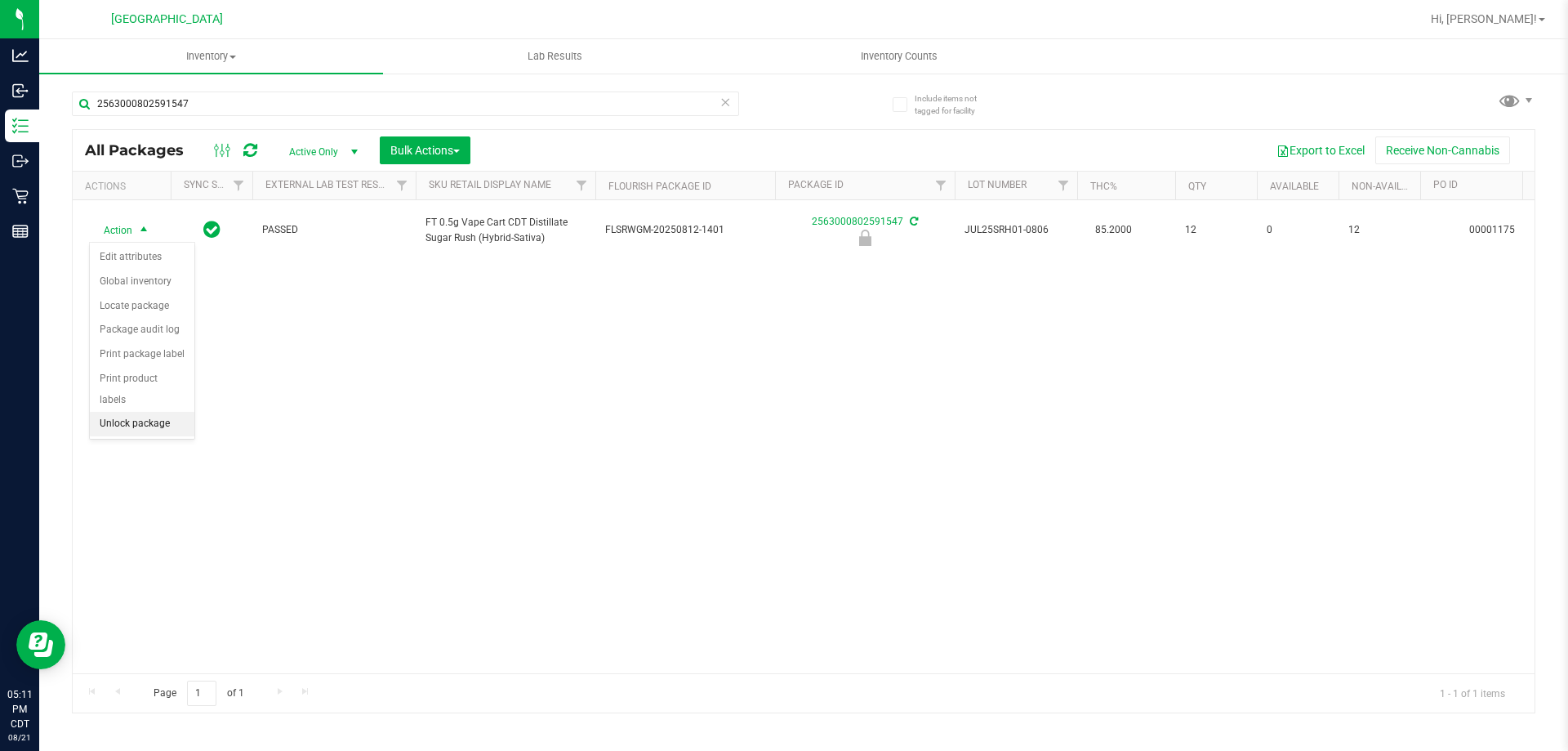
click at [130, 411] on li "Unlock package" at bounding box center [142, 423] width 105 height 25
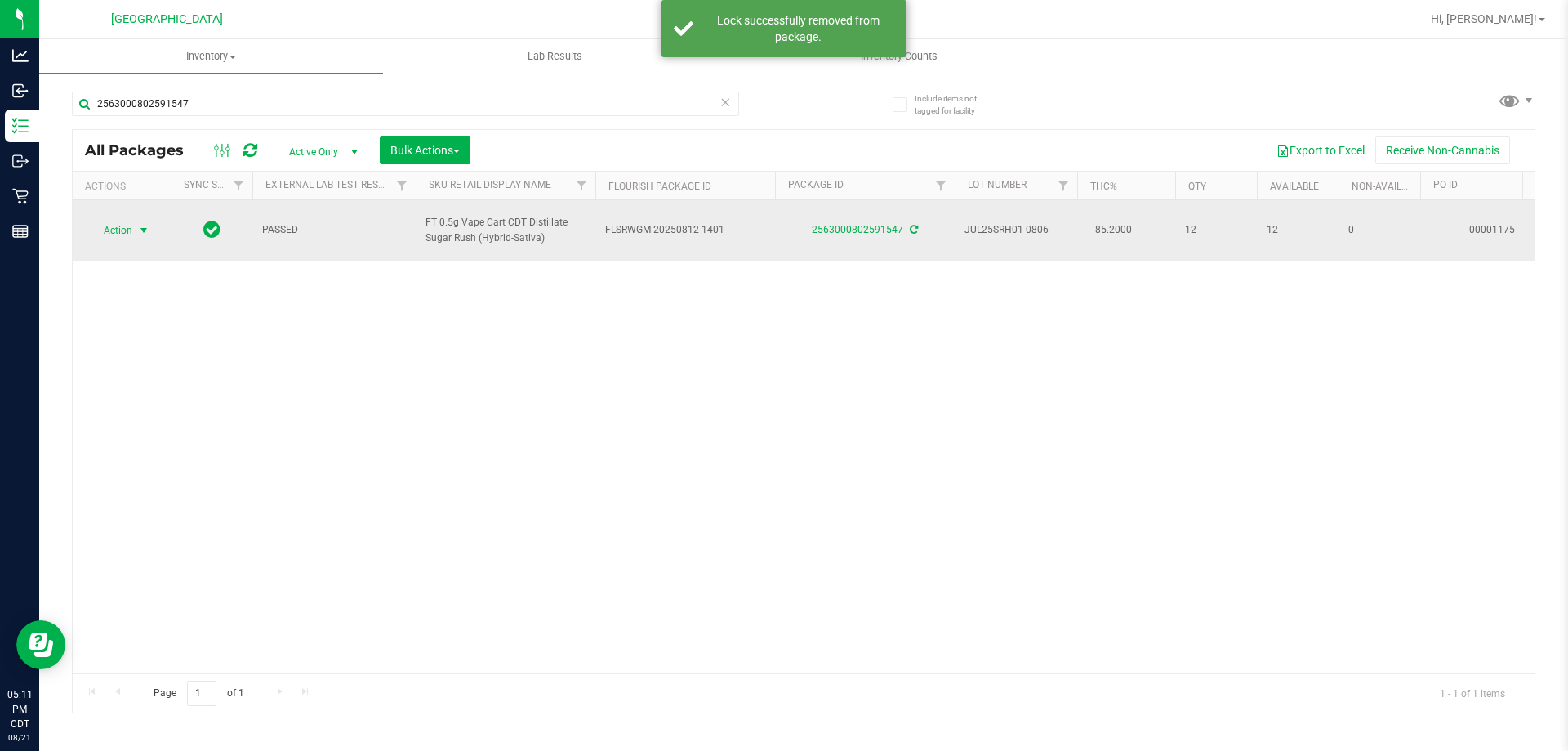
click at [129, 233] on span "Action" at bounding box center [111, 230] width 44 height 23
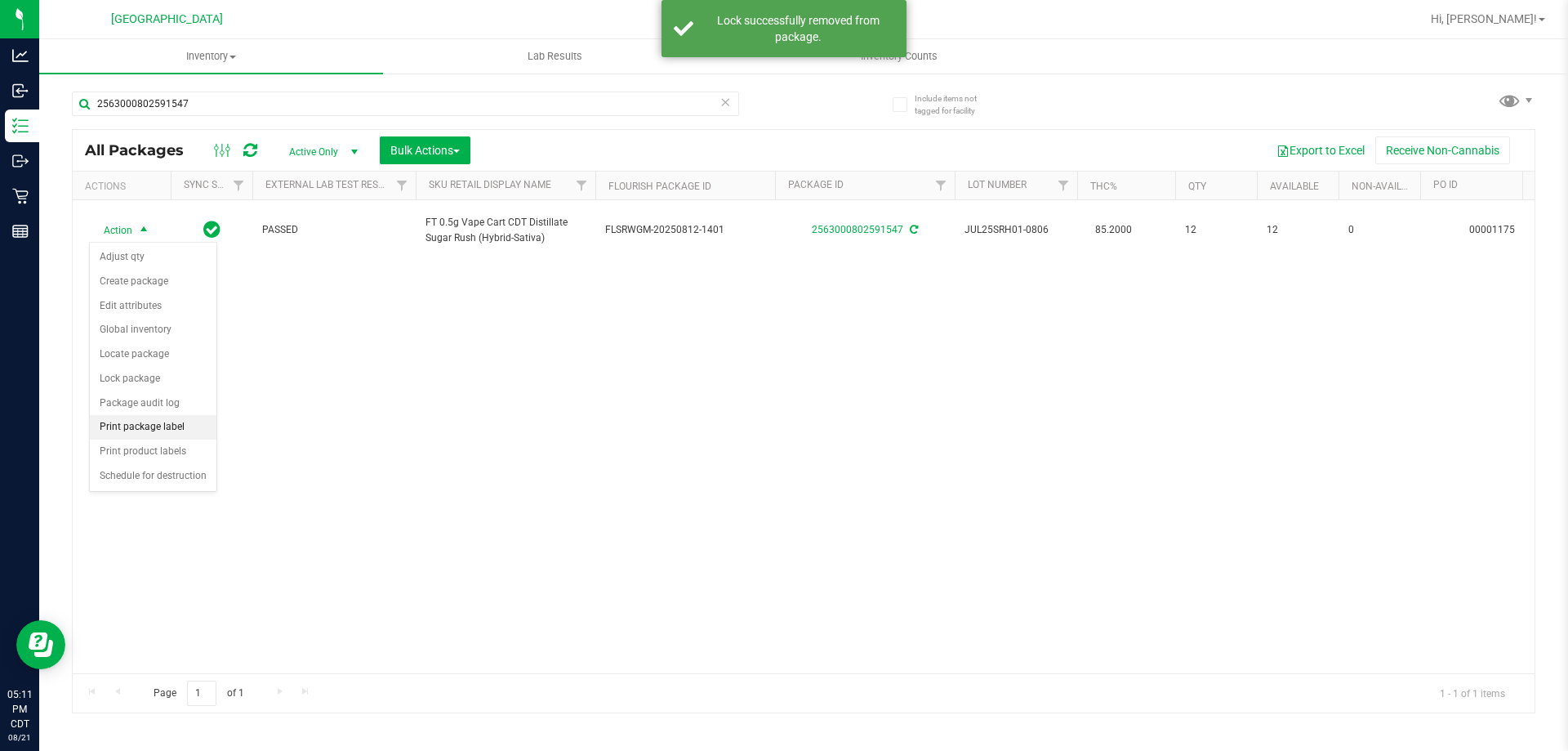
click at [127, 433] on li "Print package label" at bounding box center [153, 427] width 127 height 25
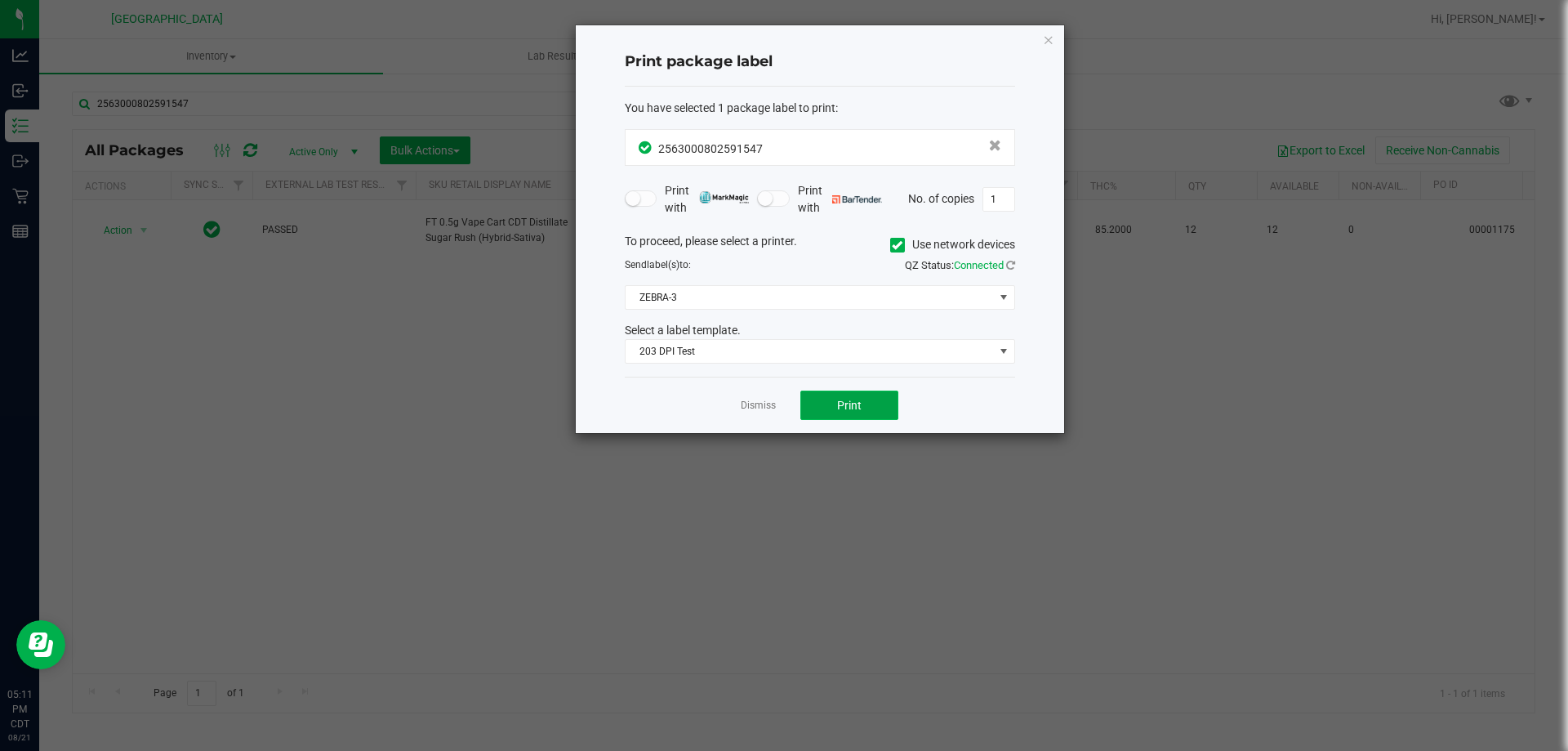
click at [823, 402] on button "Print" at bounding box center [850, 405] width 98 height 30
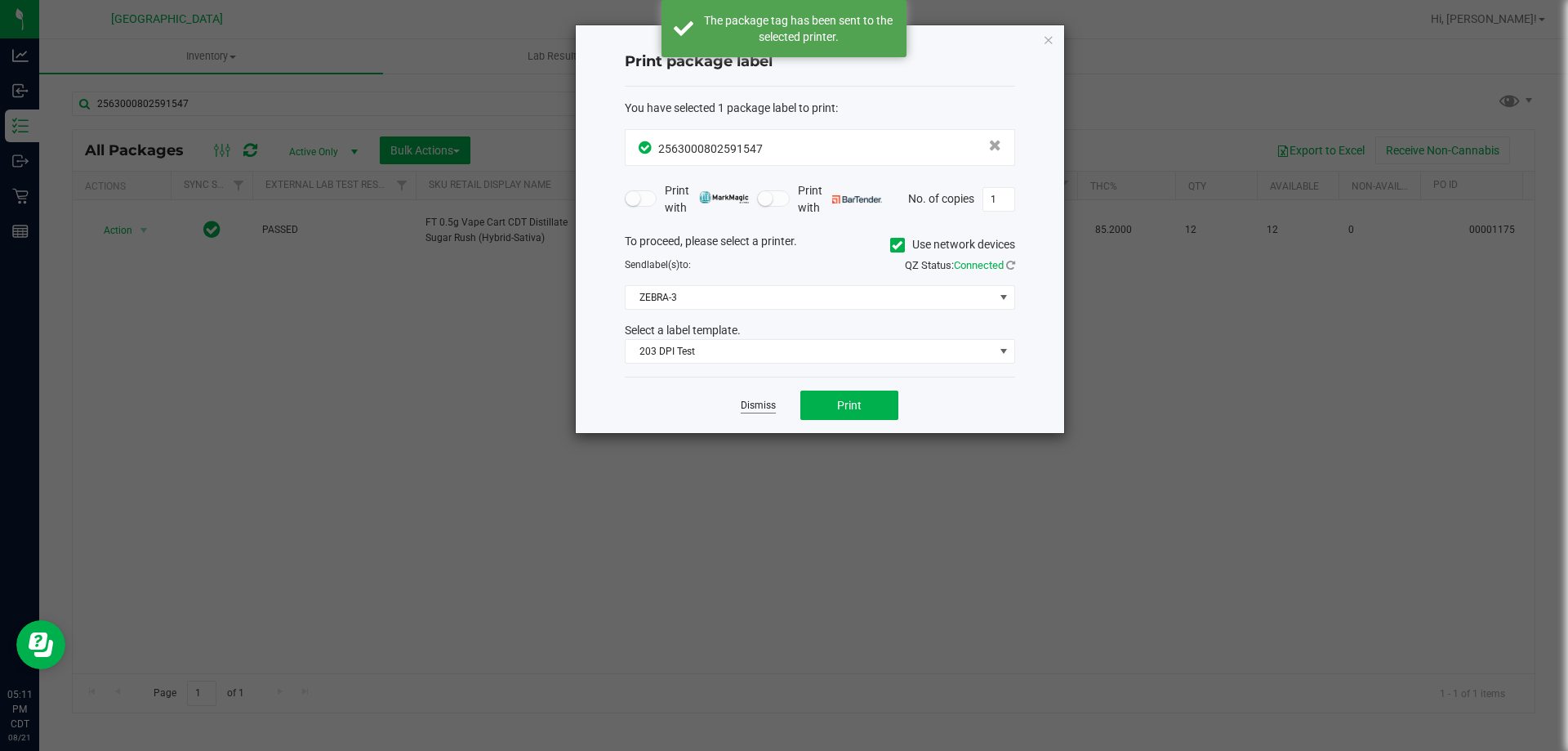
click at [758, 406] on link "Dismiss" at bounding box center [757, 406] width 35 height 14
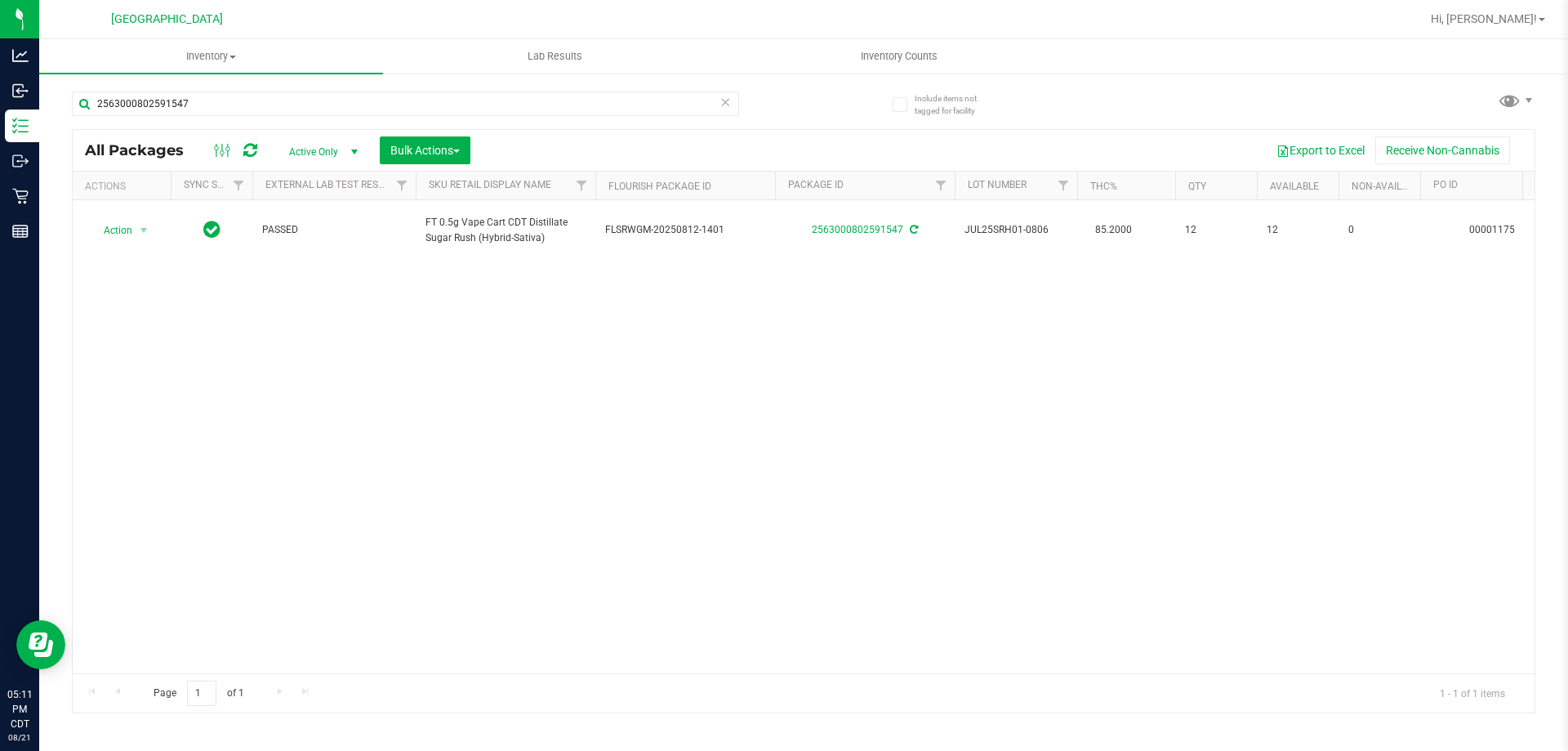
click at [724, 106] on icon at bounding box center [725, 101] width 12 height 19
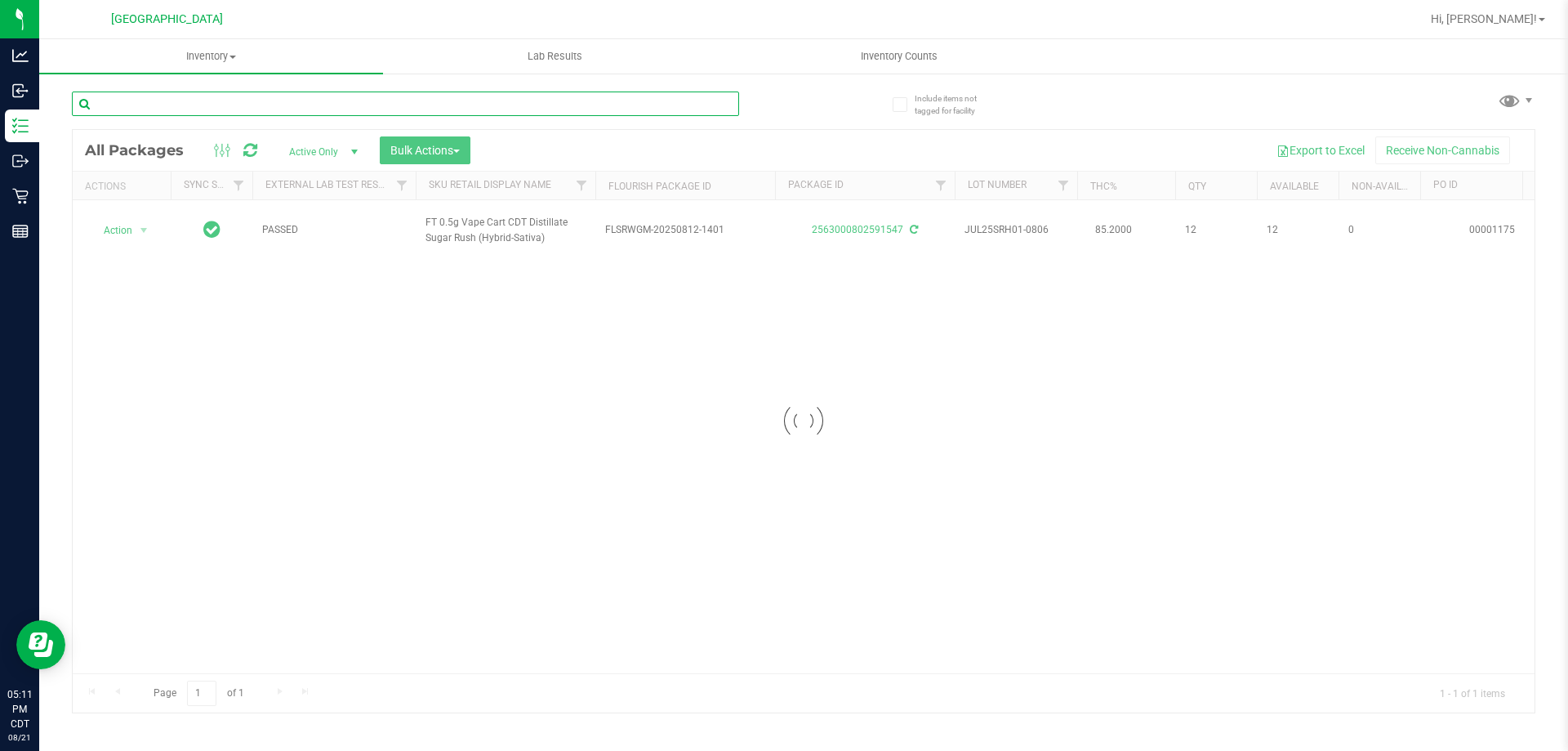
click at [702, 108] on input "text" at bounding box center [405, 103] width 667 height 25
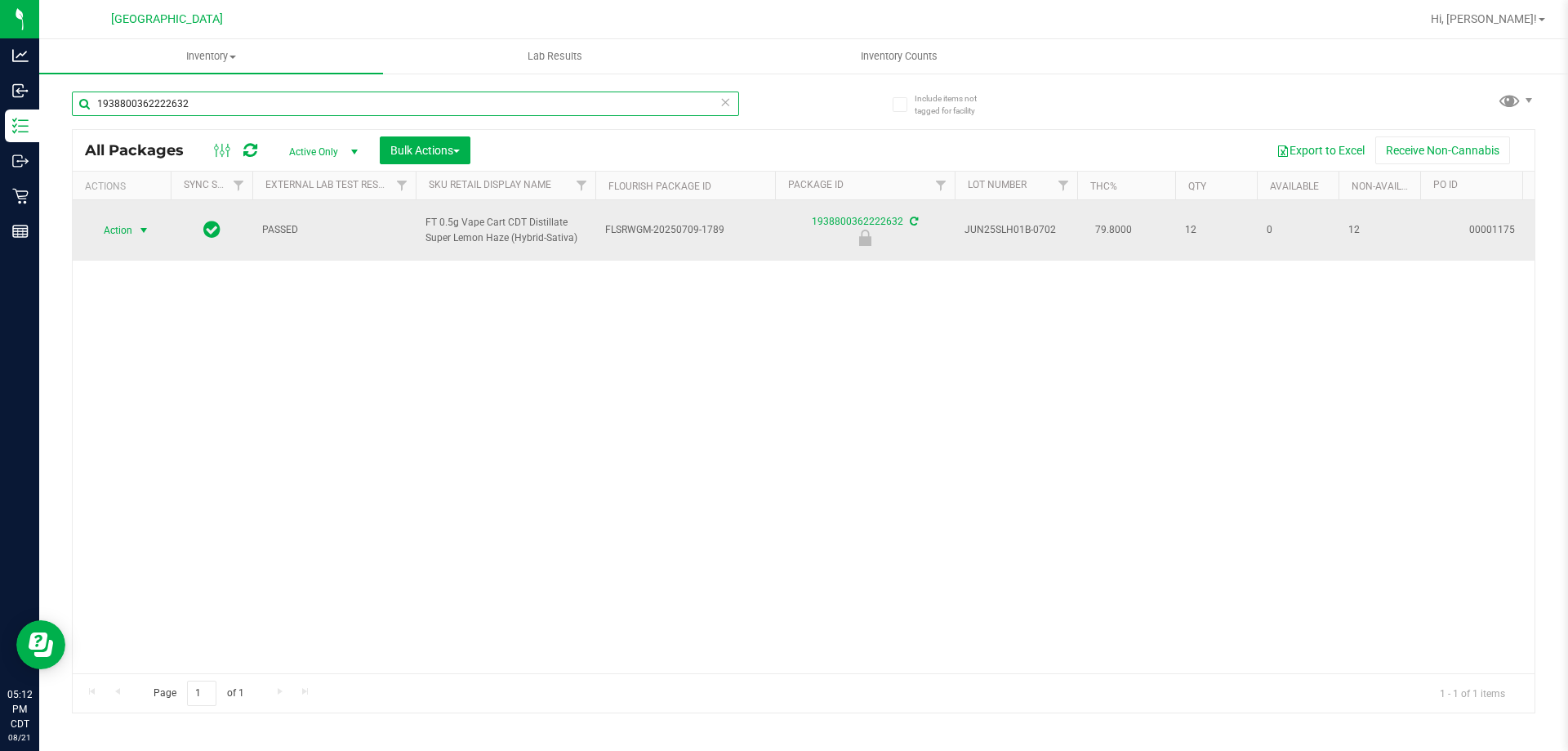
type input "1938800362222632"
click at [114, 228] on span "Action" at bounding box center [111, 230] width 44 height 23
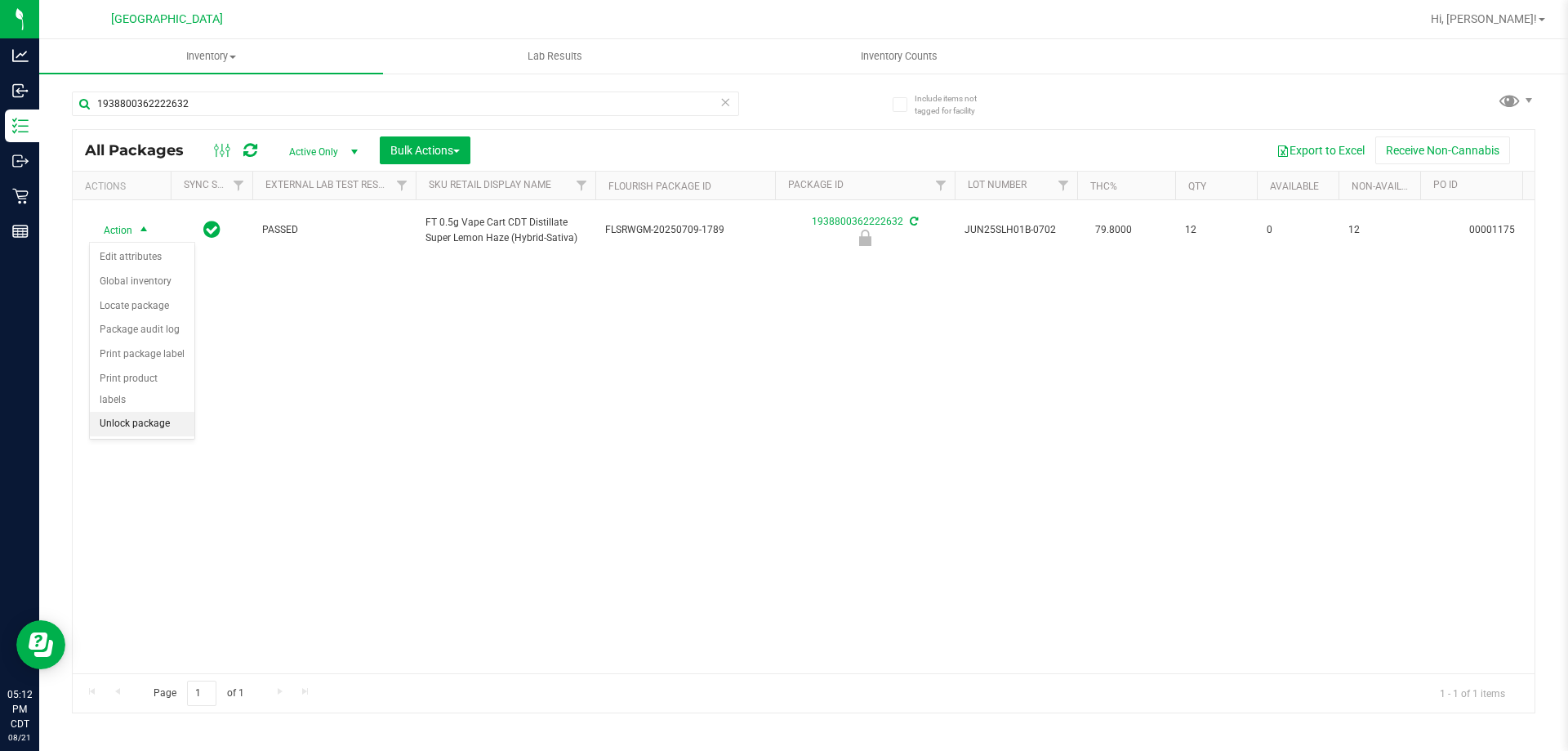
click at [182, 411] on li "Unlock package" at bounding box center [142, 423] width 105 height 25
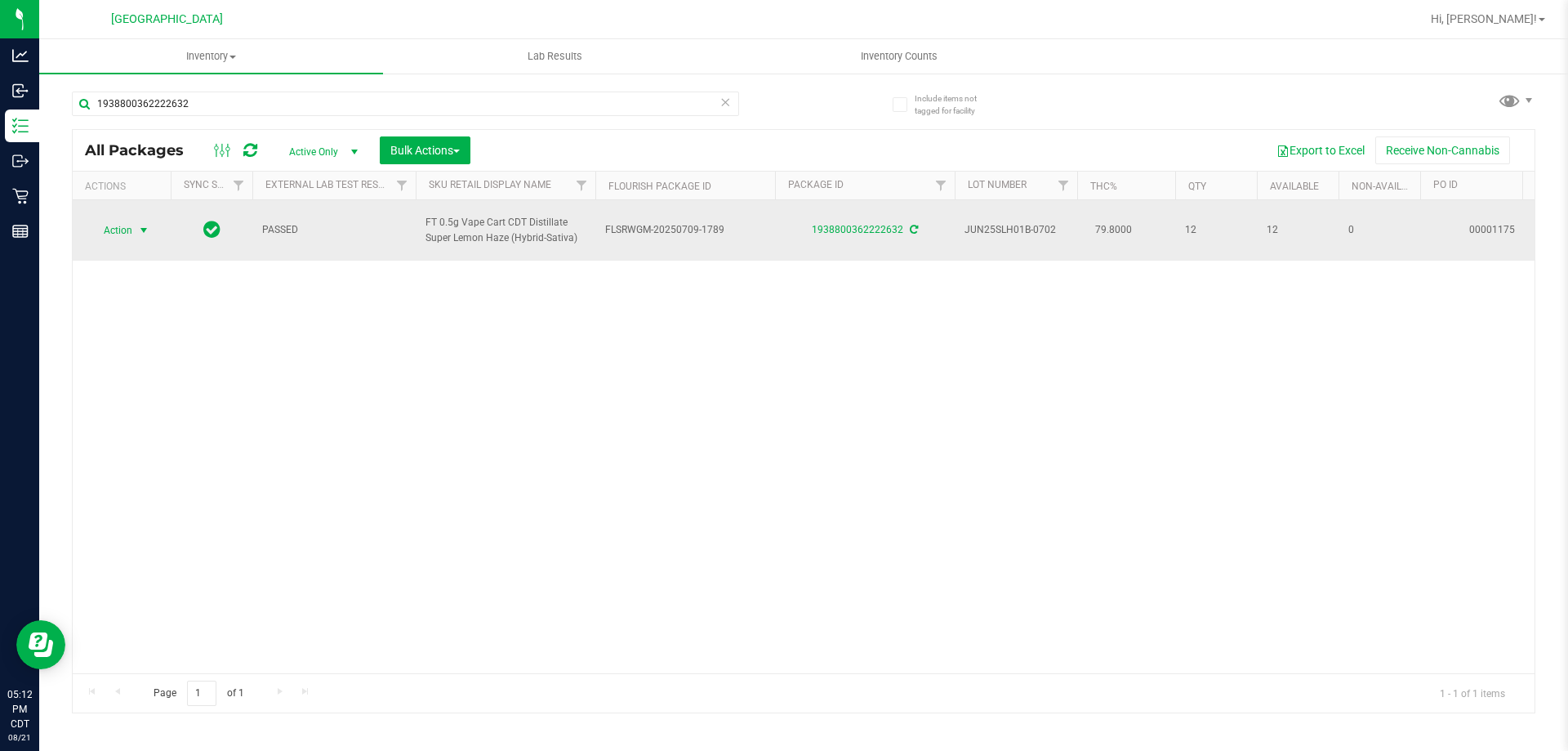
click at [142, 233] on span "select" at bounding box center [143, 229] width 13 height 13
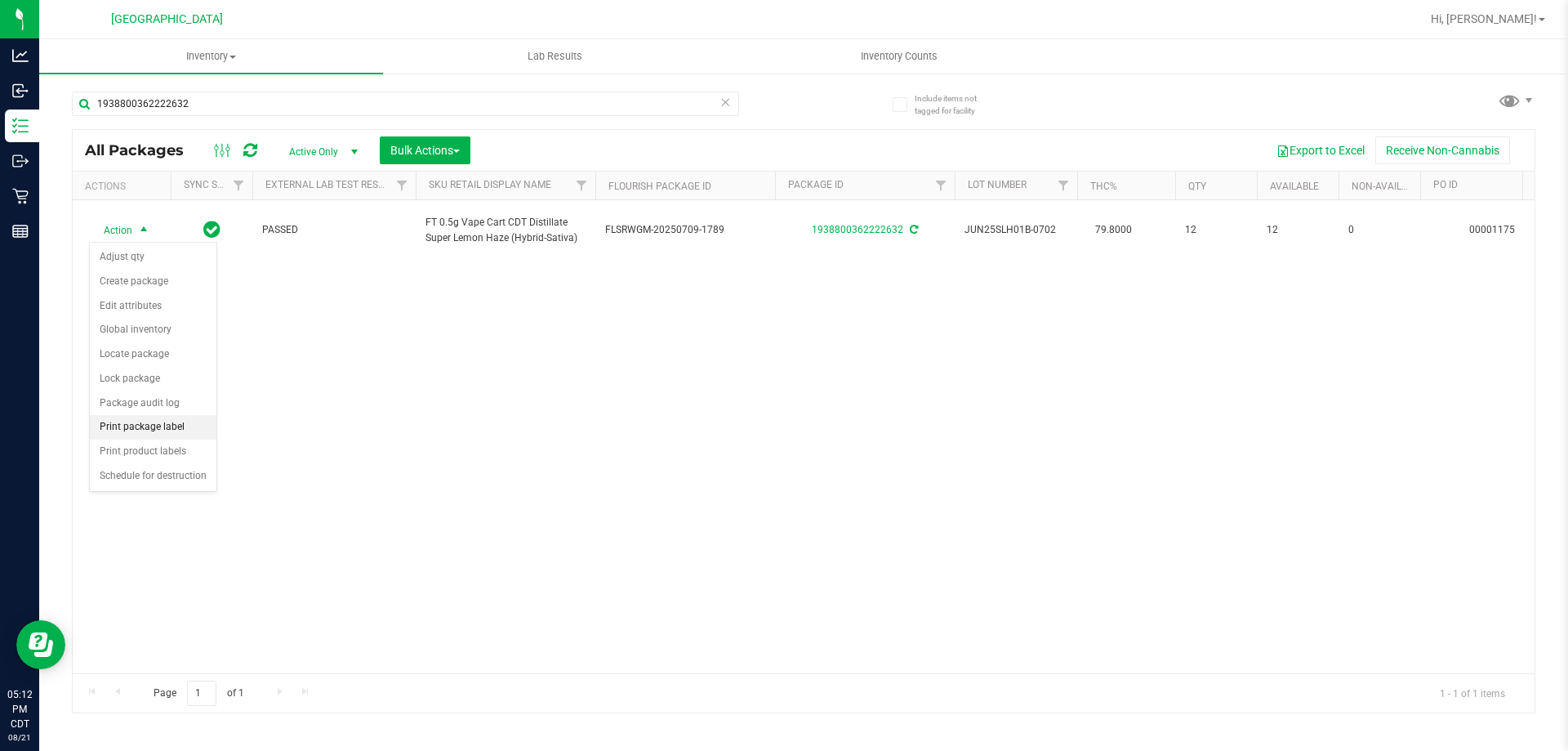
click at [184, 423] on li "Print package label" at bounding box center [153, 427] width 127 height 25
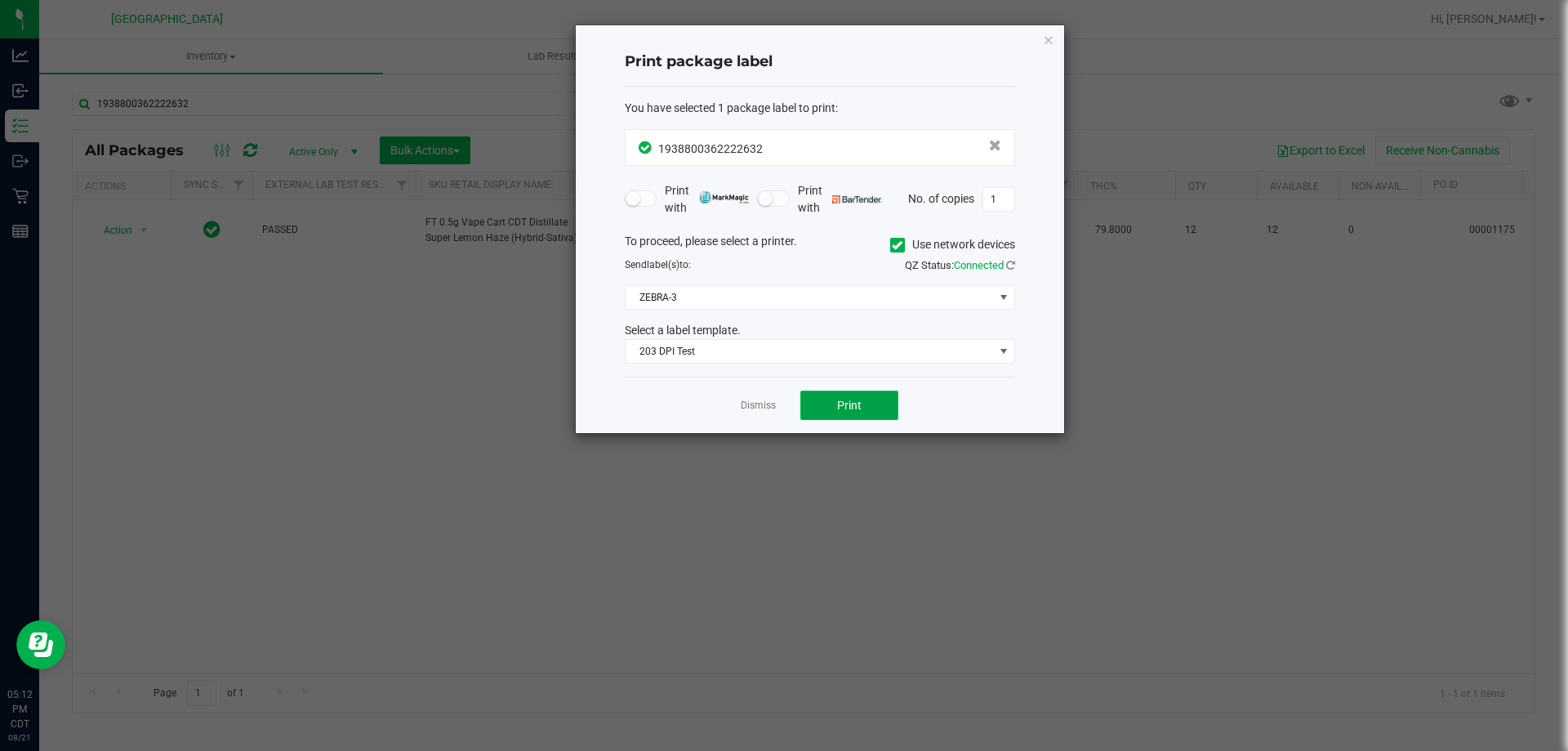
click at [811, 406] on button "Print" at bounding box center [850, 405] width 98 height 30
click at [762, 404] on link "Dismiss" at bounding box center [757, 406] width 35 height 14
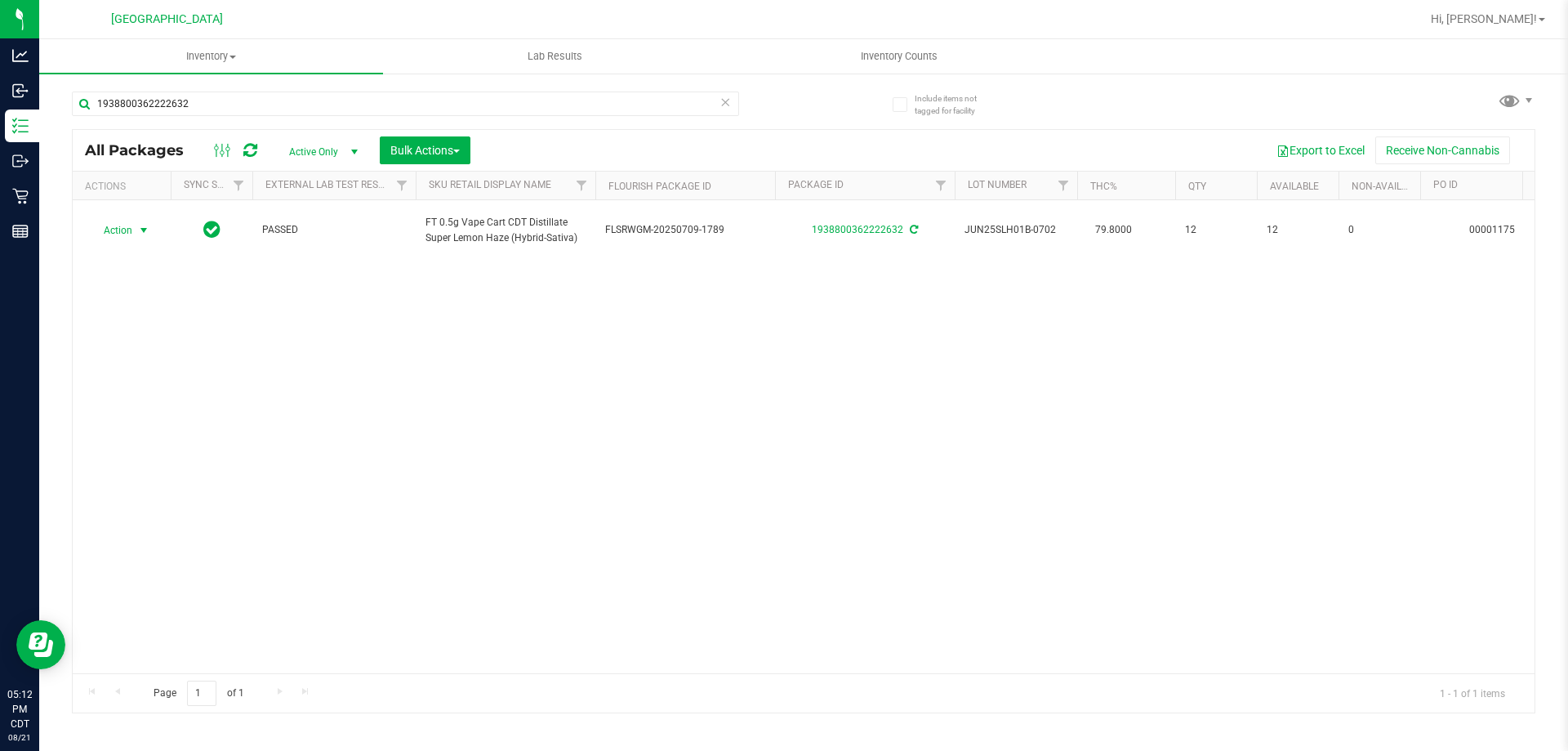
click at [725, 101] on icon at bounding box center [725, 101] width 12 height 19
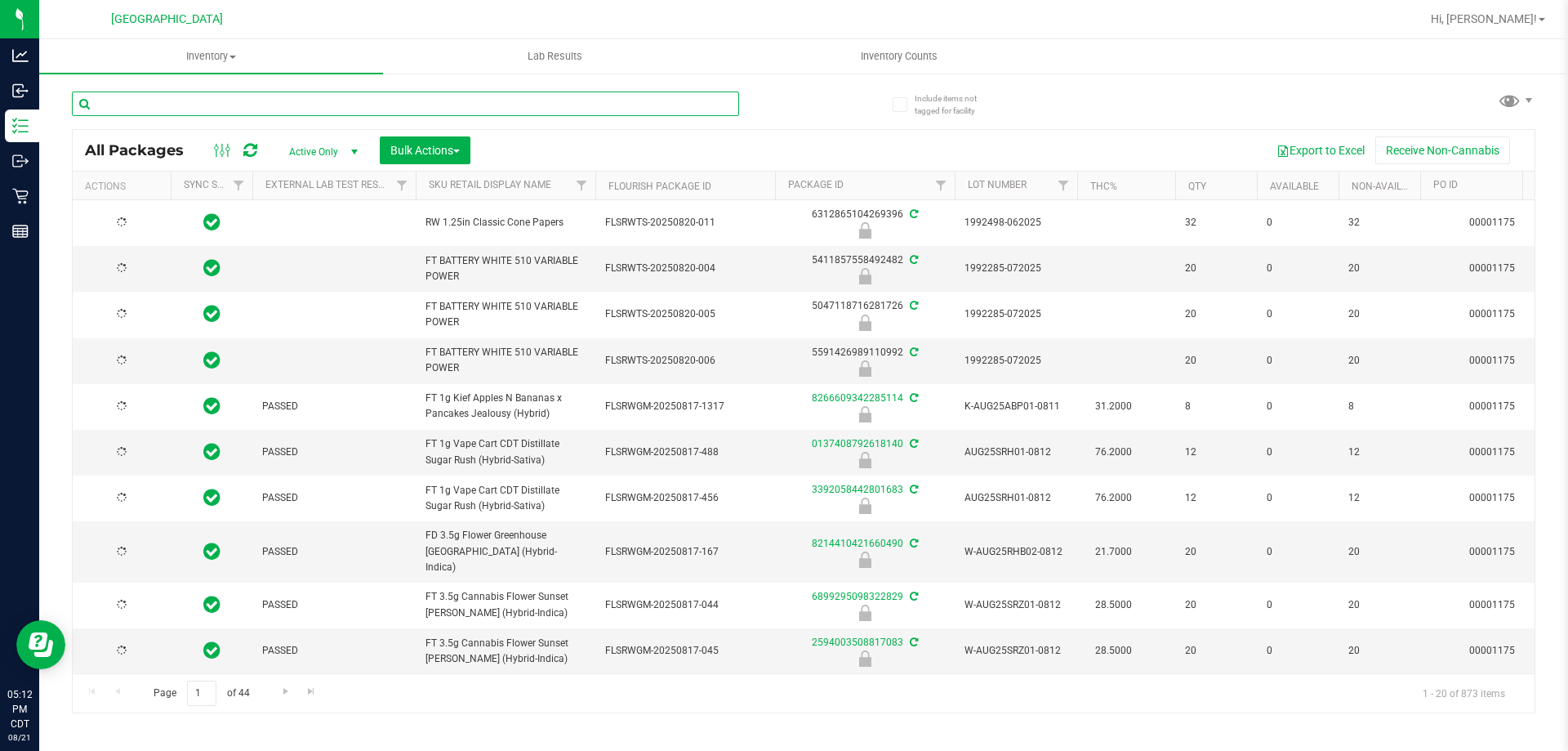
click at [721, 107] on input "text" at bounding box center [405, 103] width 667 height 25
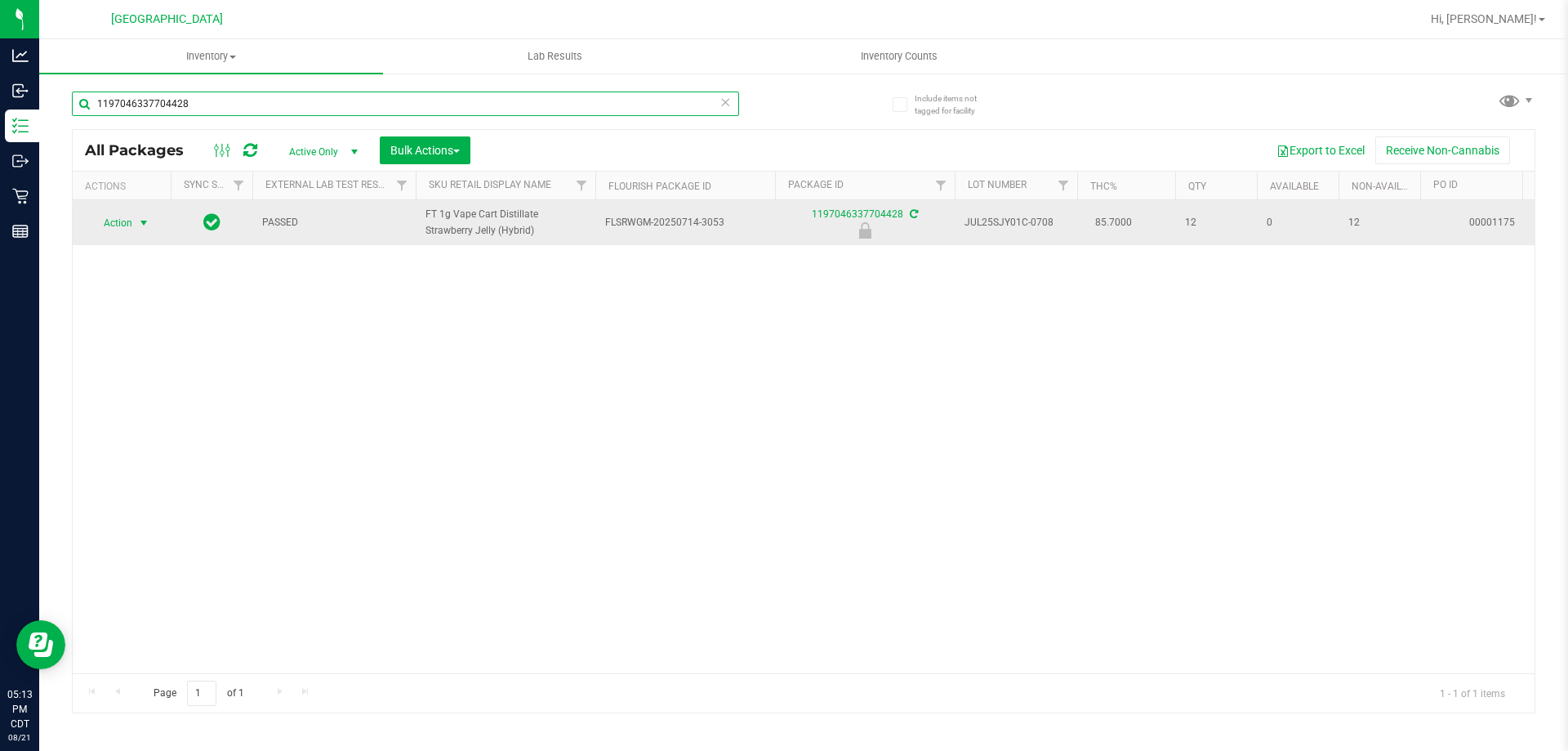
type input "1197046337704428"
click at [146, 226] on span "select" at bounding box center [143, 223] width 13 height 13
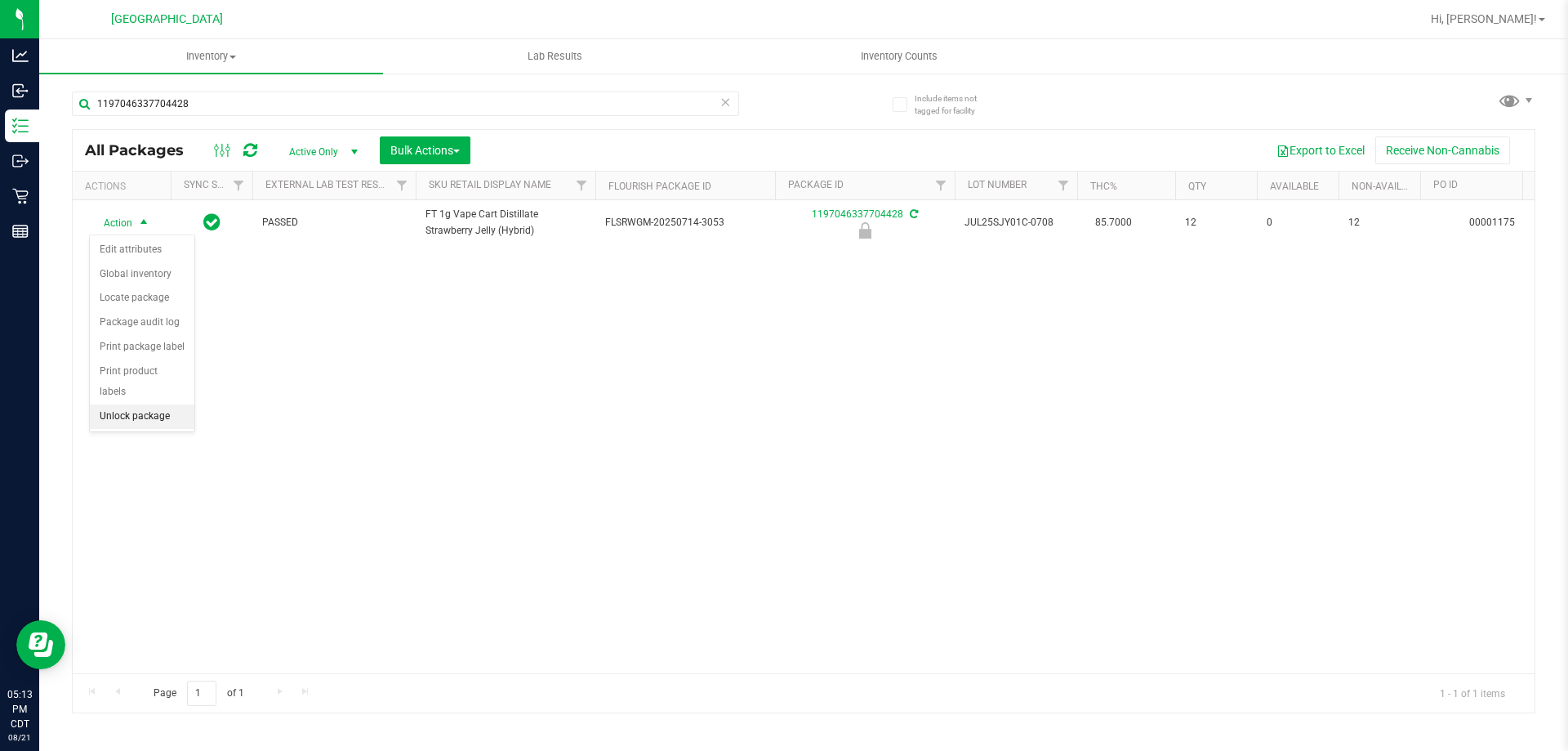
click at [151, 405] on li "Unlock package" at bounding box center [142, 417] width 105 height 25
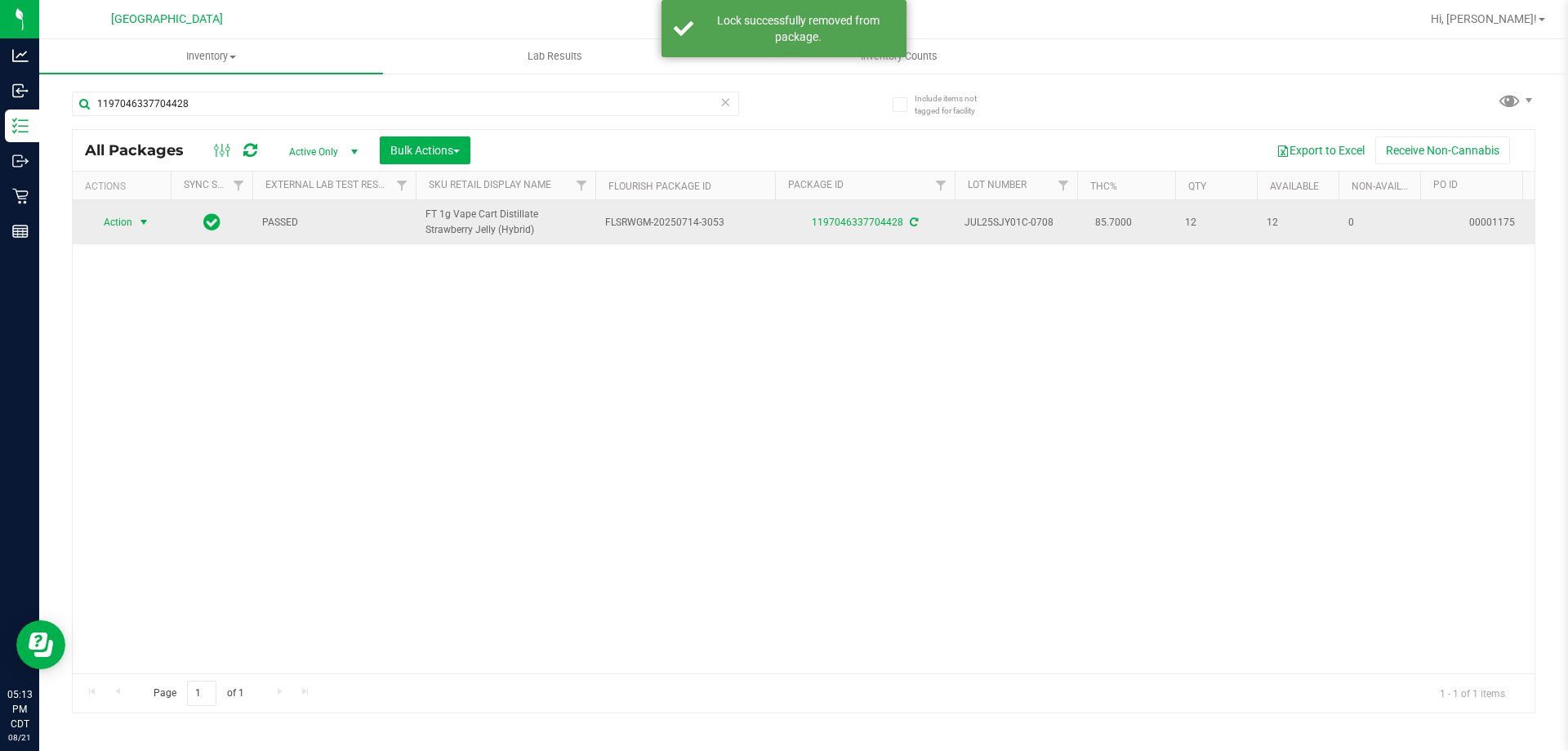
click at [114, 223] on span "Action" at bounding box center [111, 222] width 44 height 23
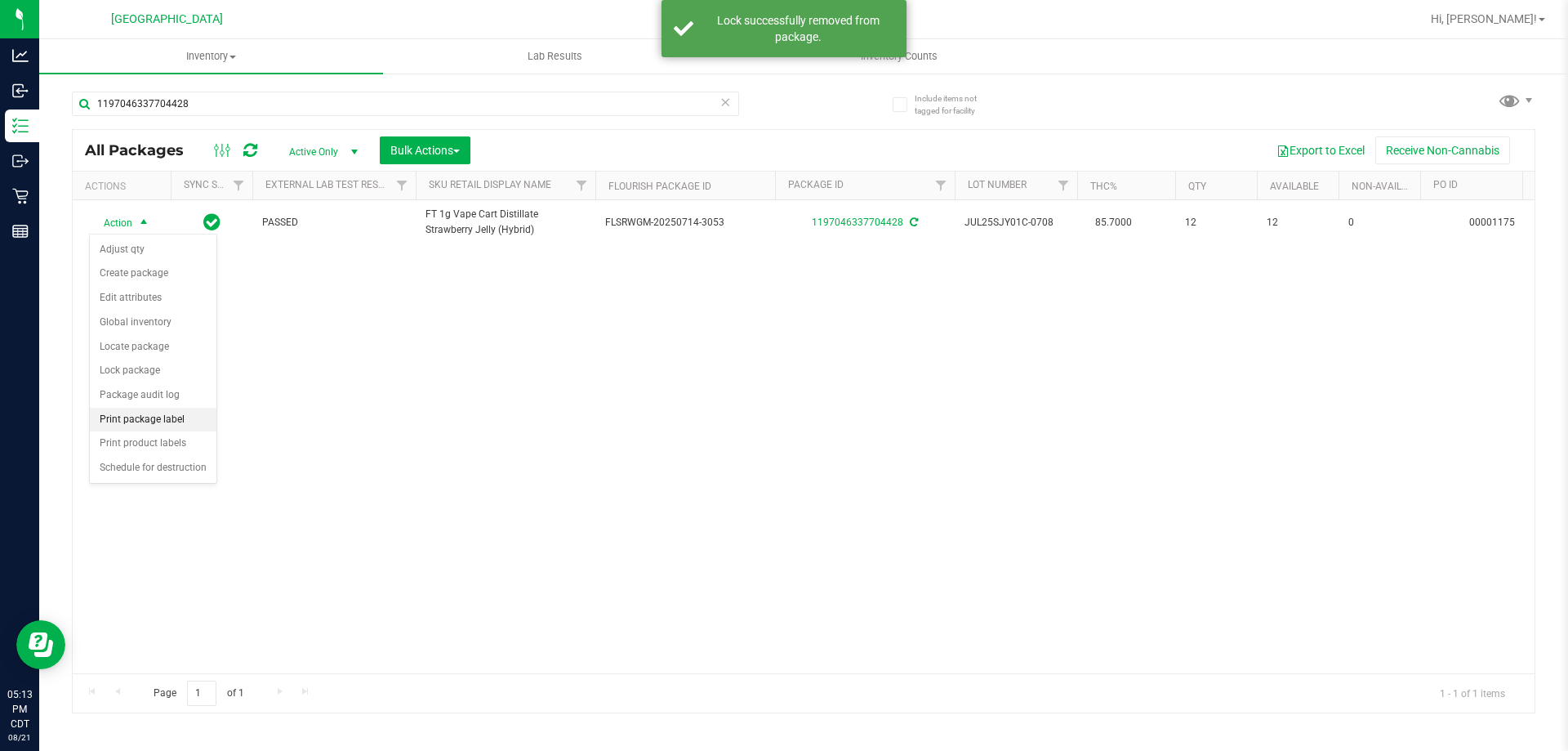
click at [146, 427] on li "Print package label" at bounding box center [153, 420] width 127 height 25
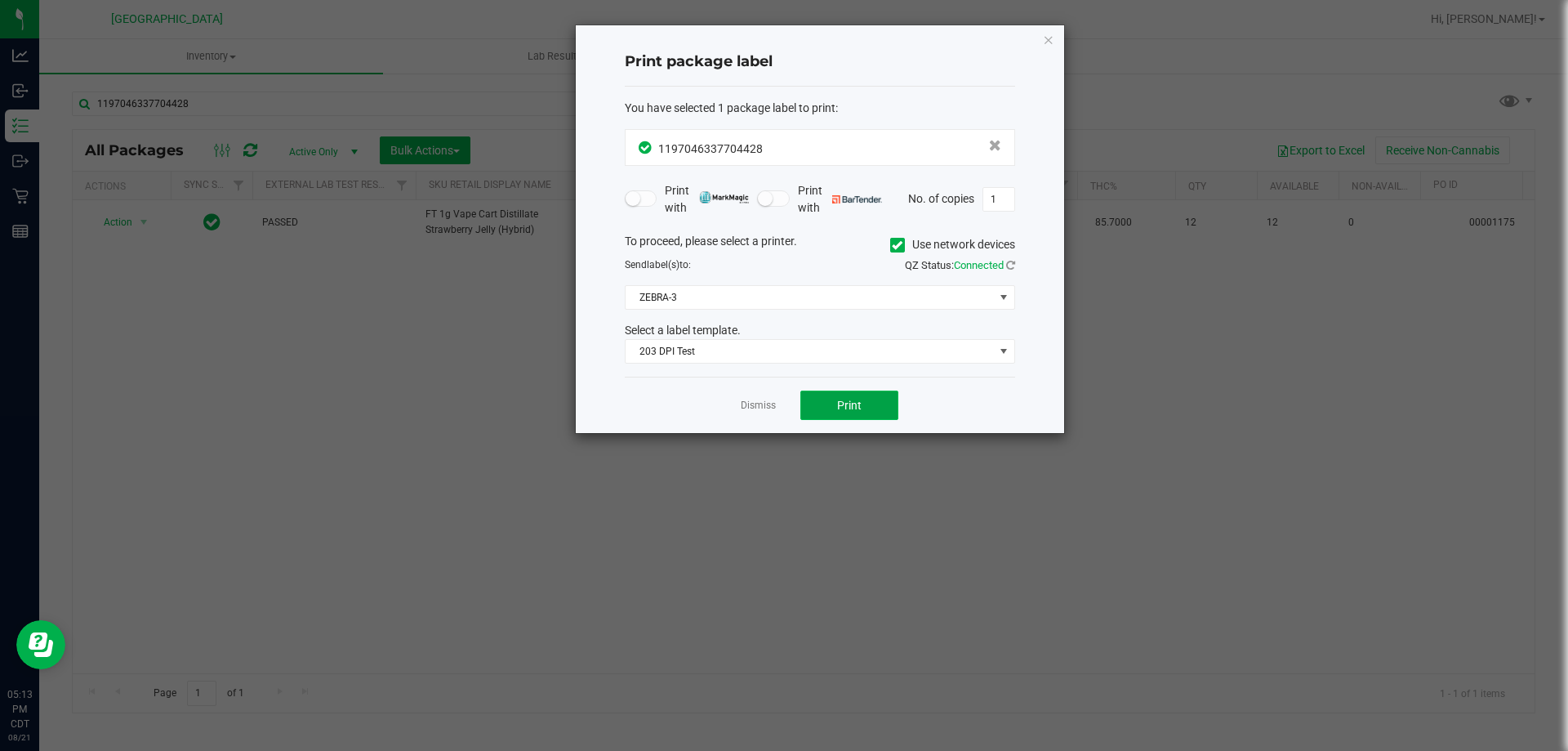
click at [879, 411] on button "Print" at bounding box center [850, 405] width 98 height 30
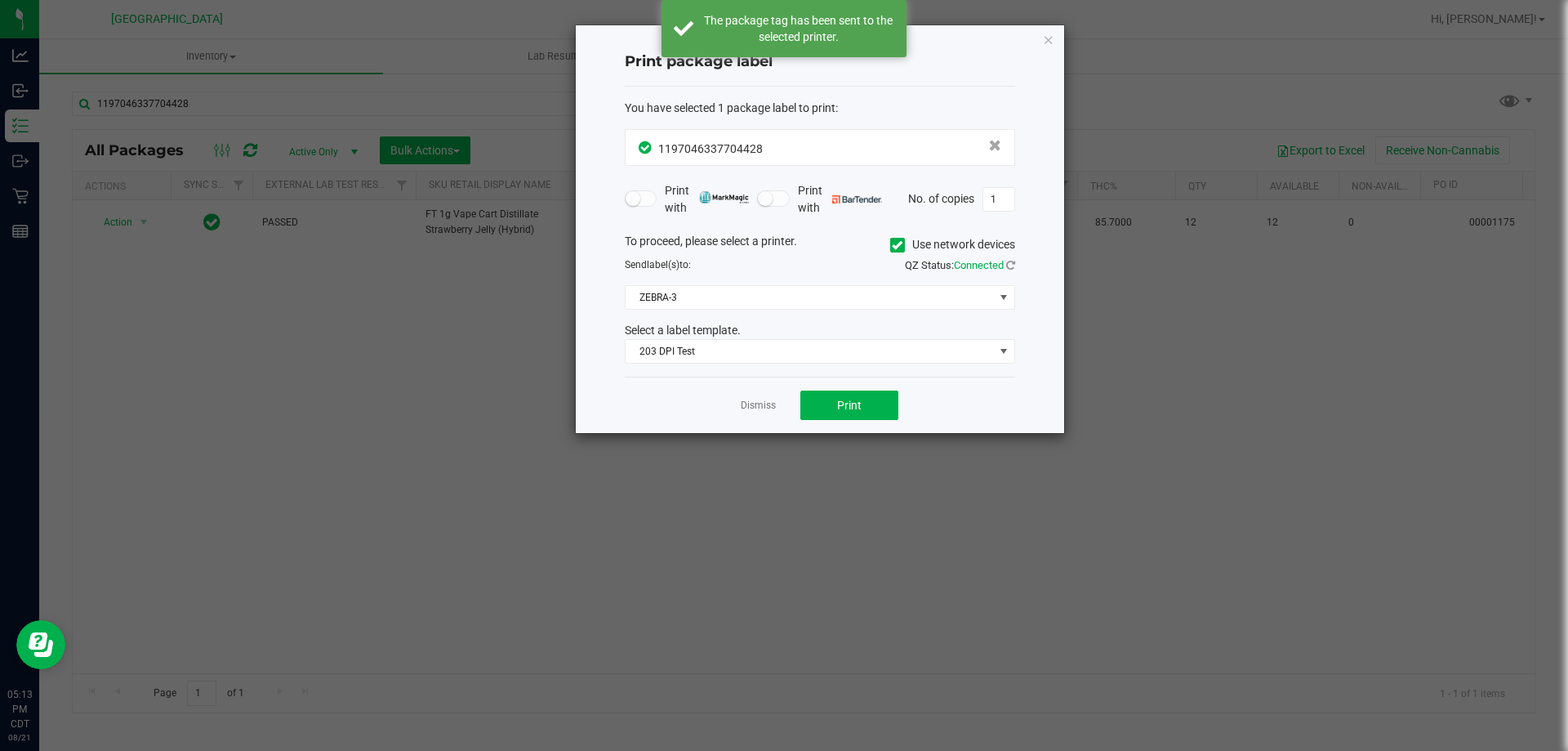
click at [760, 406] on link "Dismiss" at bounding box center [757, 406] width 35 height 14
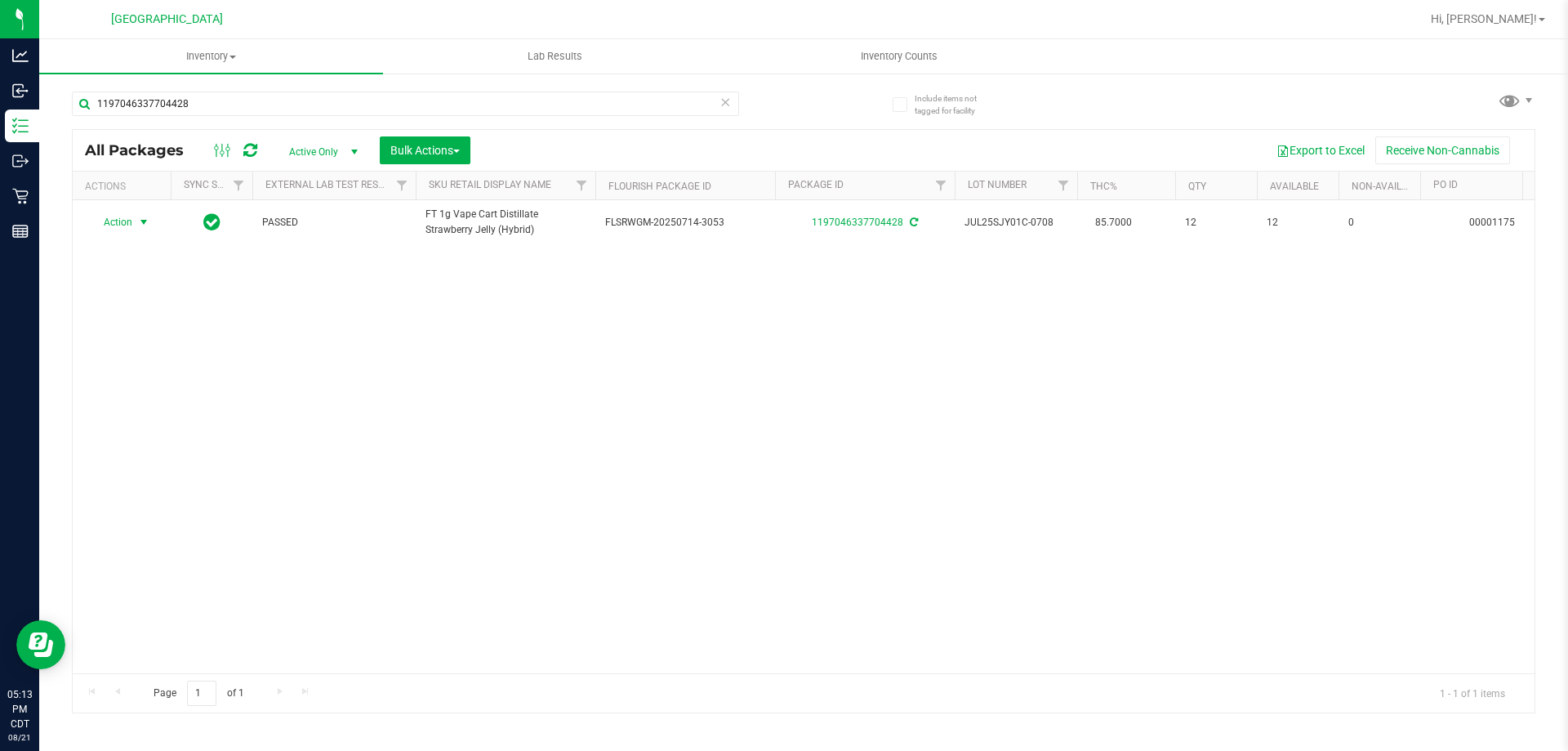
click at [726, 101] on icon at bounding box center [725, 101] width 12 height 19
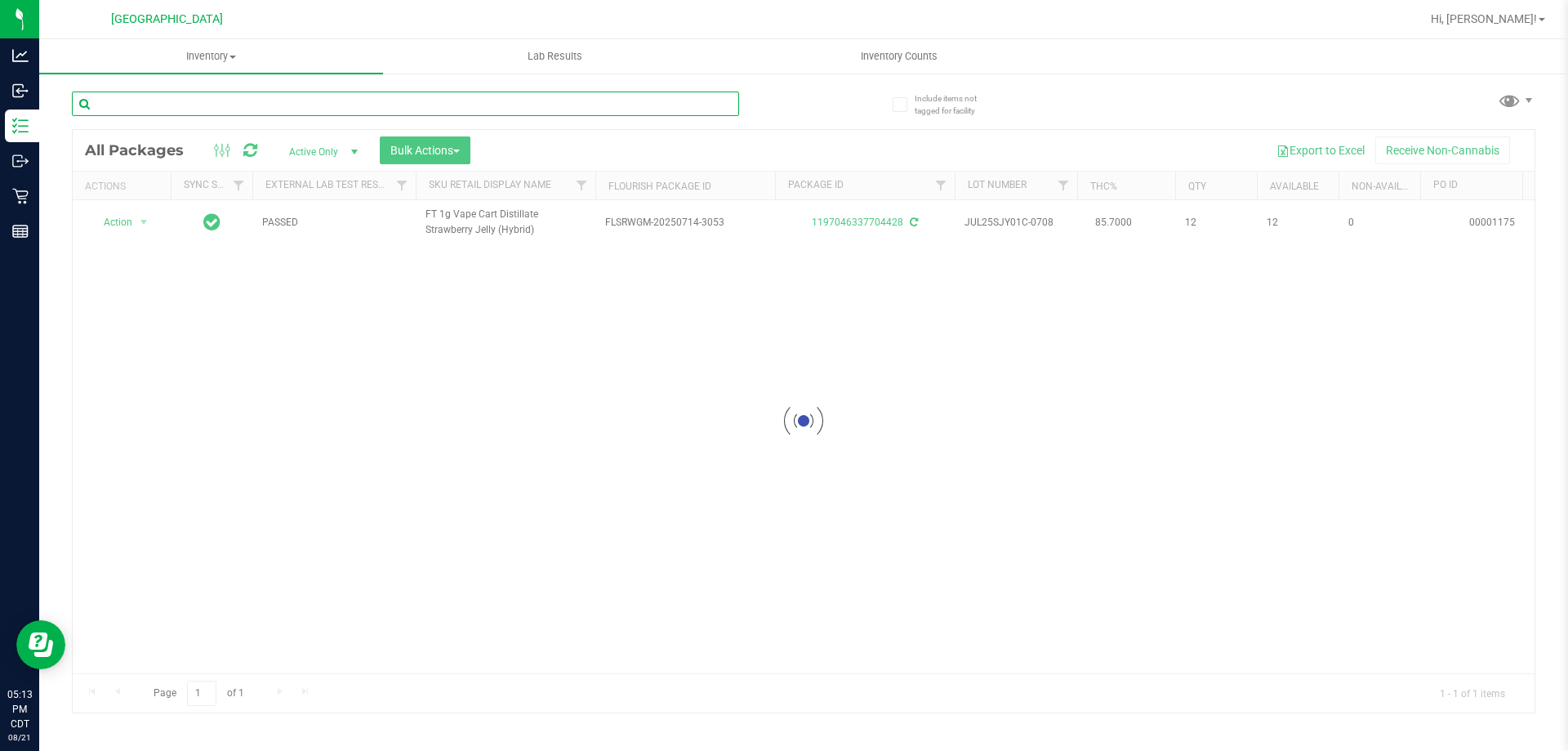
click at [718, 102] on input "text" at bounding box center [405, 103] width 667 height 25
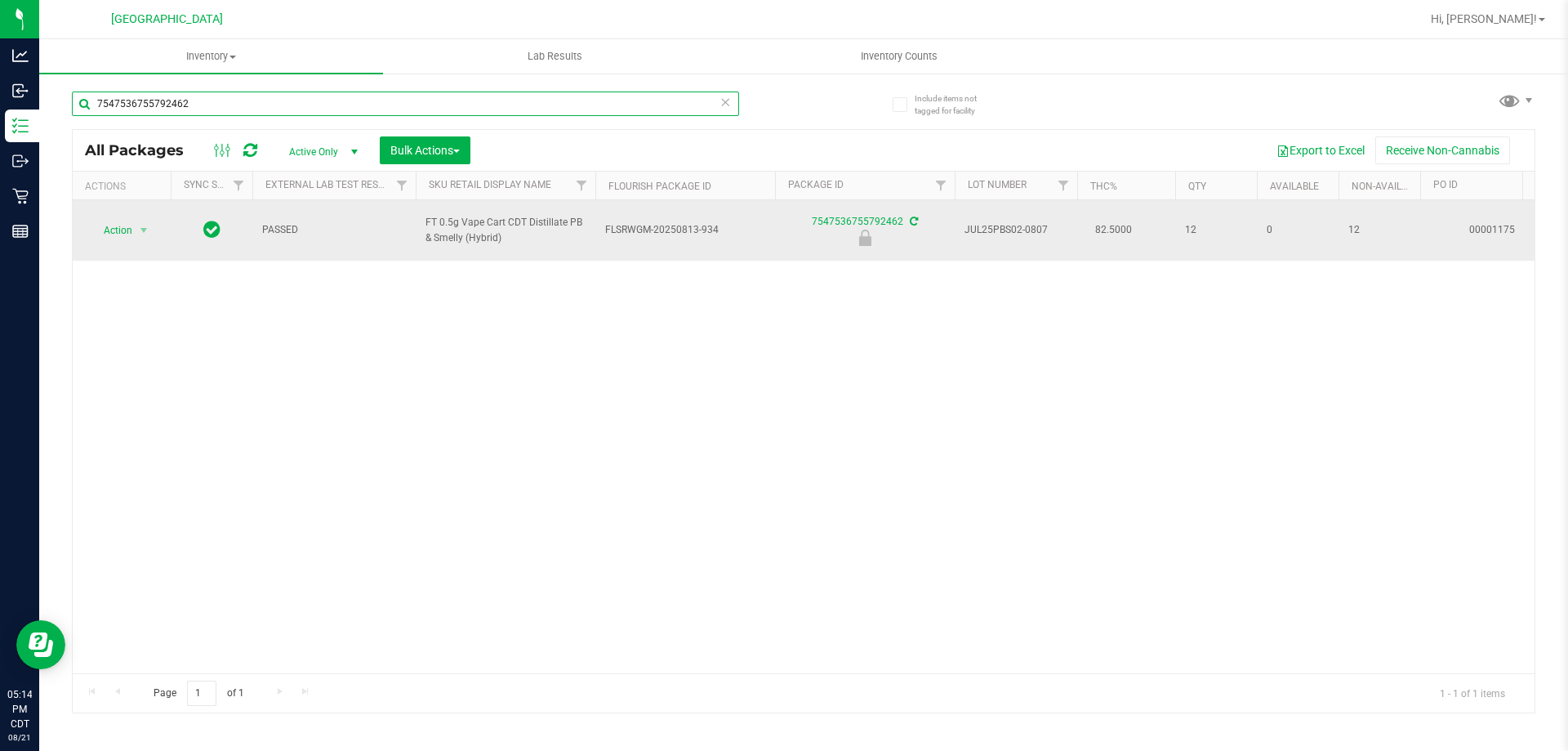
type input "7547536755792462"
click at [113, 230] on span "Action" at bounding box center [111, 230] width 44 height 23
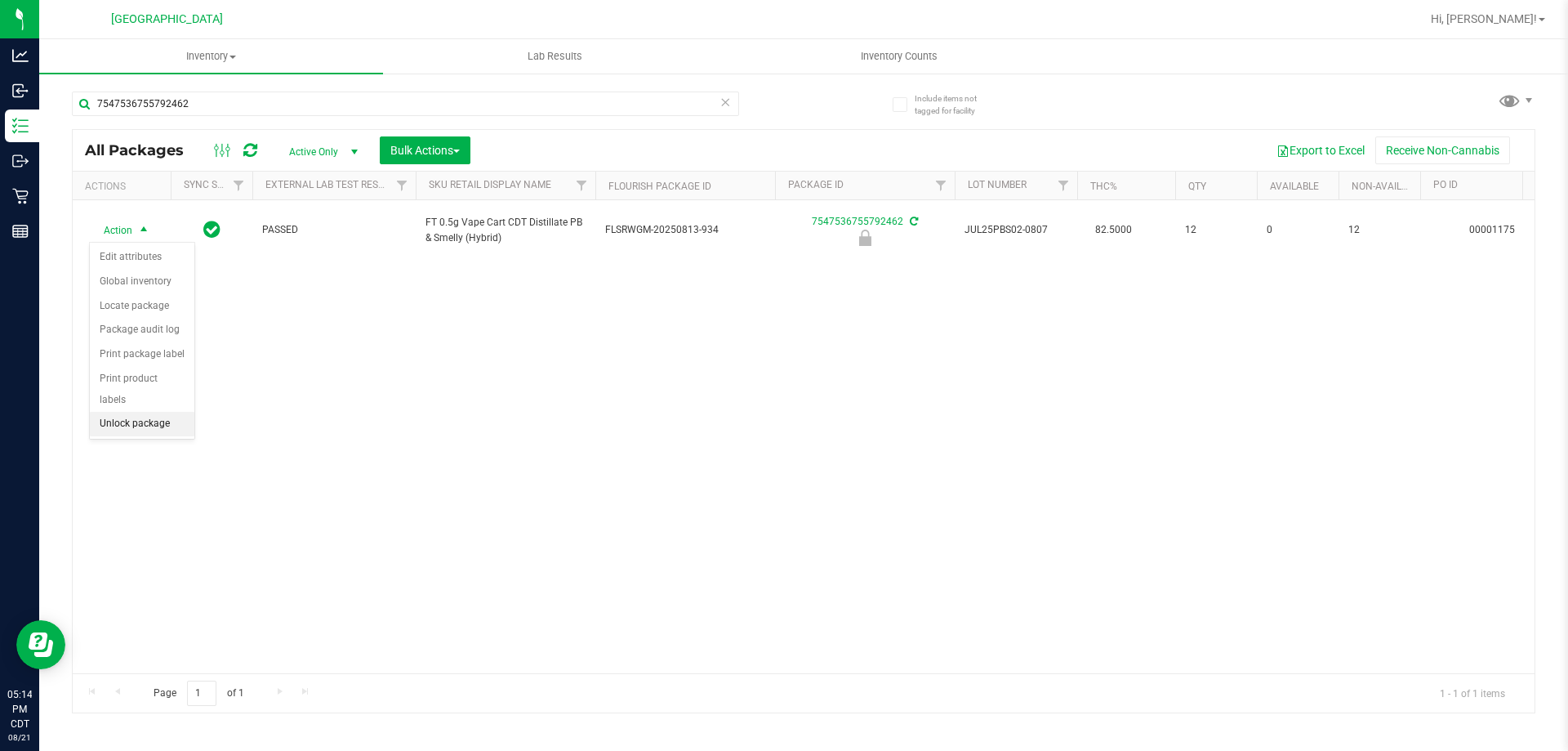
click at [149, 411] on li "Unlock package" at bounding box center [142, 423] width 105 height 25
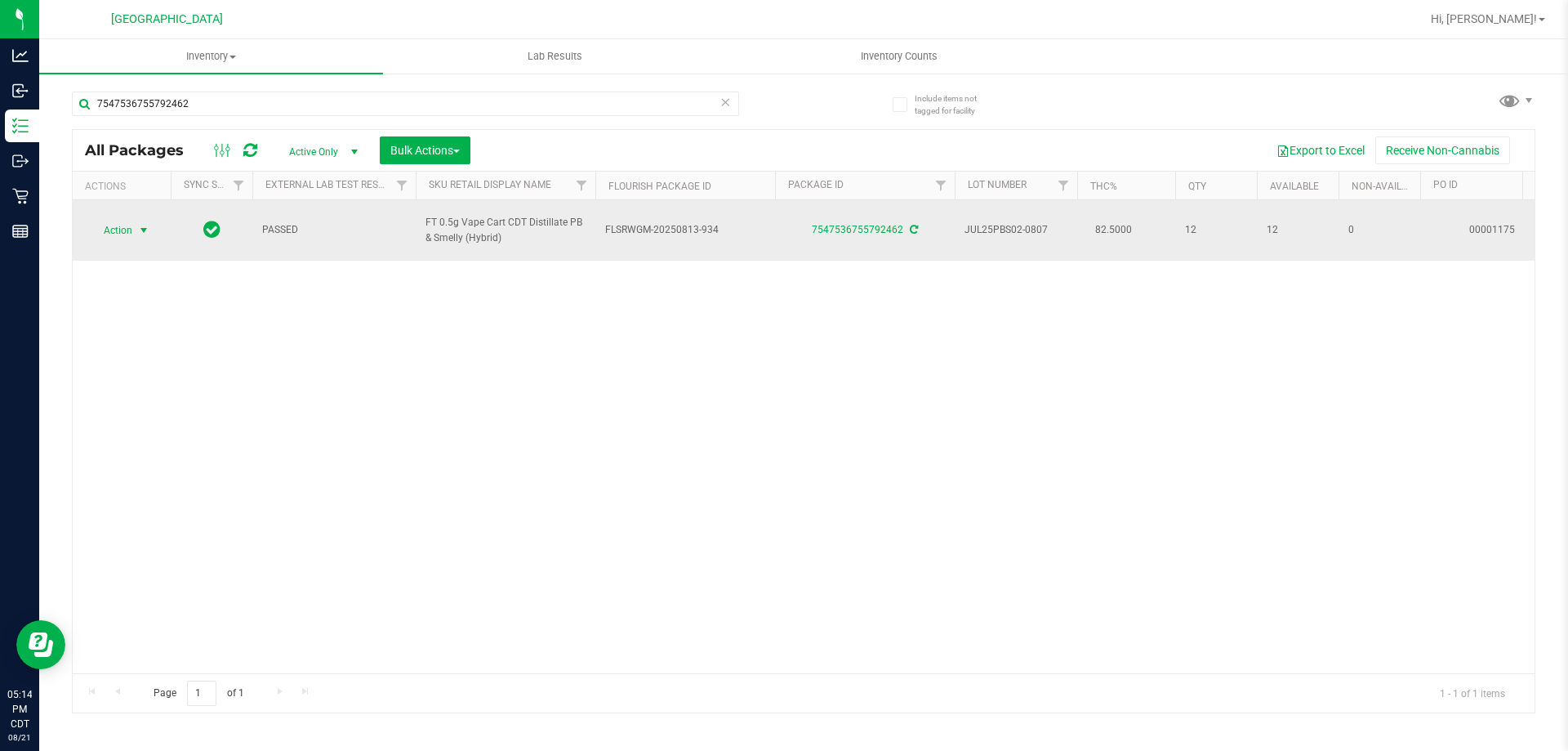
click at [151, 235] on span "select" at bounding box center [144, 230] width 20 height 23
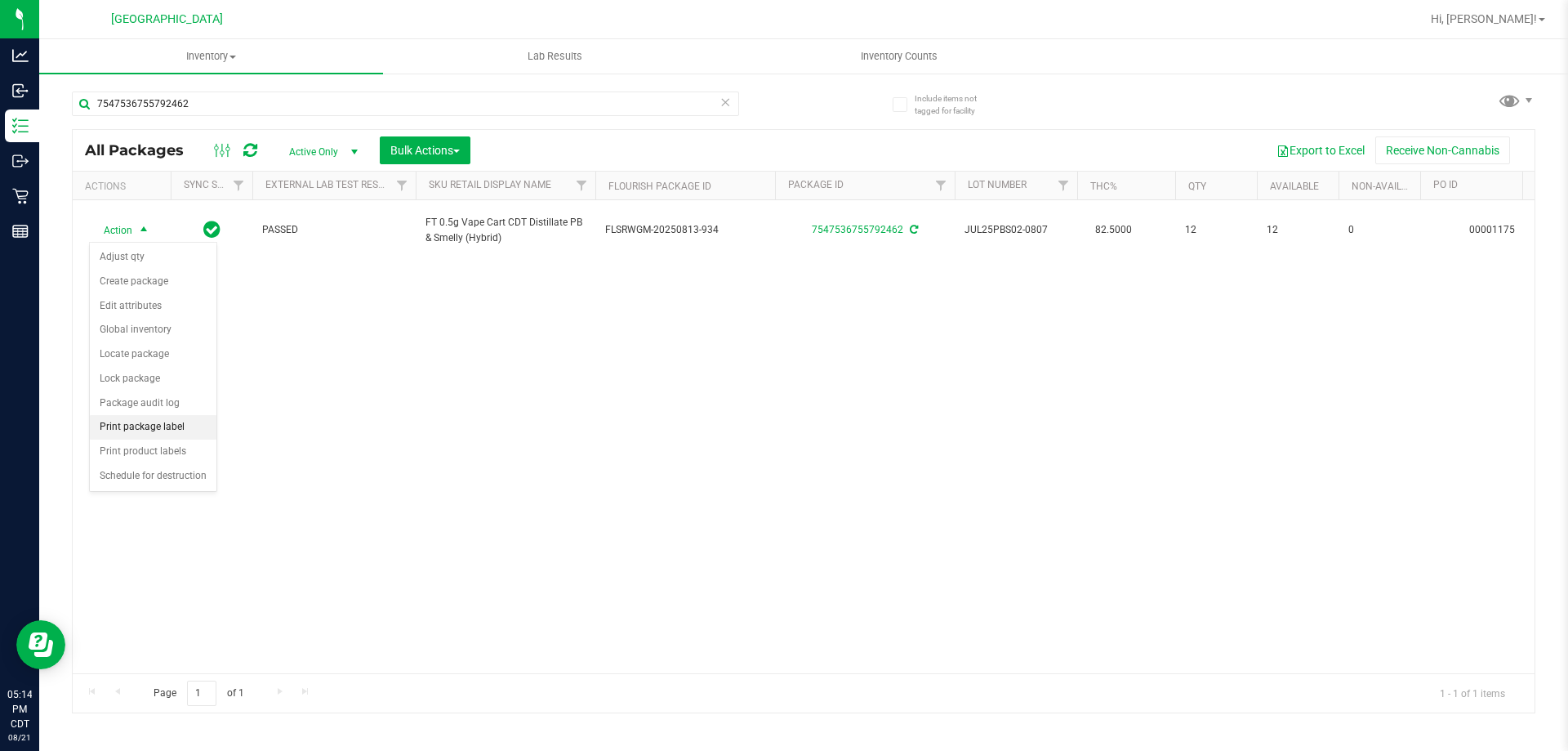
click at [181, 418] on li "Print package label" at bounding box center [153, 427] width 127 height 25
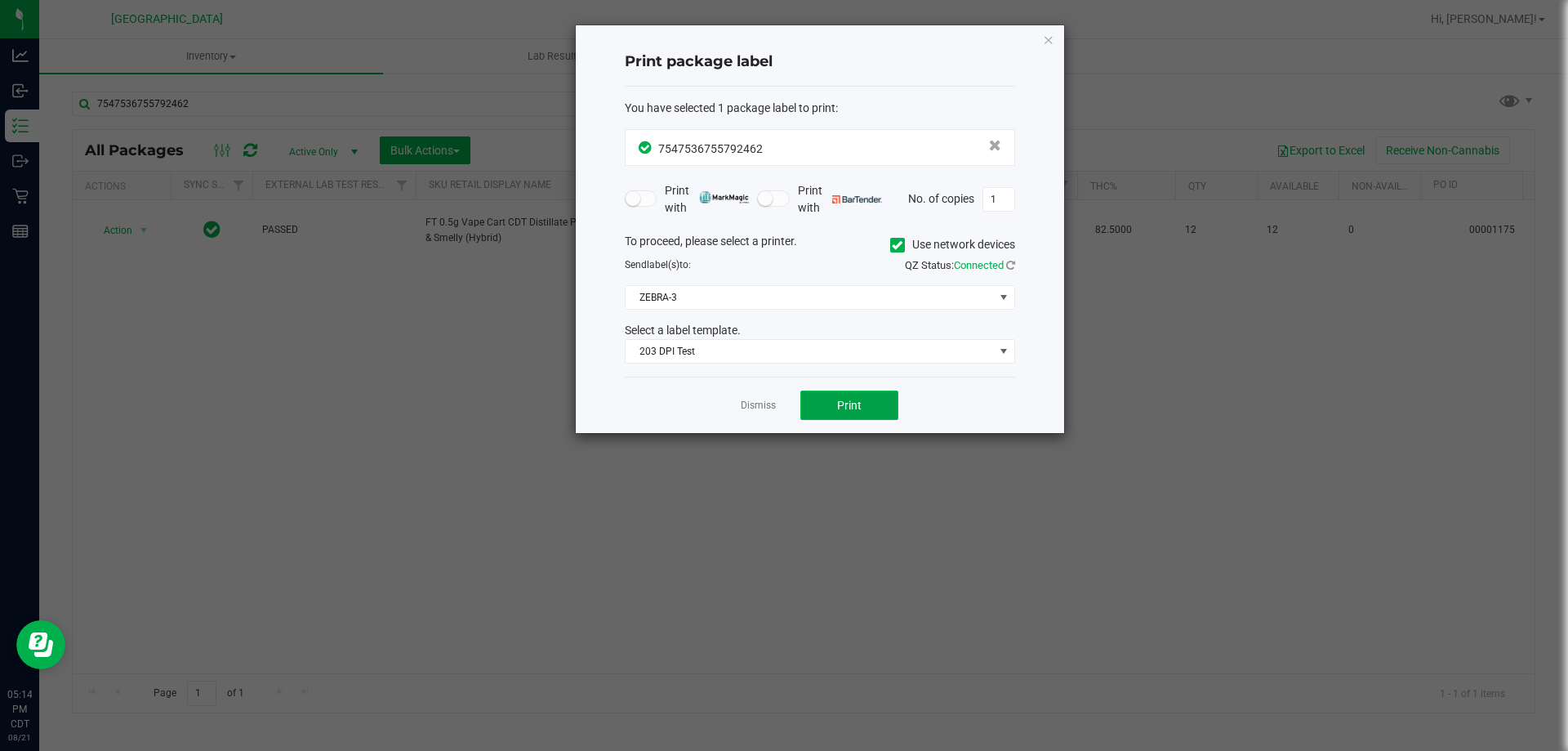
click at [861, 410] on span "Print" at bounding box center [849, 405] width 25 height 13
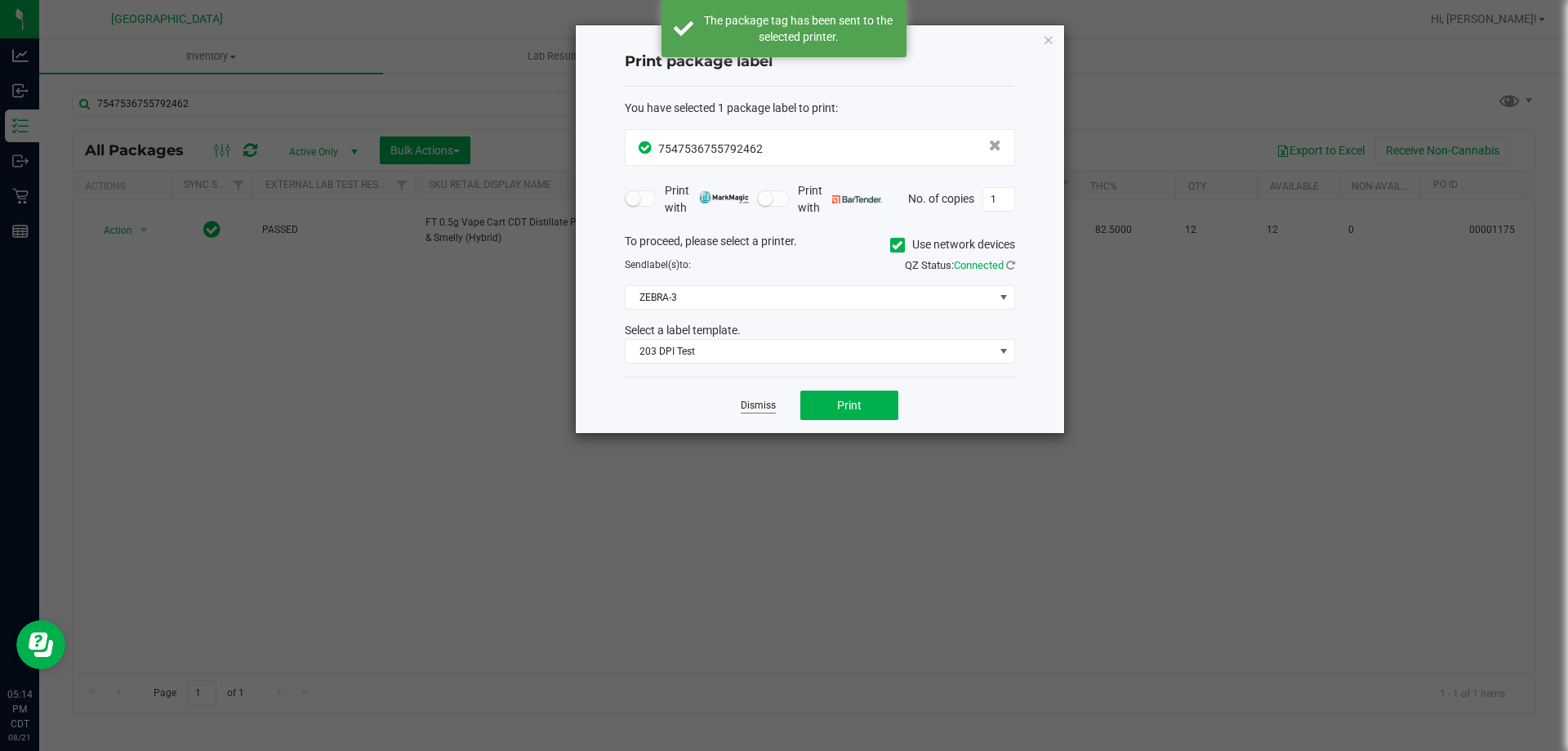
click at [767, 401] on link "Dismiss" at bounding box center [757, 406] width 35 height 14
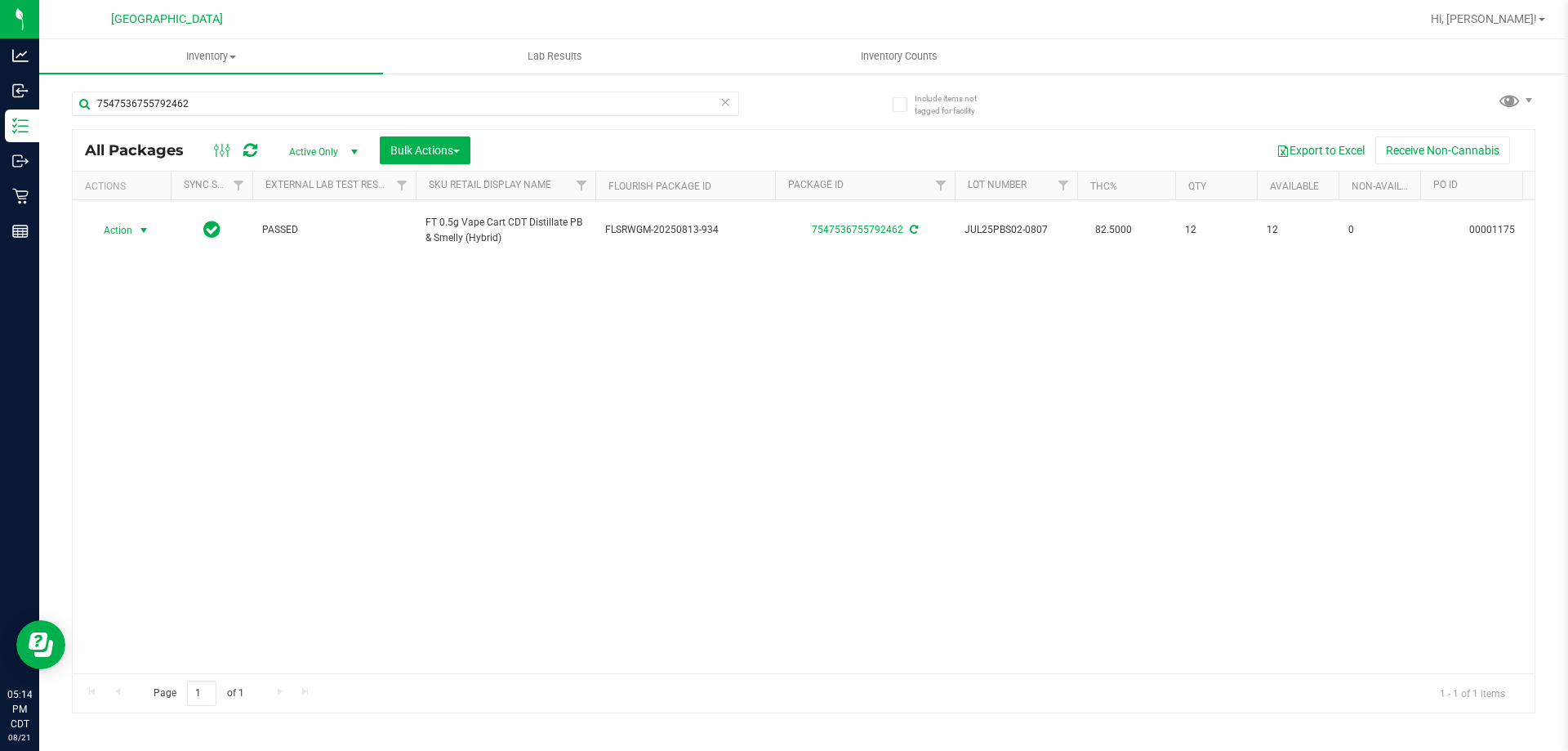
click at [727, 105] on icon at bounding box center [725, 101] width 12 height 19
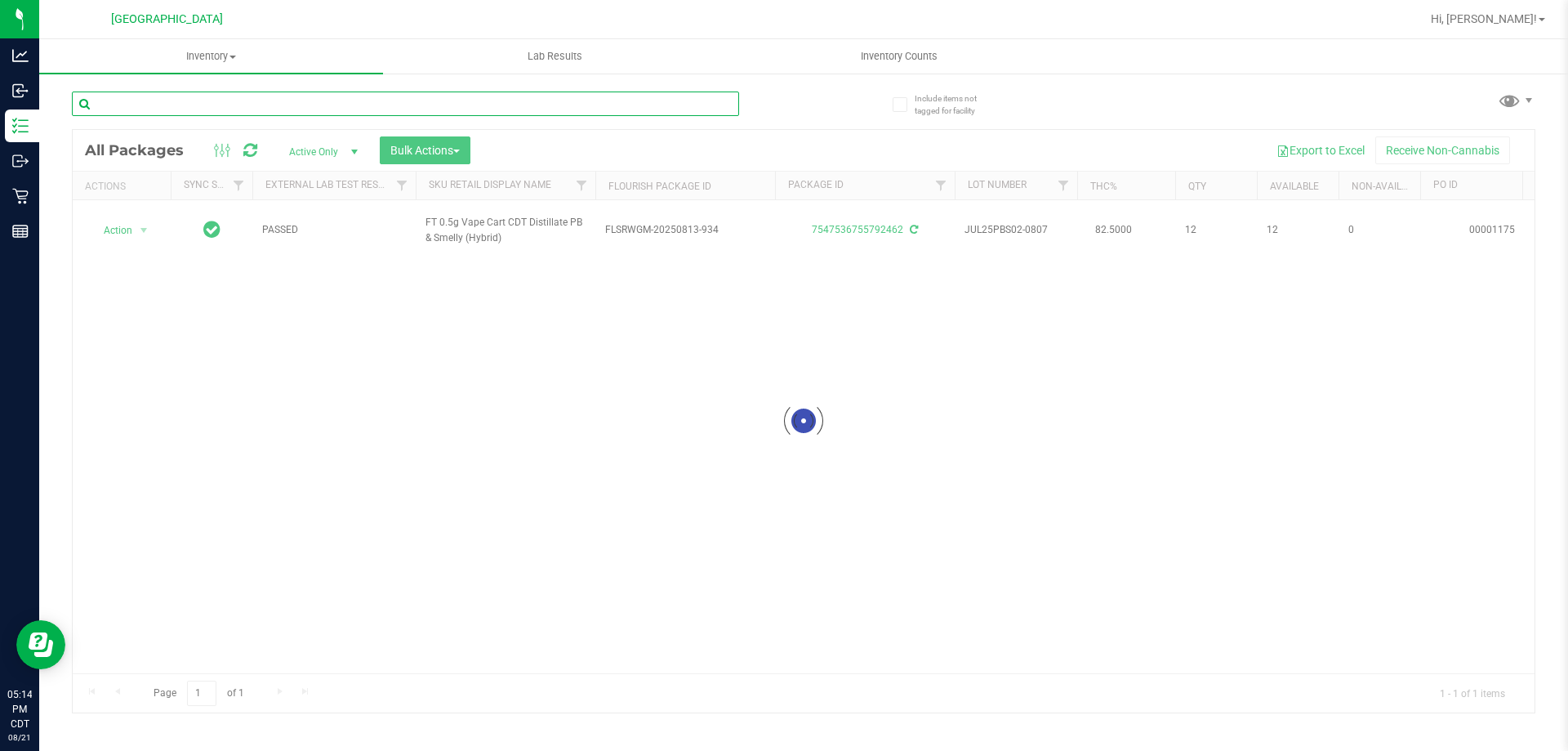
click at [722, 102] on input "text" at bounding box center [405, 103] width 667 height 25
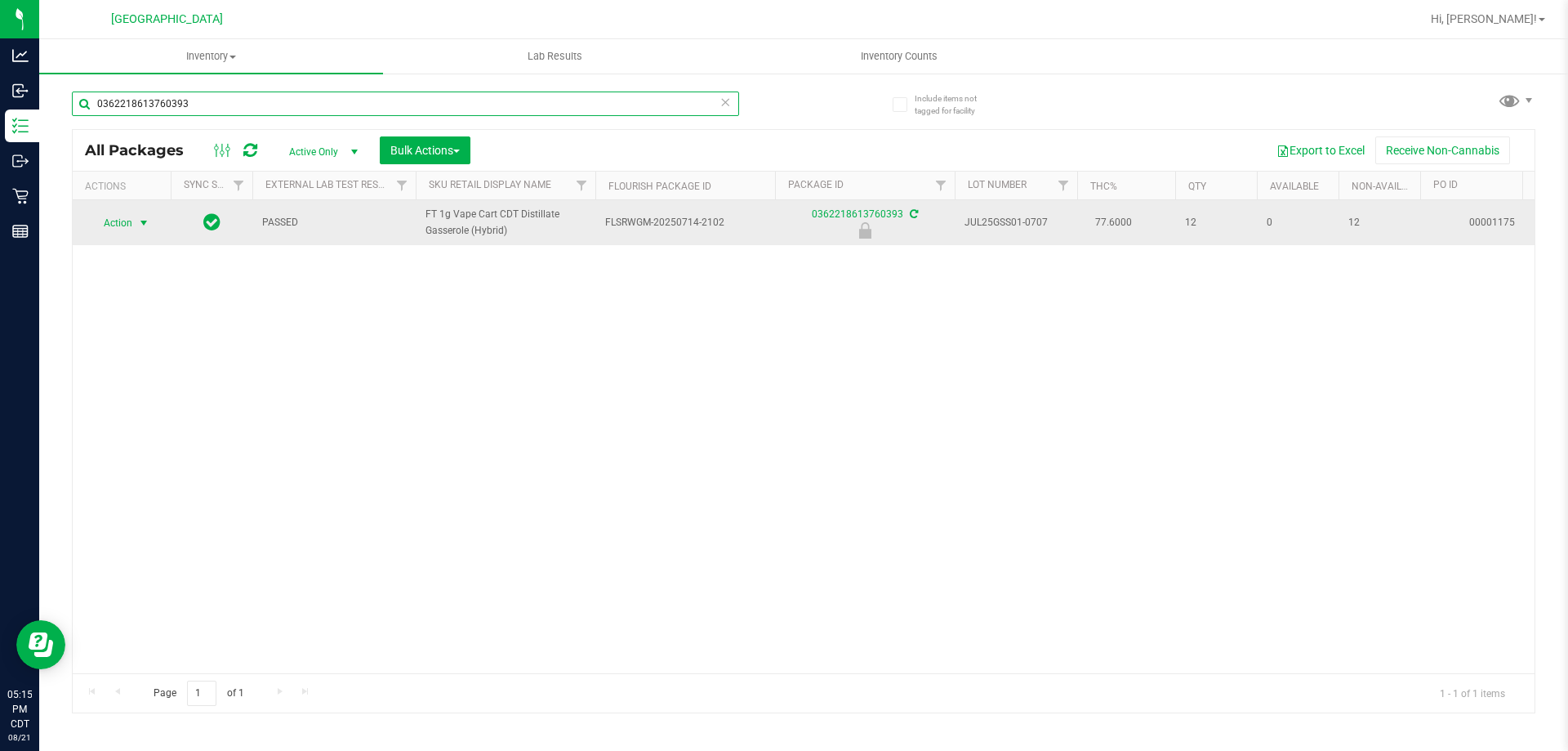
type input "0362218613760393"
click at [96, 227] on span "Action" at bounding box center [111, 223] width 44 height 23
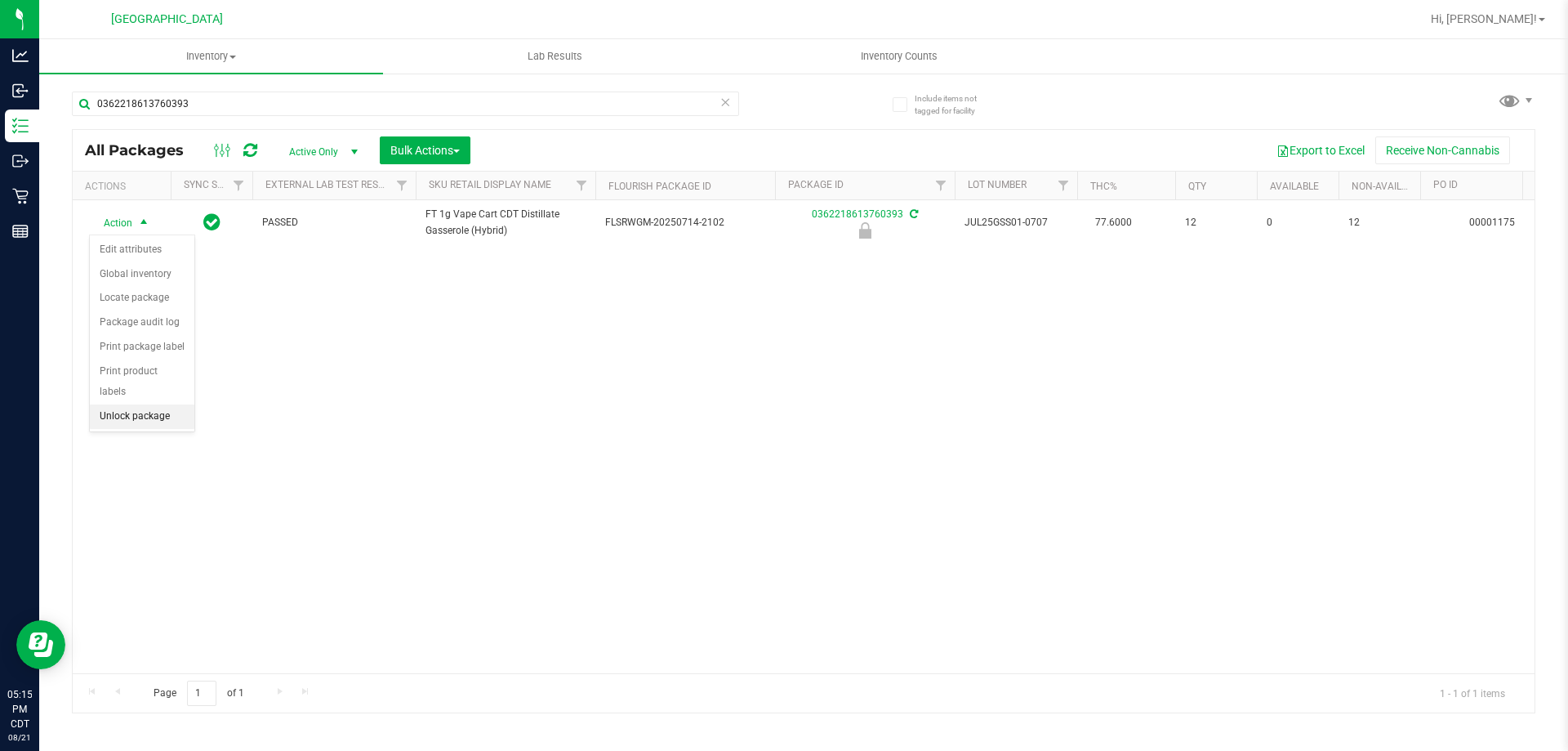
click at [147, 405] on li "Unlock package" at bounding box center [142, 417] width 105 height 25
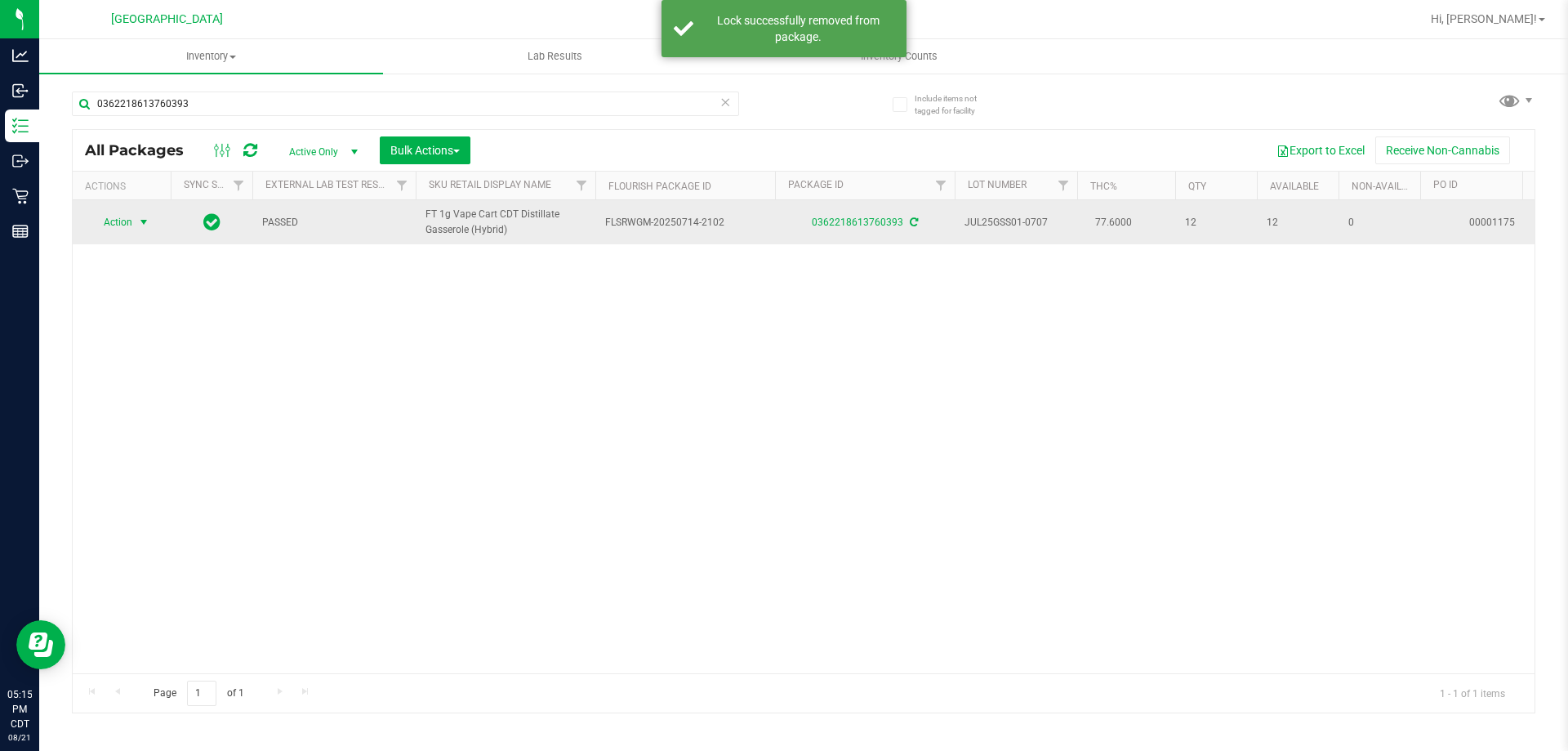
click at [136, 224] on span "select" at bounding box center [144, 222] width 20 height 23
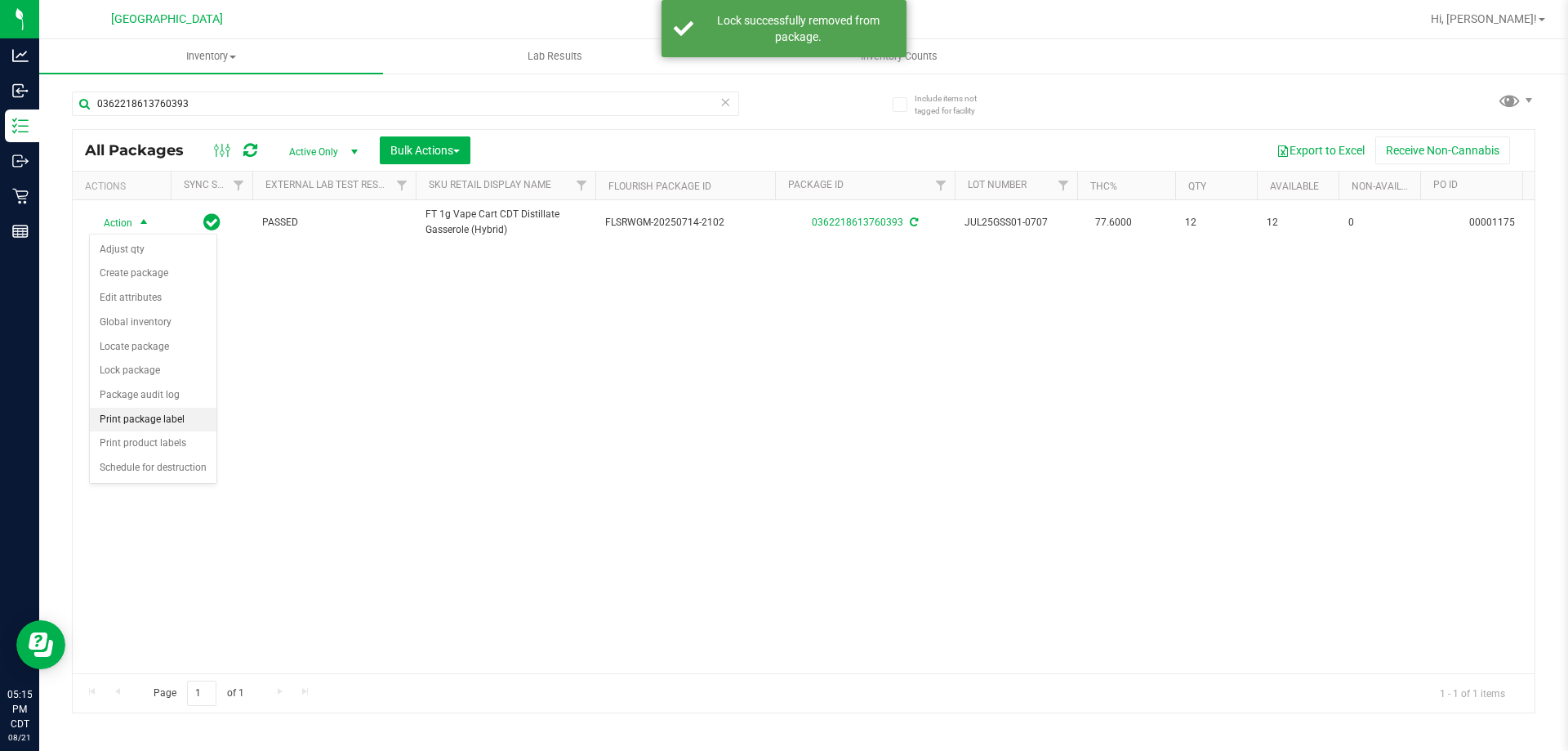
click at [184, 412] on li "Print package label" at bounding box center [153, 420] width 127 height 25
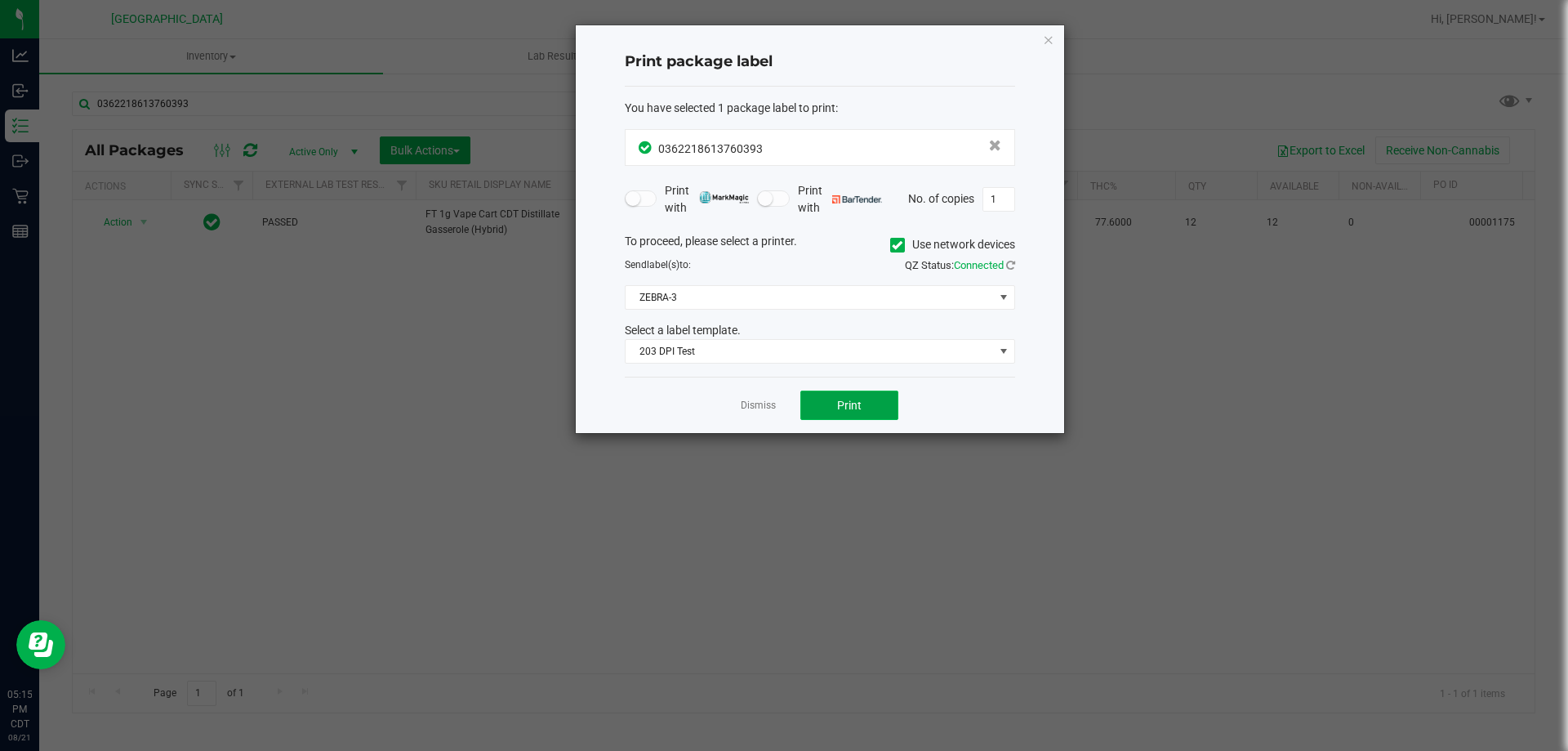
click at [857, 407] on span "Print" at bounding box center [849, 405] width 25 height 13
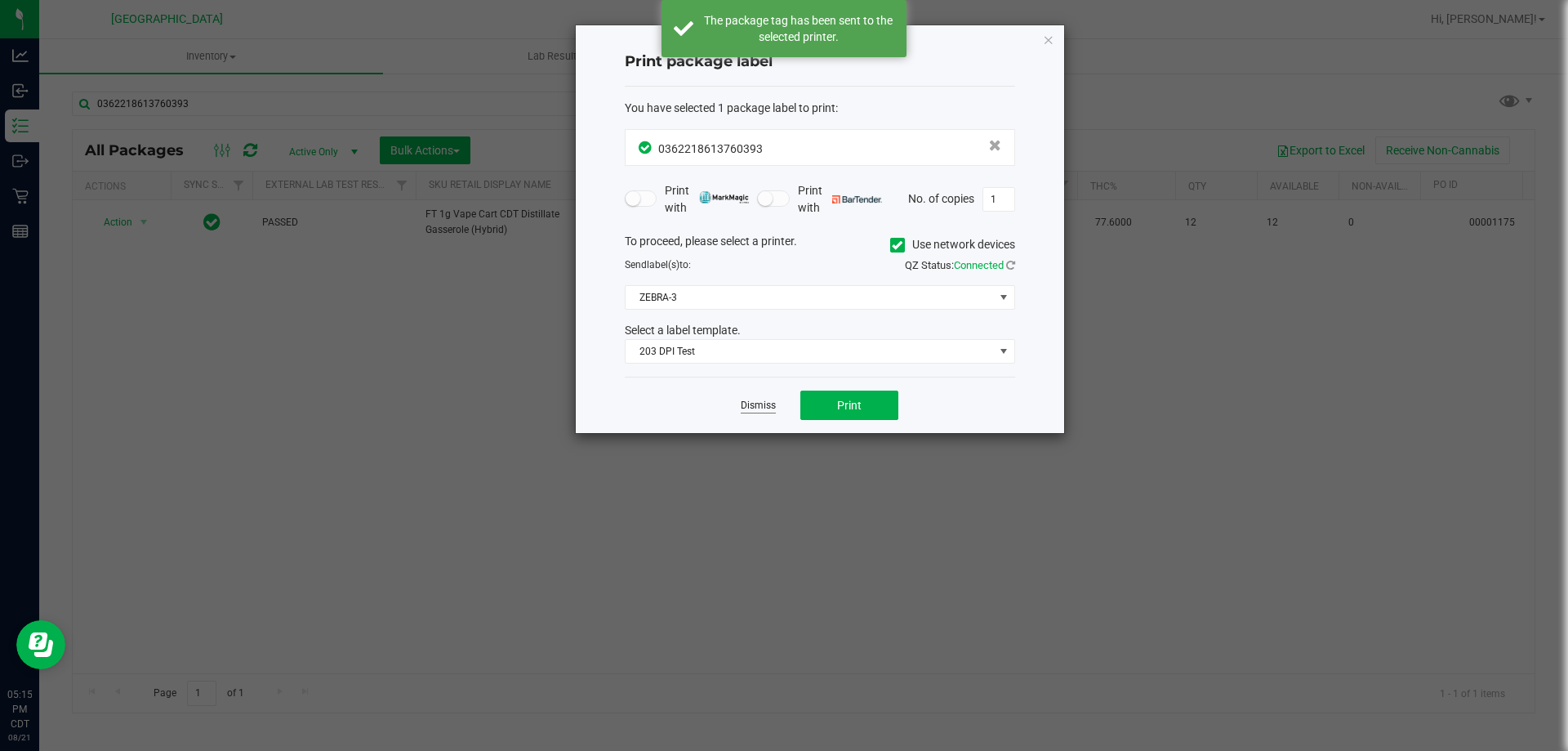
click at [766, 405] on link "Dismiss" at bounding box center [757, 406] width 35 height 14
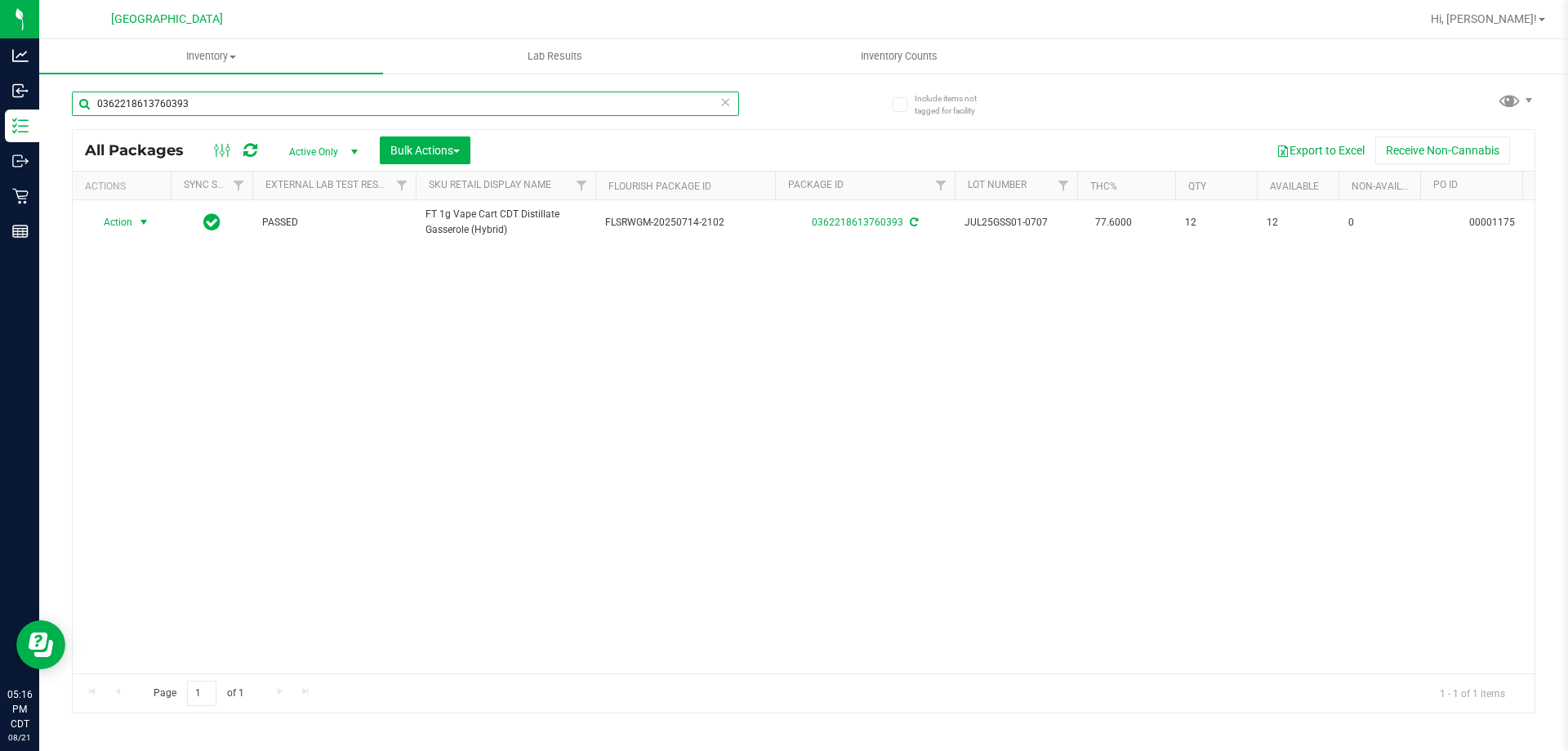
click at [731, 102] on input "0362218613760393" at bounding box center [405, 103] width 667 height 25
click at [727, 105] on icon at bounding box center [725, 101] width 12 height 19
click at [701, 107] on input "text" at bounding box center [405, 103] width 667 height 25
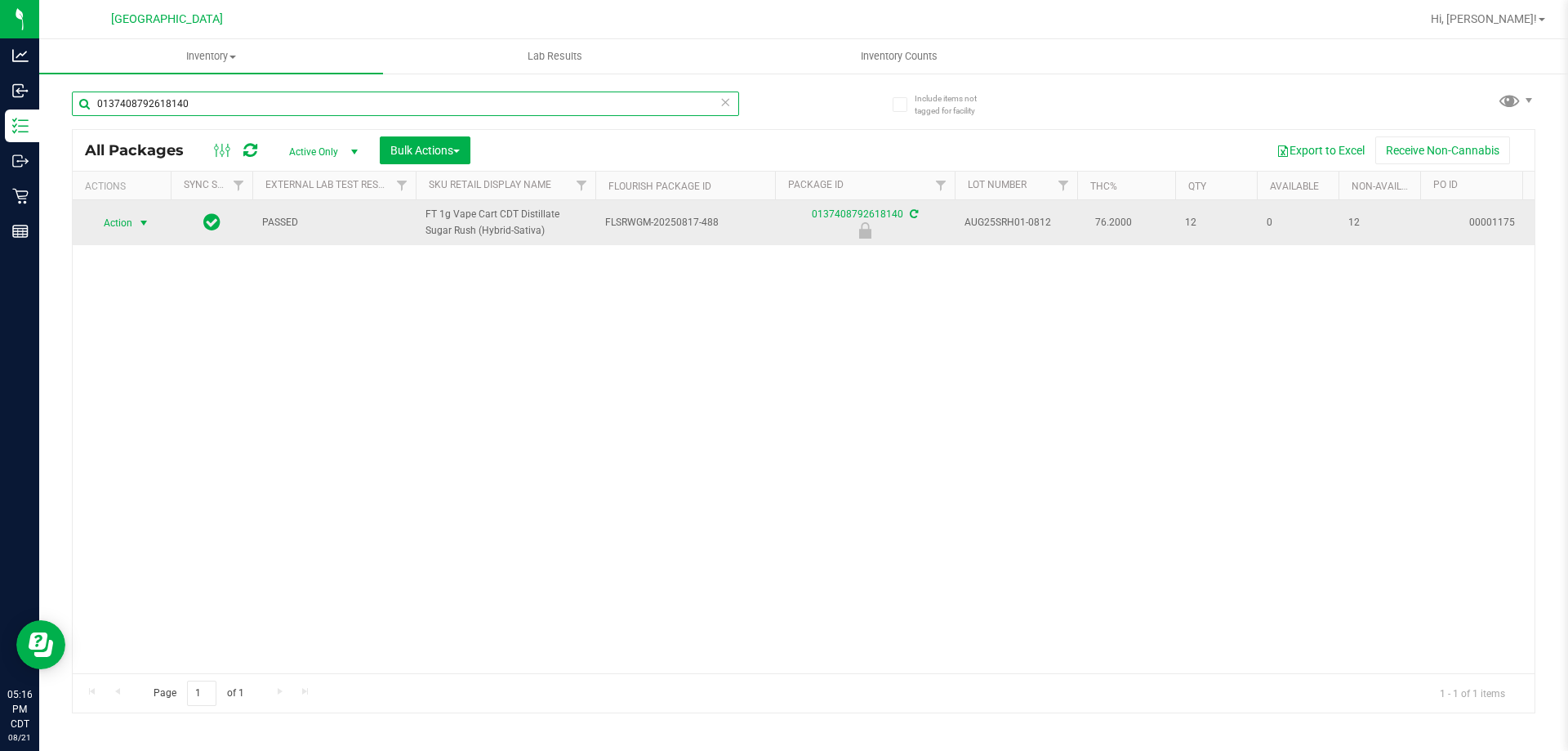
type input "0137408792618140"
click at [150, 224] on span "select" at bounding box center [143, 223] width 13 height 13
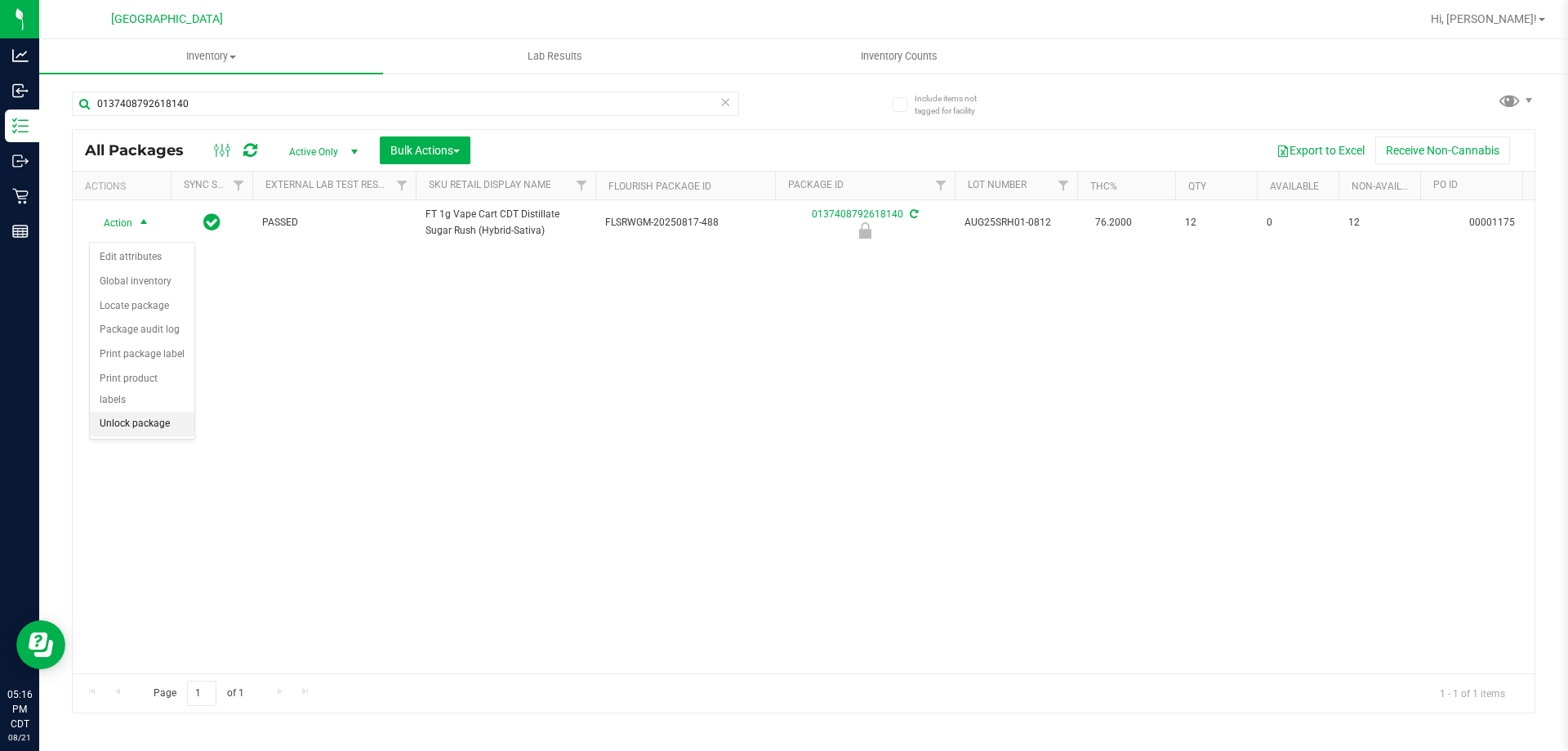
click at [156, 411] on li "Unlock package" at bounding box center [142, 423] width 105 height 25
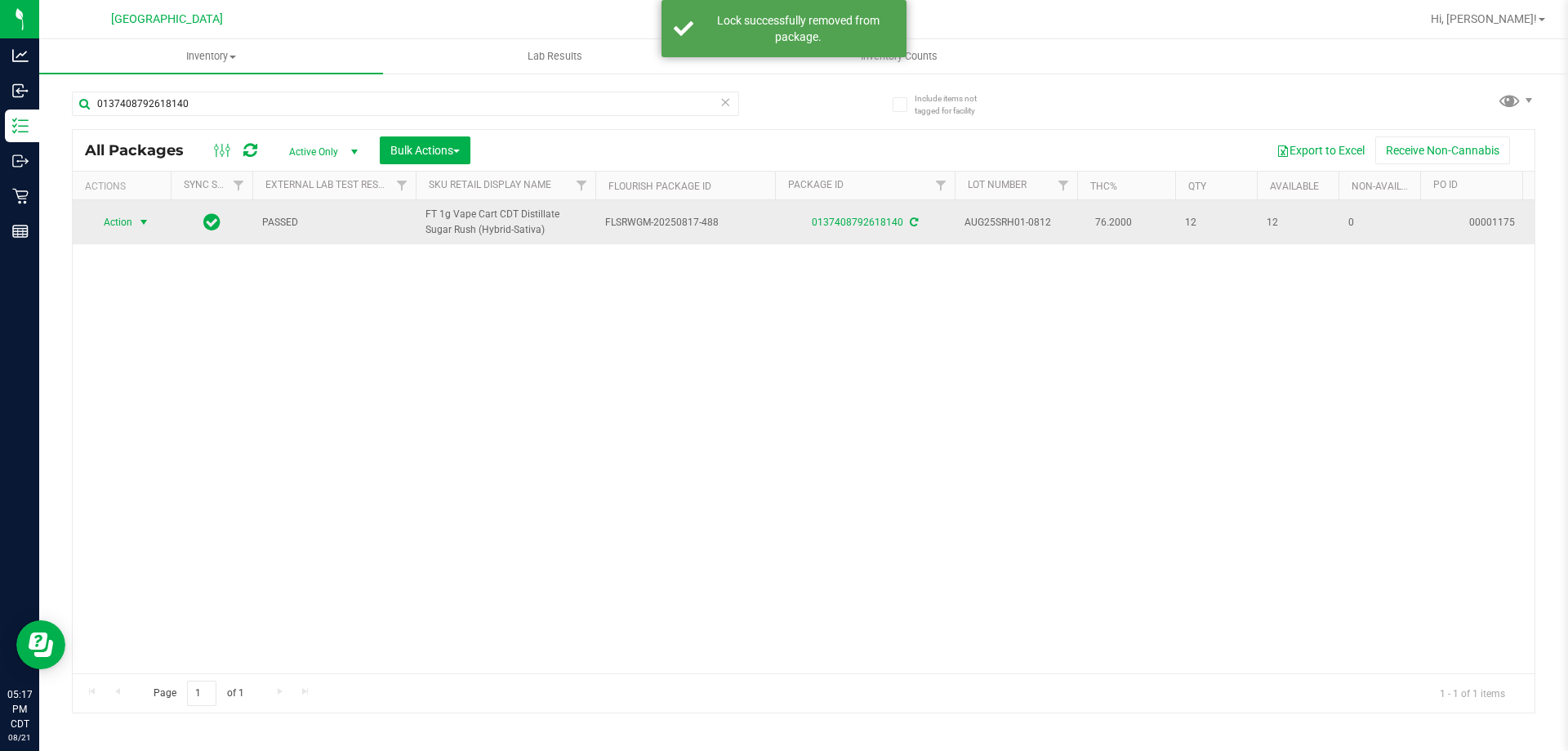
click at [139, 229] on span "select" at bounding box center [143, 222] width 13 height 13
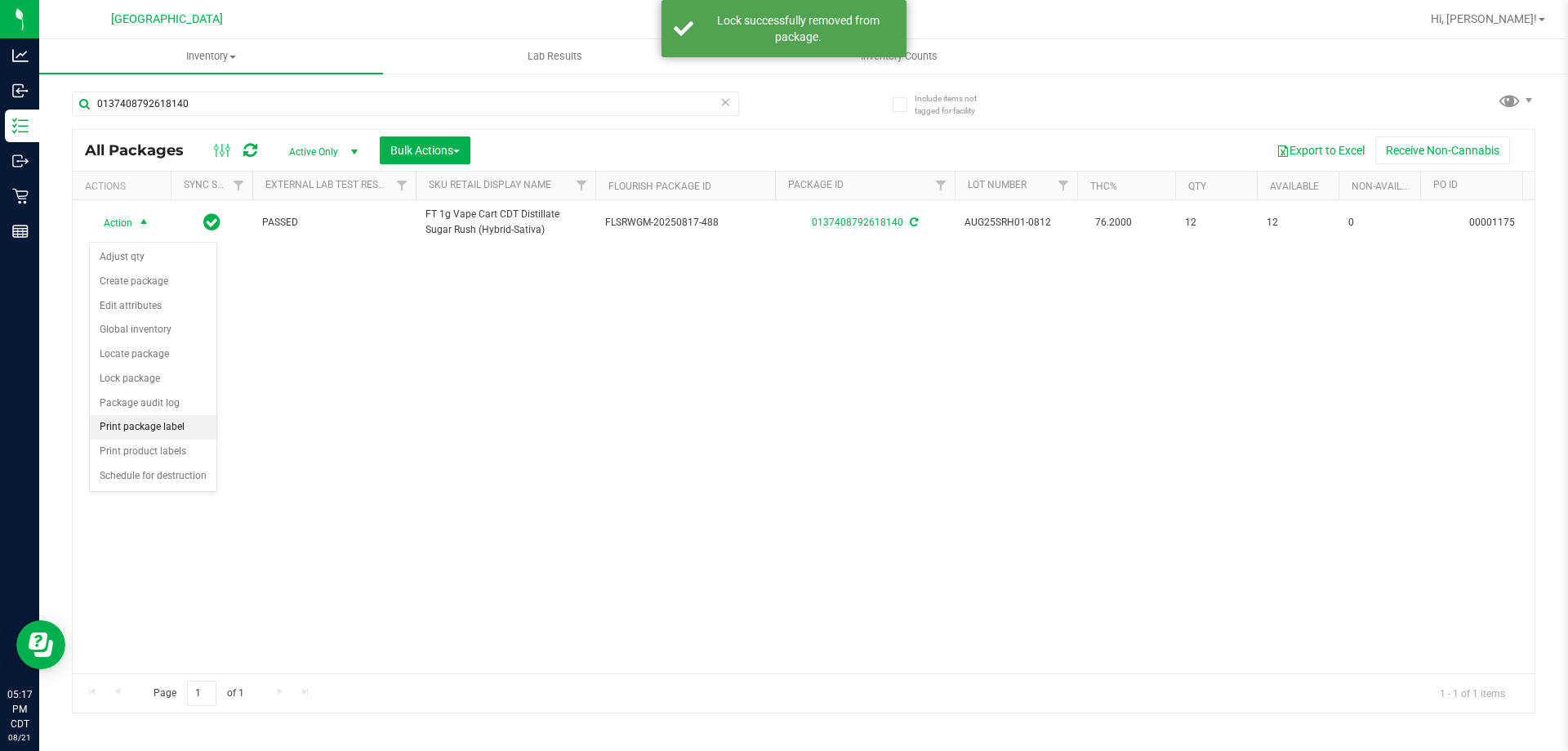
click at [173, 429] on li "Print package label" at bounding box center [153, 427] width 127 height 25
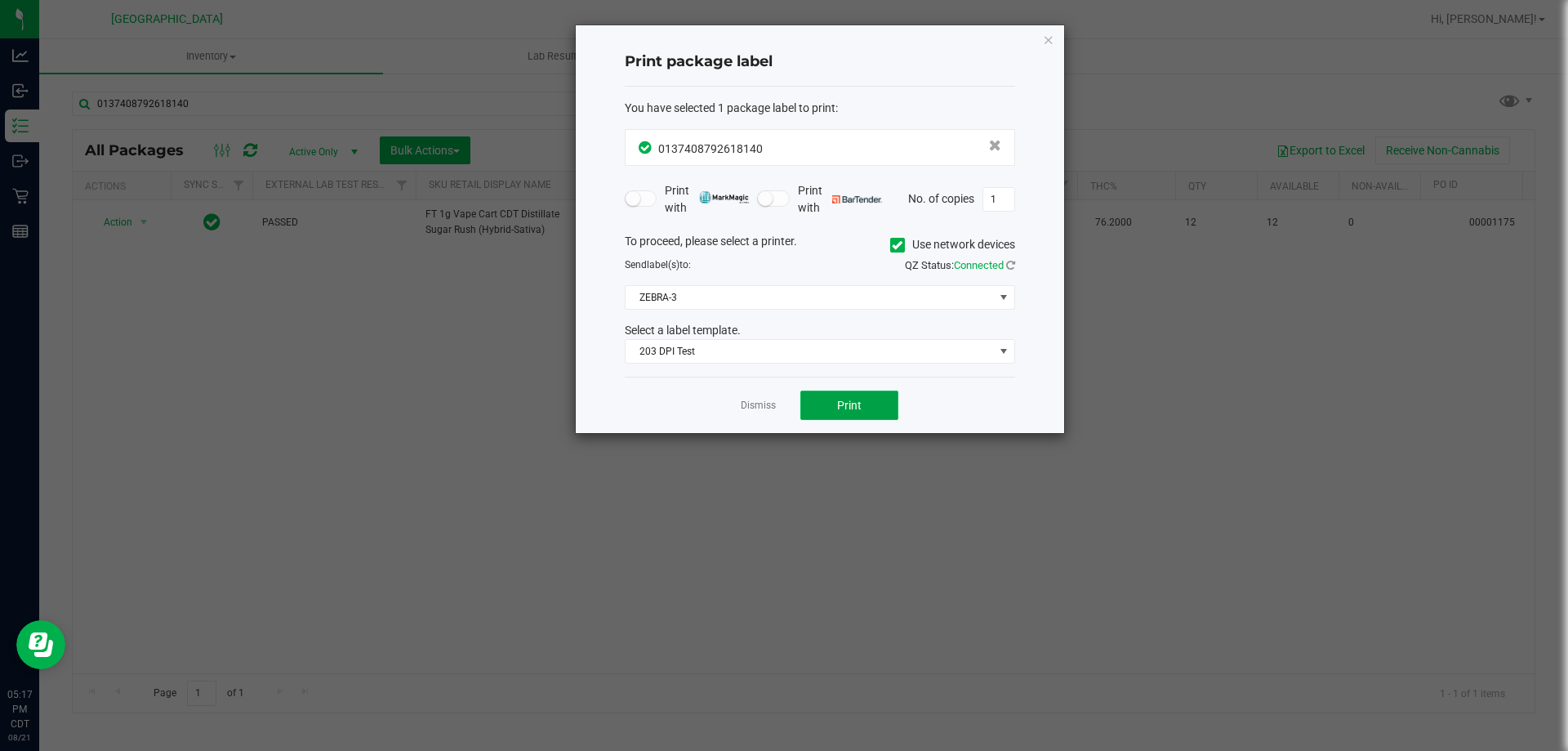
click at [821, 411] on button "Print" at bounding box center [850, 405] width 98 height 30
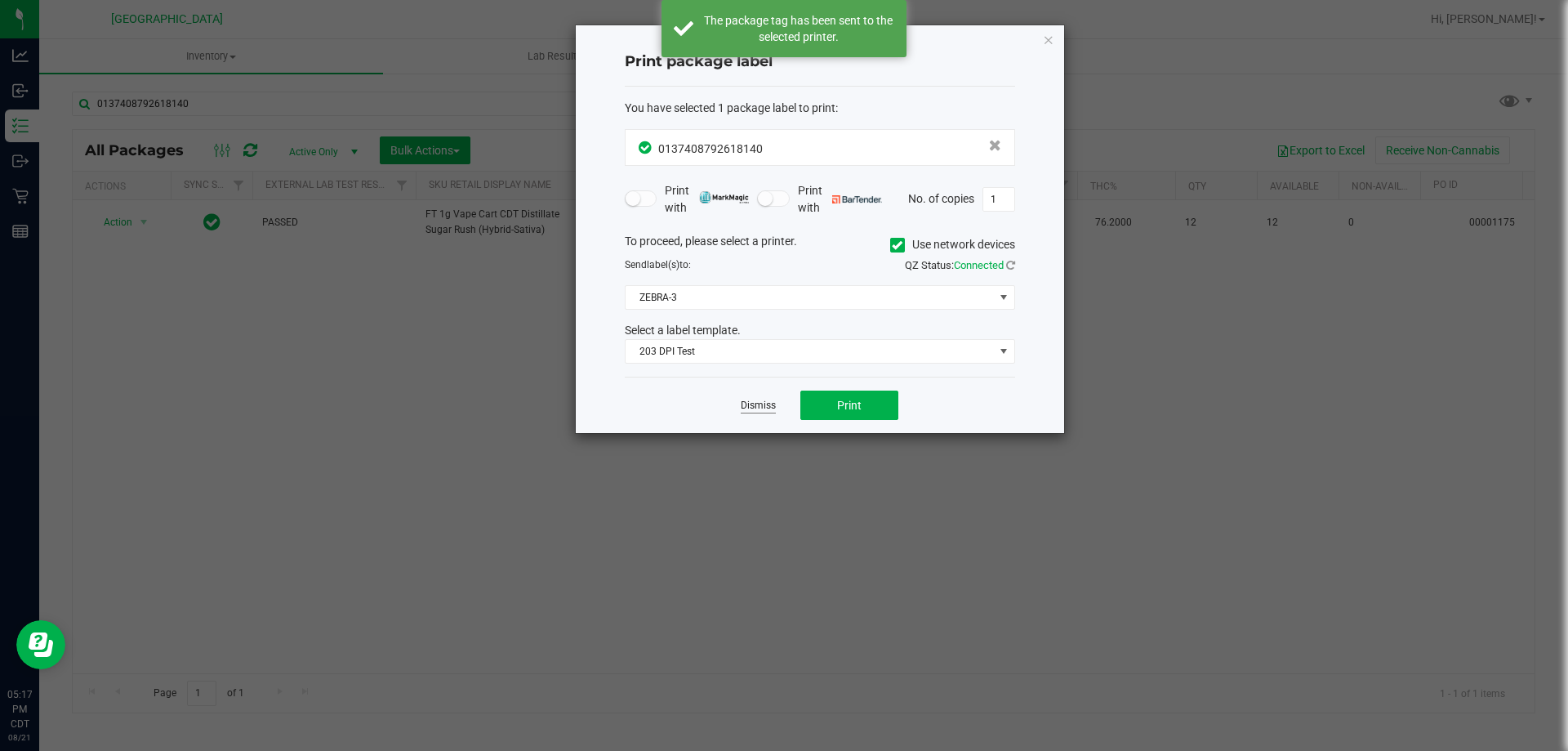
click at [771, 407] on link "Dismiss" at bounding box center [757, 406] width 35 height 14
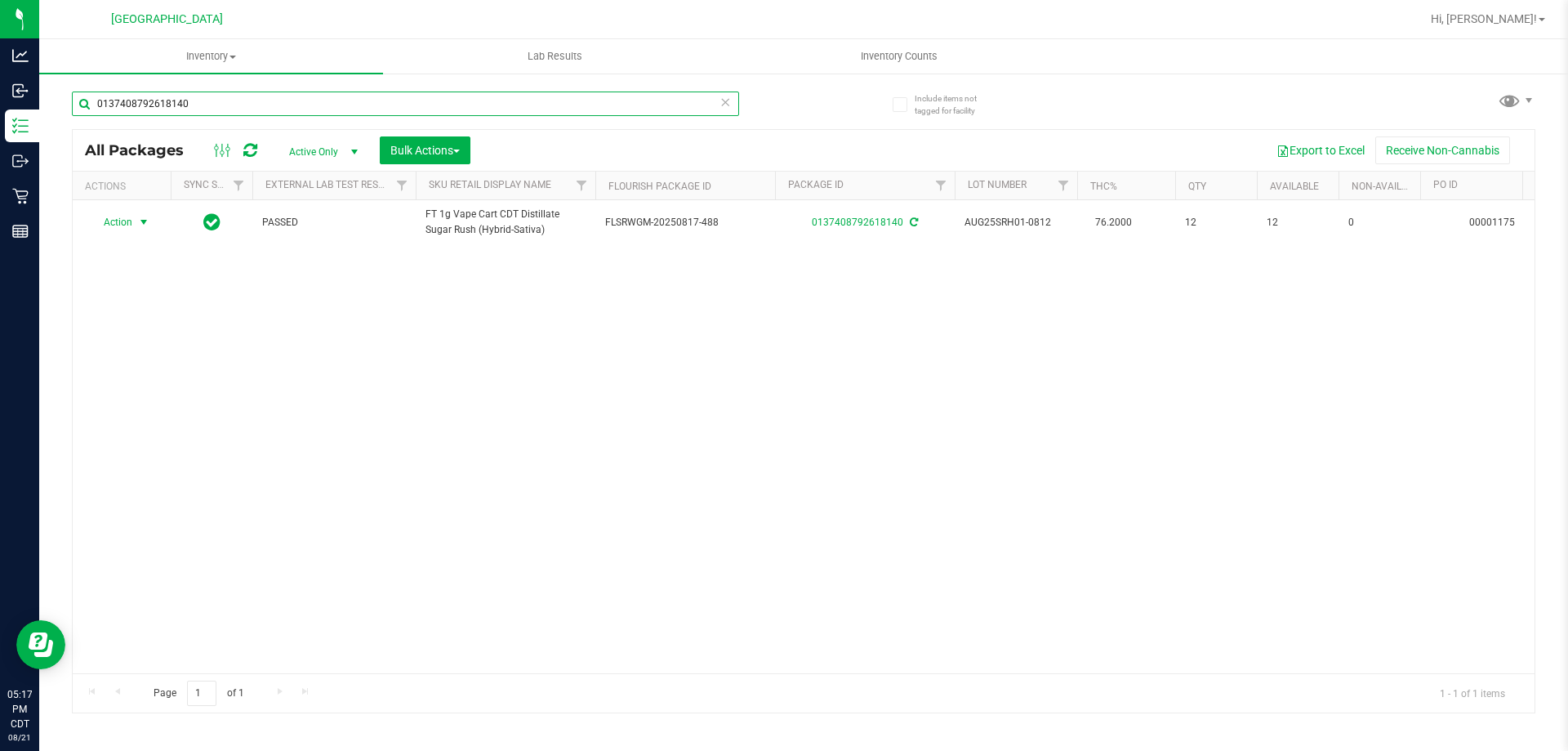
click at [734, 110] on input "0137408792618140" at bounding box center [405, 103] width 667 height 25
click at [727, 99] on icon at bounding box center [725, 101] width 12 height 19
click at [706, 105] on input "text" at bounding box center [405, 103] width 667 height 25
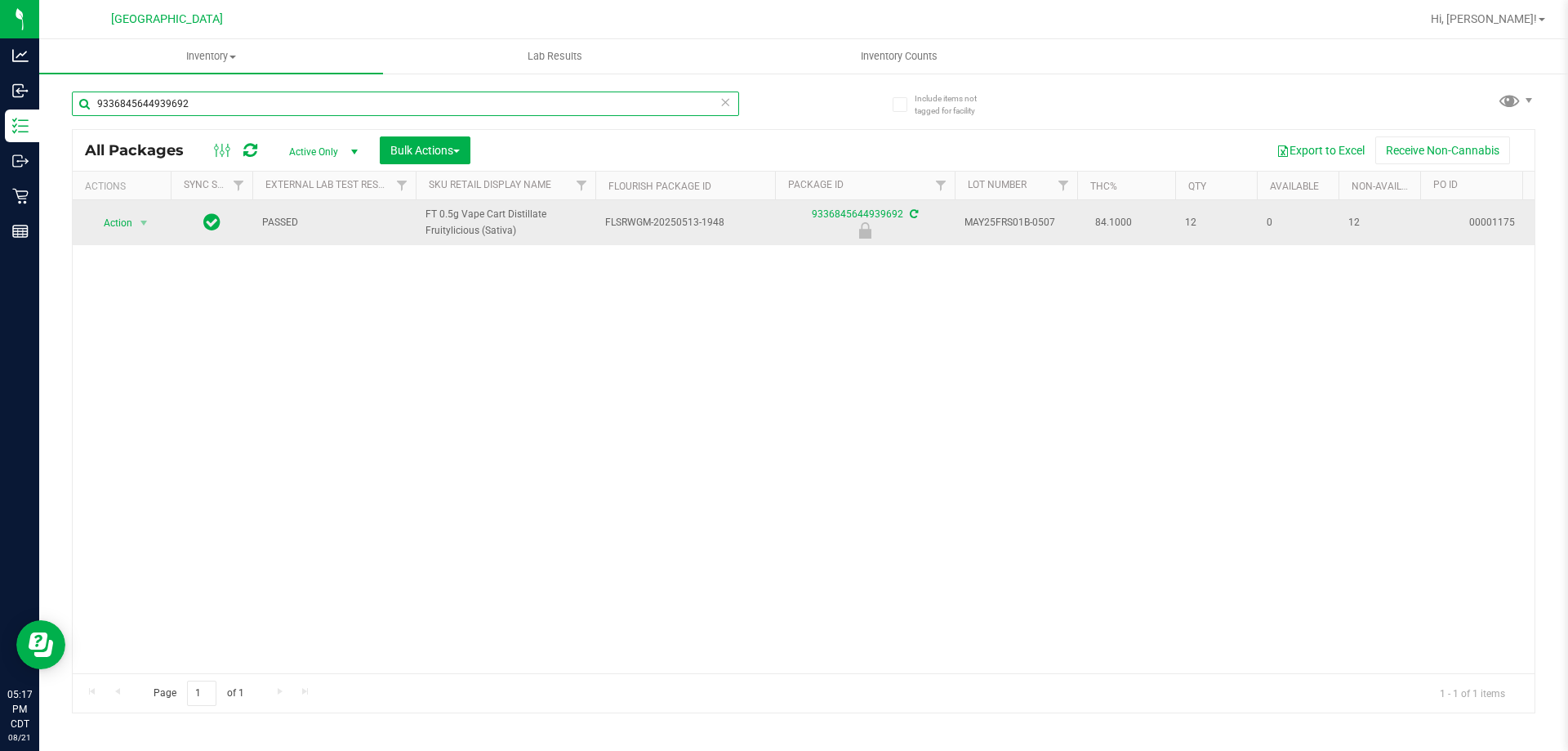
type input "9336845644939692"
click at [161, 219] on td "Action Action Edit attributes Global inventory Locate package Package audit log…" at bounding box center [122, 222] width 98 height 45
click at [119, 223] on span "Action" at bounding box center [111, 223] width 44 height 23
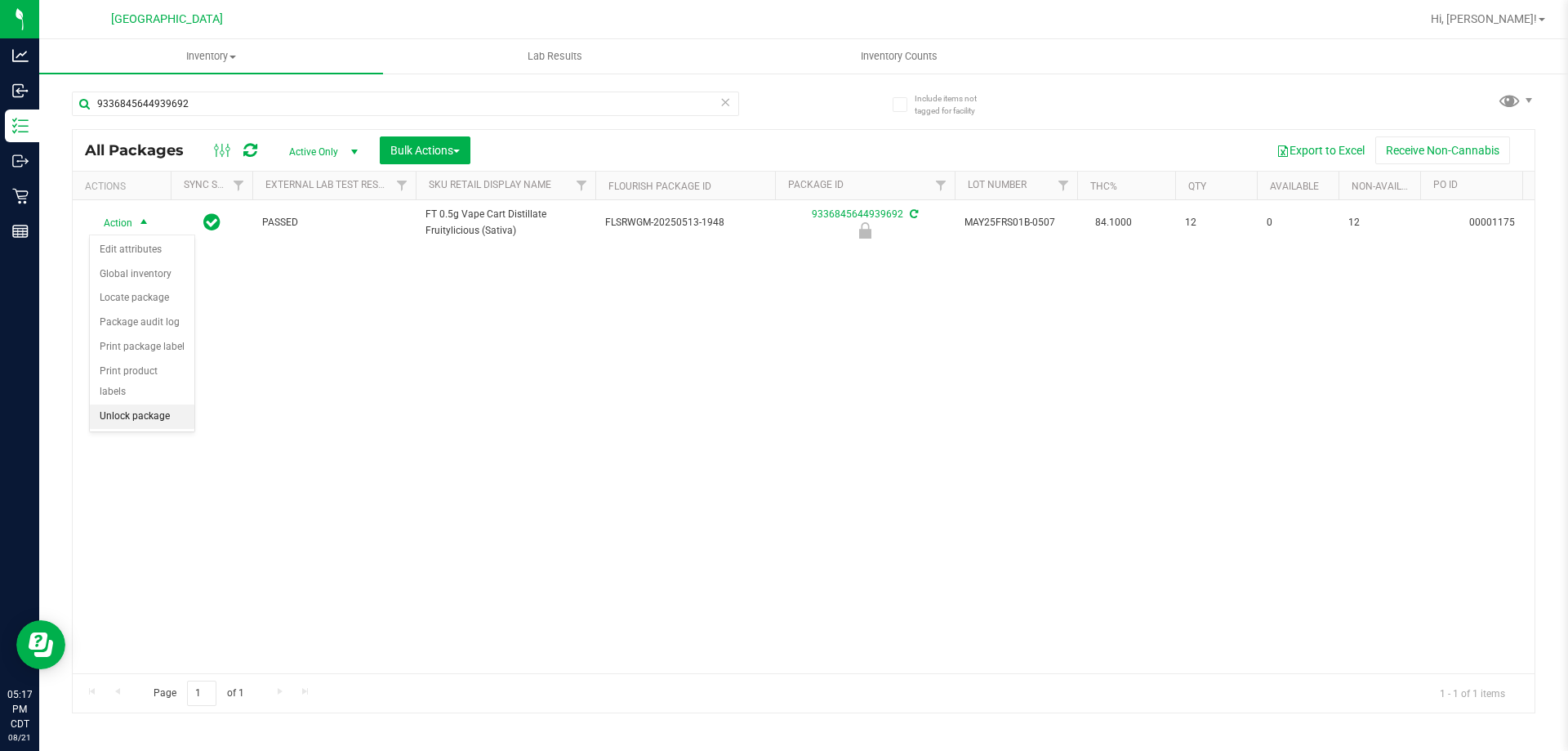
click at [165, 405] on li "Unlock package" at bounding box center [142, 417] width 105 height 25
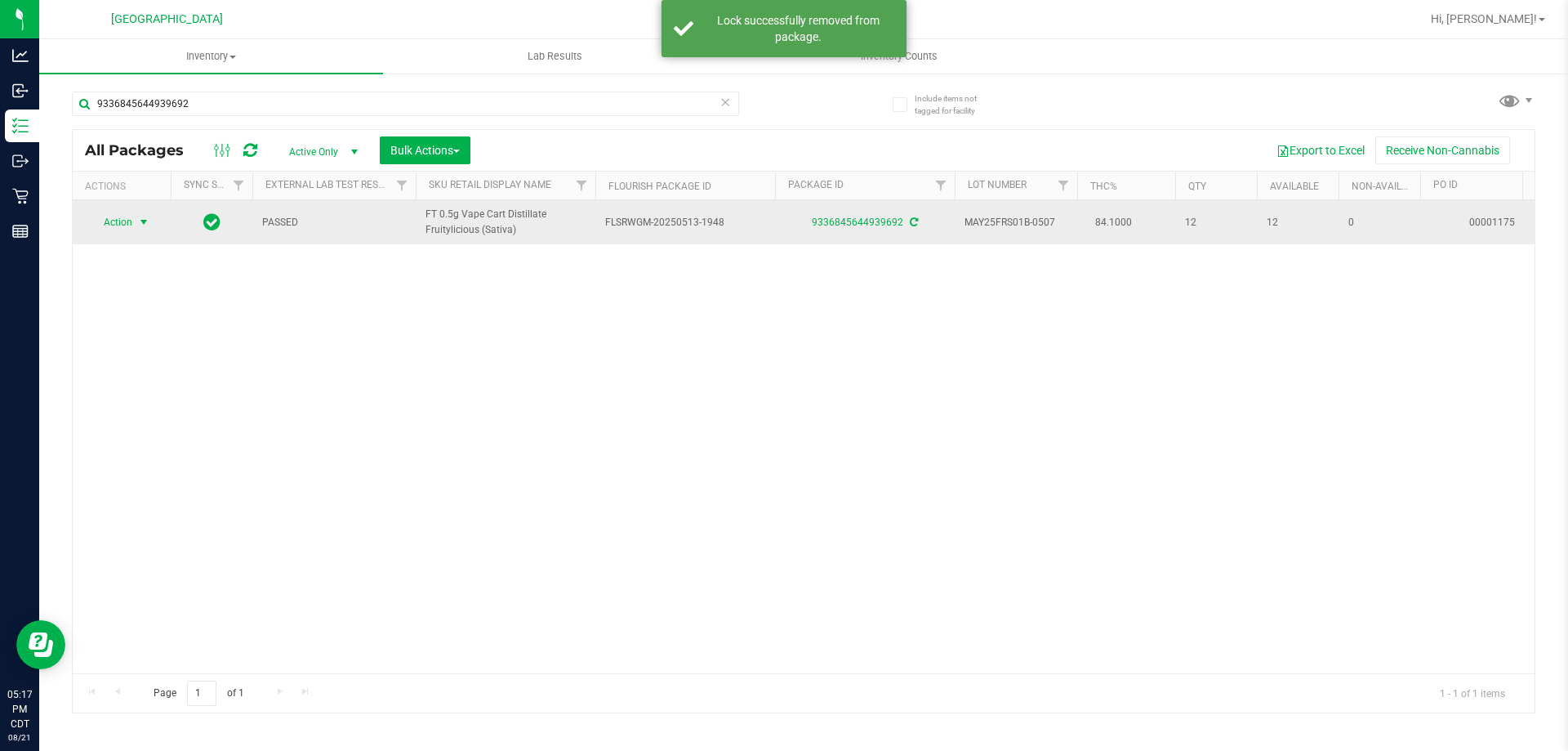
click at [129, 230] on span "Action" at bounding box center [111, 222] width 44 height 23
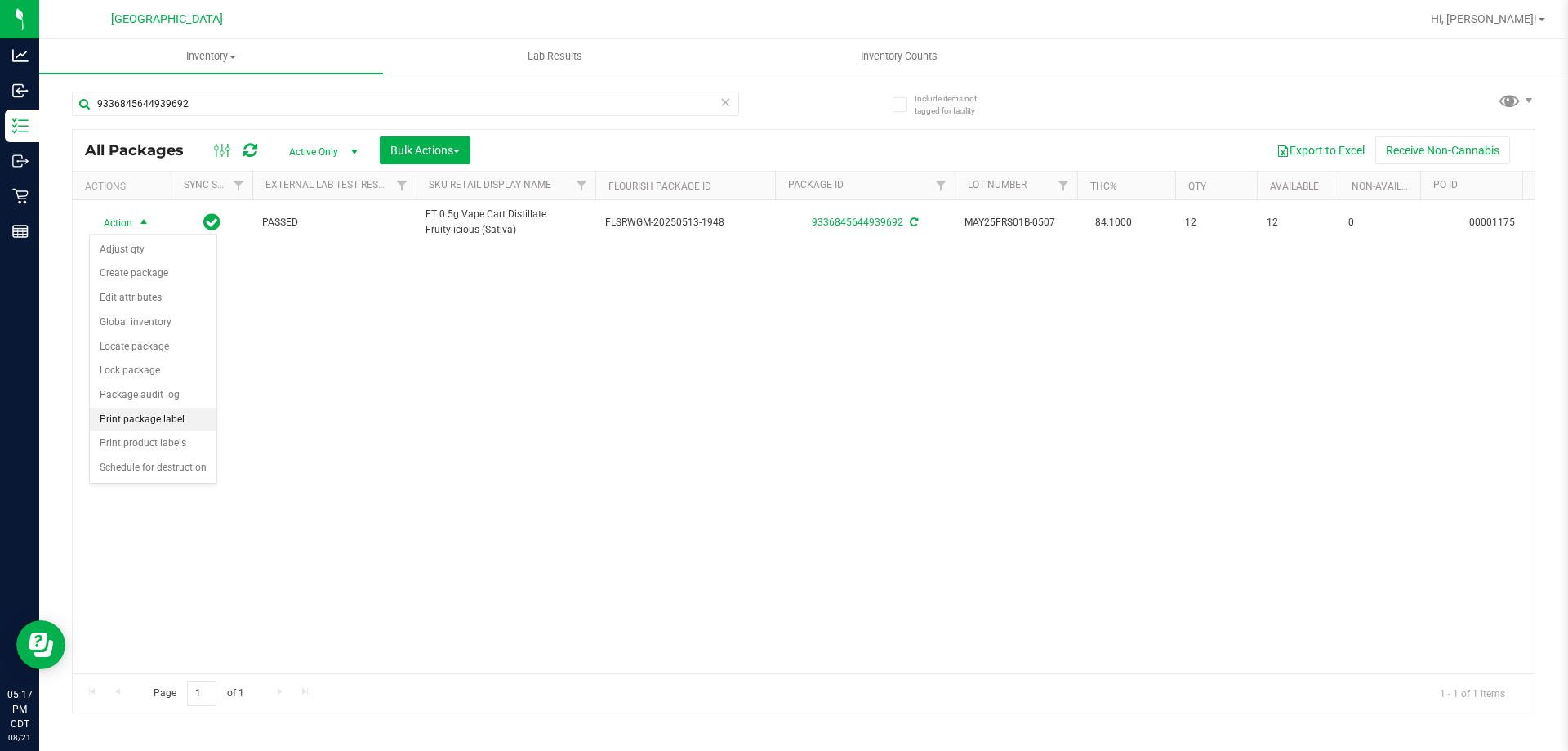
click at [179, 411] on li "Print package label" at bounding box center [153, 420] width 127 height 25
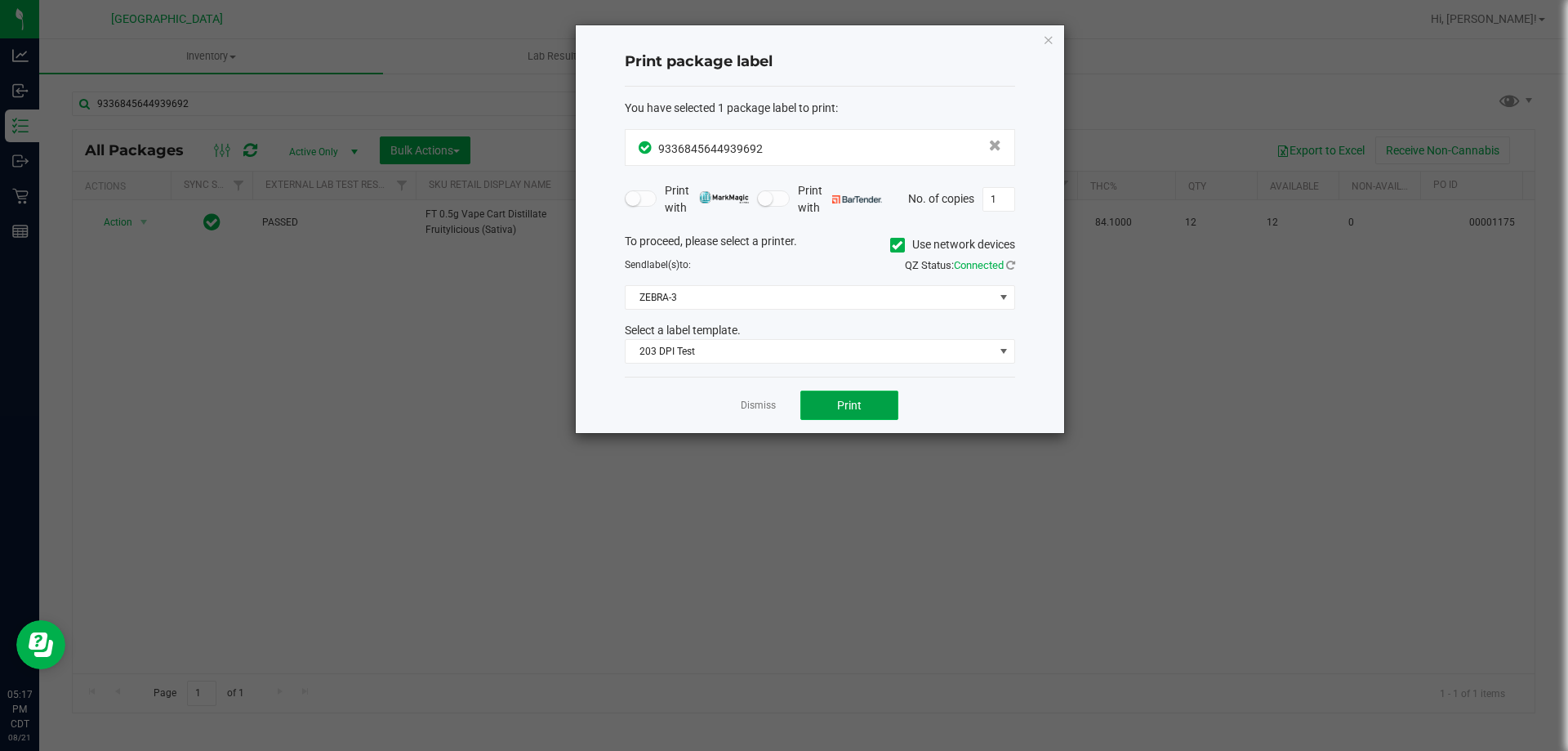
click at [869, 400] on button "Print" at bounding box center [850, 405] width 98 height 30
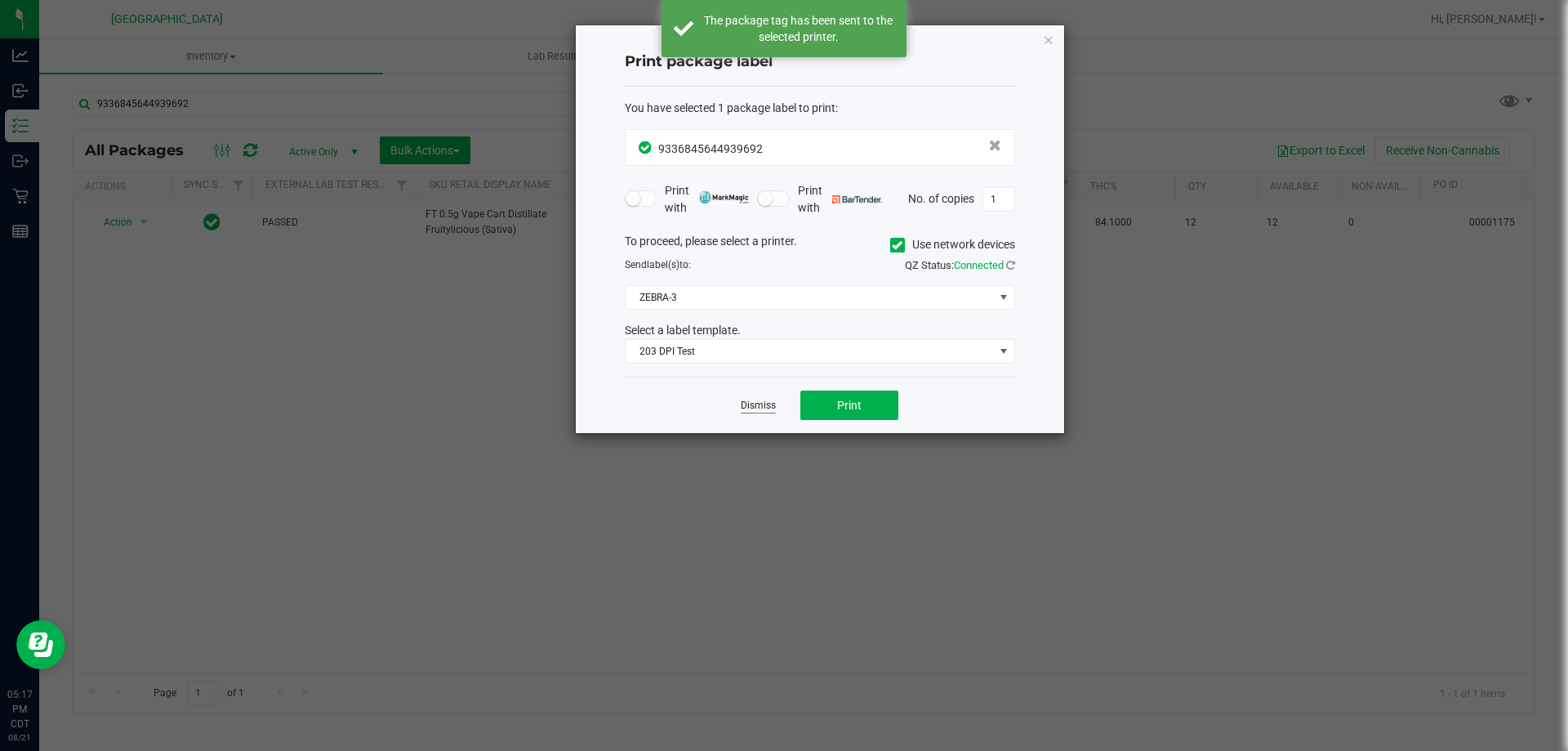
click at [773, 402] on link "Dismiss" at bounding box center [757, 406] width 35 height 14
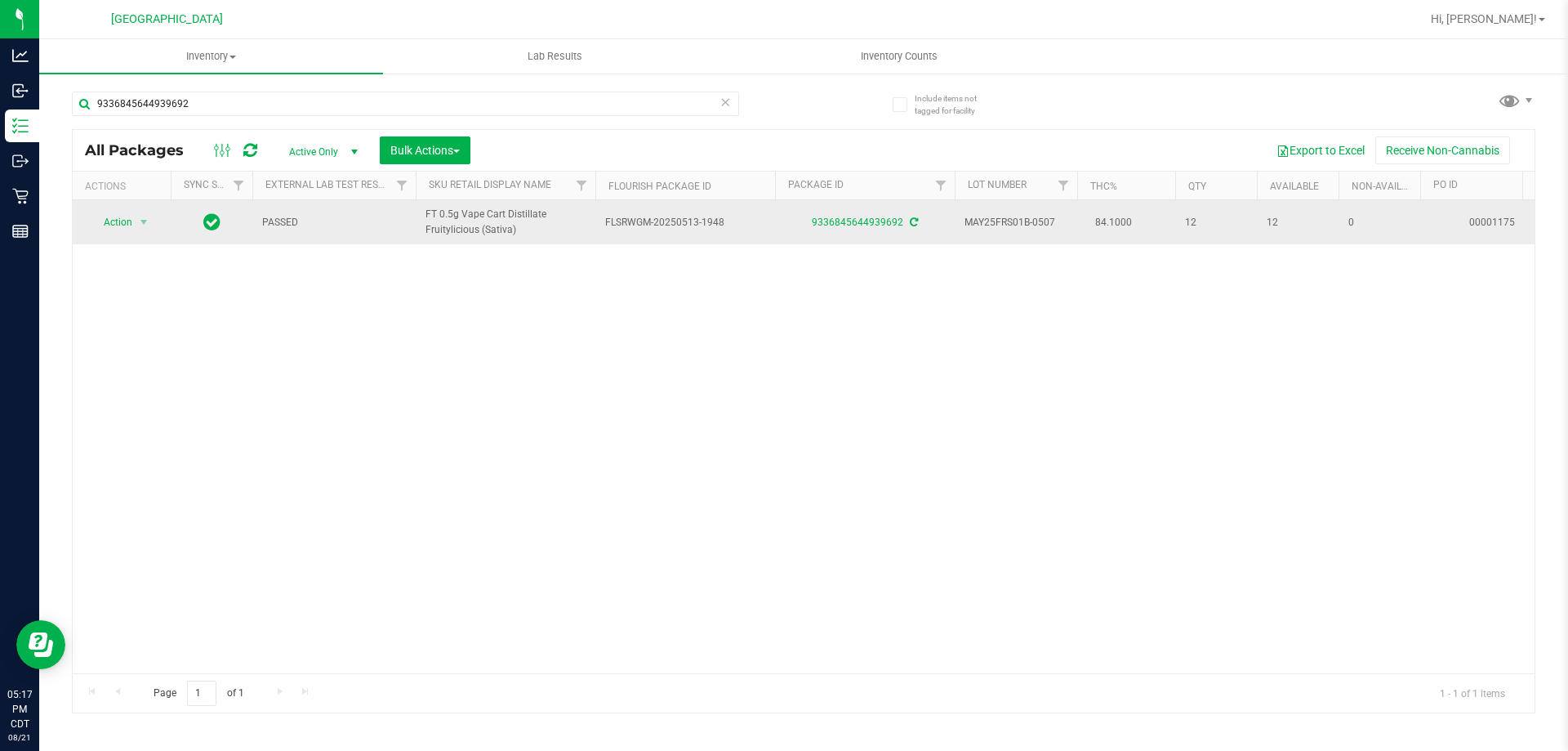
drag, startPoint x: 523, startPoint y: 236, endPoint x: 420, endPoint y: 212, distance: 105.8
click at [420, 212] on td "FT 0.5g Vape Cart Distillate Fruitylicious (Sativa)" at bounding box center [505, 222] width 179 height 44
copy span "FT 0.5g Vape Cart Distillate Fruitylicious (Sativa)"
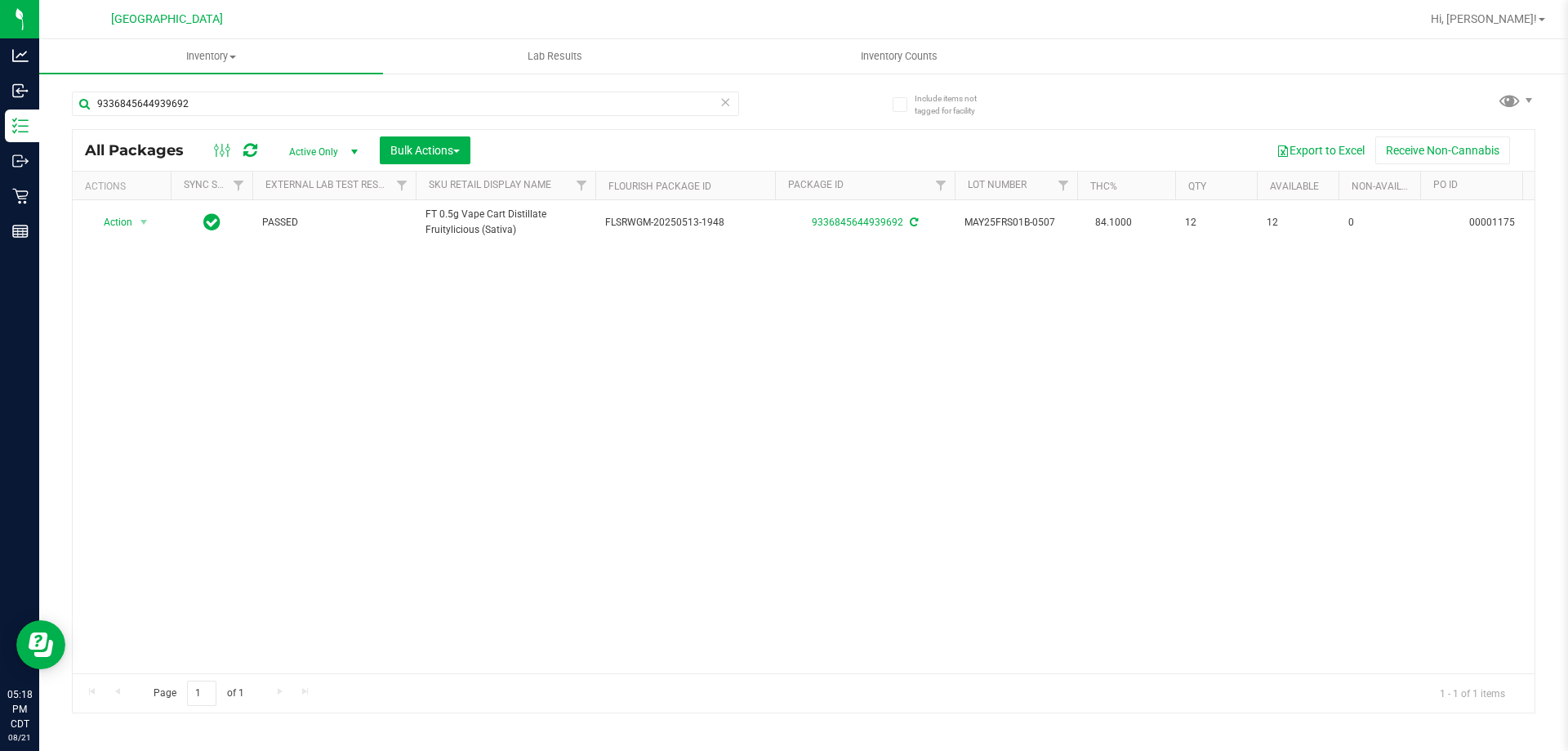
click at [724, 105] on icon at bounding box center [725, 101] width 12 height 19
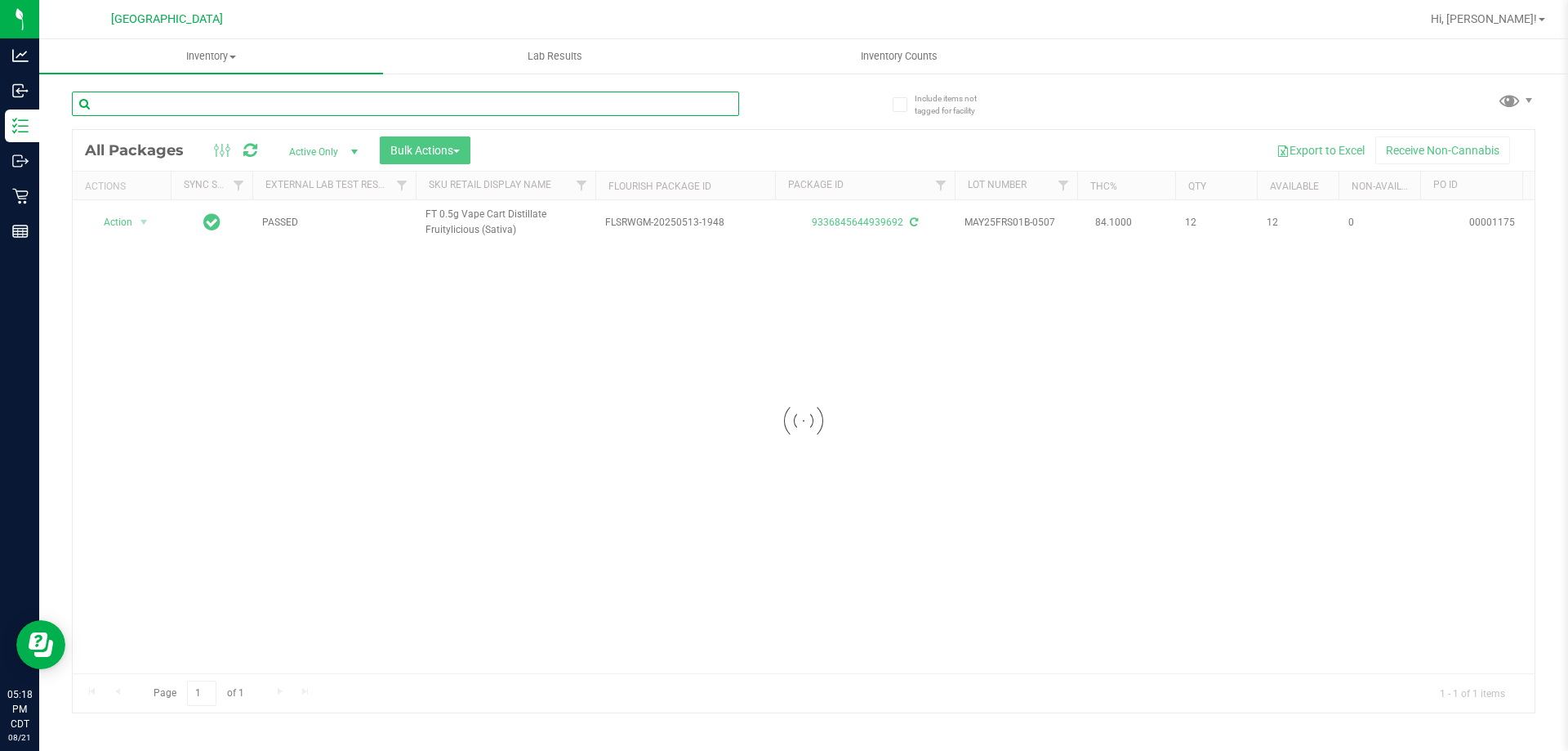
click at [687, 107] on input "text" at bounding box center [405, 103] width 667 height 25
type input "FT 0.5g Vape Cart Distillate Fruitylicious (Sativa)"
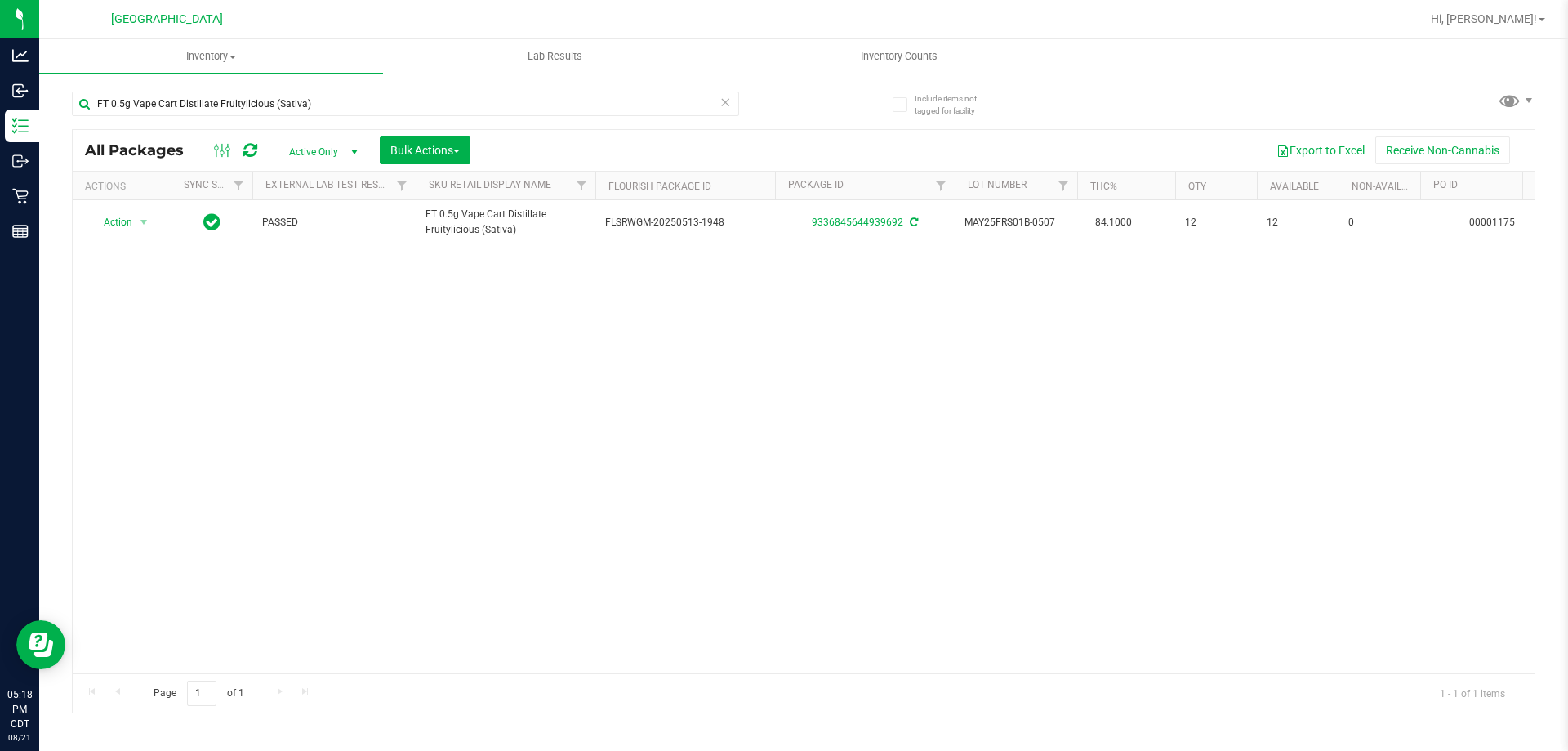
click at [727, 107] on icon at bounding box center [725, 101] width 12 height 19
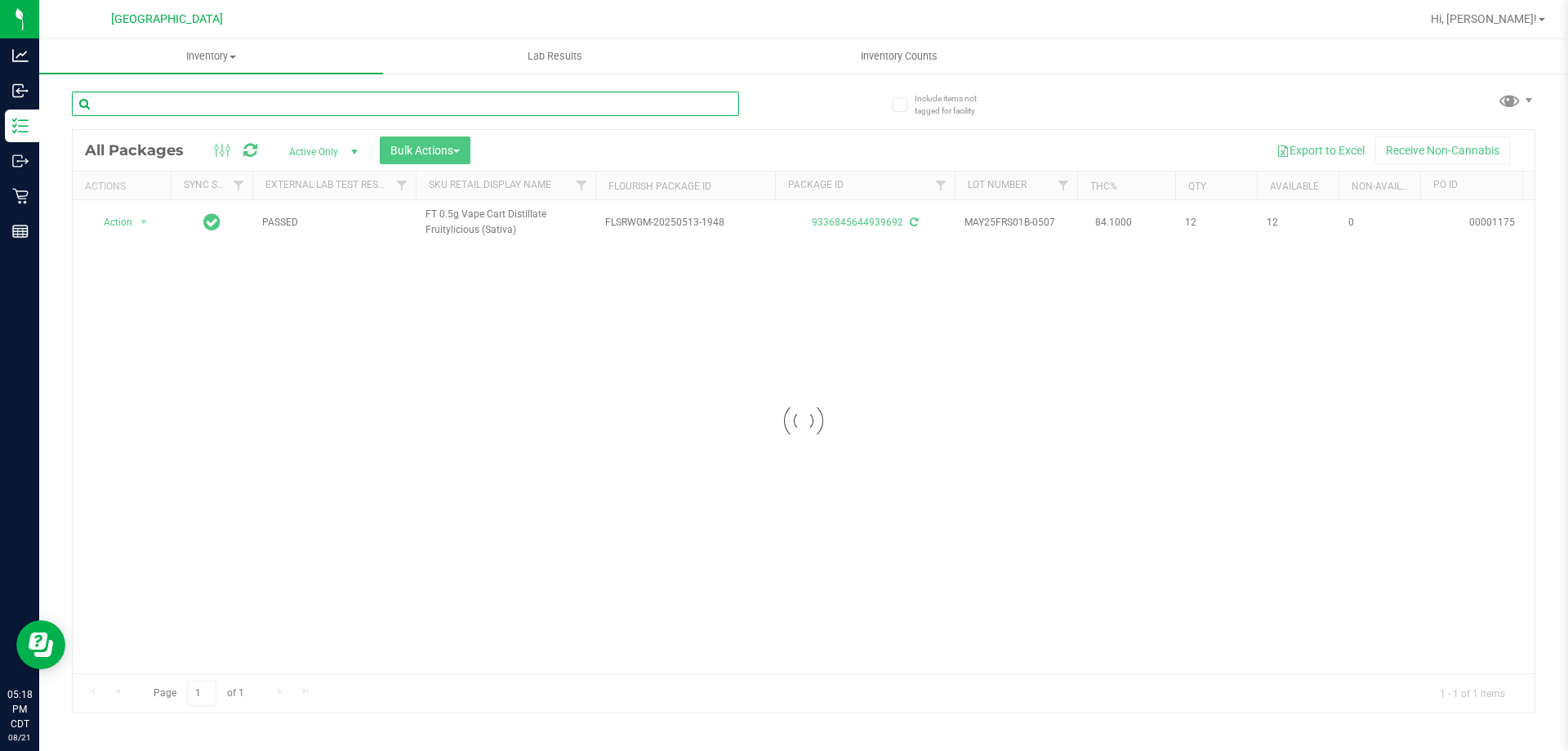
click at [727, 107] on input "text" at bounding box center [405, 103] width 667 height 25
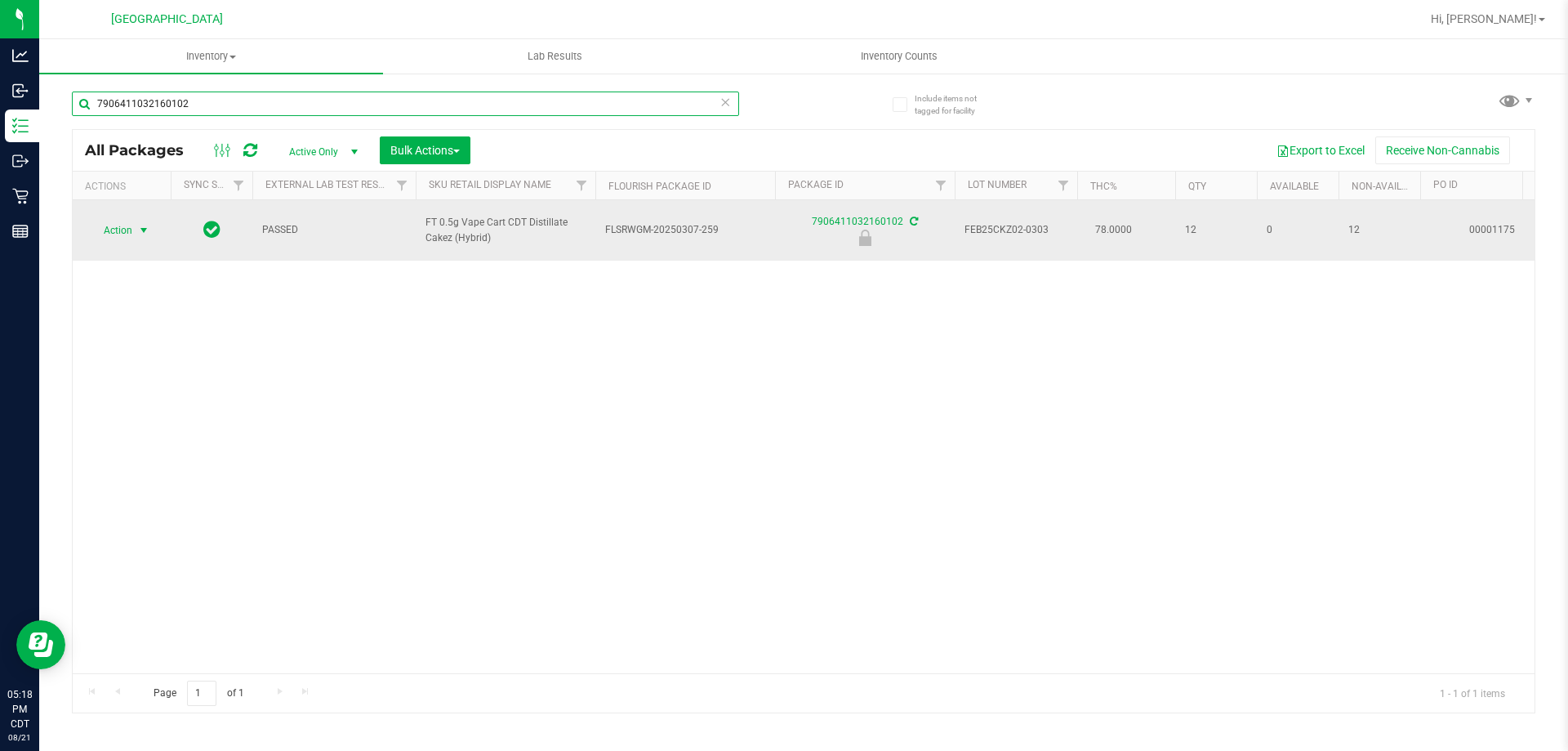
type input "7906411032160102"
click at [114, 222] on span "Action" at bounding box center [111, 230] width 44 height 23
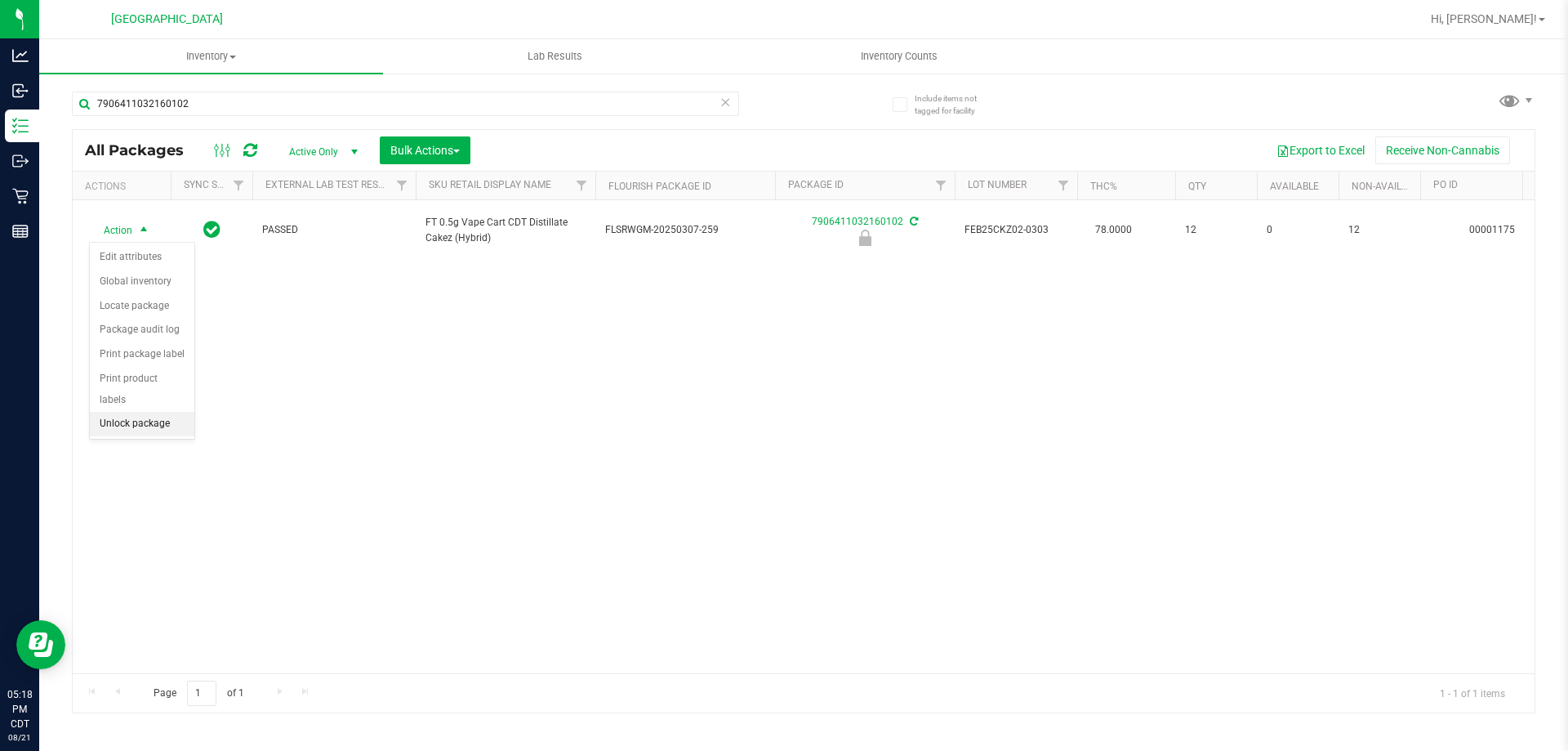
click at [124, 411] on li "Unlock package" at bounding box center [142, 423] width 105 height 25
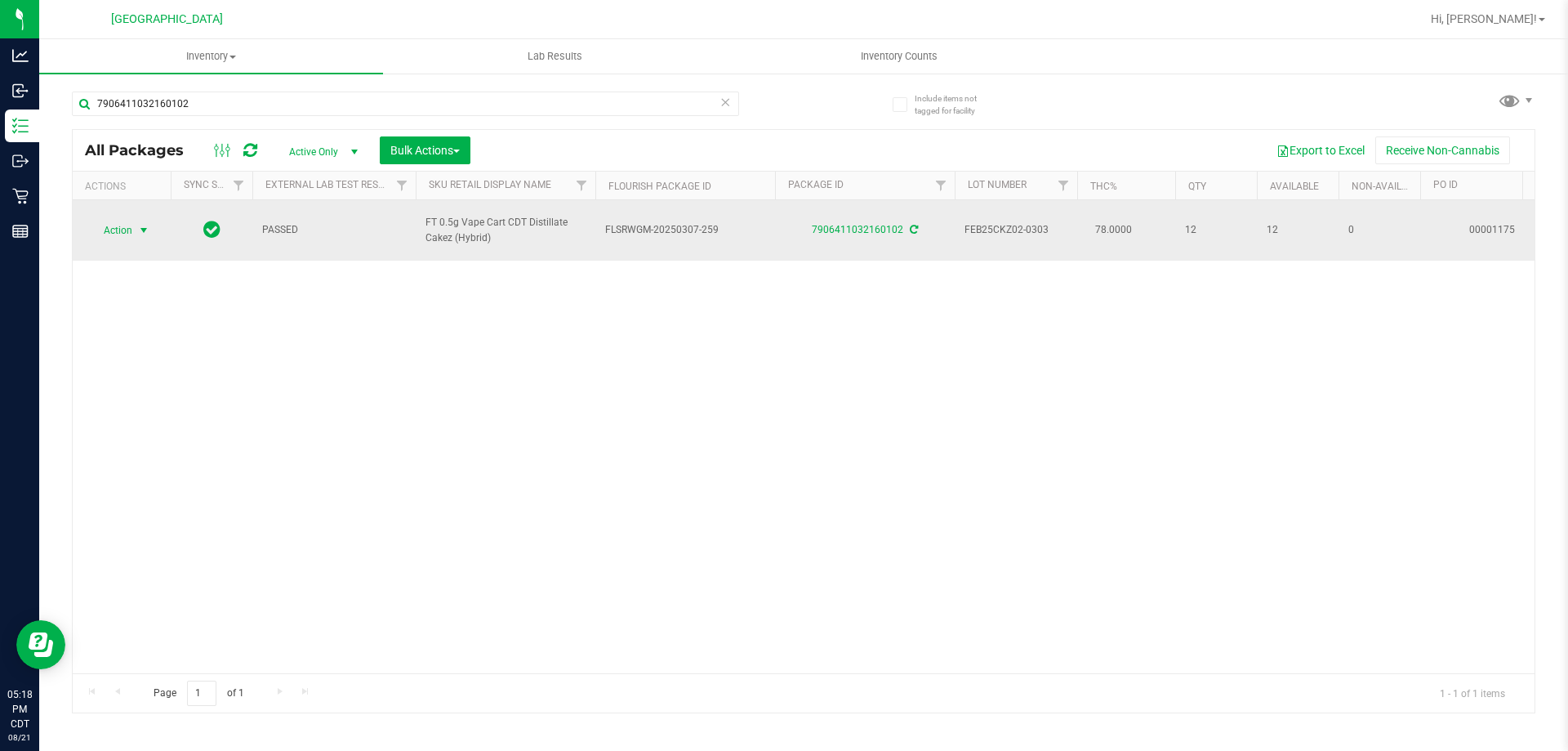
click at [130, 234] on span "Action" at bounding box center [111, 230] width 44 height 23
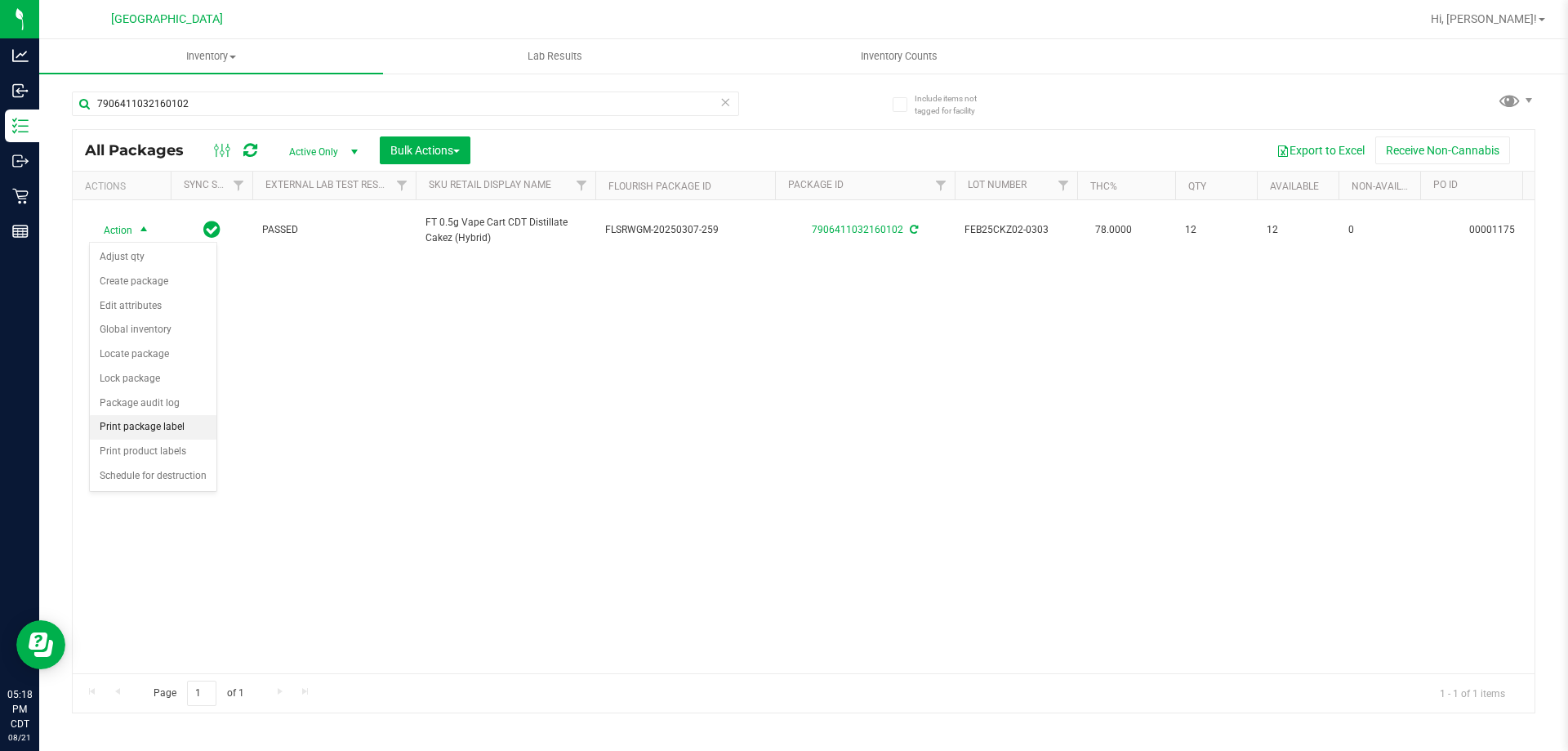
click at [196, 425] on li "Print package label" at bounding box center [153, 427] width 127 height 25
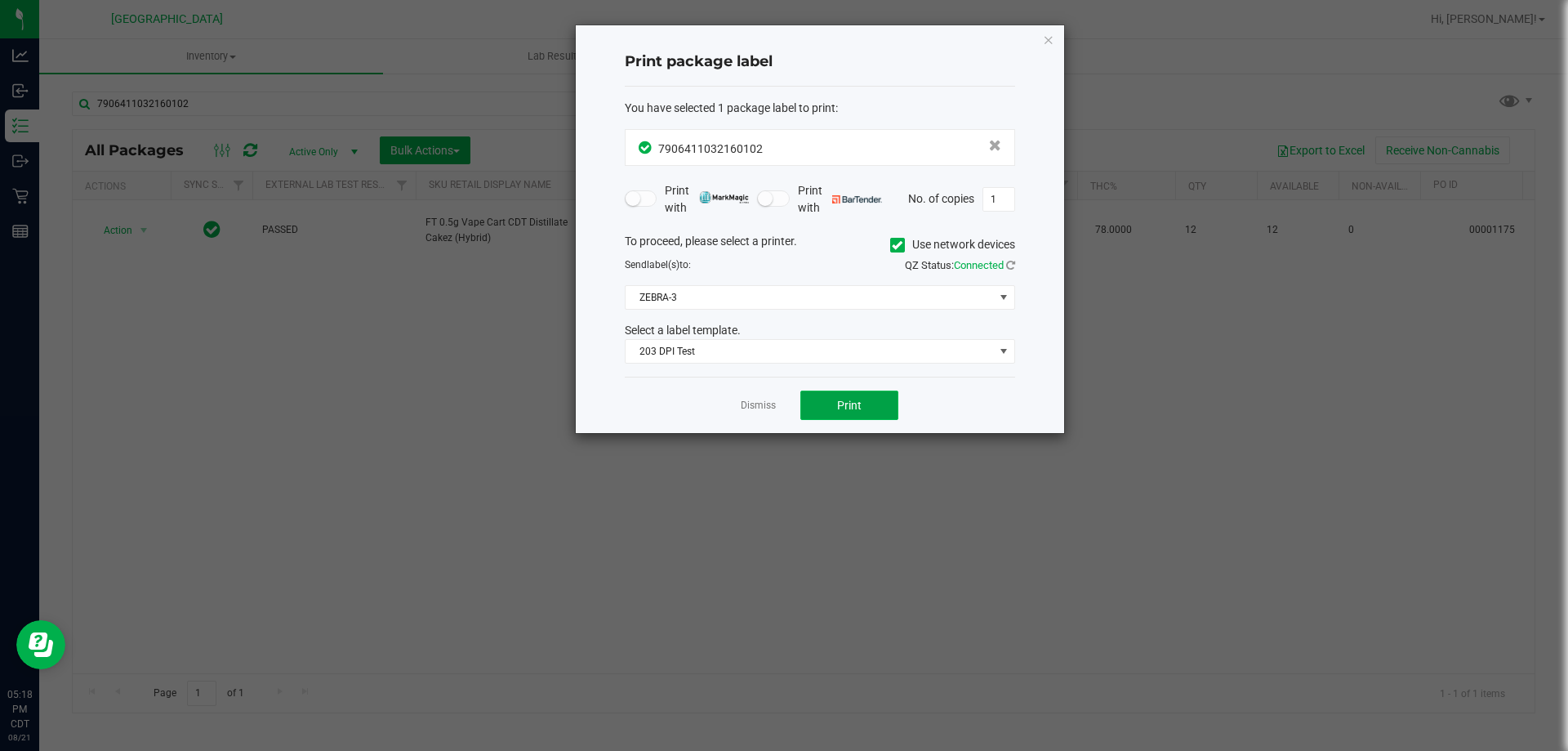
click at [872, 394] on button "Print" at bounding box center [850, 405] width 98 height 30
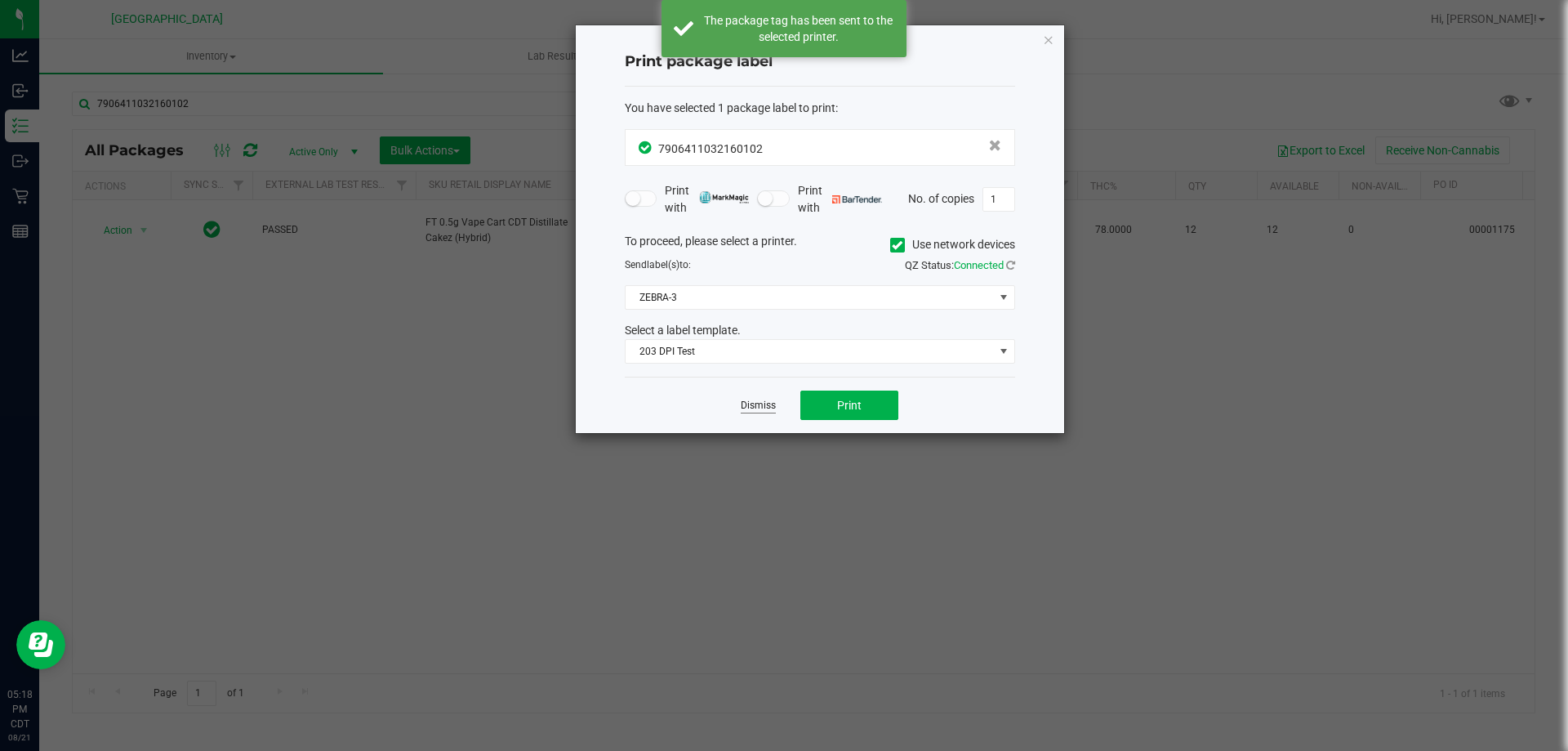
click at [756, 407] on link "Dismiss" at bounding box center [757, 406] width 35 height 14
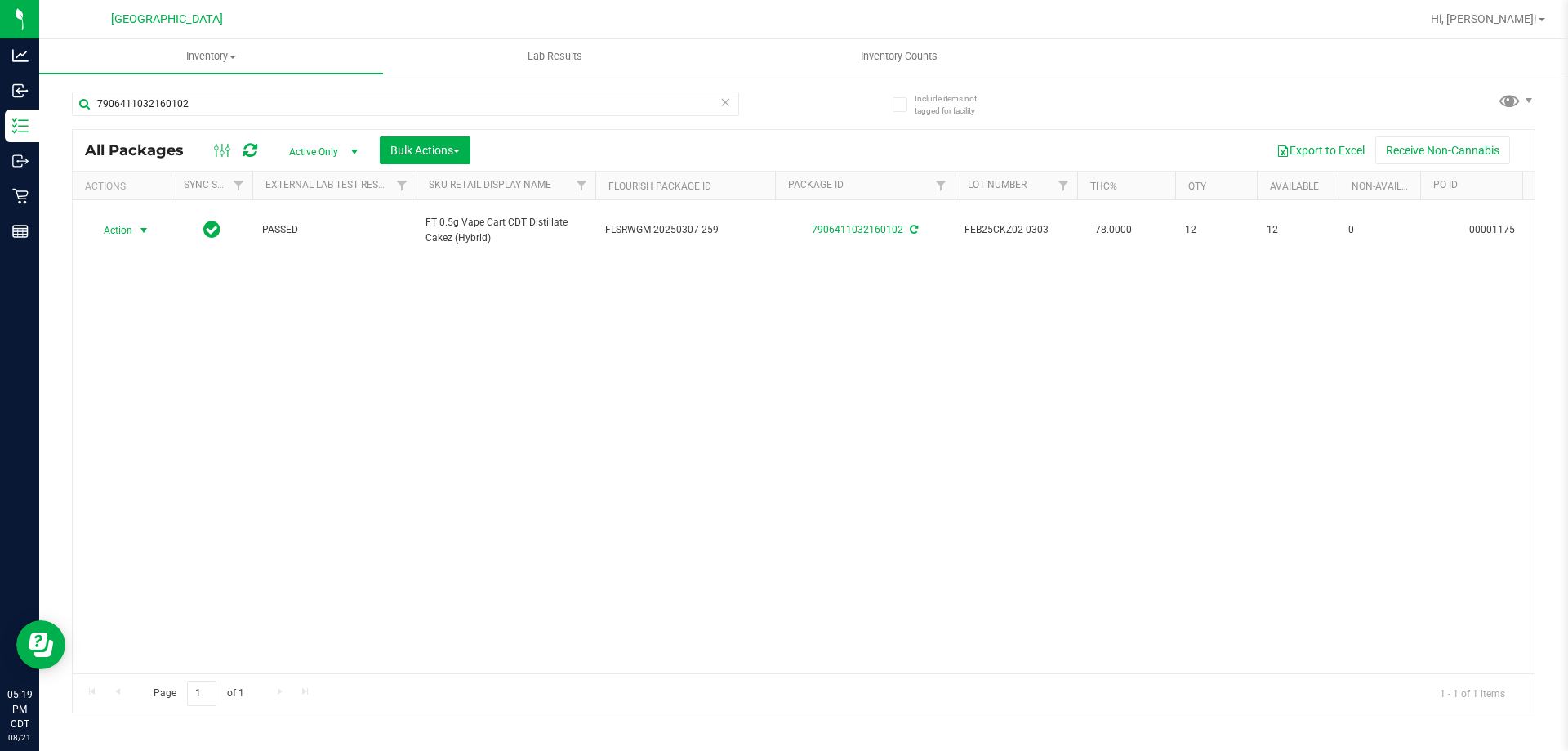
click at [729, 107] on icon at bounding box center [725, 101] width 12 height 19
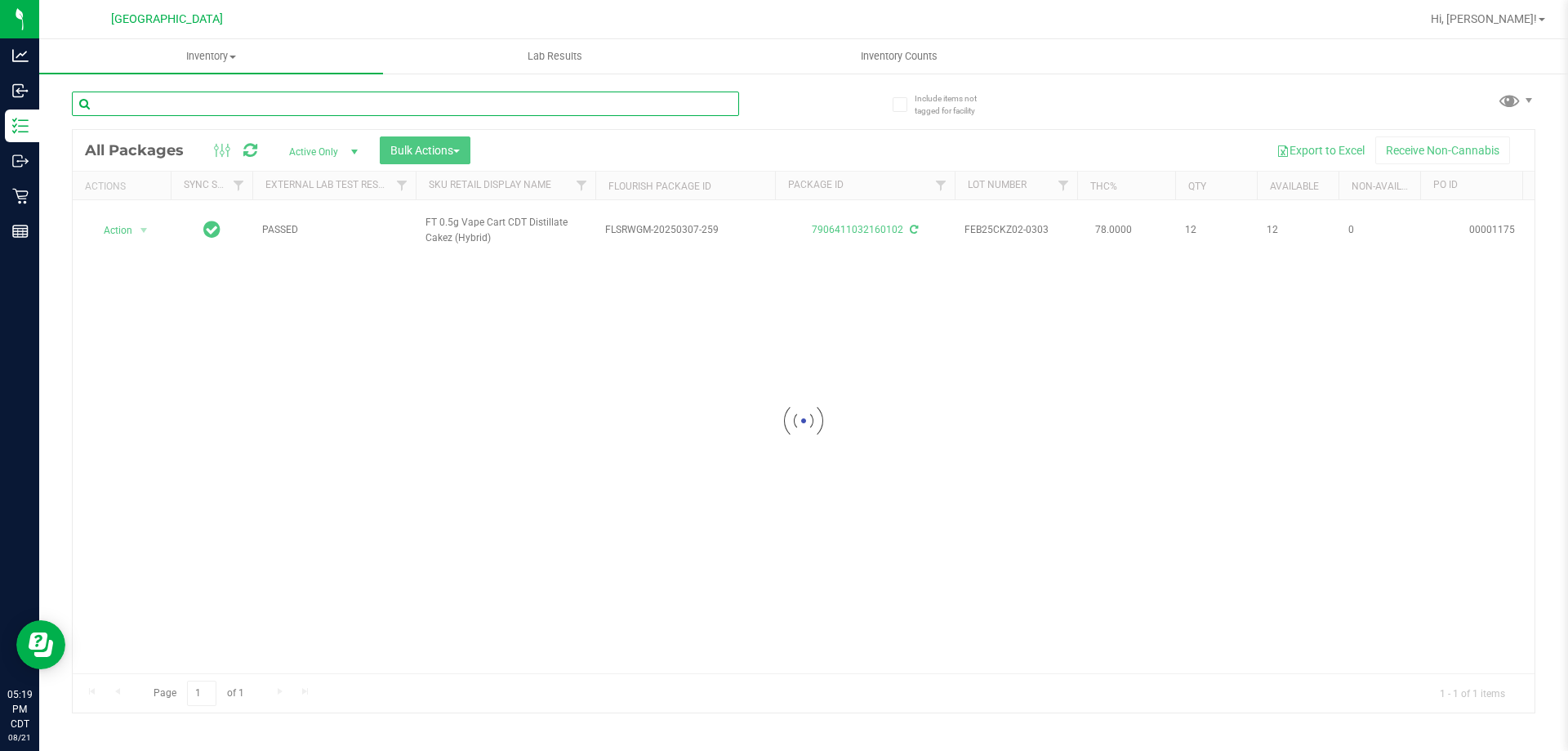
click at [705, 106] on input "text" at bounding box center [405, 103] width 667 height 25
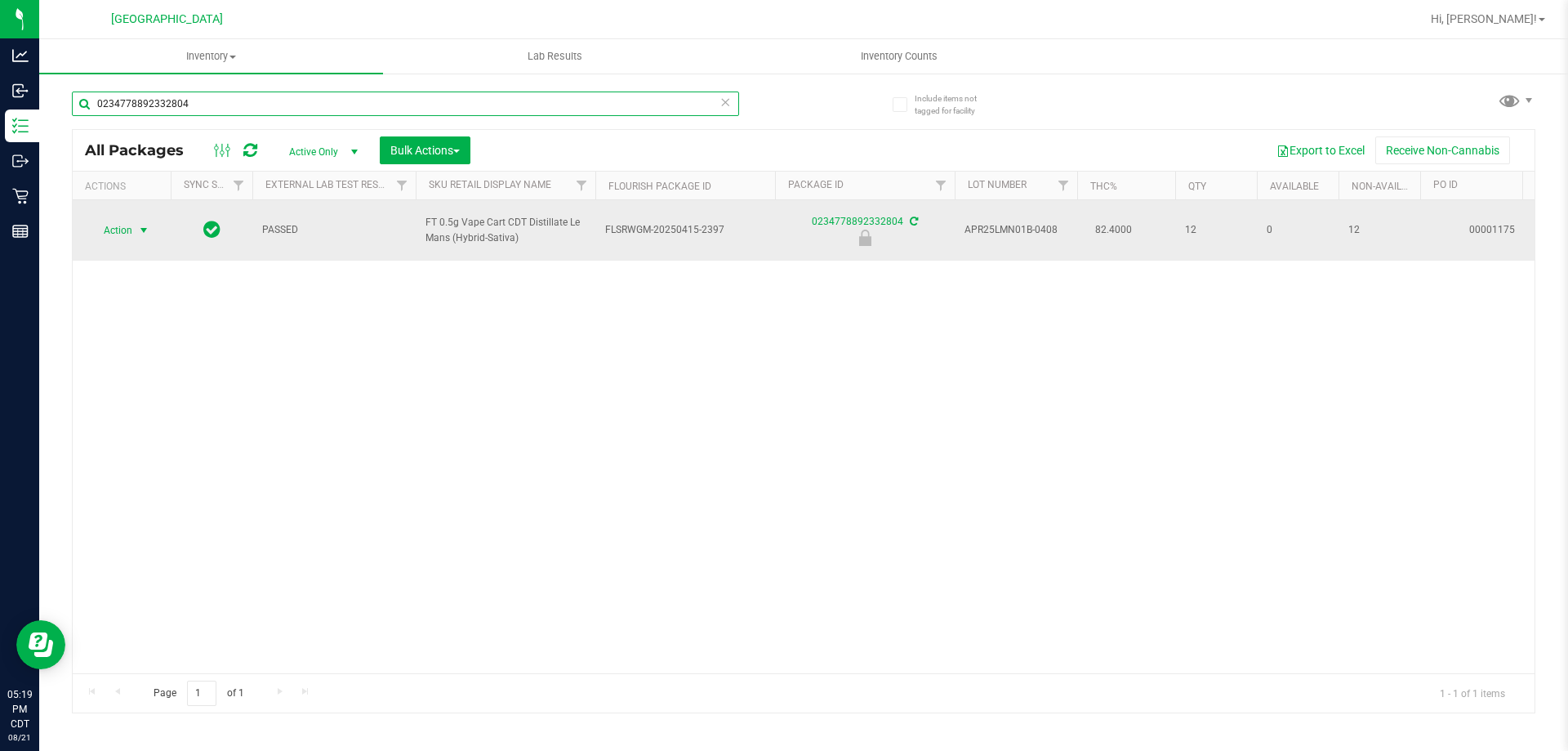
type input "0234778892332804"
click at [120, 229] on span "Action" at bounding box center [111, 230] width 44 height 23
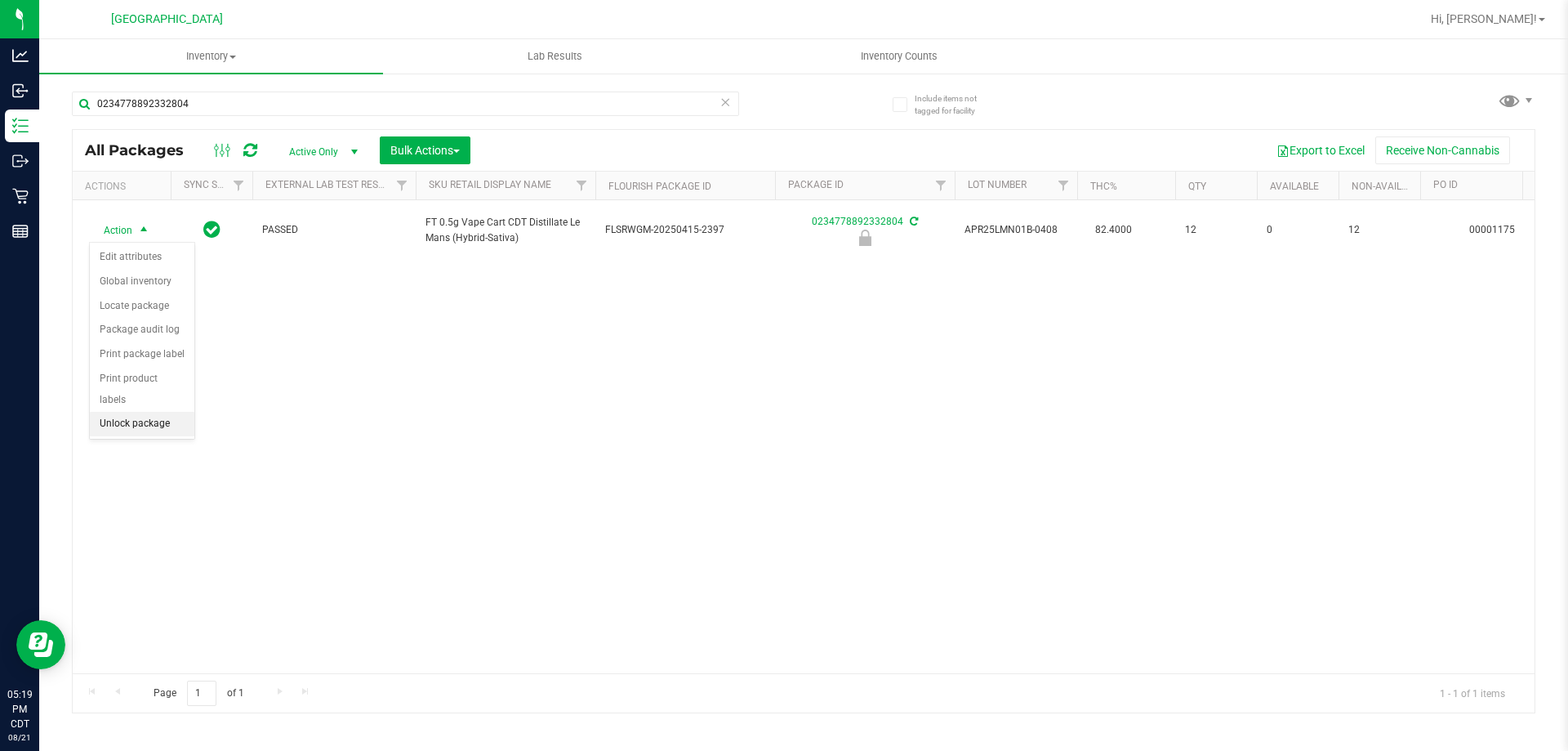
click at [157, 411] on li "Unlock package" at bounding box center [142, 423] width 105 height 25
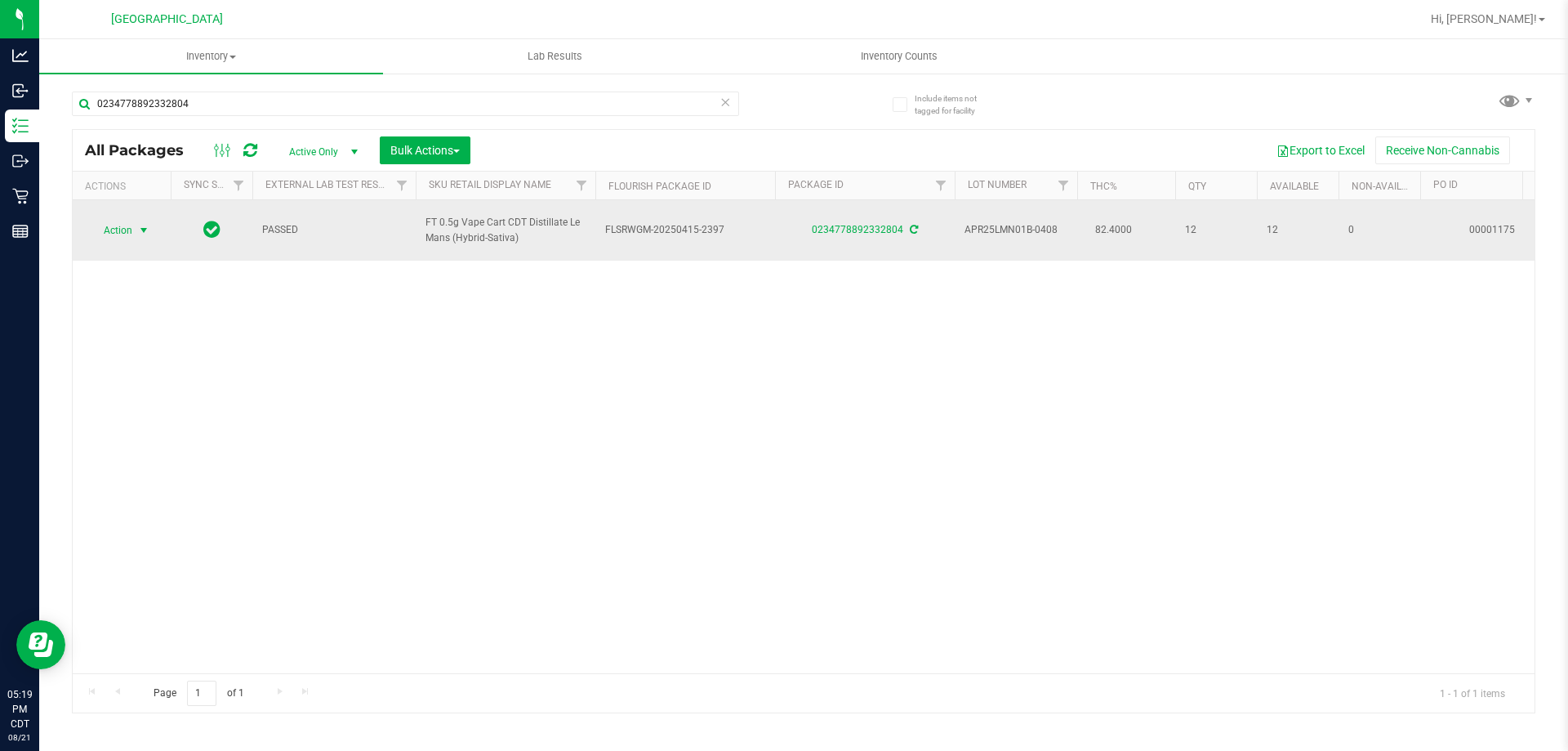
click at [140, 236] on span "select" at bounding box center [143, 229] width 13 height 13
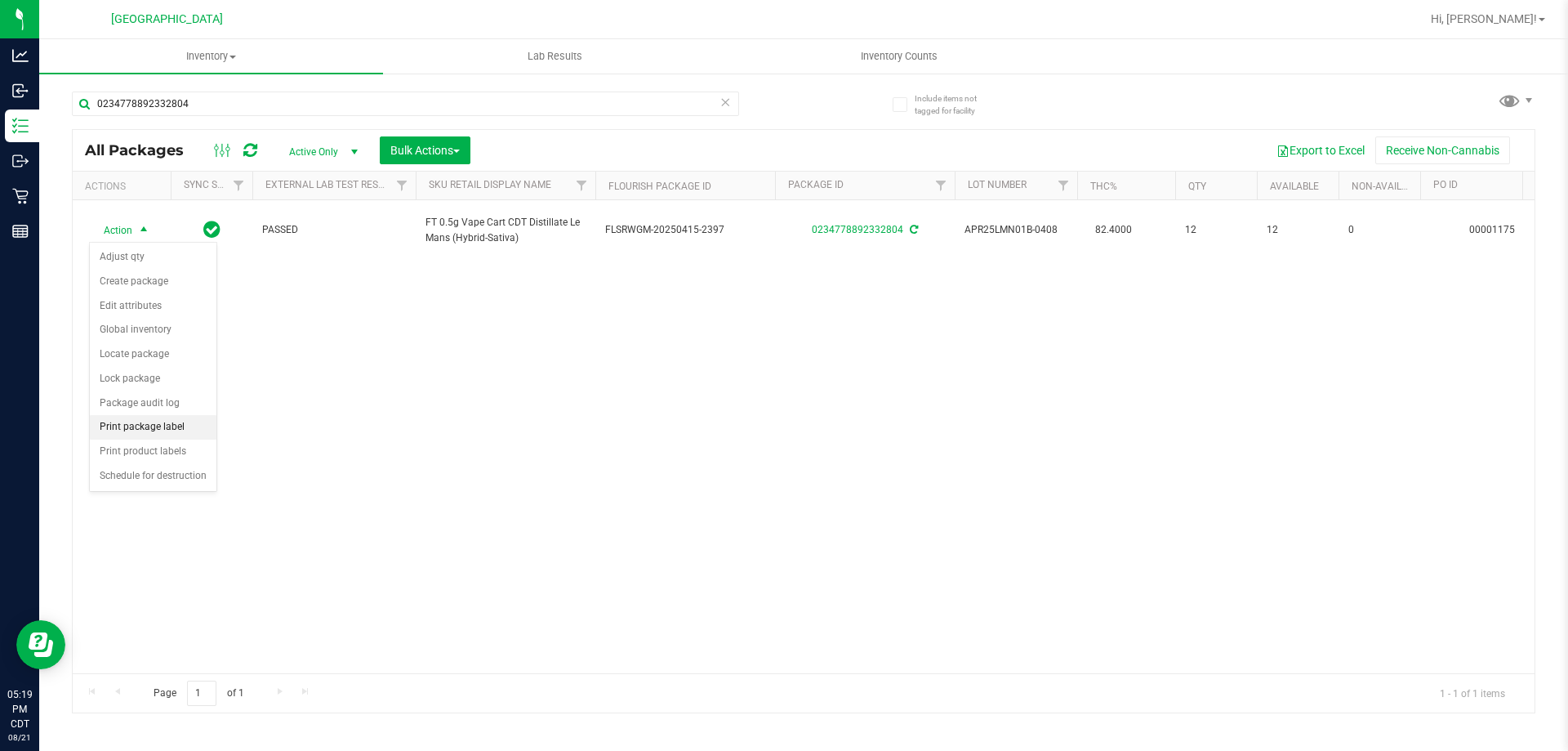
click at [190, 436] on li "Print package label" at bounding box center [153, 427] width 127 height 25
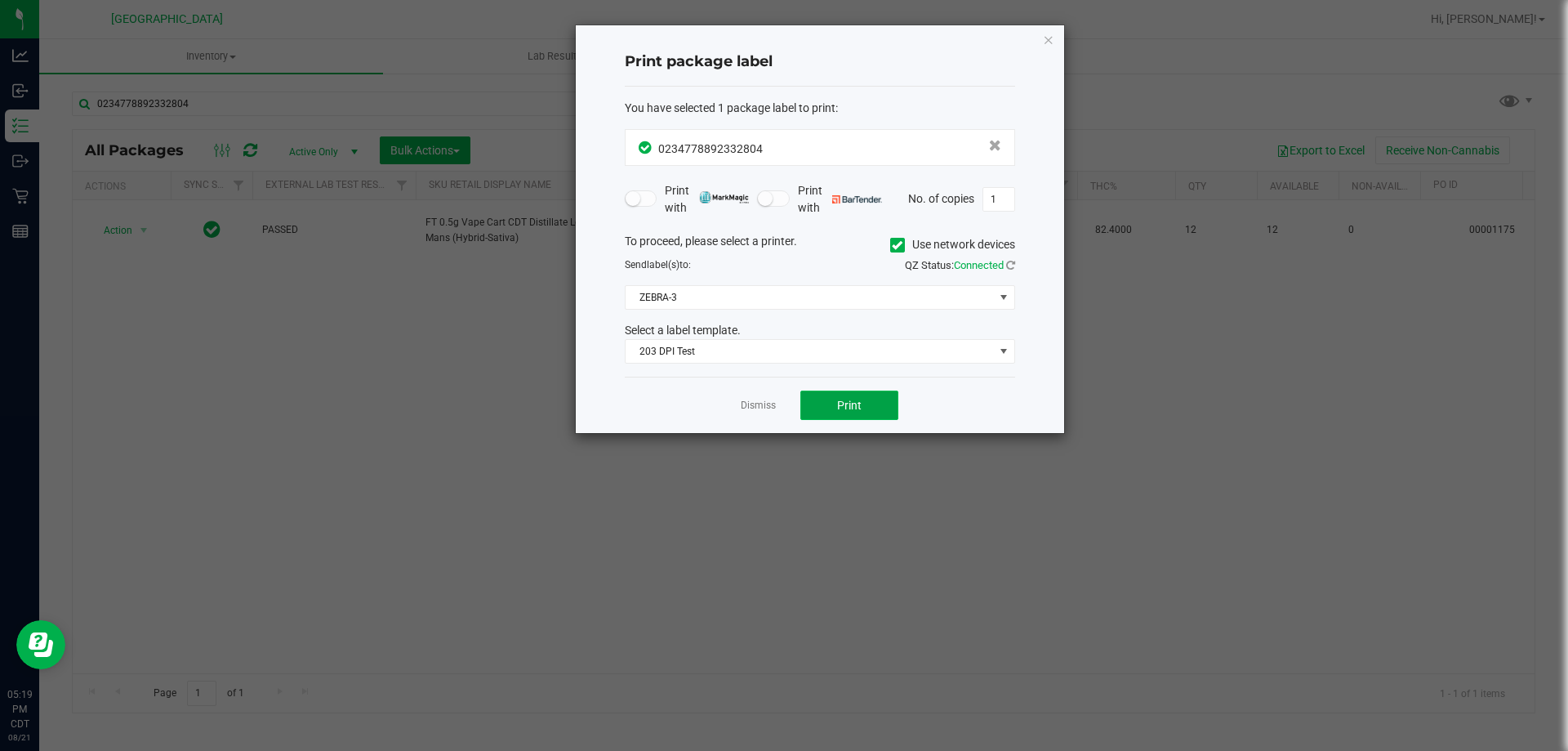
click at [896, 410] on button "Print" at bounding box center [850, 405] width 98 height 30
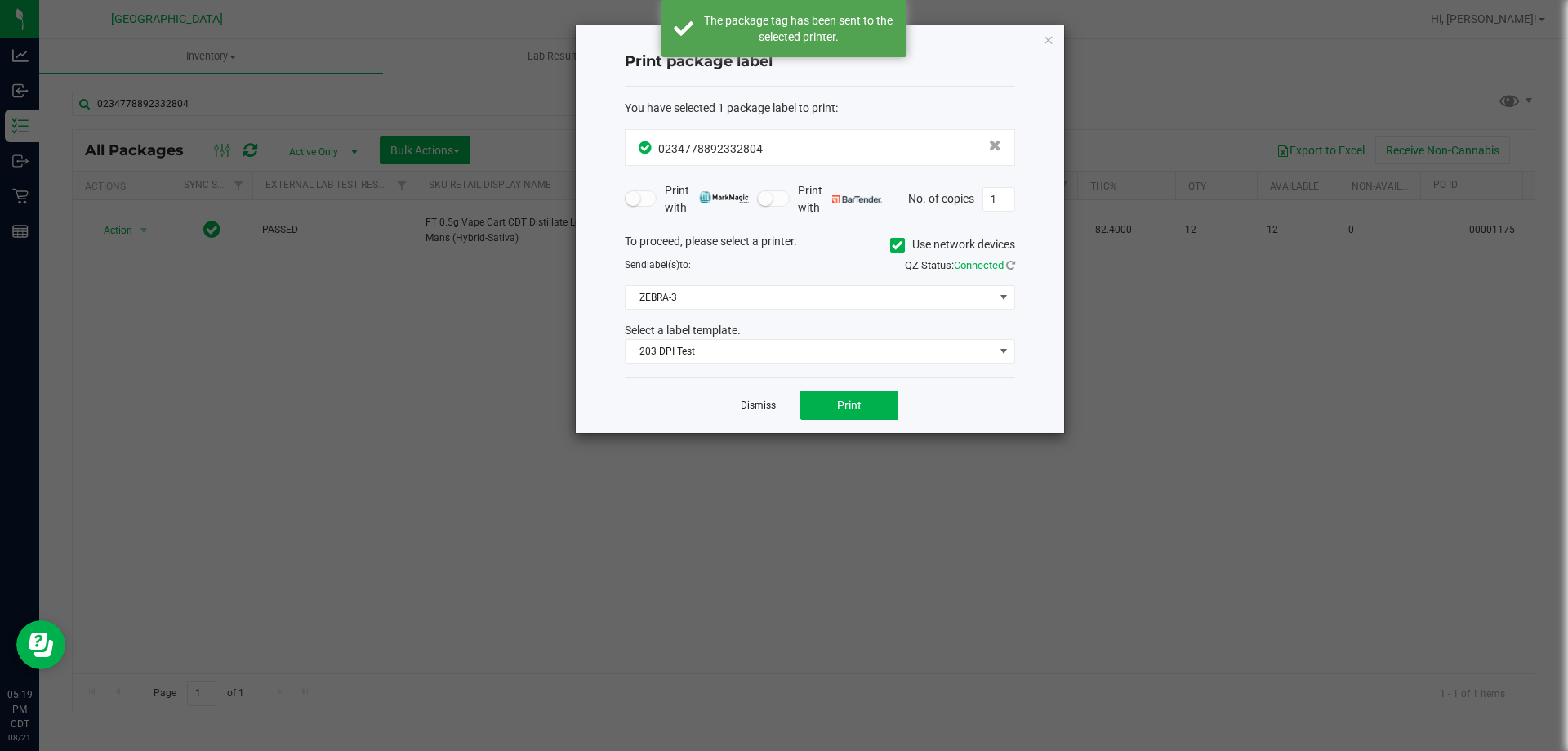
click at [754, 407] on link "Dismiss" at bounding box center [757, 406] width 35 height 14
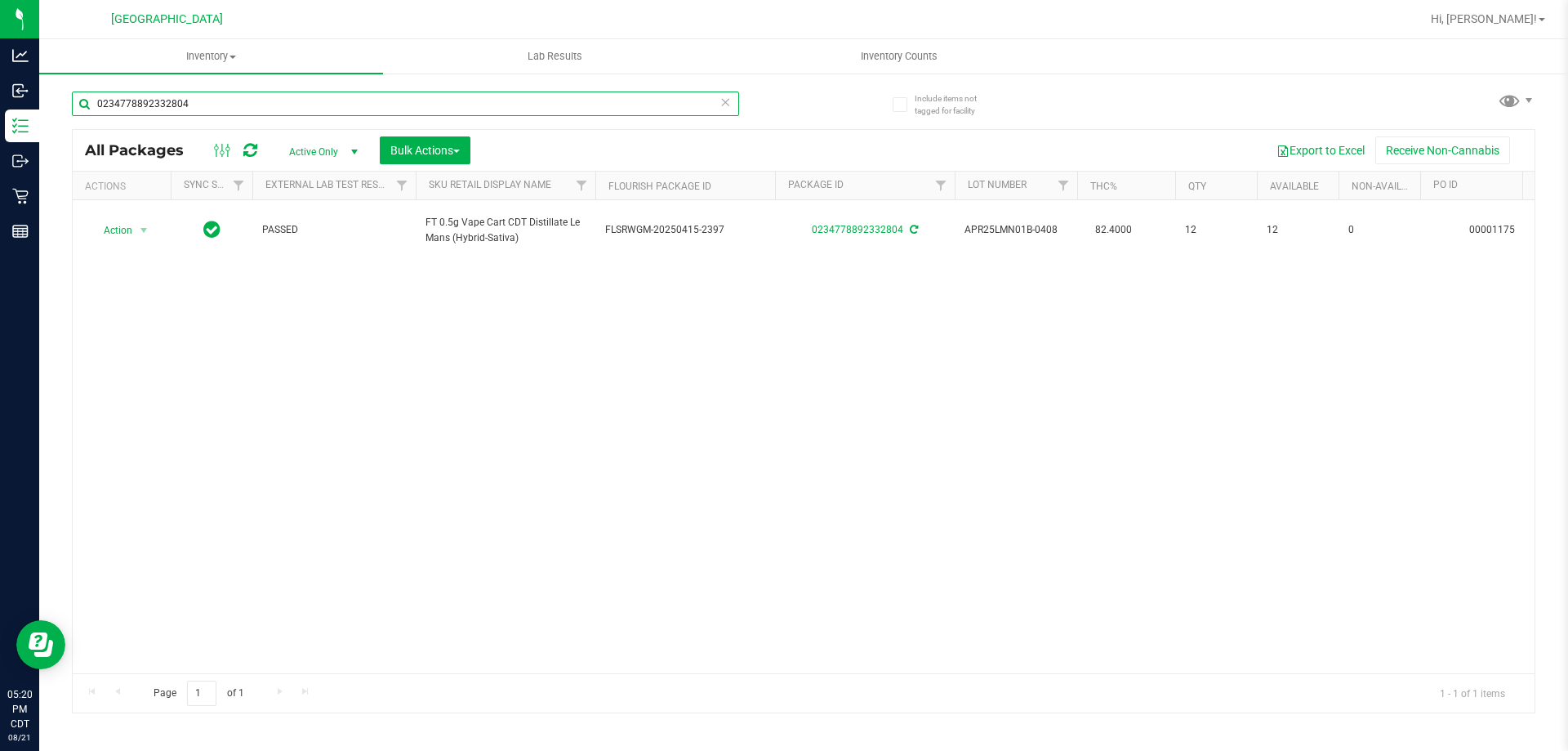
click at [717, 92] on input "0234778892332804" at bounding box center [405, 103] width 667 height 25
click at [723, 104] on icon at bounding box center [725, 101] width 12 height 19
click at [723, 104] on input "text" at bounding box center [405, 103] width 667 height 25
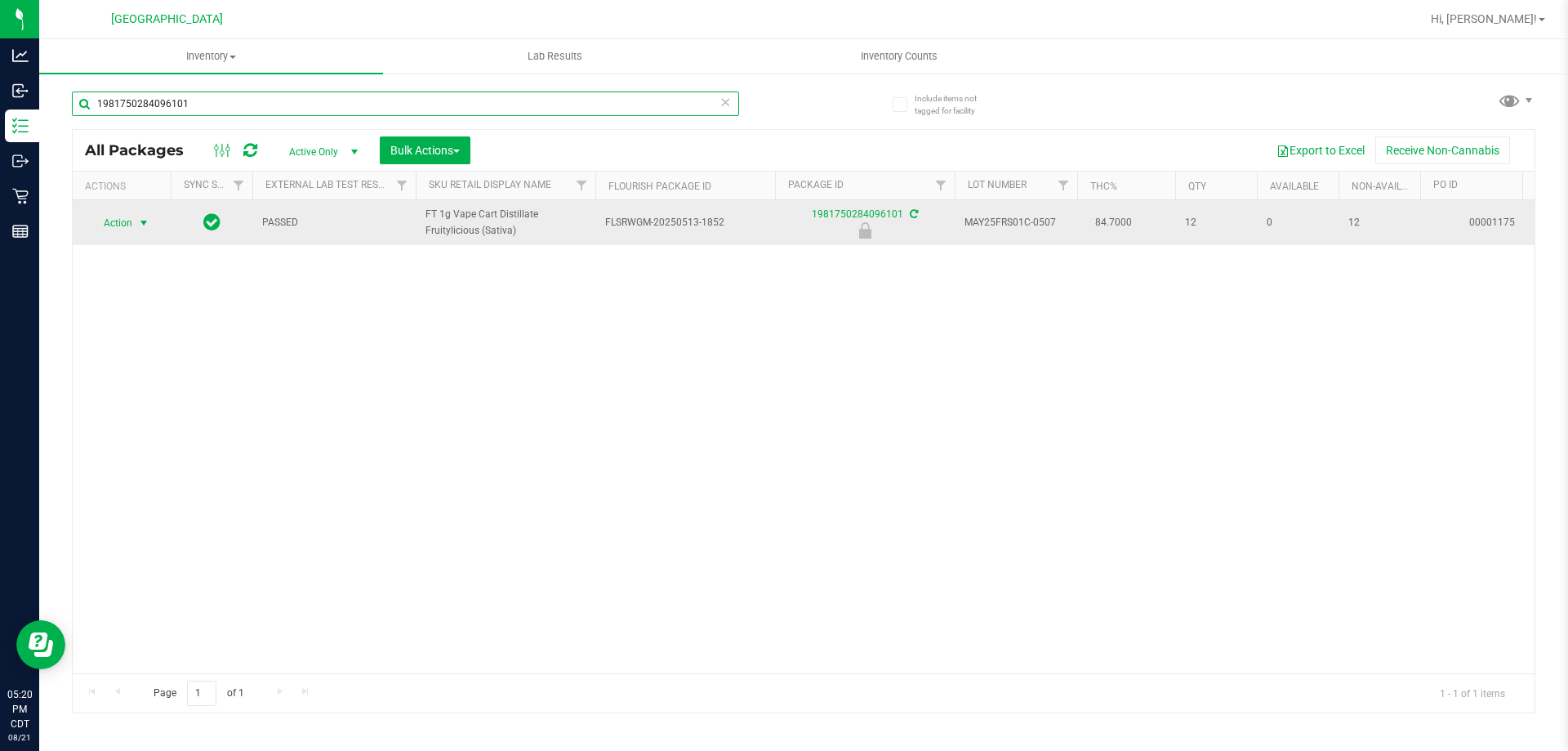
type input "1981750284096101"
click at [134, 223] on span "select" at bounding box center [144, 223] width 20 height 23
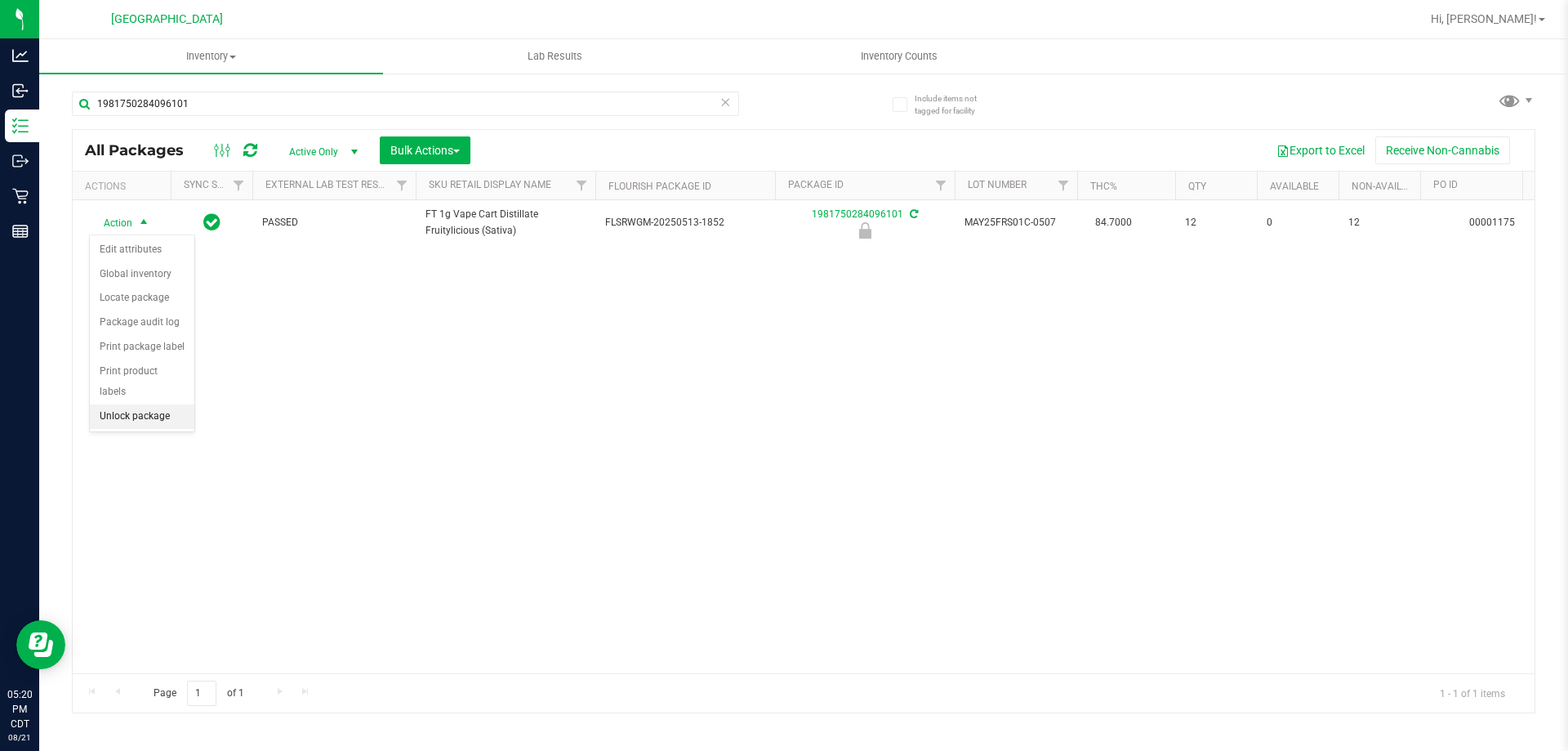
click at [151, 405] on li "Unlock package" at bounding box center [142, 417] width 105 height 25
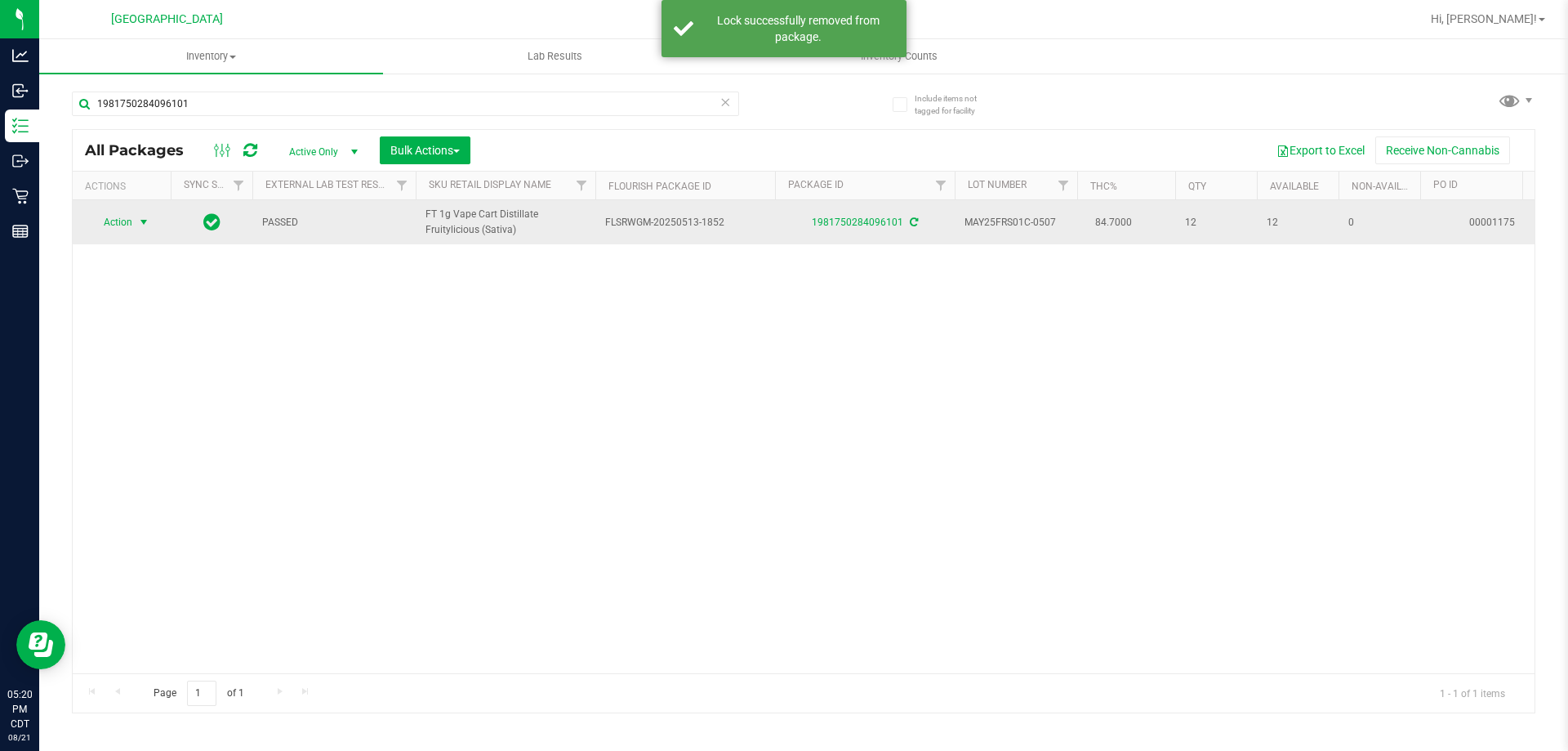
click at [119, 215] on span "Action" at bounding box center [111, 222] width 44 height 23
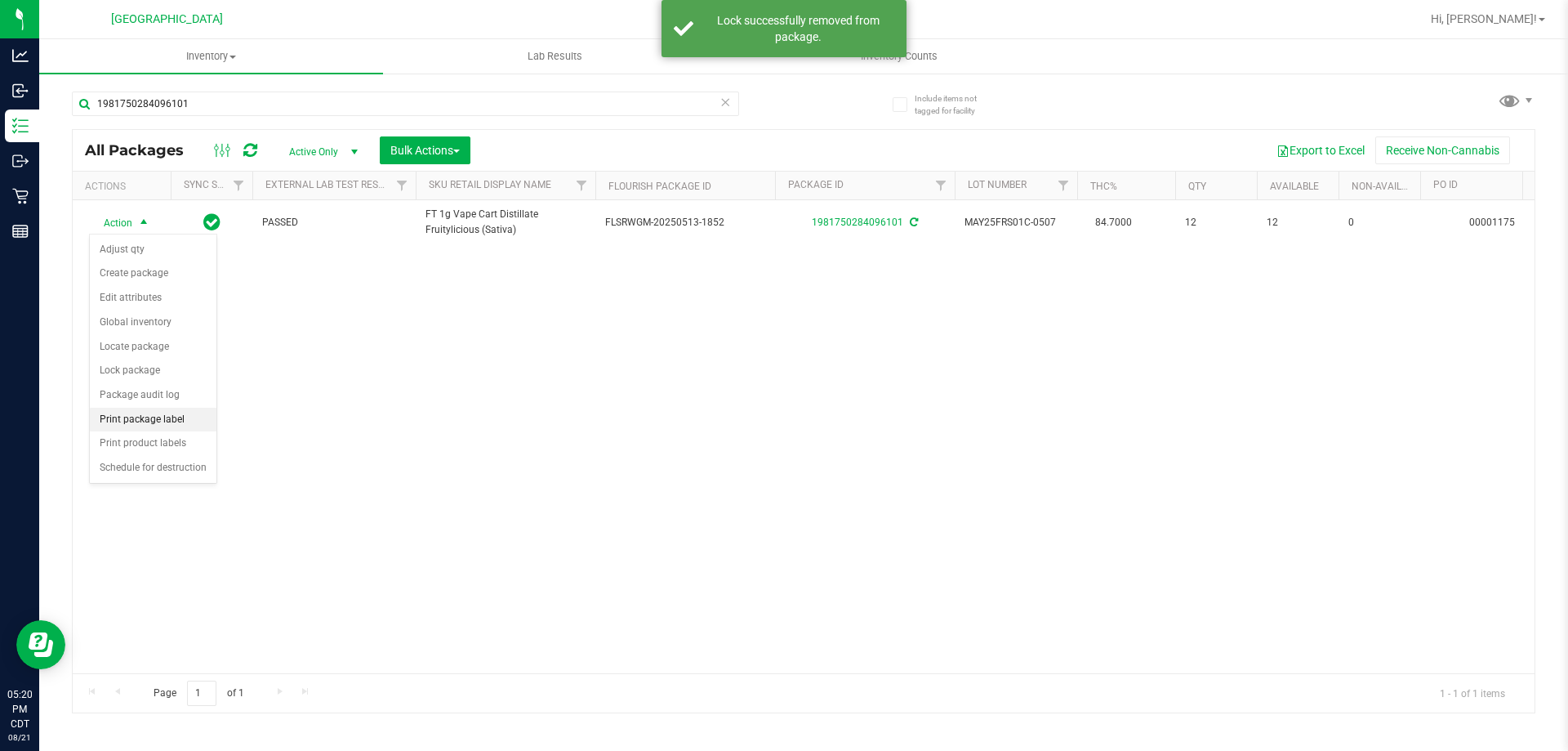
click at [143, 423] on li "Print package label" at bounding box center [153, 420] width 127 height 25
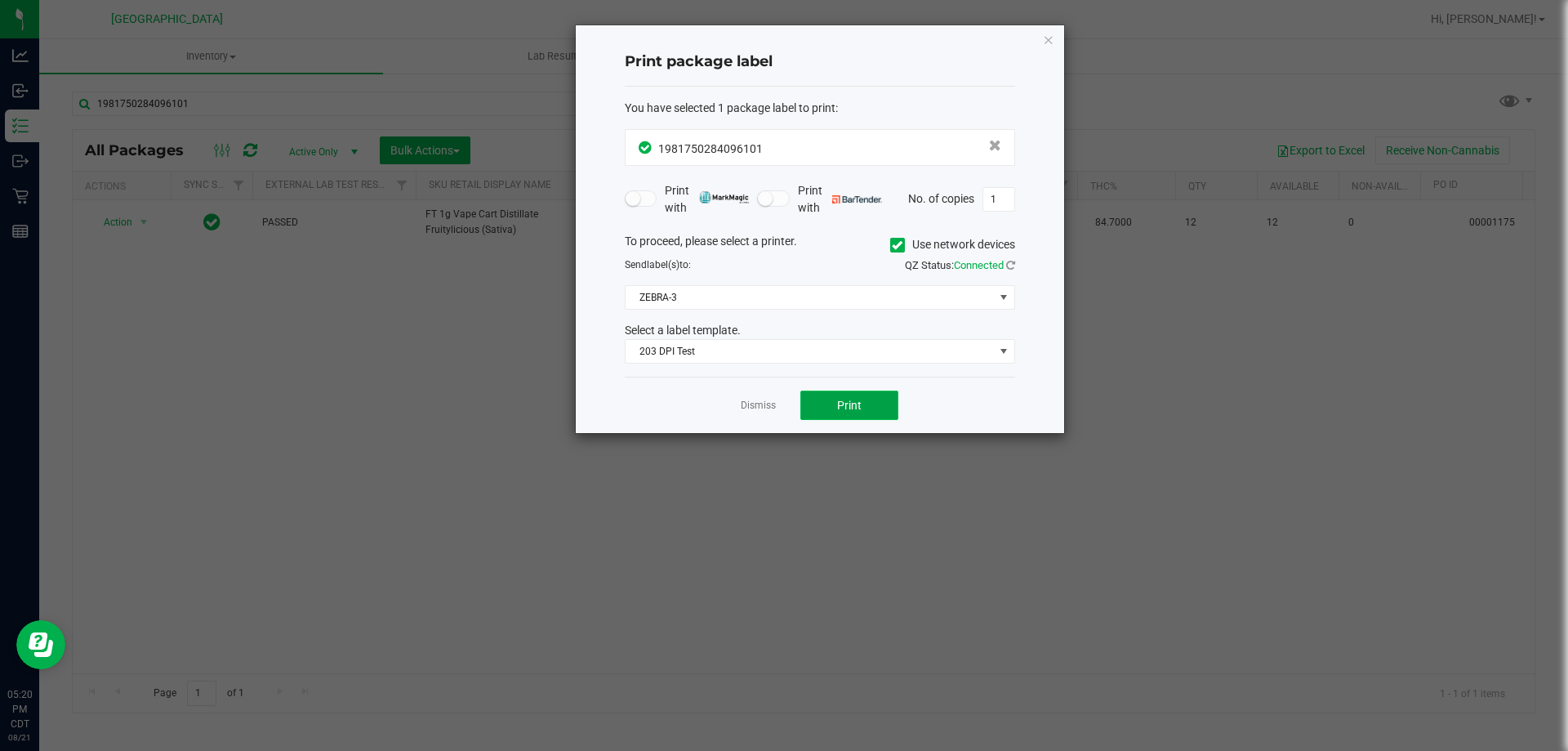
click at [883, 412] on button "Print" at bounding box center [850, 405] width 98 height 30
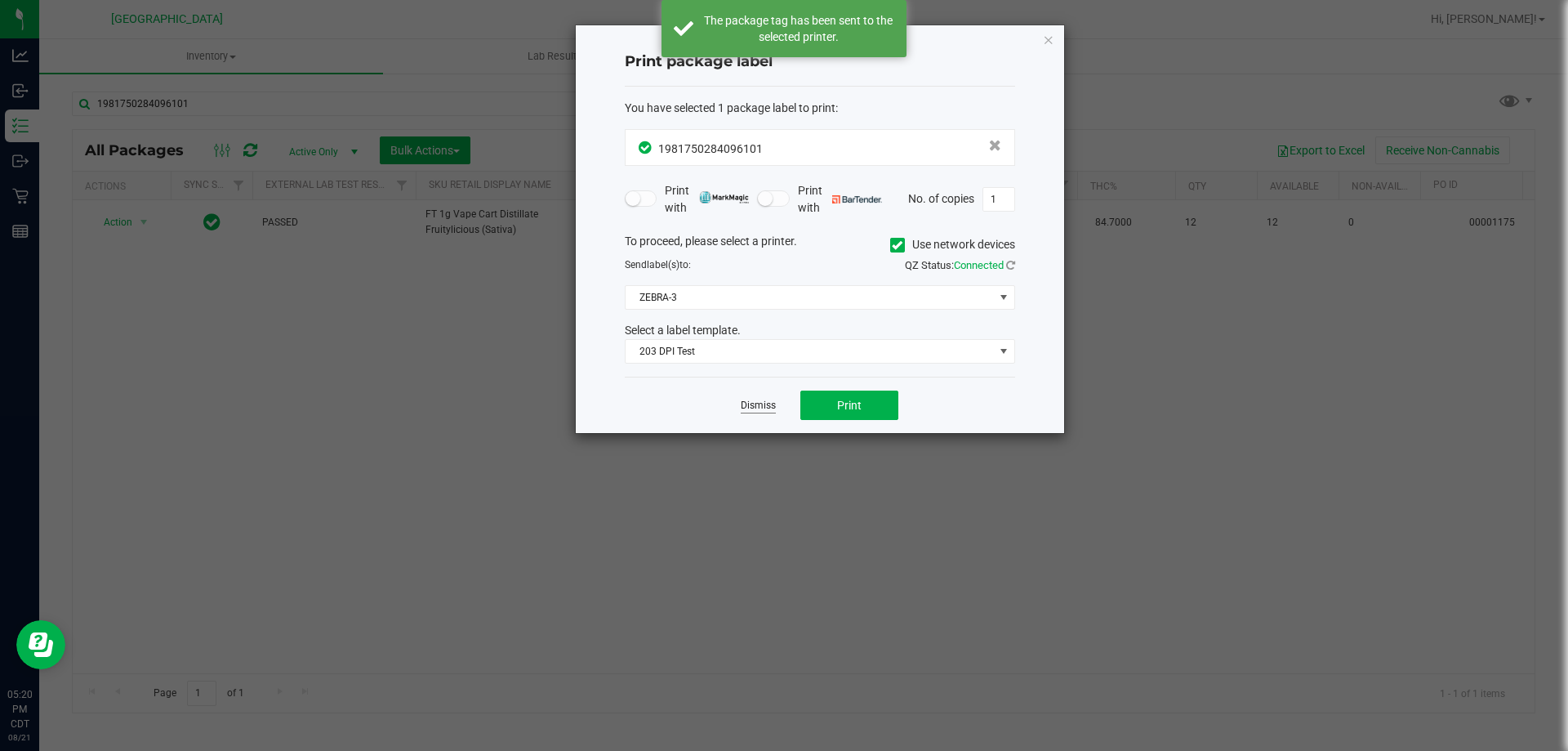
click at [751, 400] on link "Dismiss" at bounding box center [757, 406] width 35 height 14
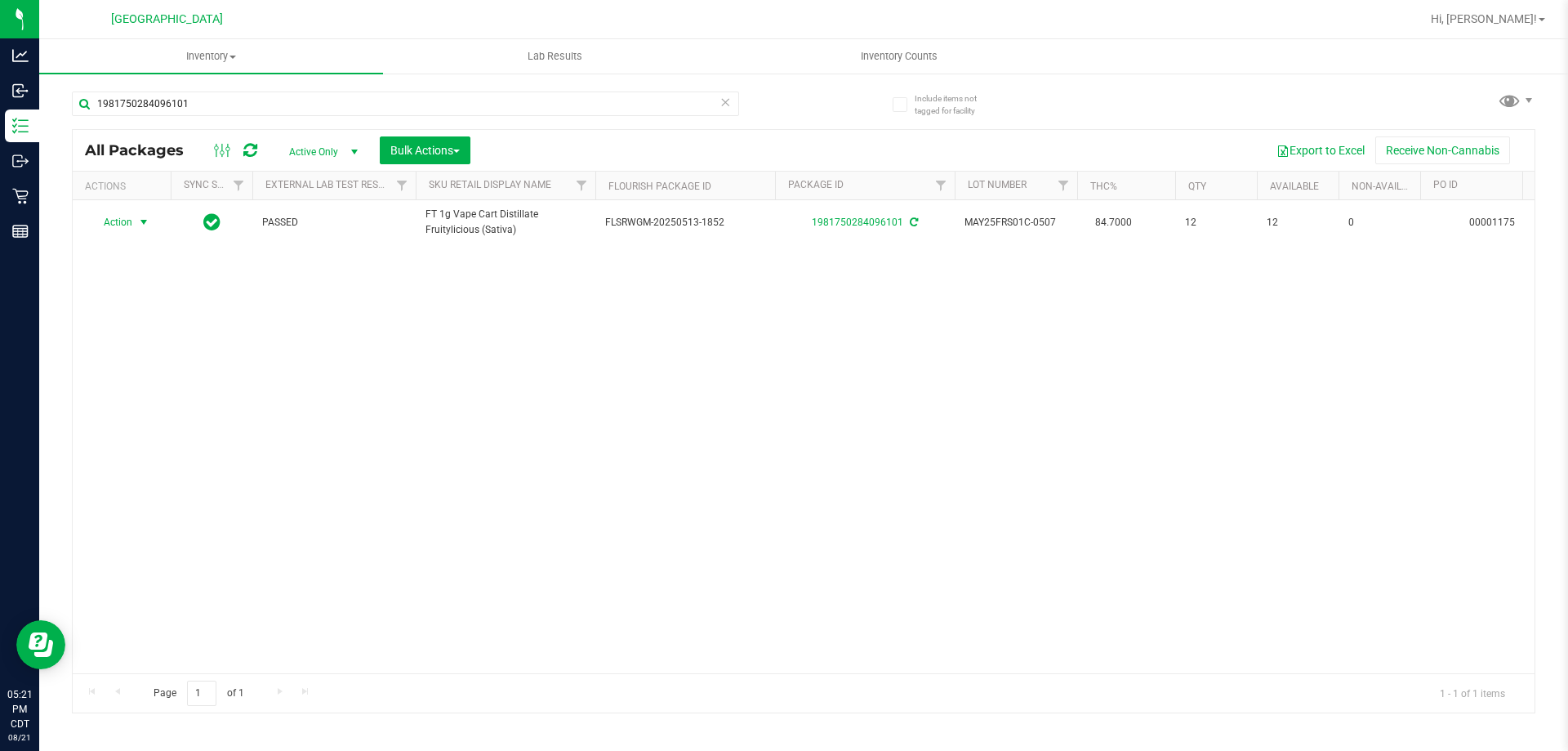
click at [726, 105] on icon at bounding box center [725, 101] width 12 height 19
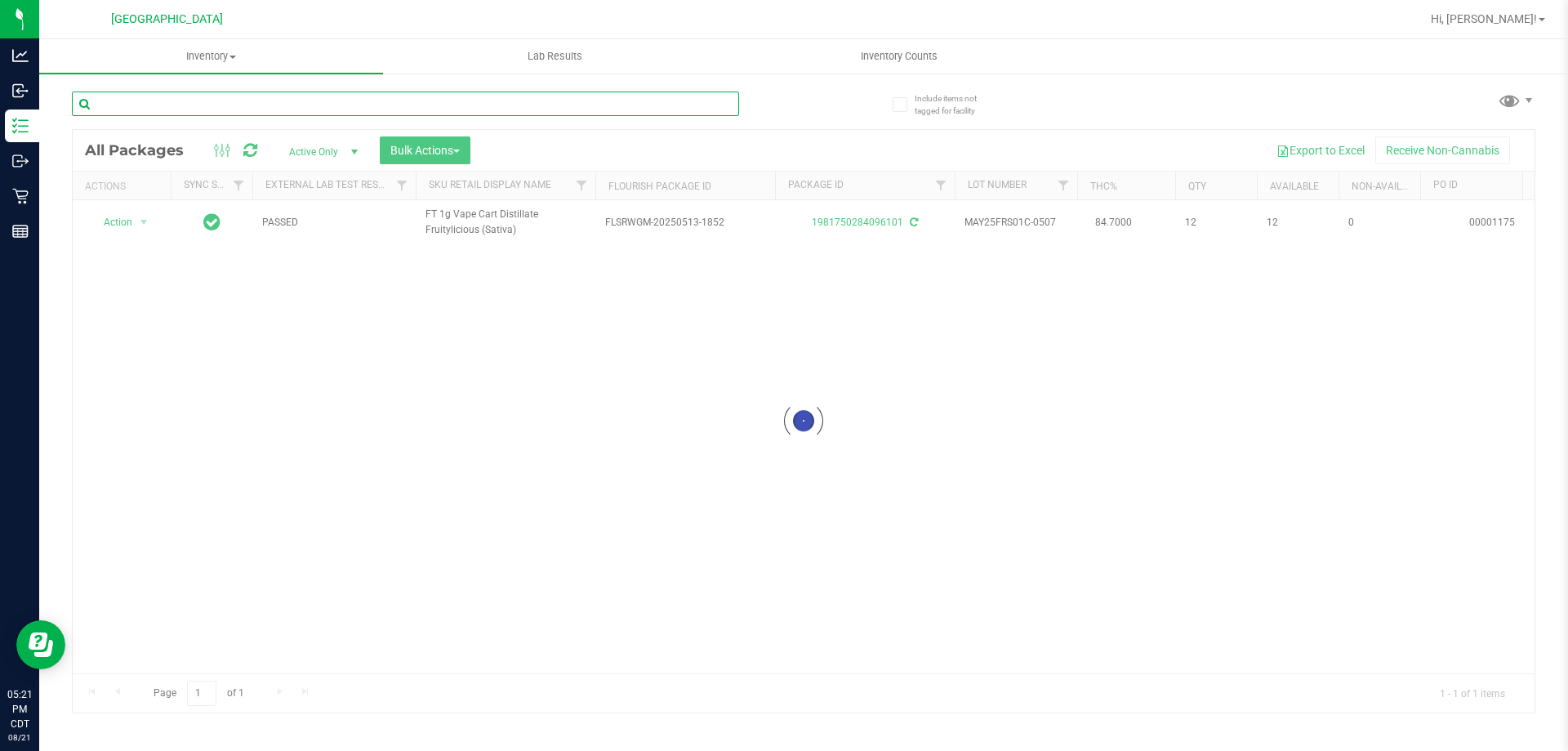
click at [707, 107] on input "text" at bounding box center [405, 103] width 667 height 25
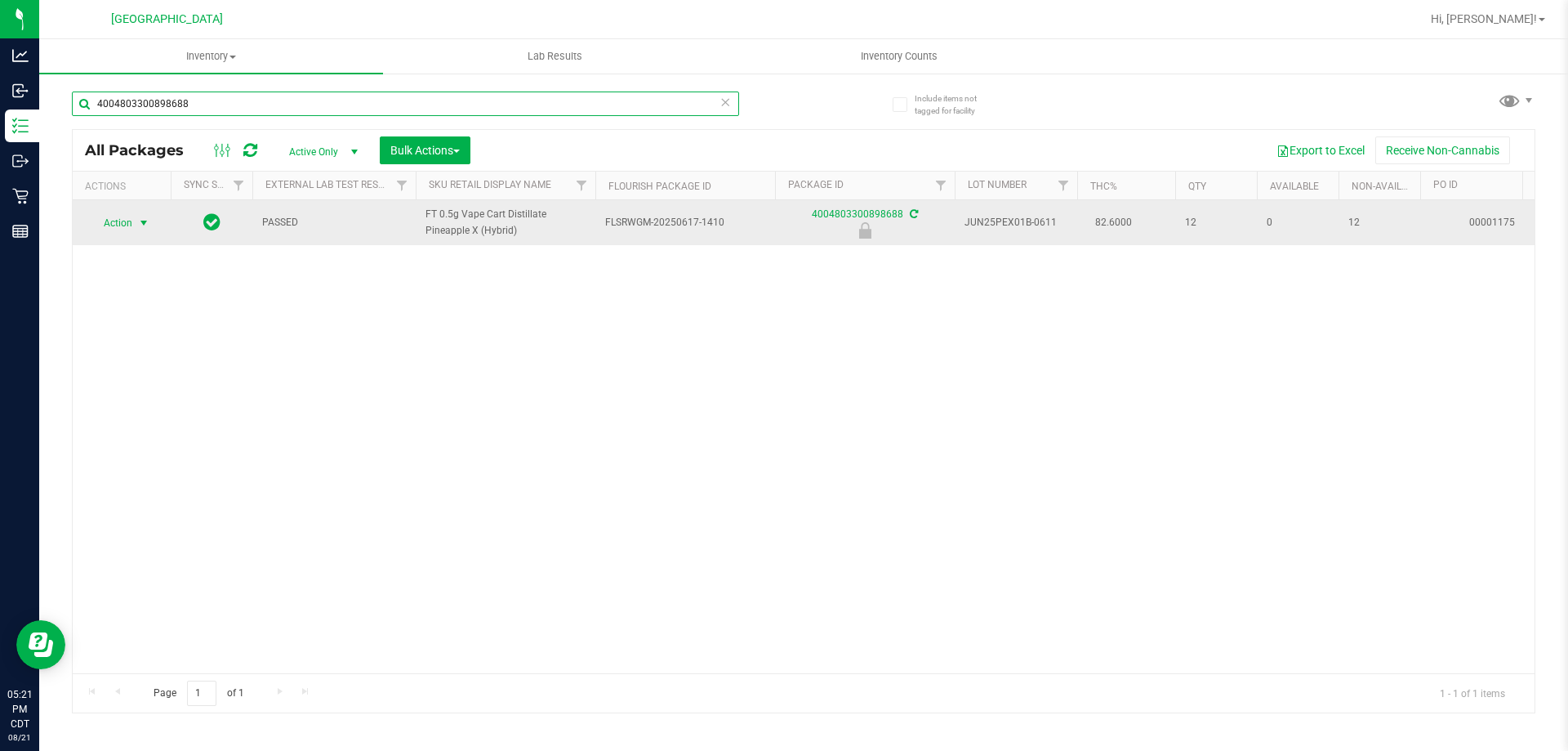
type input "4004803300898688"
click at [102, 229] on span "Action" at bounding box center [111, 223] width 44 height 23
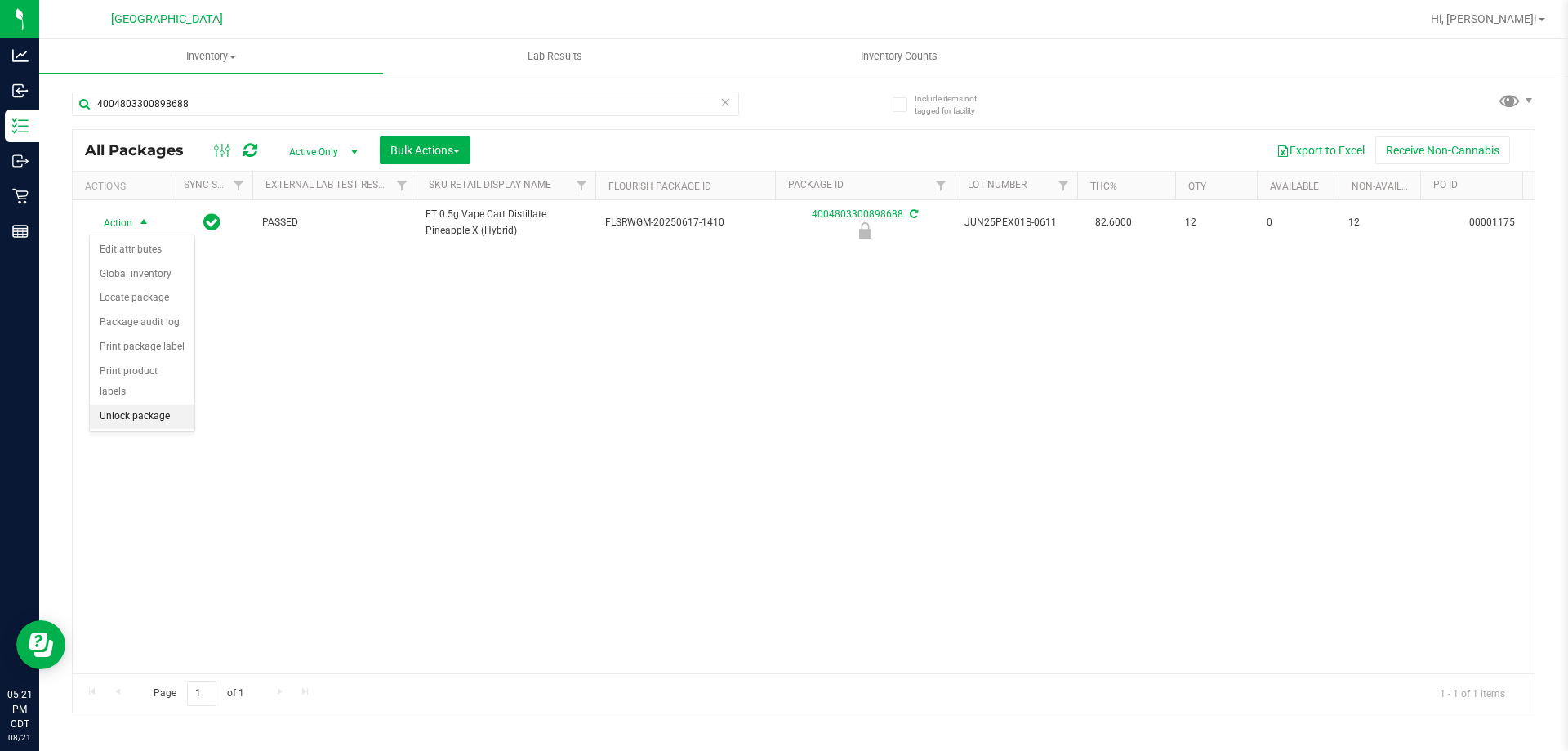
click at [140, 405] on li "Unlock package" at bounding box center [142, 417] width 105 height 25
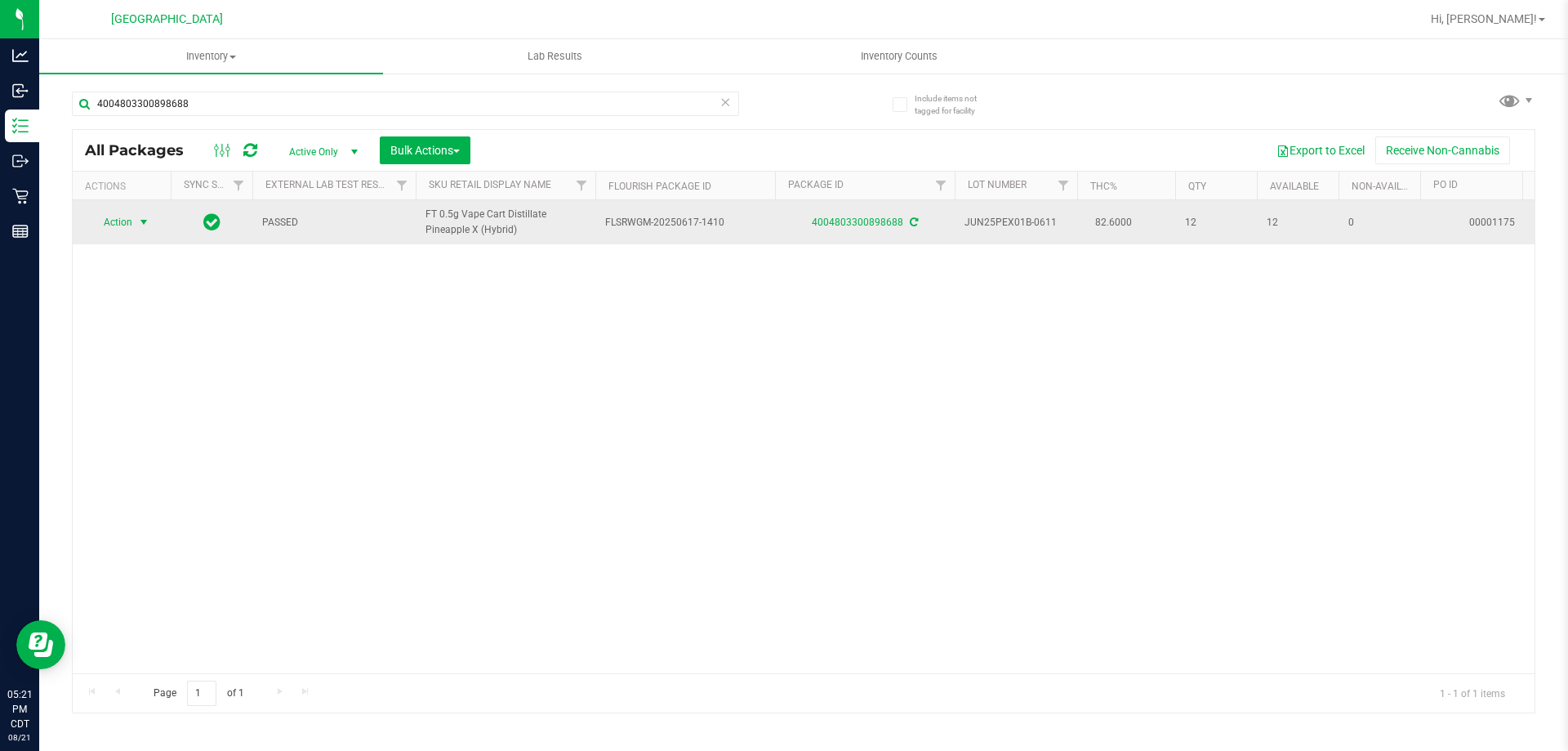
click at [135, 225] on span "select" at bounding box center [144, 222] width 20 height 23
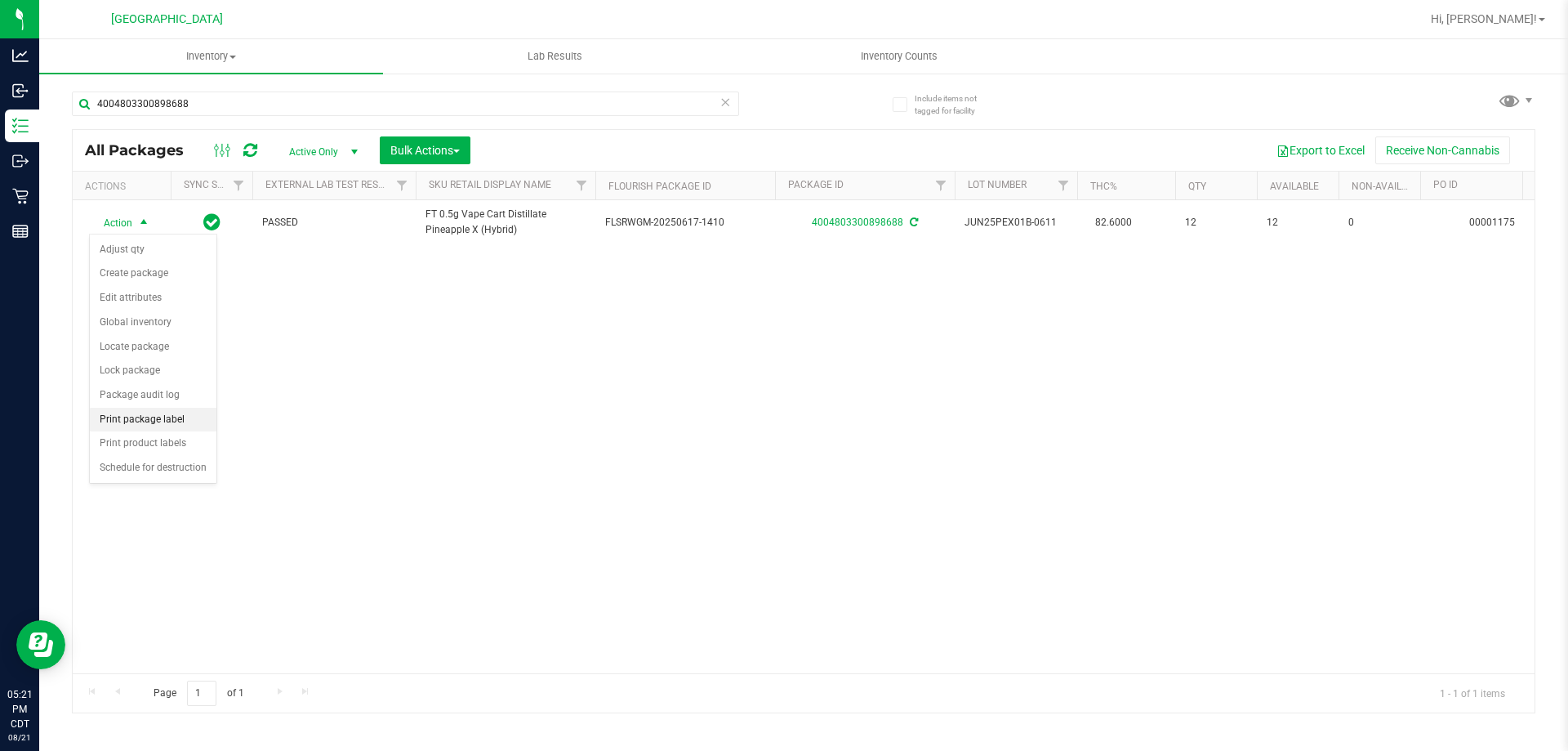
click at [184, 425] on li "Print package label" at bounding box center [153, 420] width 127 height 25
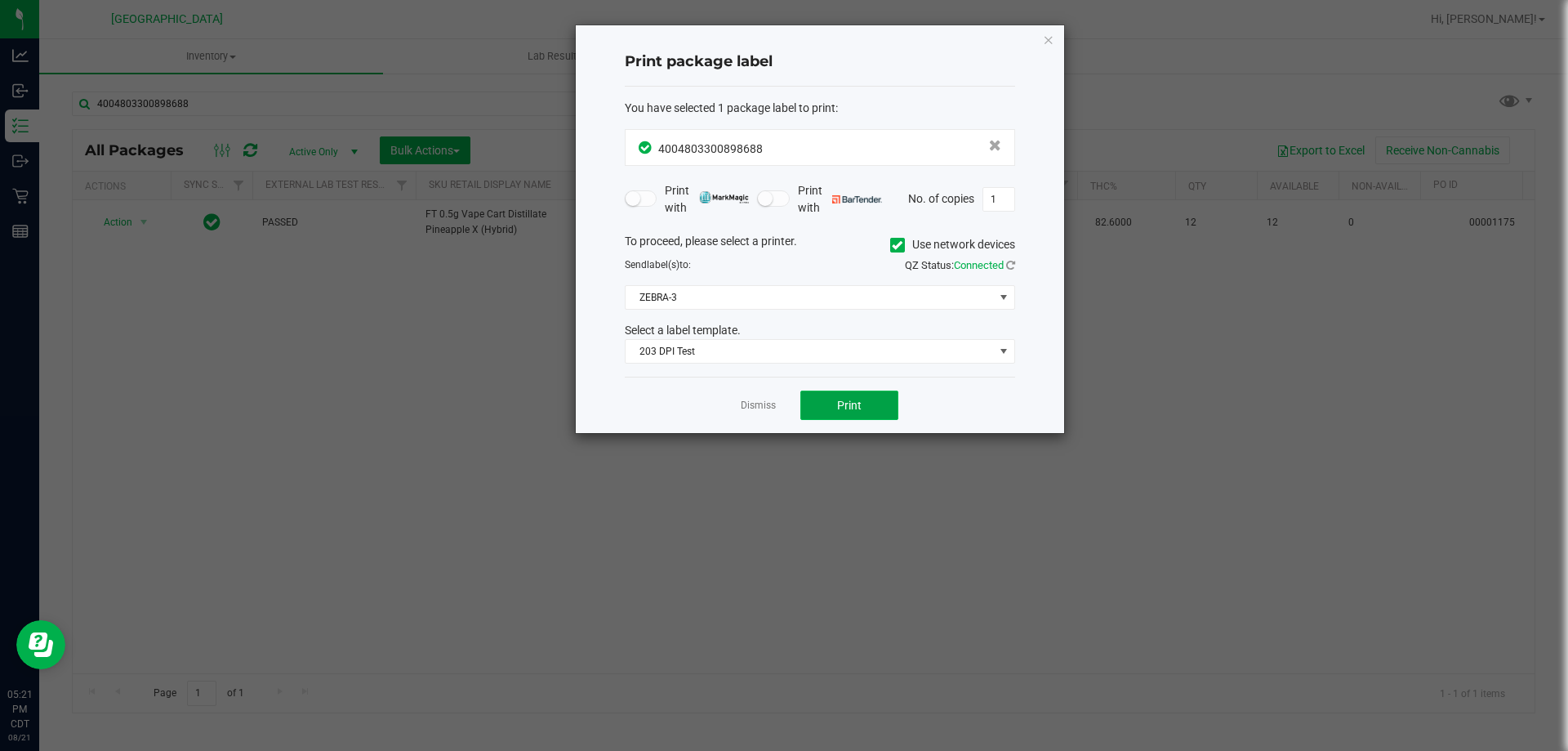
click at [849, 403] on span "Print" at bounding box center [849, 405] width 25 height 13
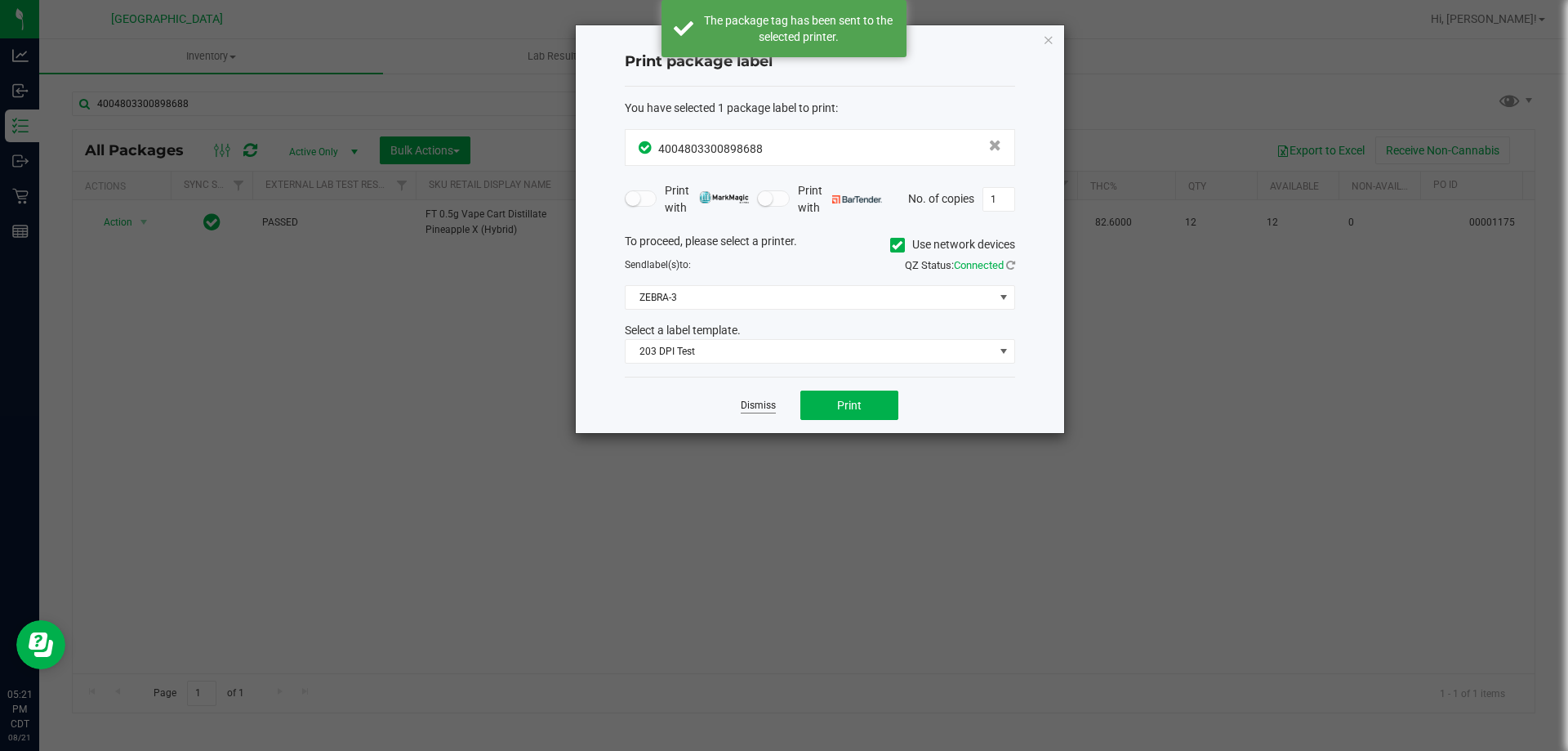
click at [762, 410] on link "Dismiss" at bounding box center [757, 406] width 35 height 14
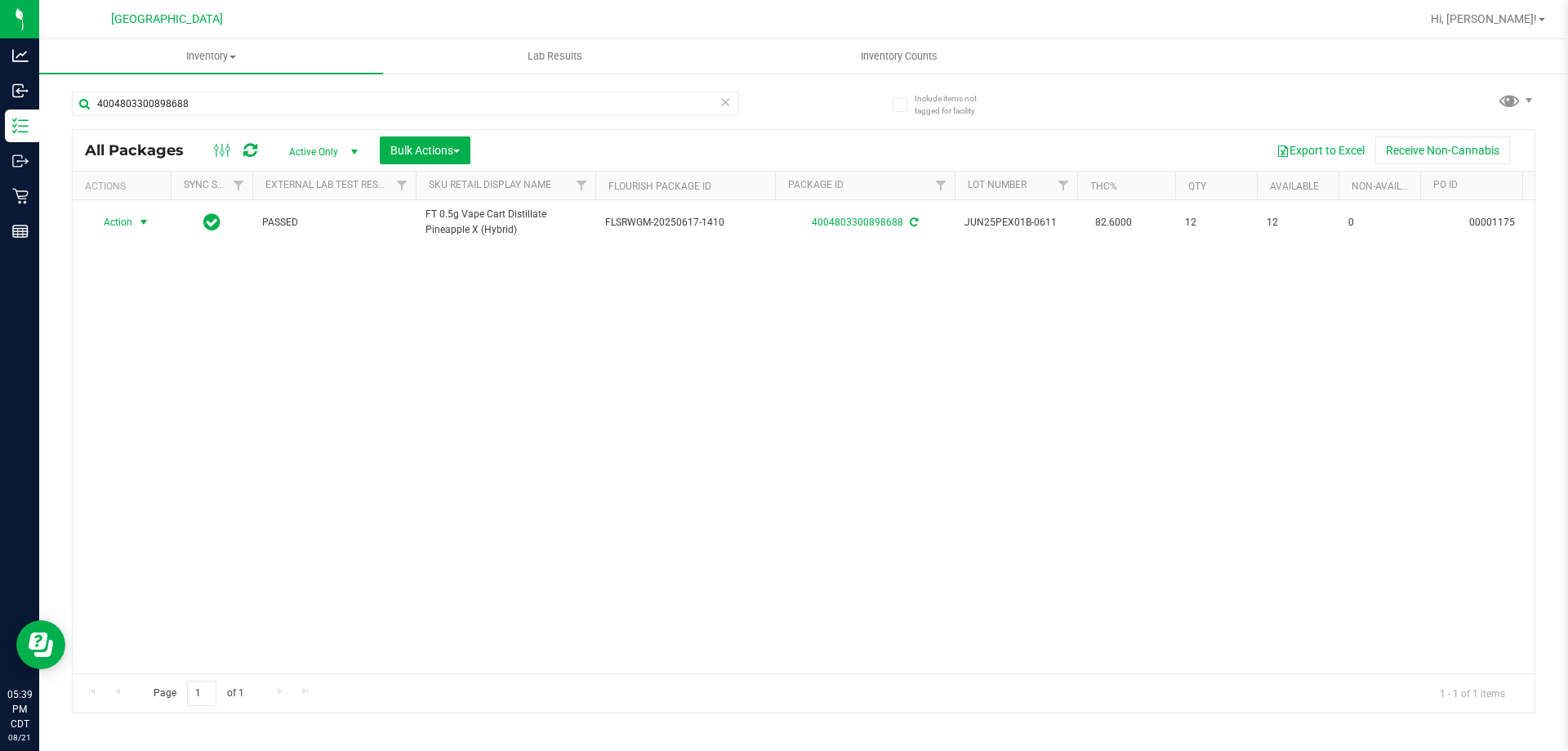
click at [730, 105] on icon at bounding box center [725, 101] width 12 height 19
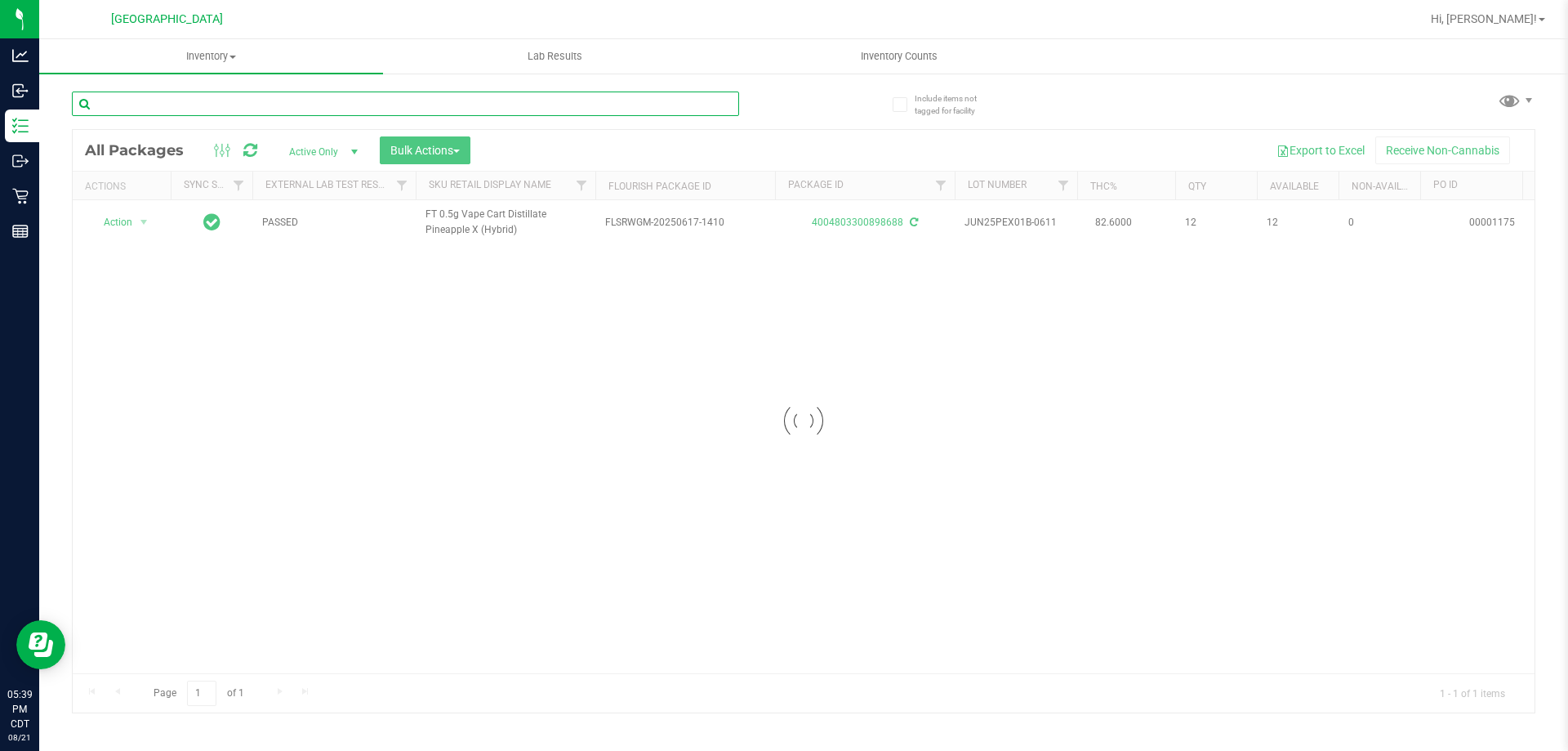
click at [691, 106] on input "text" at bounding box center [405, 103] width 667 height 25
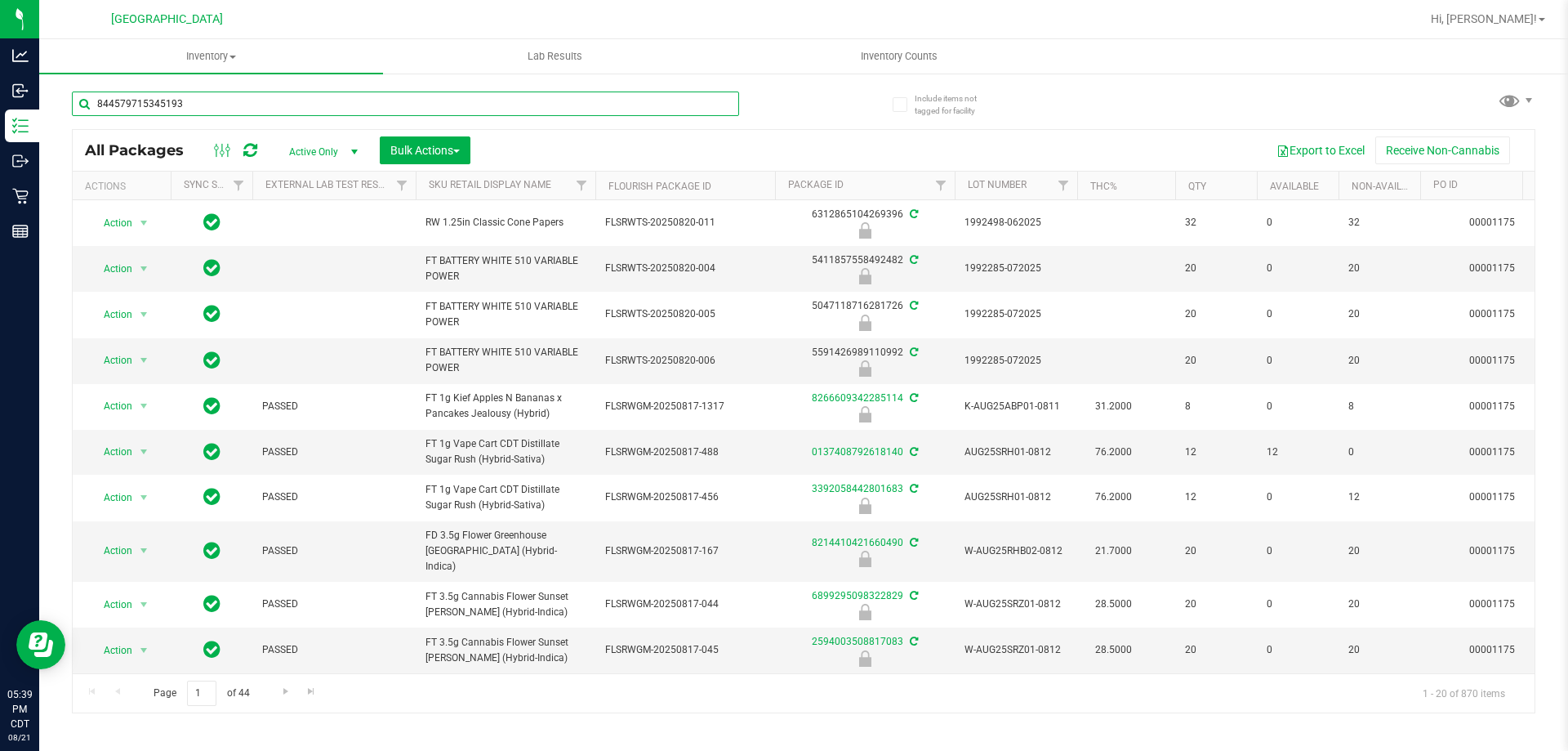
type input "8445797153451936"
